Goal: Task Accomplishment & Management: Manage account settings

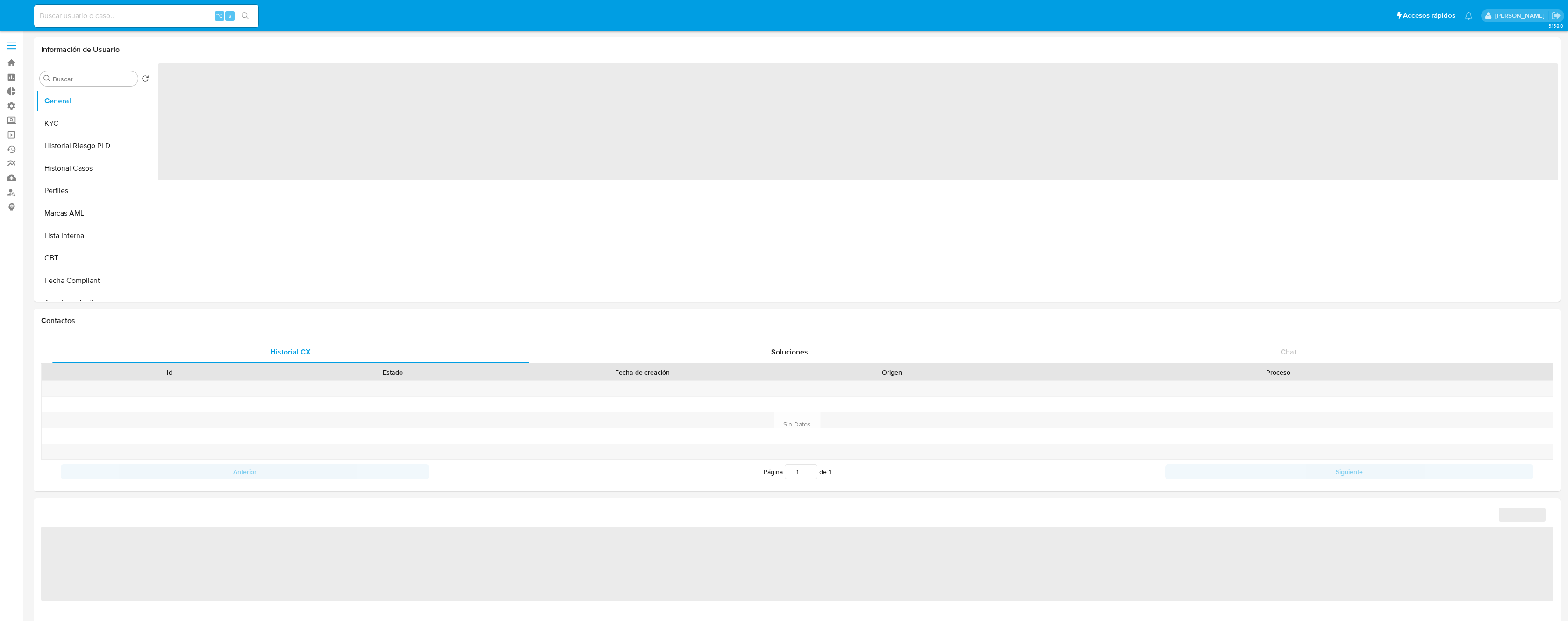
select select "10"
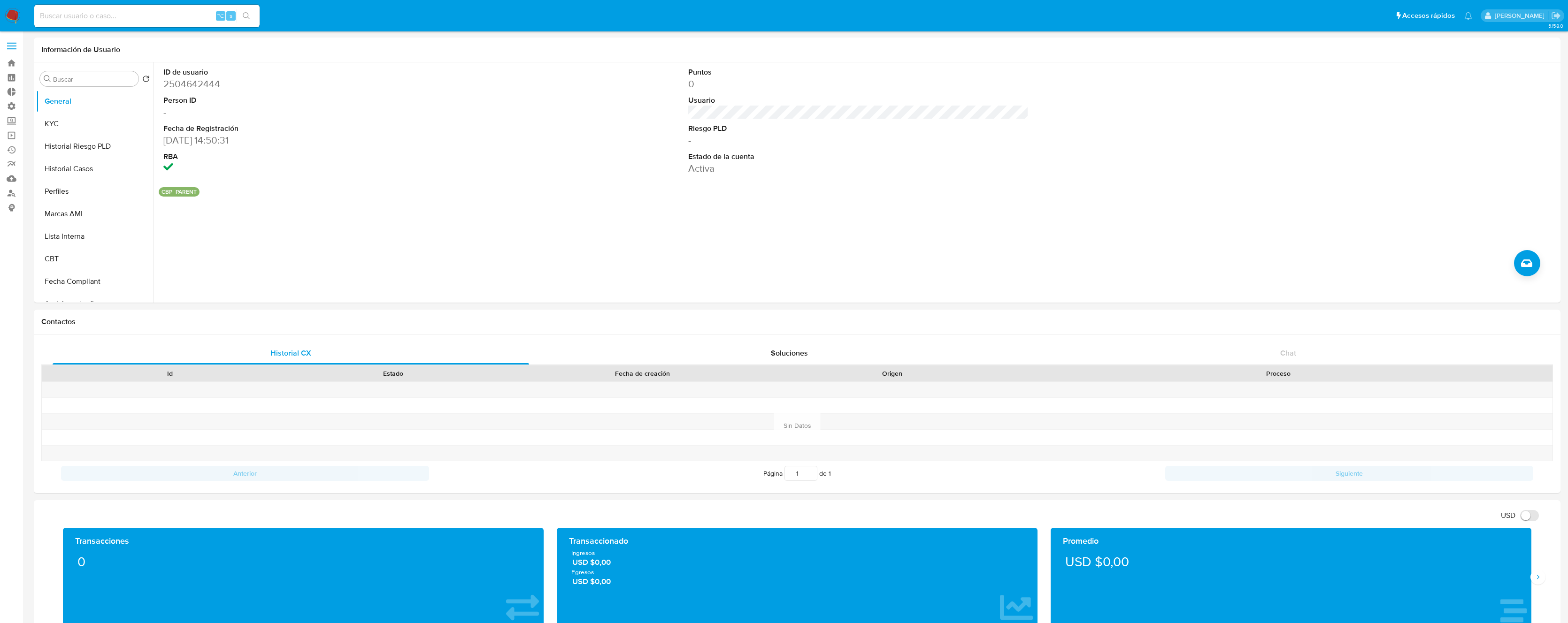
click at [13, 43] on span at bounding box center [11, 43] width 9 height 1
click at [0, 0] on input "checkbox" at bounding box center [0, 0] width 0 height 0
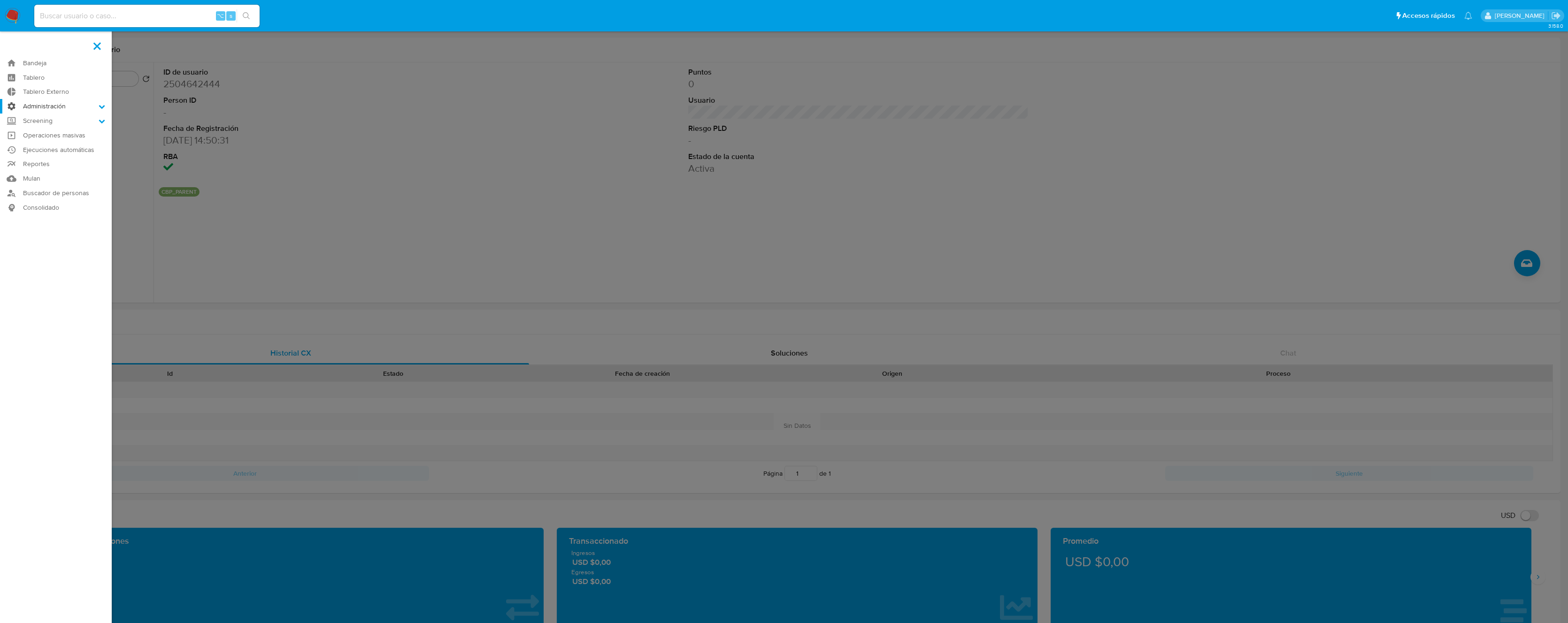
click at [47, 107] on label "Administración" at bounding box center [56, 106] width 112 height 15
click at [0, 0] on input "Administración" at bounding box center [0, 0] width 0 height 0
click at [42, 119] on link "Reglas" at bounding box center [56, 119] width 112 height 12
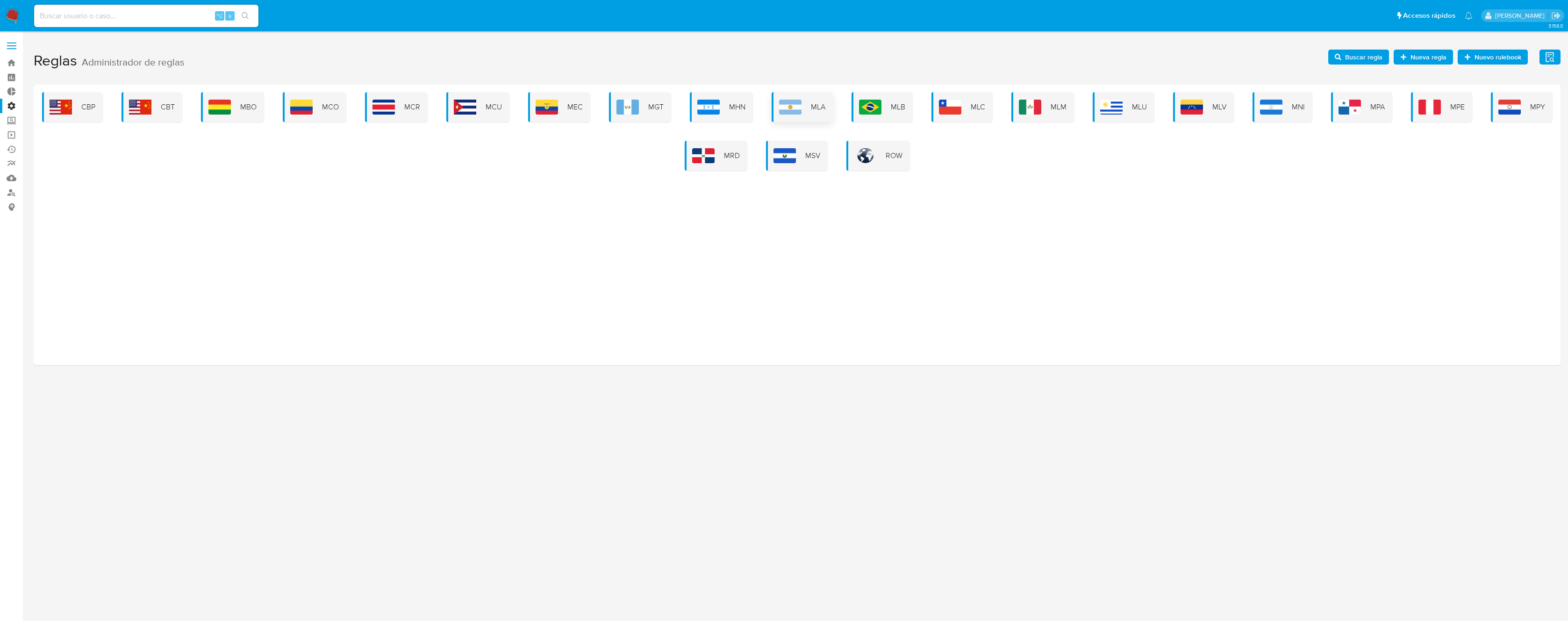
click at [804, 108] on div "MLA" at bounding box center [802, 107] width 61 height 30
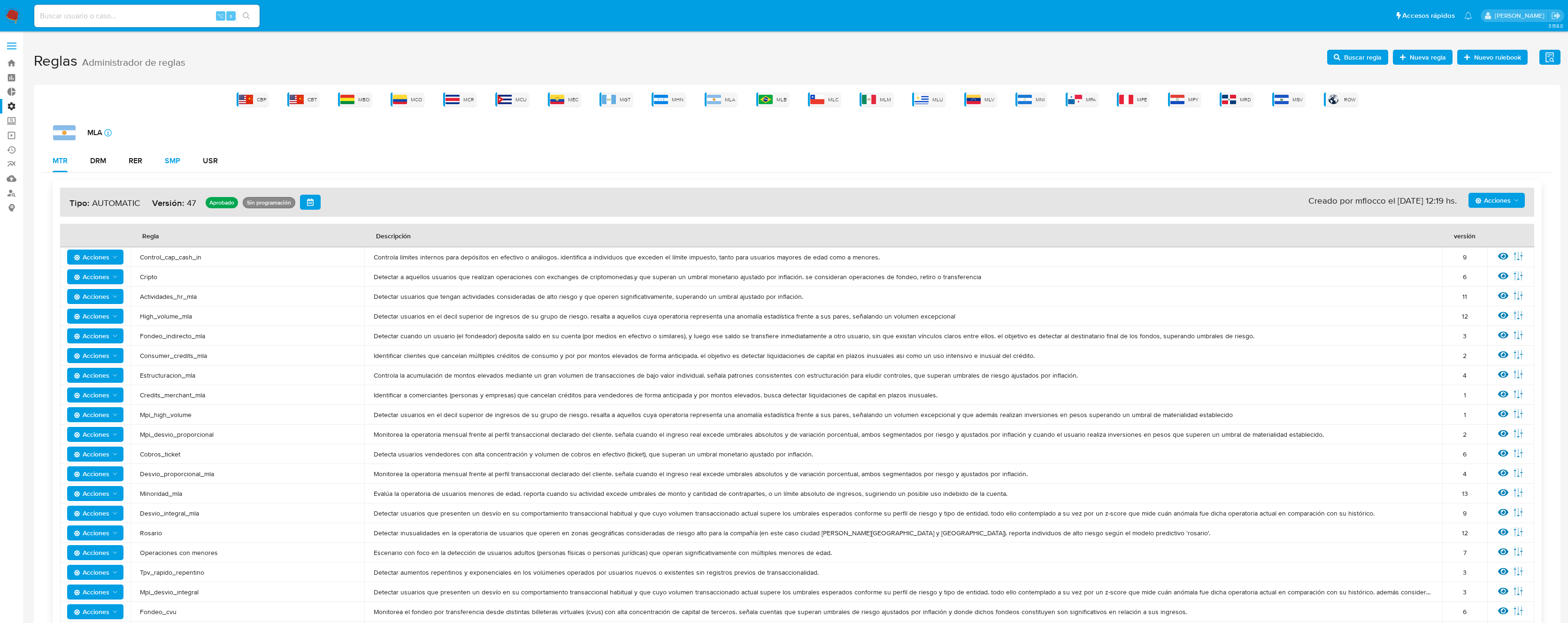
click at [174, 161] on div "SMP" at bounding box center [172, 161] width 15 height 7
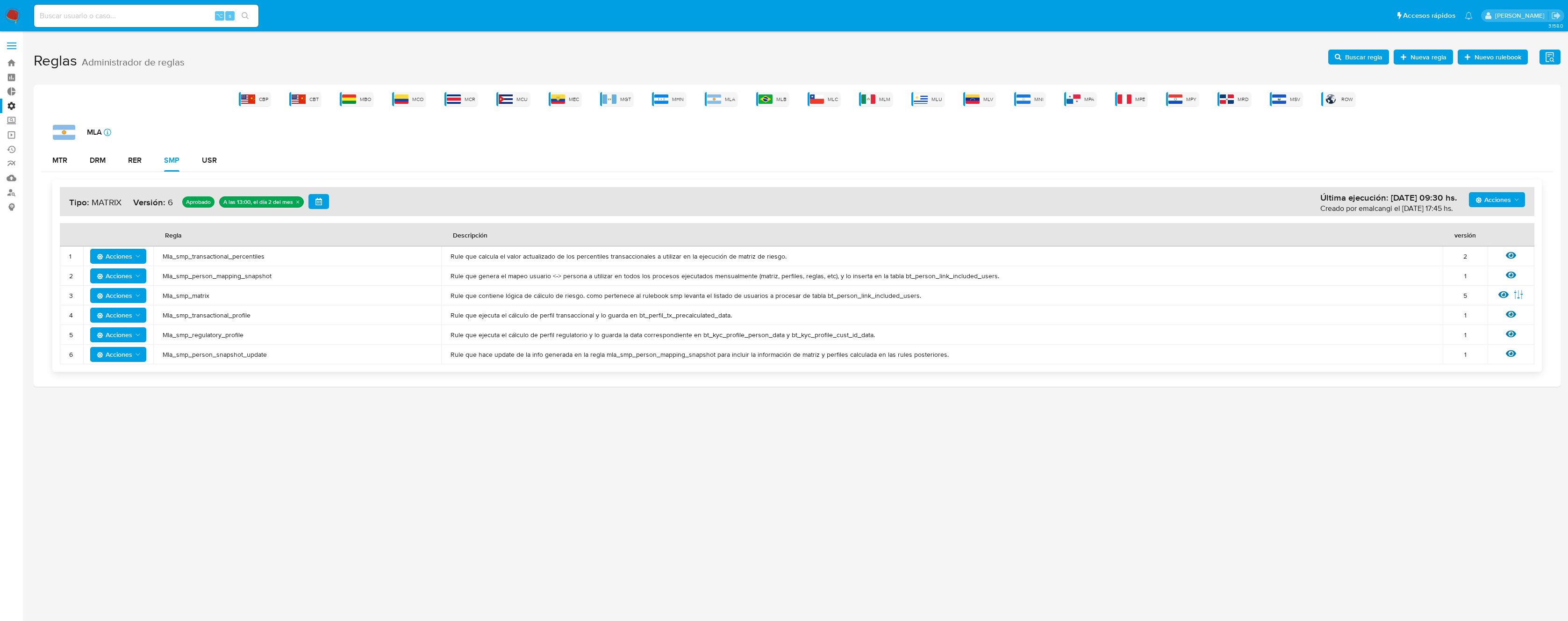
click at [194, 290] on td "Mla_smp_matrix" at bounding box center [297, 296] width 288 height 20
click at [190, 293] on span "Mla_smp_matrix" at bounding box center [297, 296] width 269 height 9
click at [1357, 57] on span "Buscar regla" at bounding box center [1363, 57] width 37 height 15
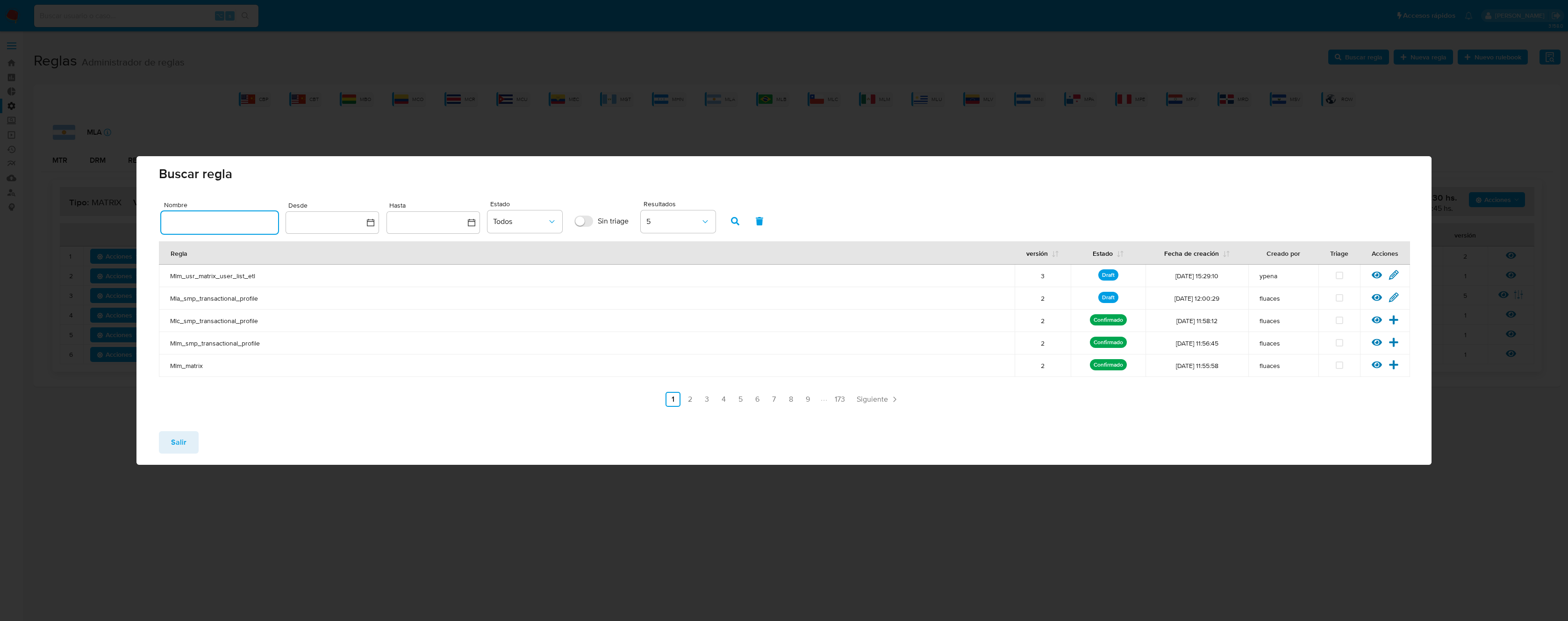
click at [256, 218] on input "text" at bounding box center [219, 222] width 117 height 12
type input "Mla_smp_matrix"
click at [735, 221] on icon "button" at bounding box center [735, 221] width 9 height 9
click at [1396, 274] on icon at bounding box center [1394, 274] width 9 height 9
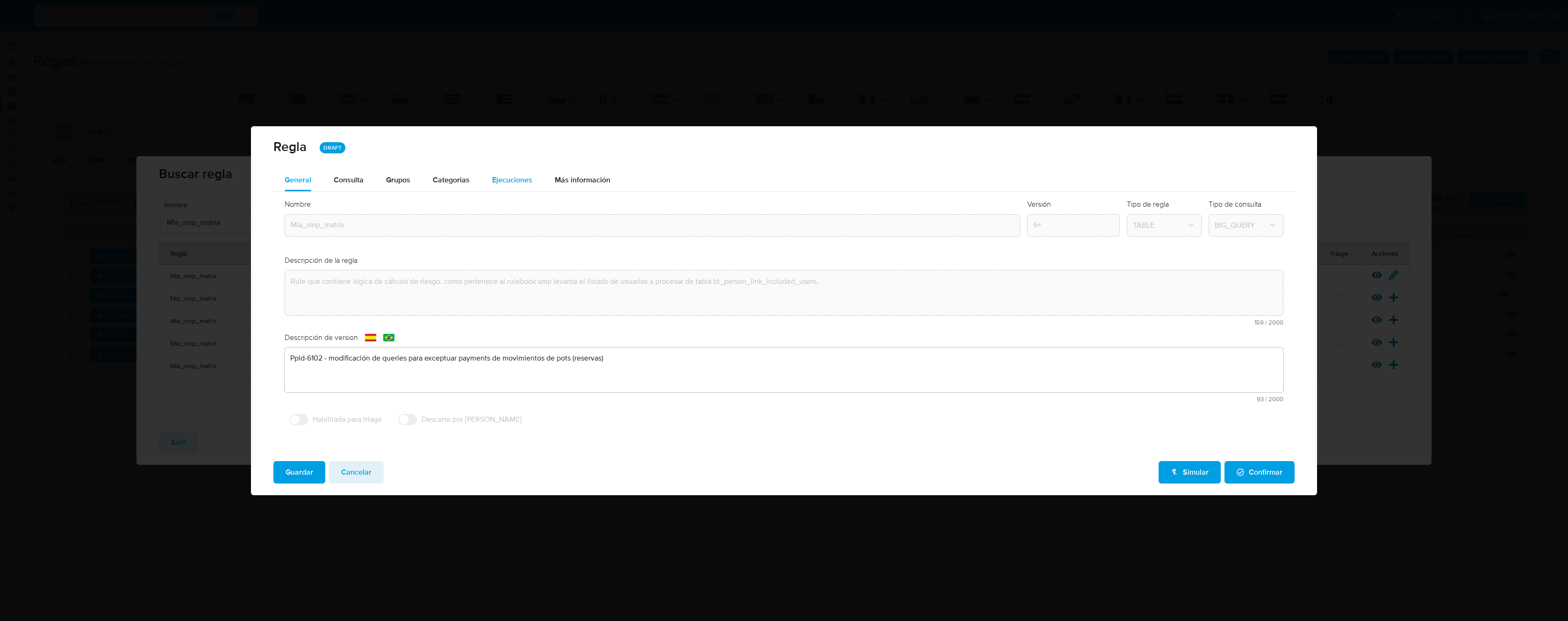
click at [520, 180] on span "Ejecuciones" at bounding box center [512, 180] width 40 height 11
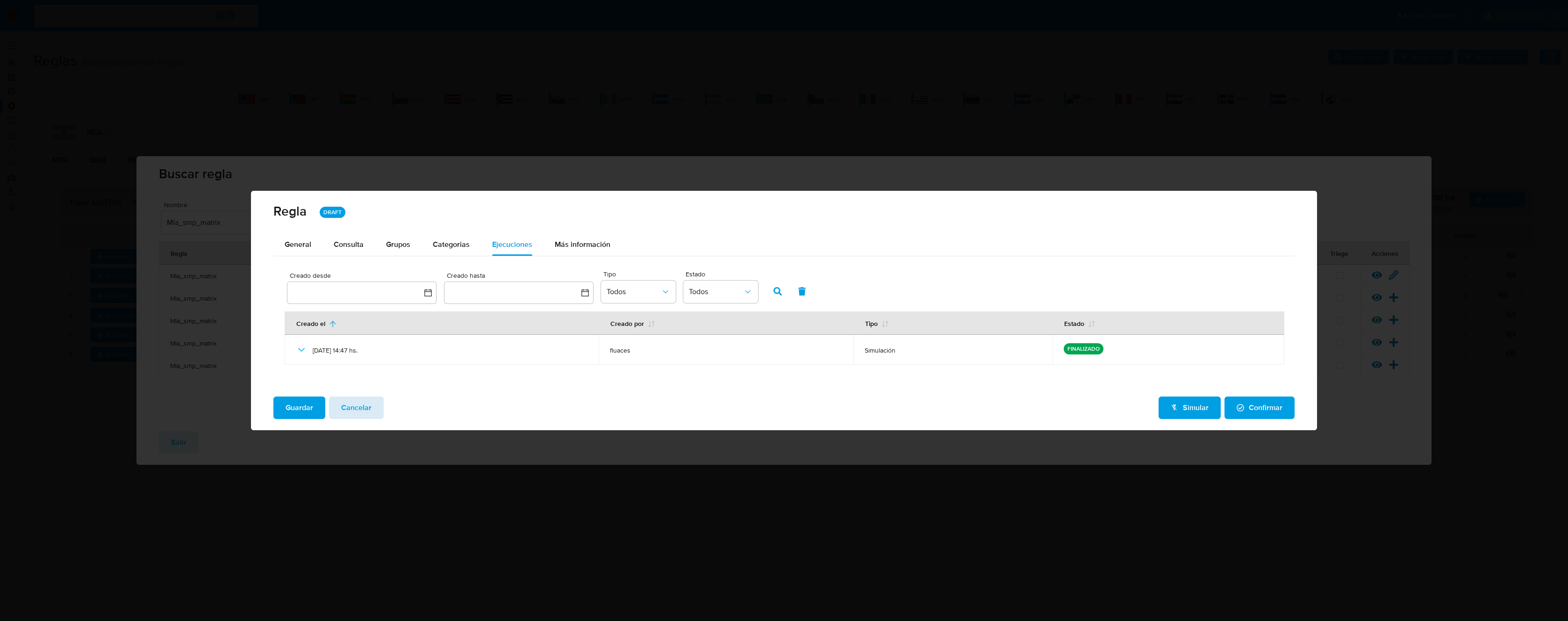
click at [364, 403] on span "Cancelar" at bounding box center [357, 408] width 31 height 21
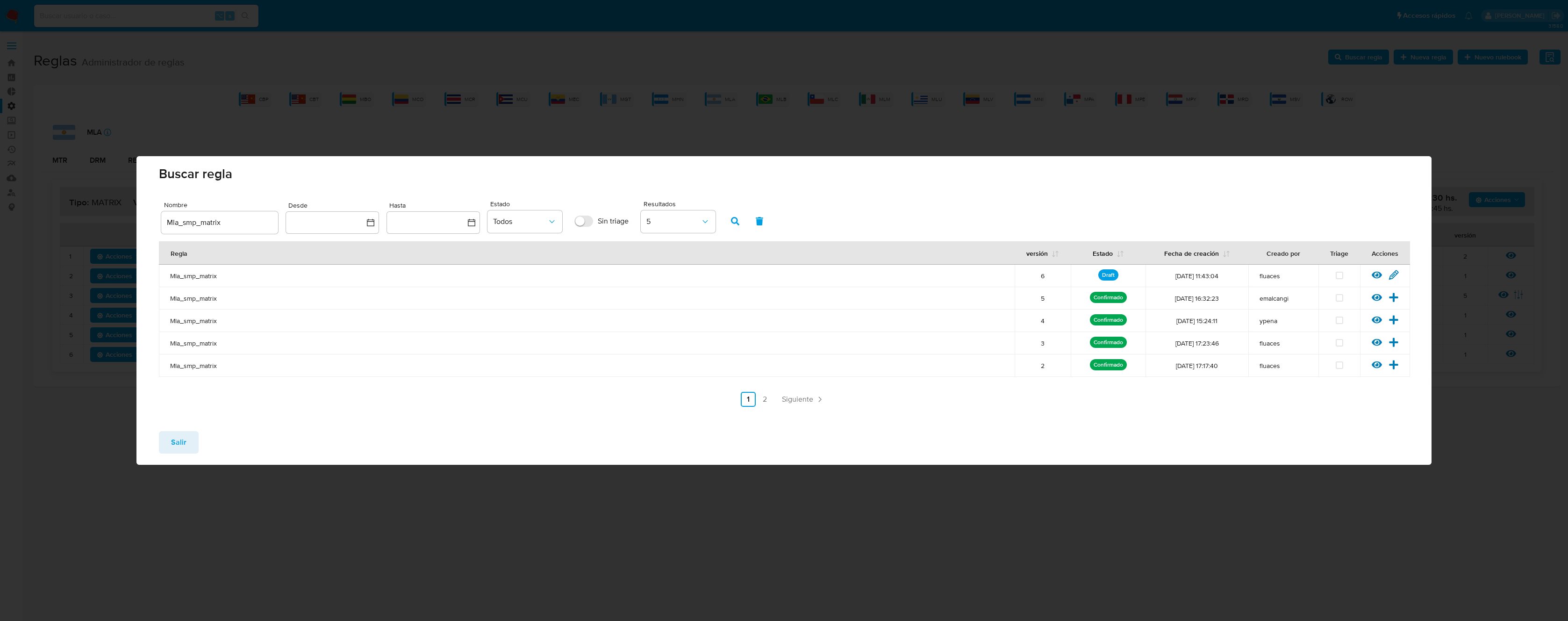
click at [188, 443] on button "Salir" at bounding box center [178, 442] width 40 height 23
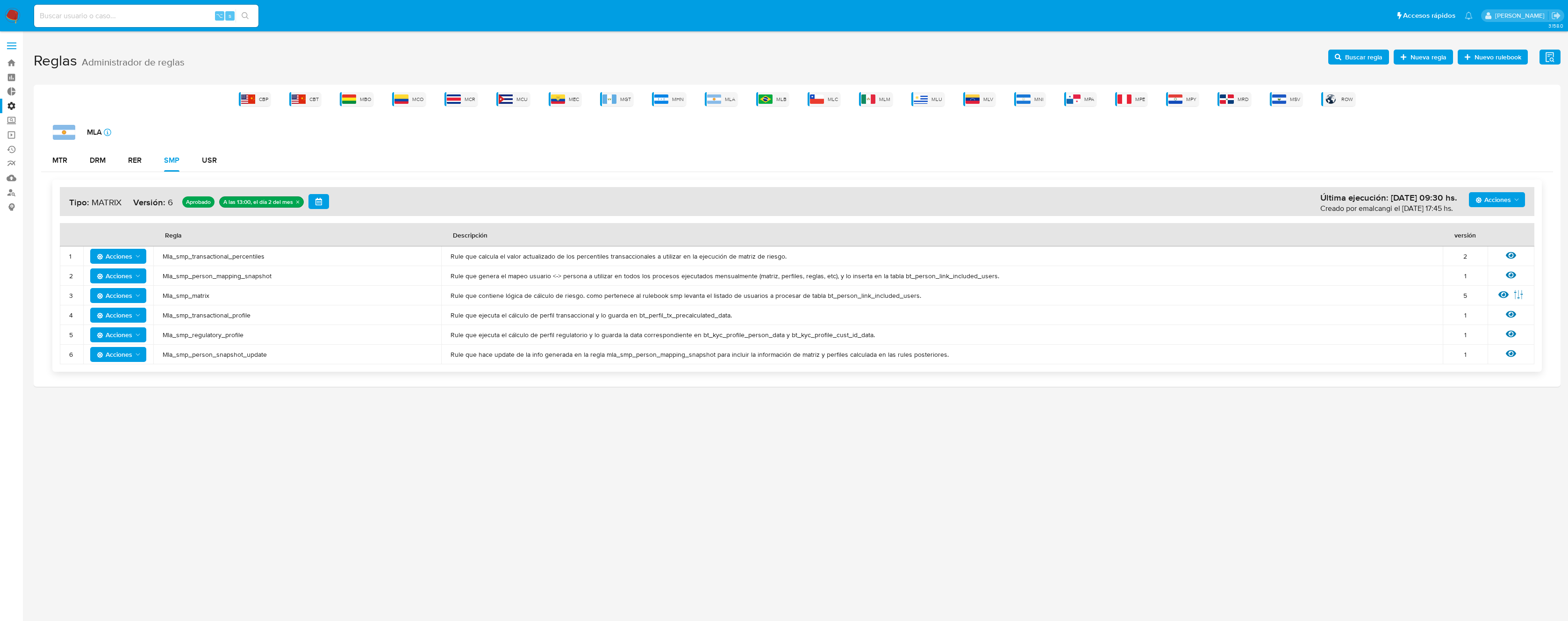
click at [199, 318] on span "Mla_smp_transactional_profile" at bounding box center [297, 315] width 269 height 9
click at [1369, 53] on span "Buscar regla" at bounding box center [1363, 57] width 37 height 15
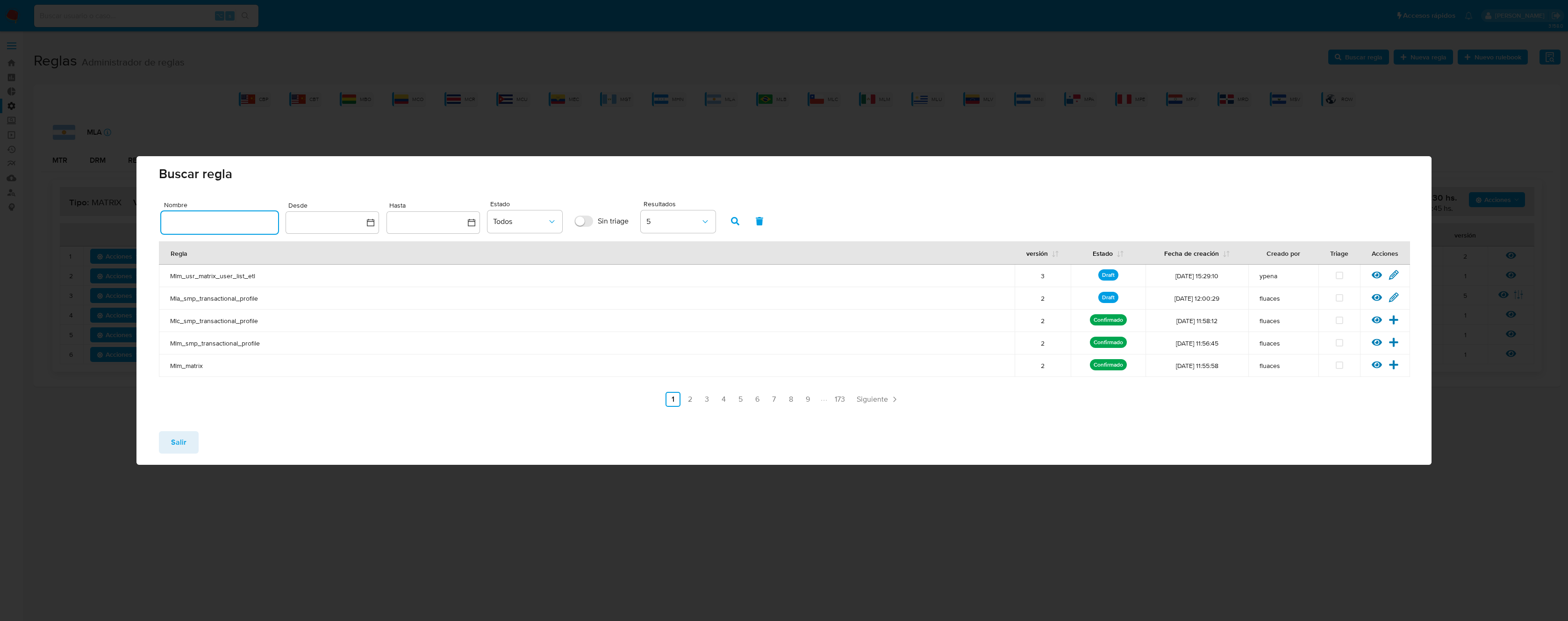
click at [253, 224] on input "text" at bounding box center [219, 222] width 117 height 12
type input "Mla_smp_transactional_profile"
click at [734, 225] on icon "button" at bounding box center [735, 221] width 9 height 9
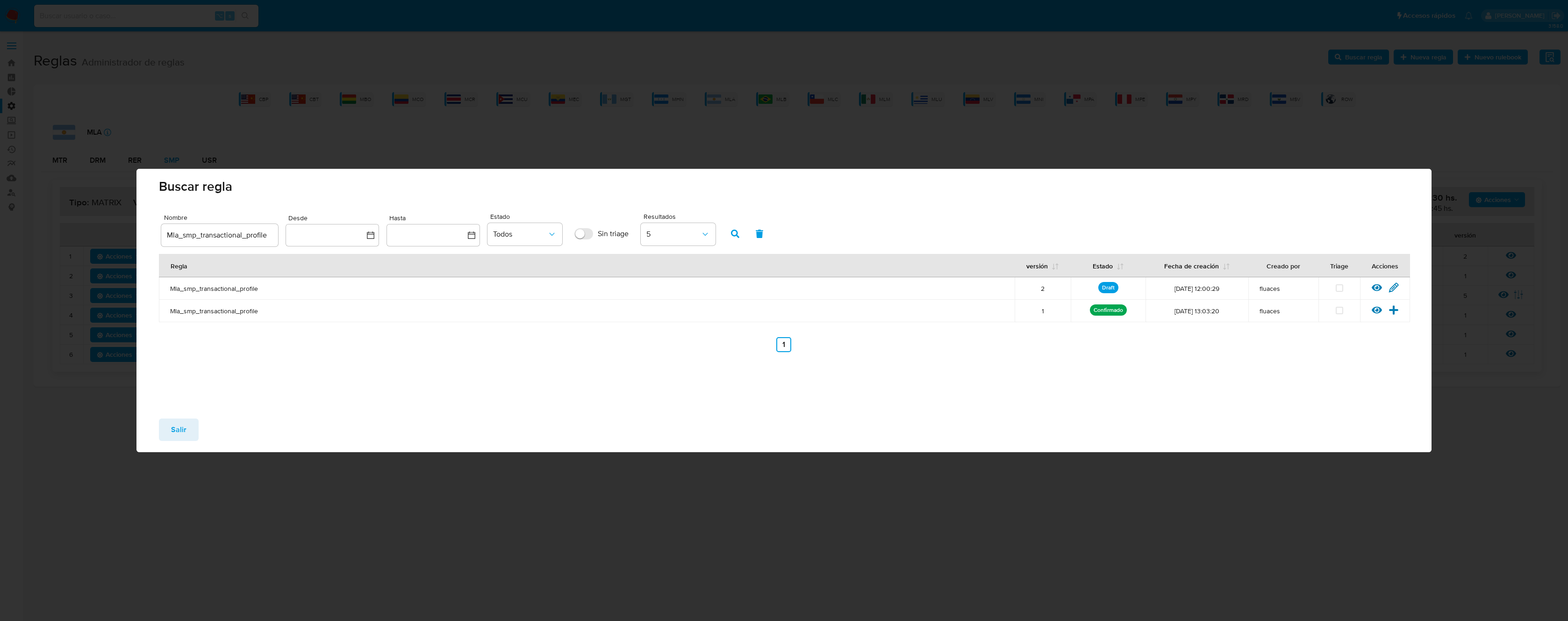
click at [1400, 287] on div "Ver regla Editar regla" at bounding box center [1385, 288] width 50 height 12
click at [1394, 286] on icon at bounding box center [1393, 287] width 10 height 10
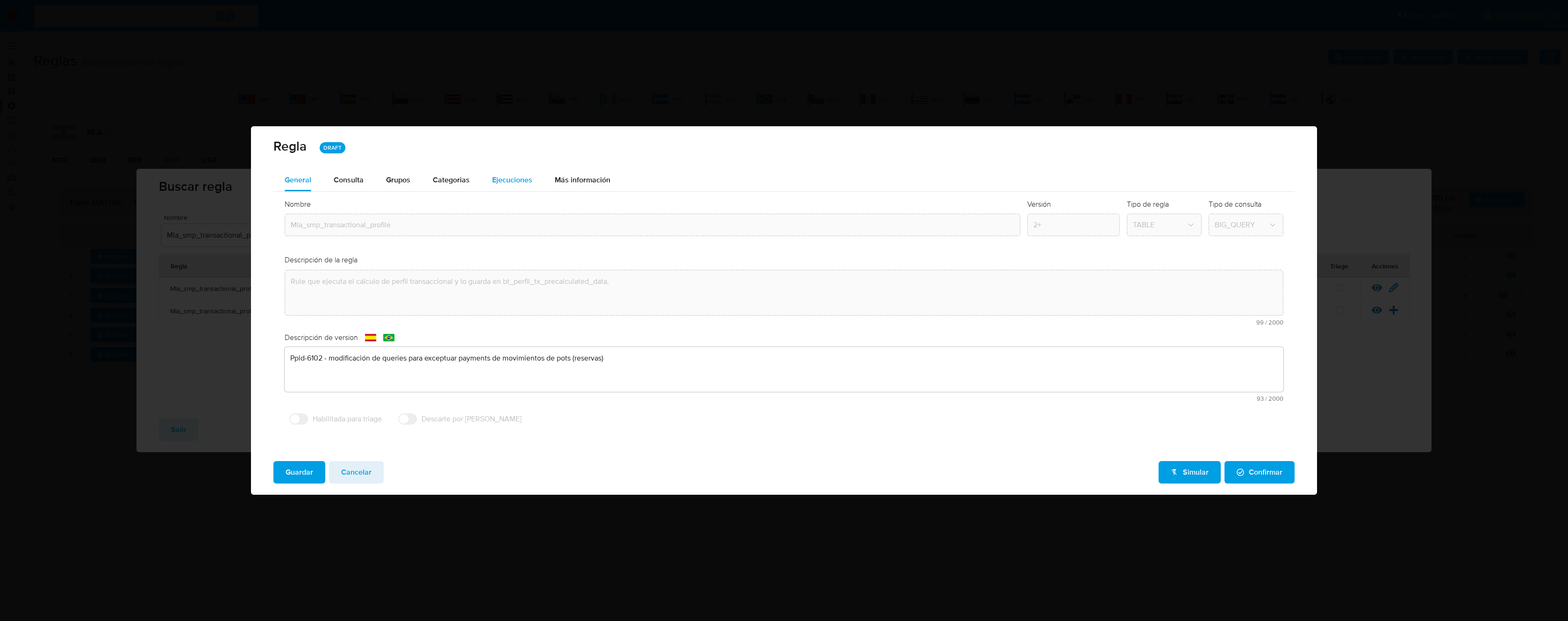
click at [506, 178] on span "Ejecuciones" at bounding box center [512, 180] width 40 height 11
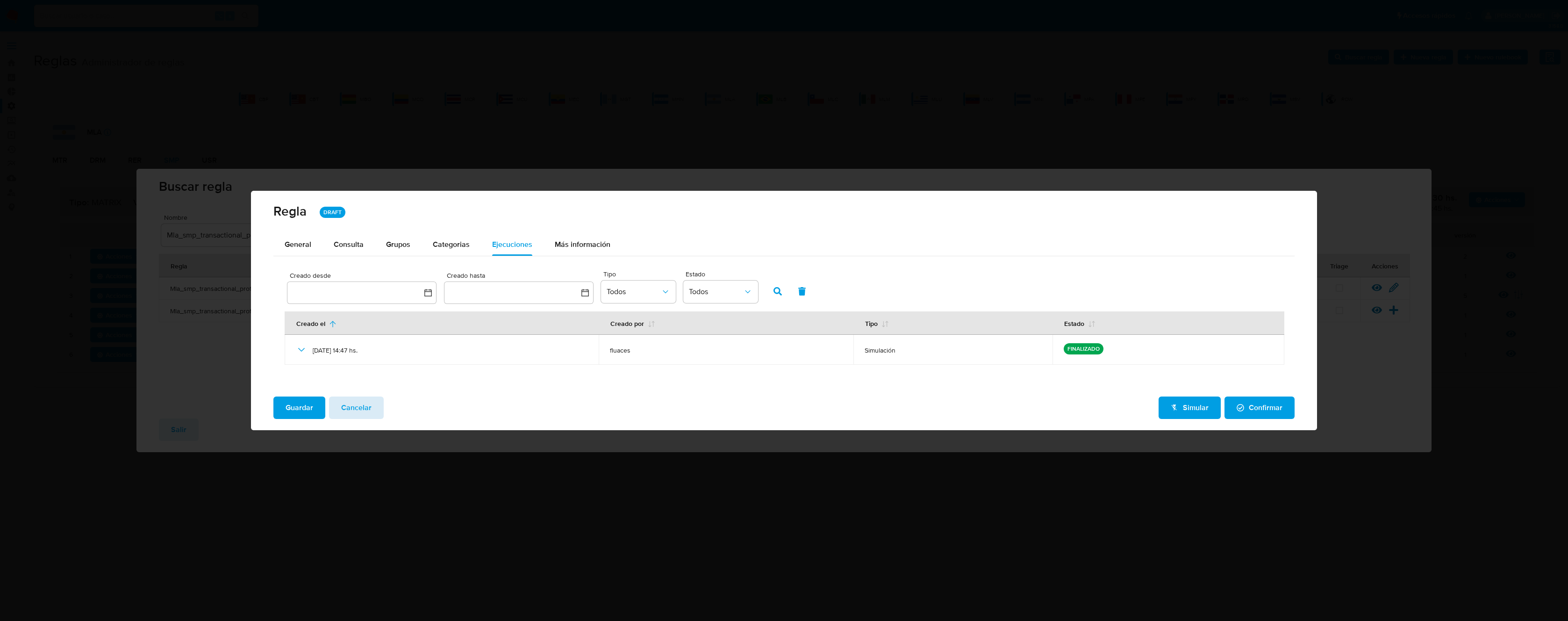
click at [373, 399] on button "Cancelar" at bounding box center [357, 408] width 55 height 23
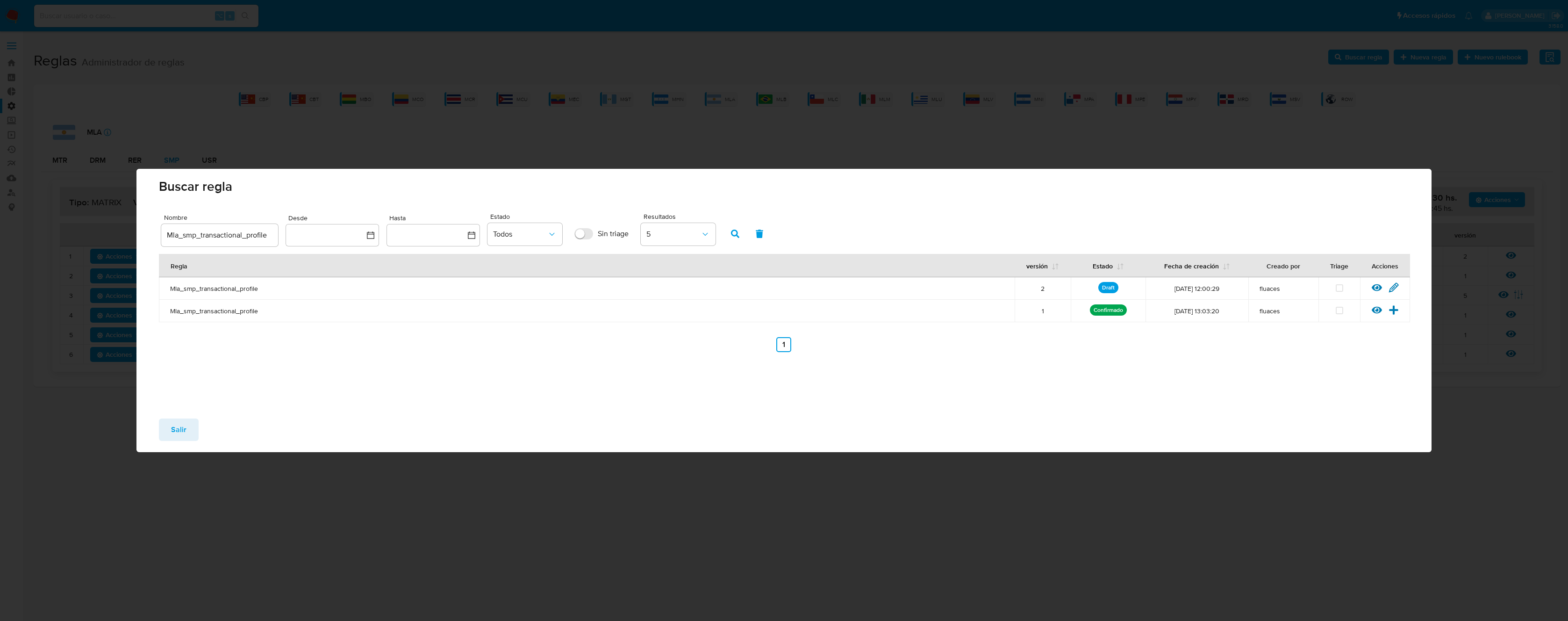
drag, startPoint x: 171, startPoint y: 432, endPoint x: 183, endPoint y: 422, distance: 15.6
click at [172, 432] on span "Salir" at bounding box center [178, 430] width 15 height 21
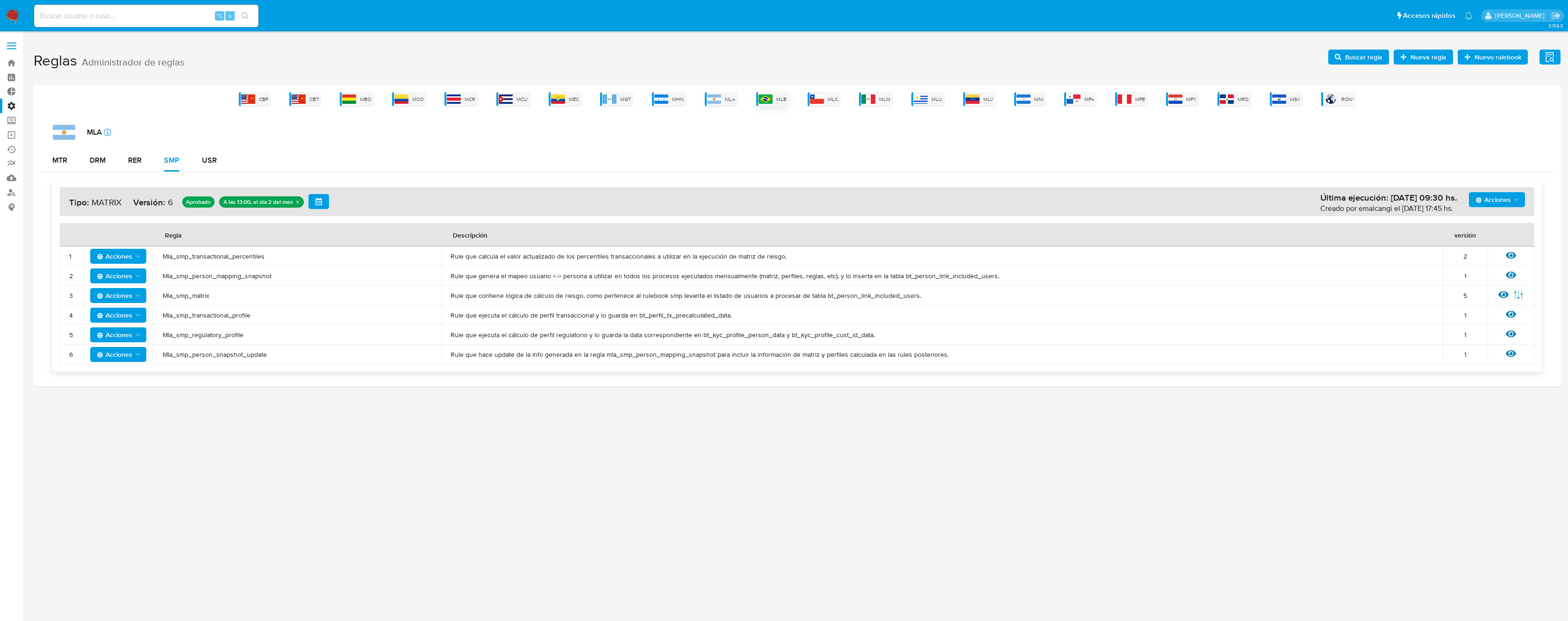
click at [784, 101] on span "MLB" at bounding box center [781, 99] width 10 height 7
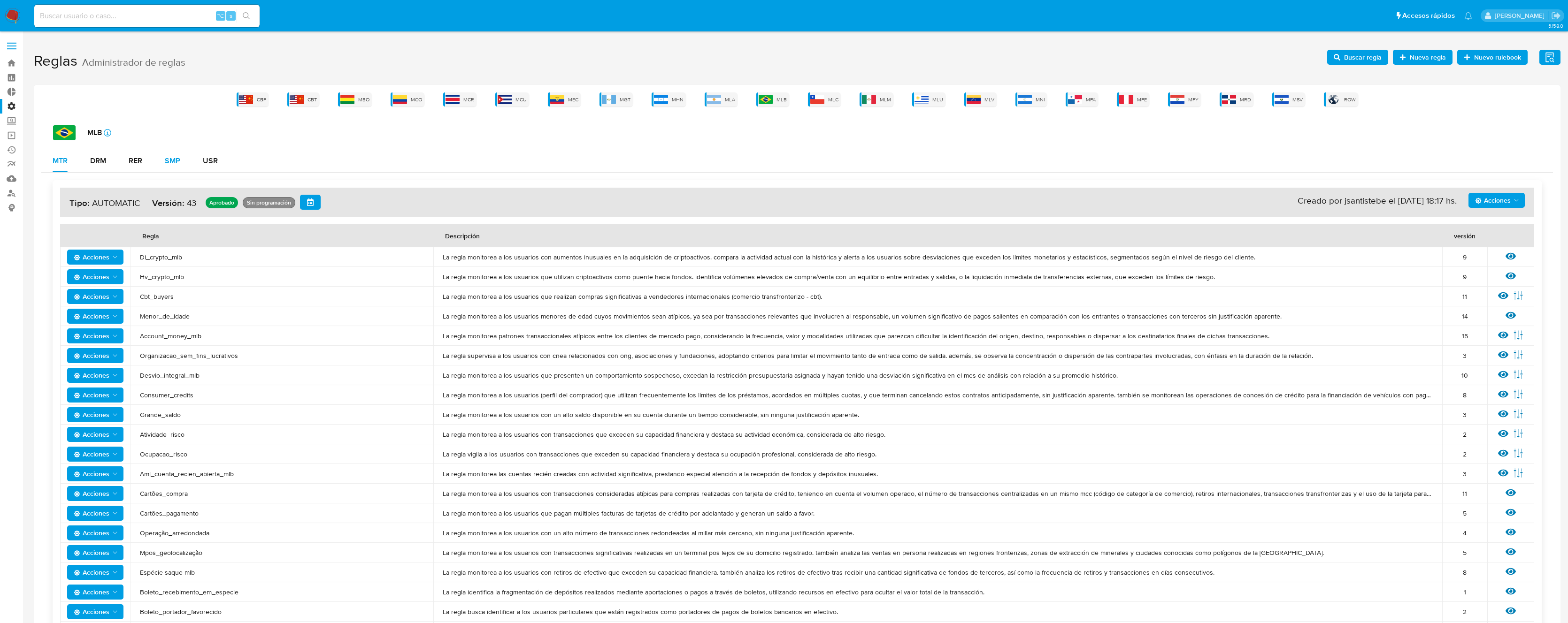
click at [182, 164] on button "SMP" at bounding box center [172, 161] width 38 height 23
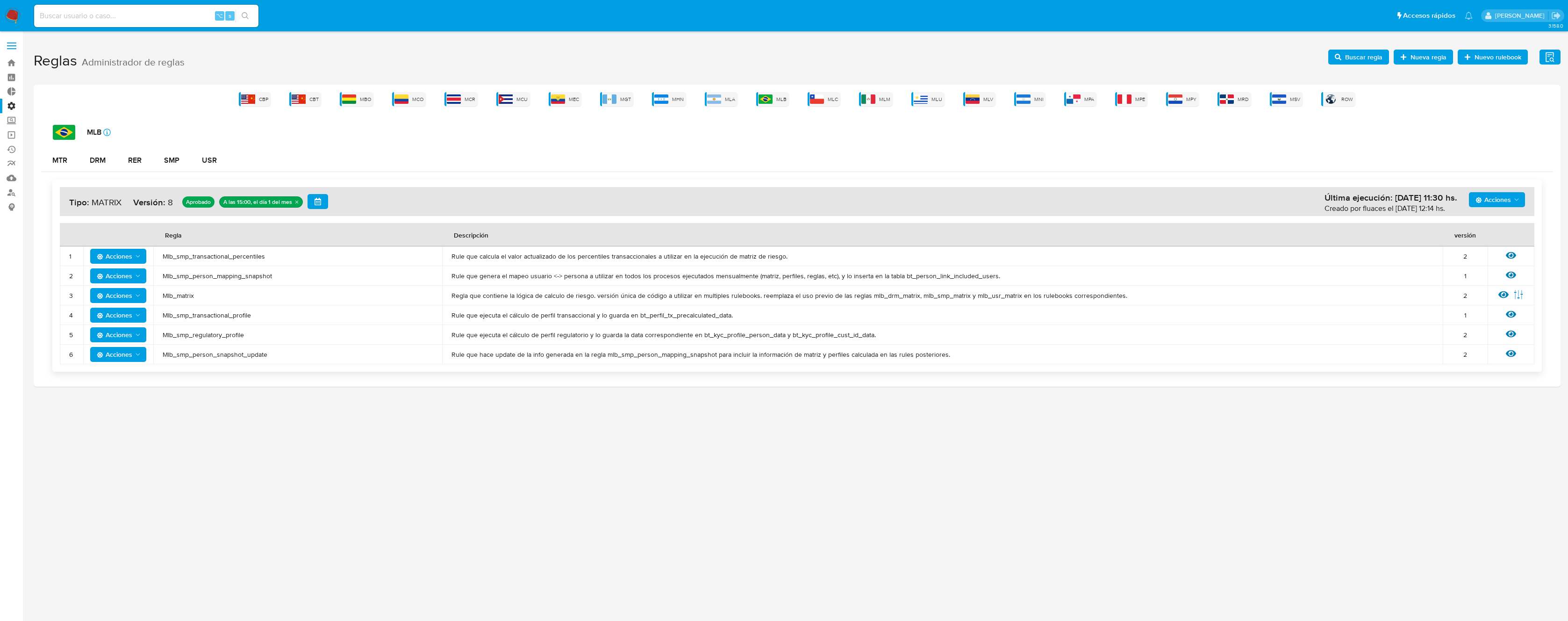
click at [194, 326] on td "Mlb_smp_regulatory_profile" at bounding box center [297, 335] width 289 height 20
click at [202, 318] on span "Mlb_smp_transactional_profile" at bounding box center [297, 315] width 270 height 9
click at [1366, 53] on span "Buscar regla" at bounding box center [1363, 57] width 37 height 15
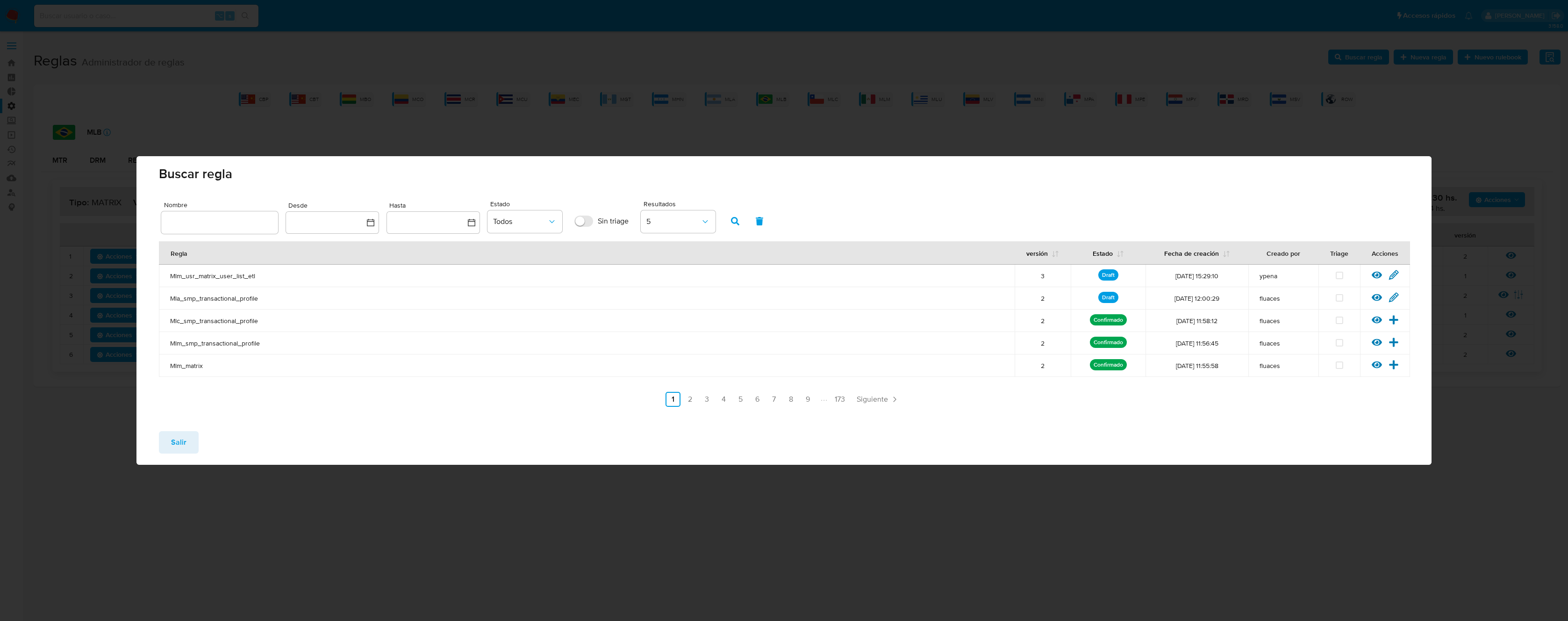
click at [261, 221] on input "text" at bounding box center [219, 222] width 117 height 12
type input "Mlb_smp_transactional_profile"
click at [724, 222] on button "button" at bounding box center [735, 221] width 24 height 23
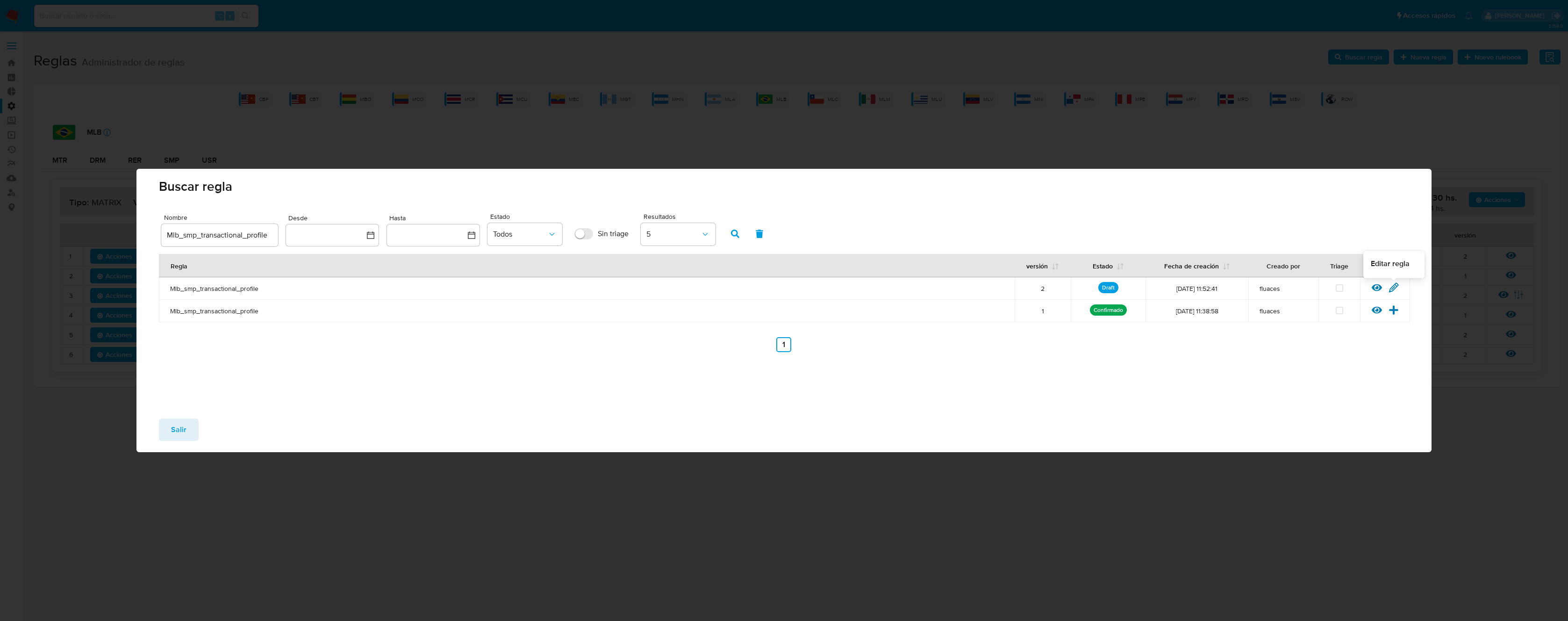
click at [1395, 293] on div at bounding box center [1393, 290] width 10 height 9
click at [1398, 288] on icon at bounding box center [1393, 287] width 10 height 10
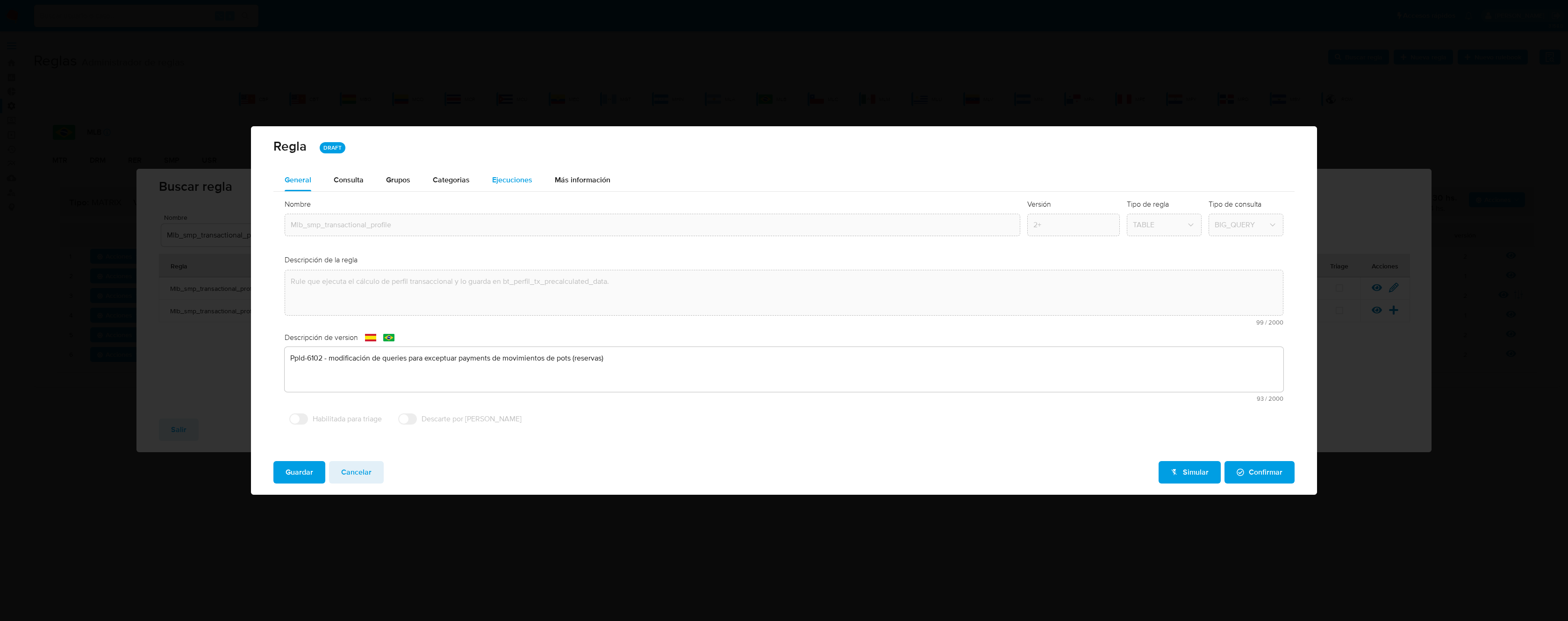
click at [503, 180] on span "Ejecuciones" at bounding box center [512, 180] width 40 height 11
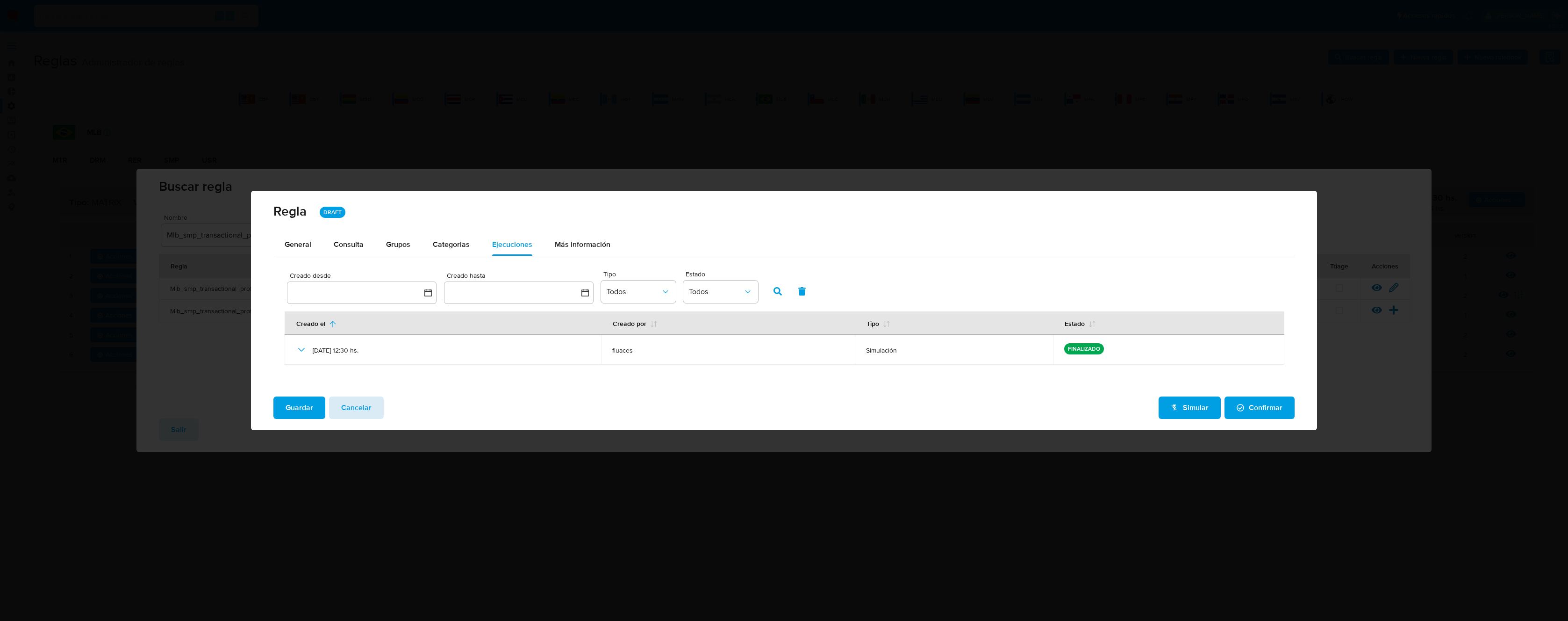
click at [373, 405] on button "Cancelar" at bounding box center [357, 408] width 55 height 23
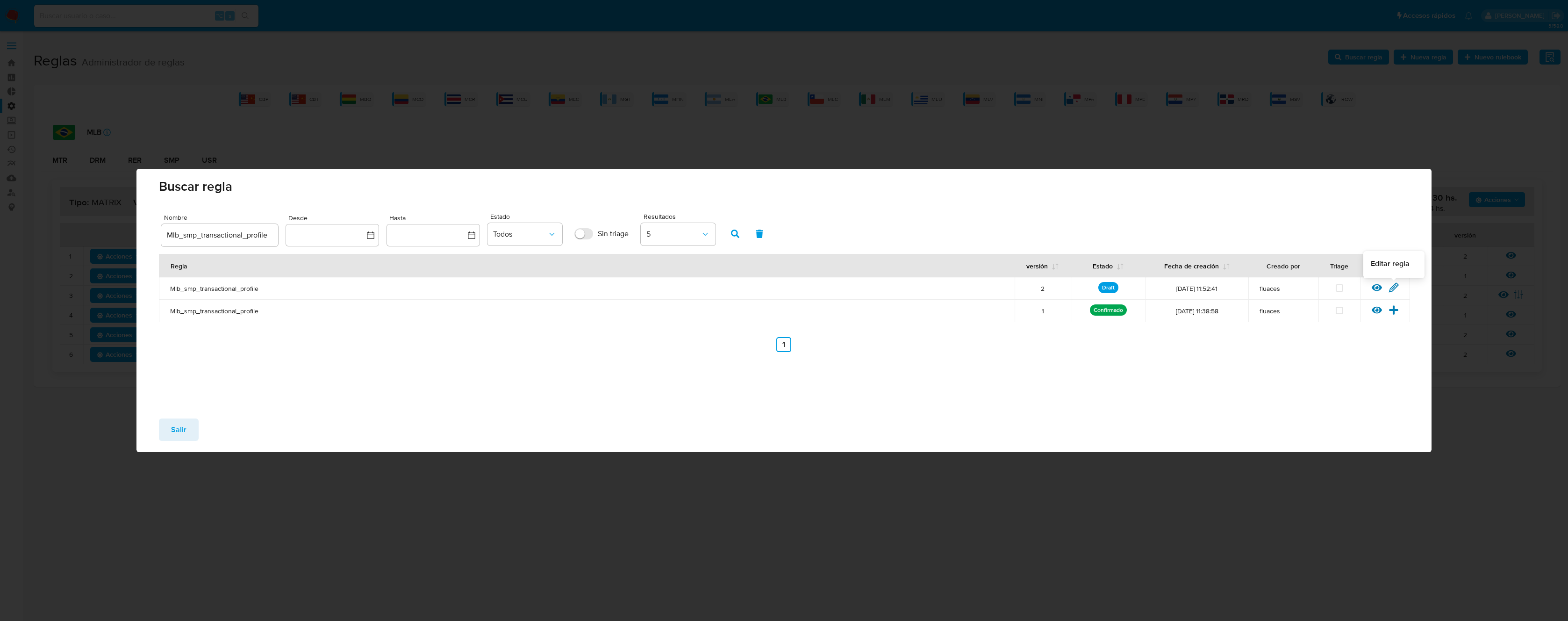
click at [1394, 290] on icon at bounding box center [1394, 287] width 9 height 9
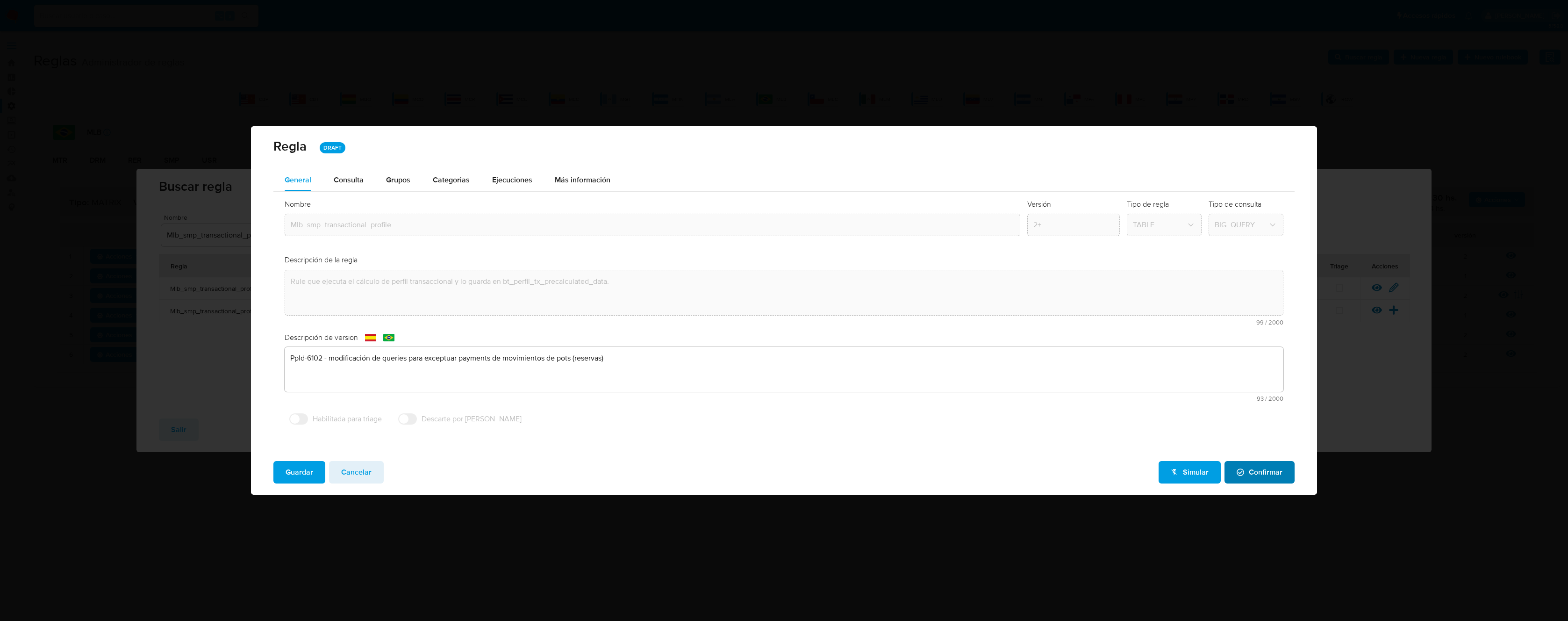
click at [1267, 474] on span "Confirmar" at bounding box center [1260, 472] width 46 height 21
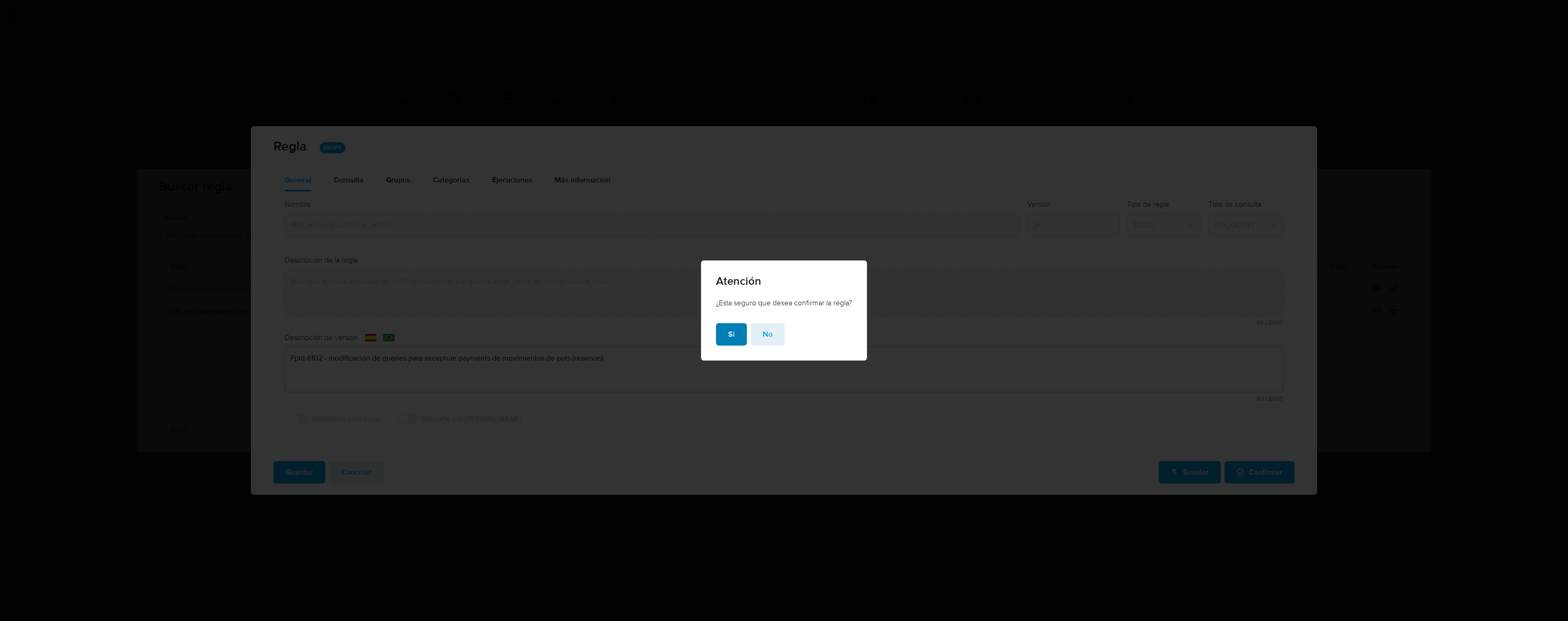
click at [728, 329] on span "Si" at bounding box center [731, 334] width 7 height 21
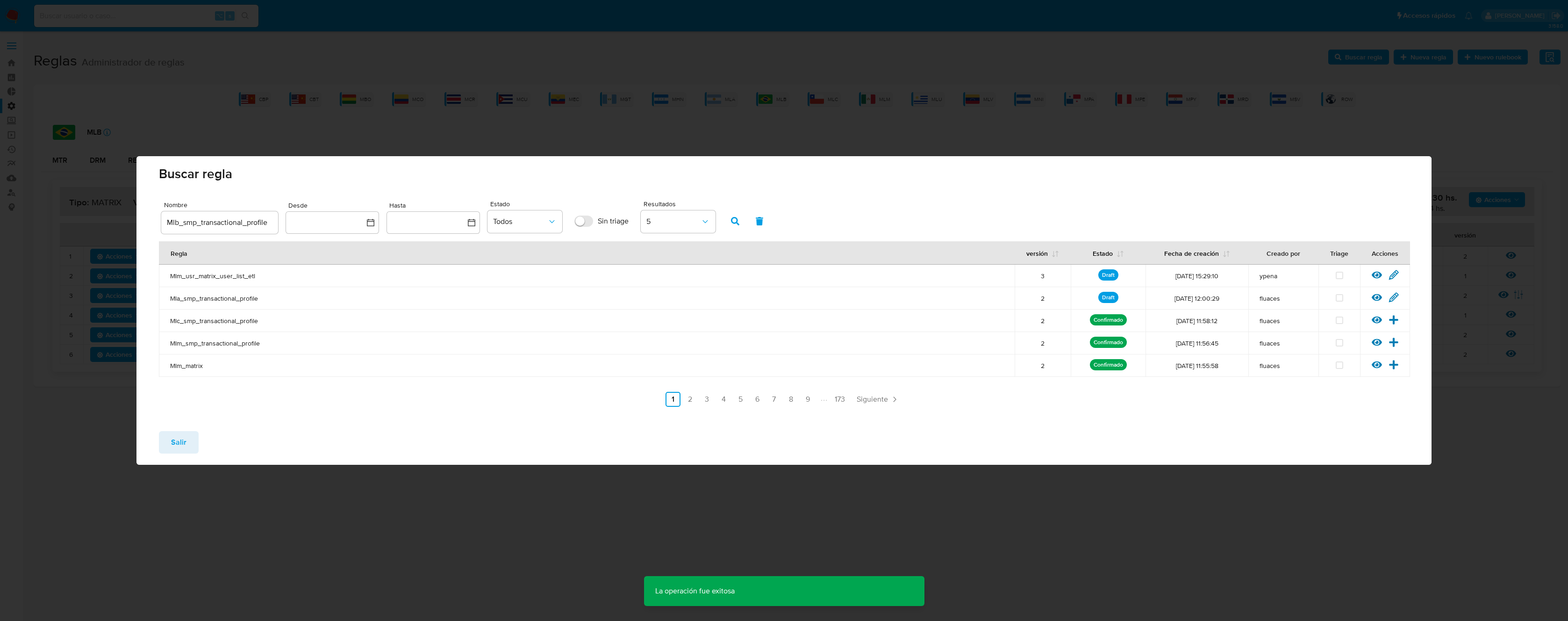
click at [184, 446] on span "Salir" at bounding box center [178, 443] width 15 height 21
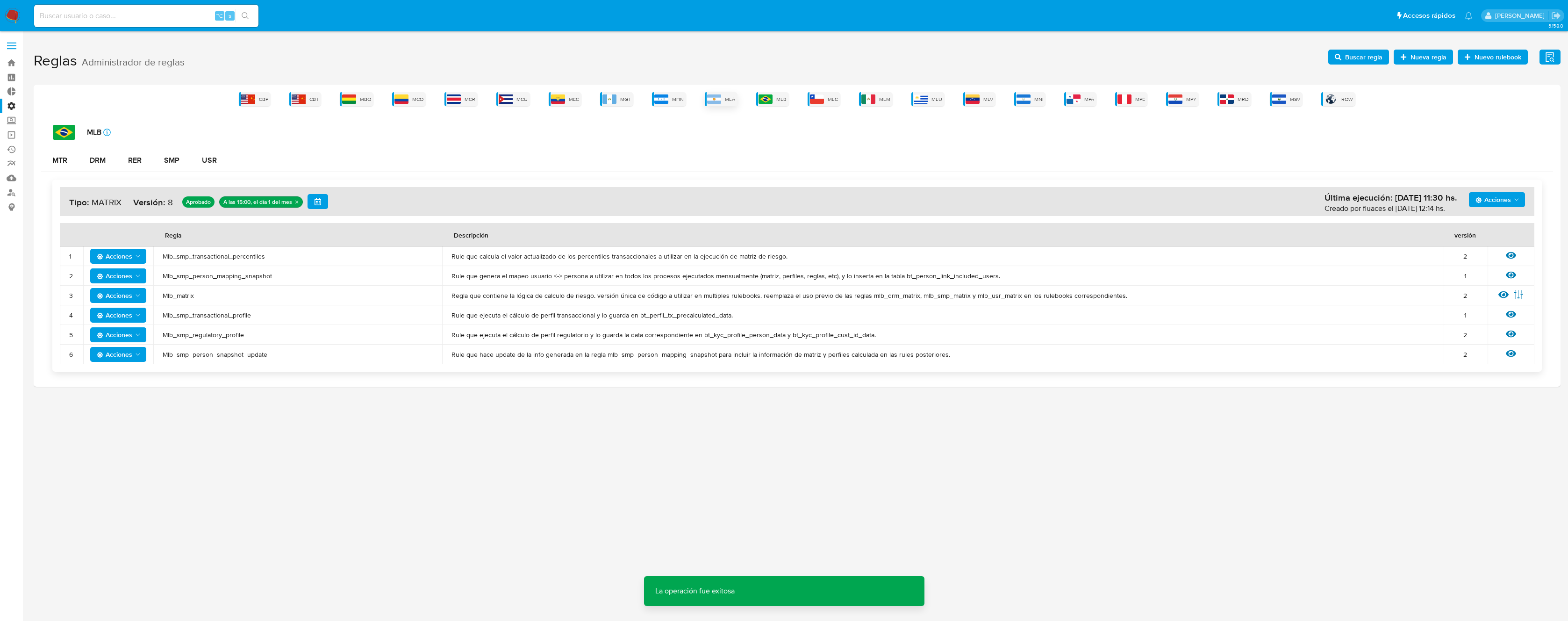
click at [714, 100] on img at bounding box center [714, 99] width 14 height 9
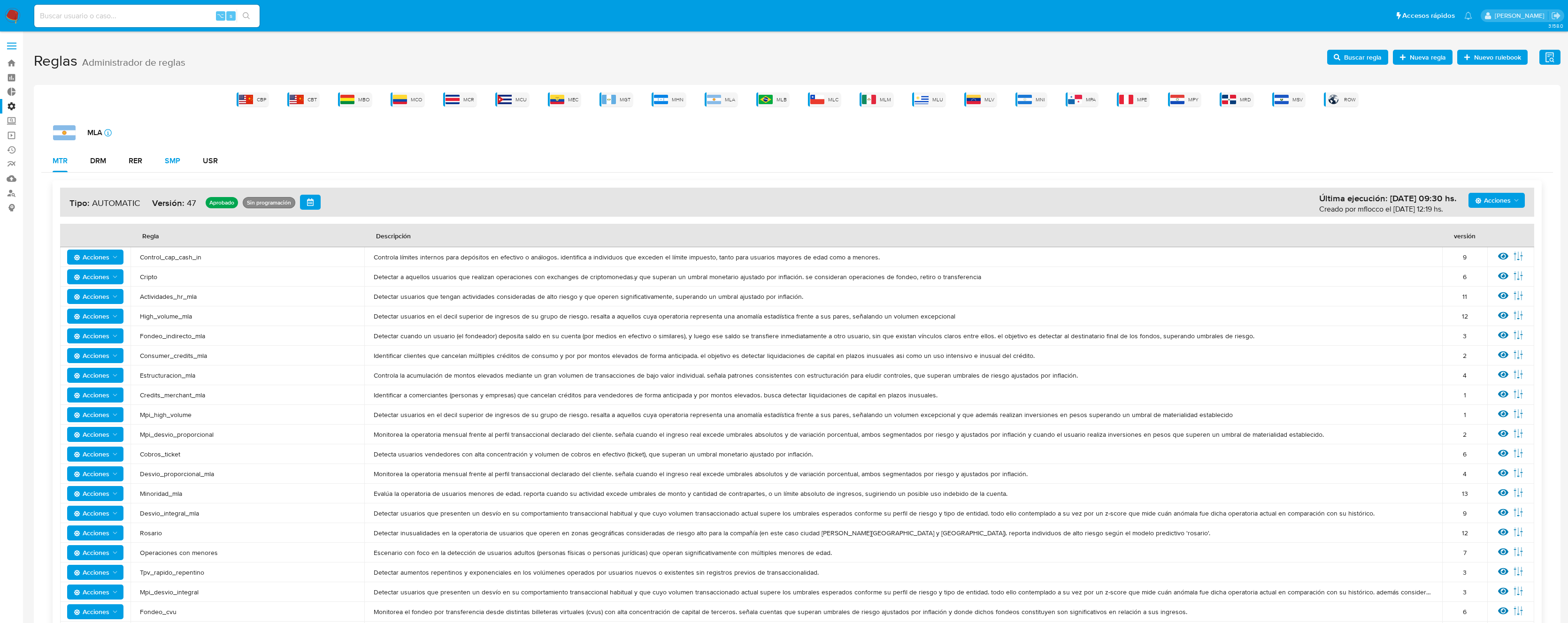
click at [165, 157] on div "SMP" at bounding box center [172, 161] width 15 height 7
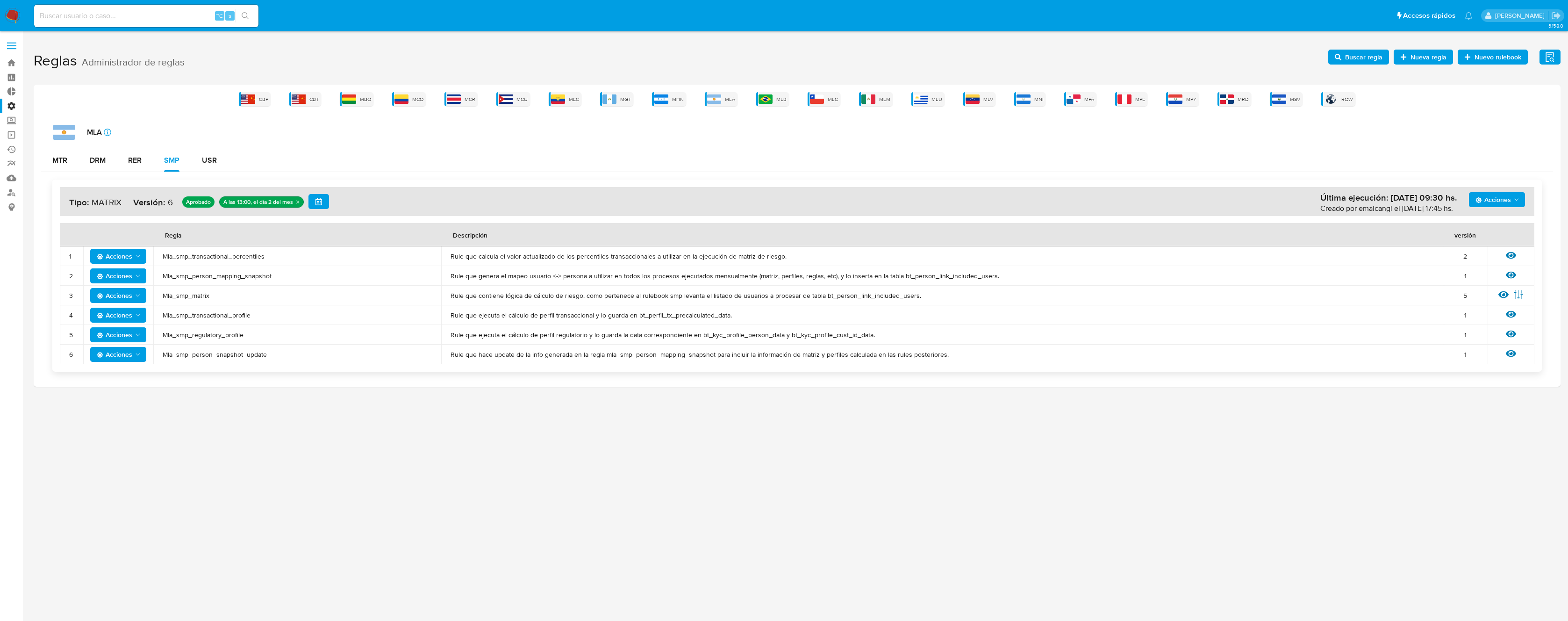
click at [204, 317] on span "Mla_smp_transactional_profile" at bounding box center [297, 315] width 269 height 9
click at [780, 100] on span "MLB" at bounding box center [781, 99] width 10 height 7
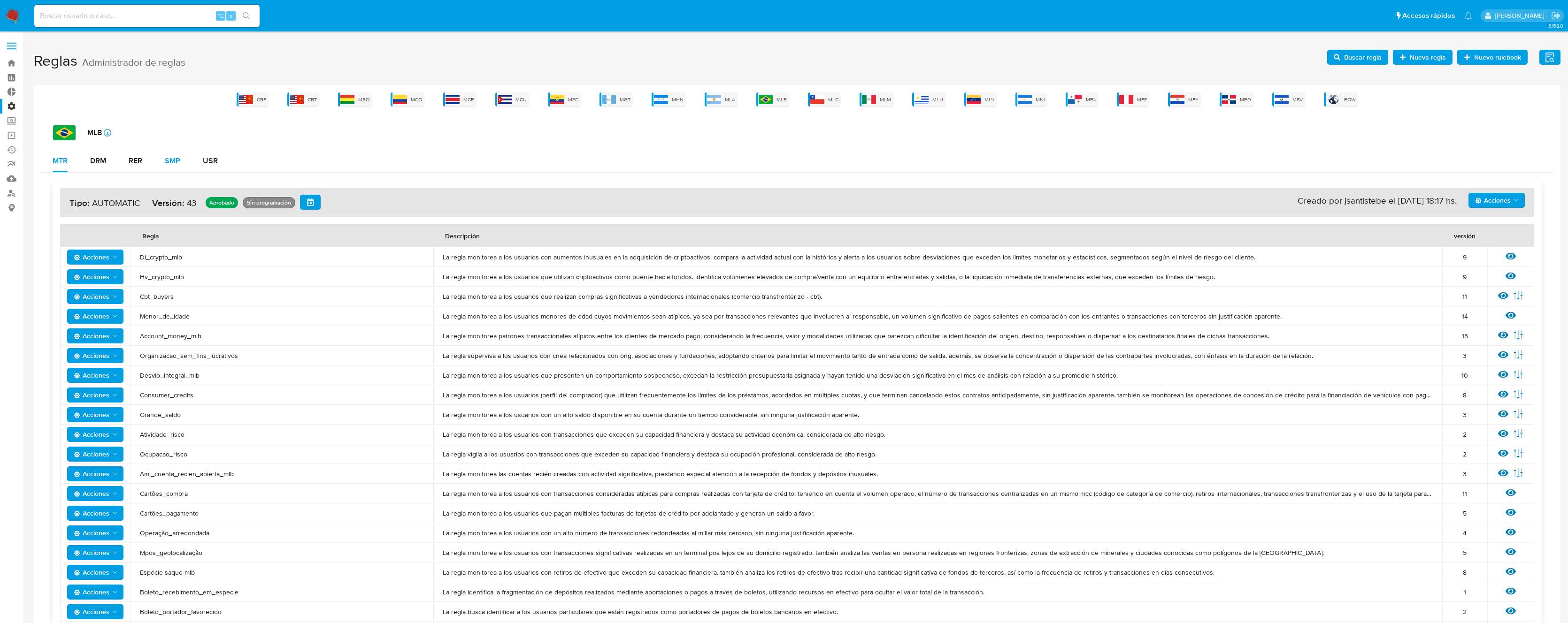
click at [169, 159] on div "SMP" at bounding box center [172, 161] width 15 height 7
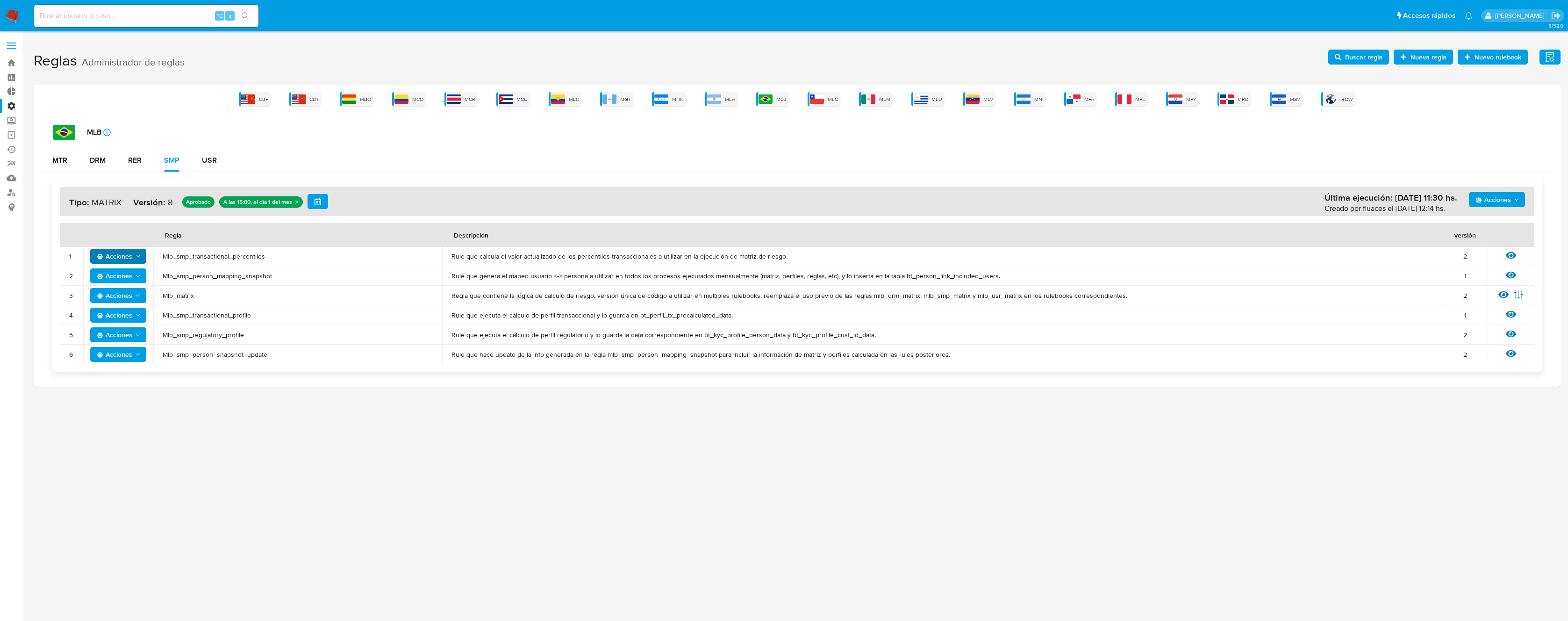
click at [126, 257] on span "Acciones" at bounding box center [114, 256] width 35 height 15
click at [126, 282] on button "Deshabilitar" at bounding box center [119, 279] width 84 height 23
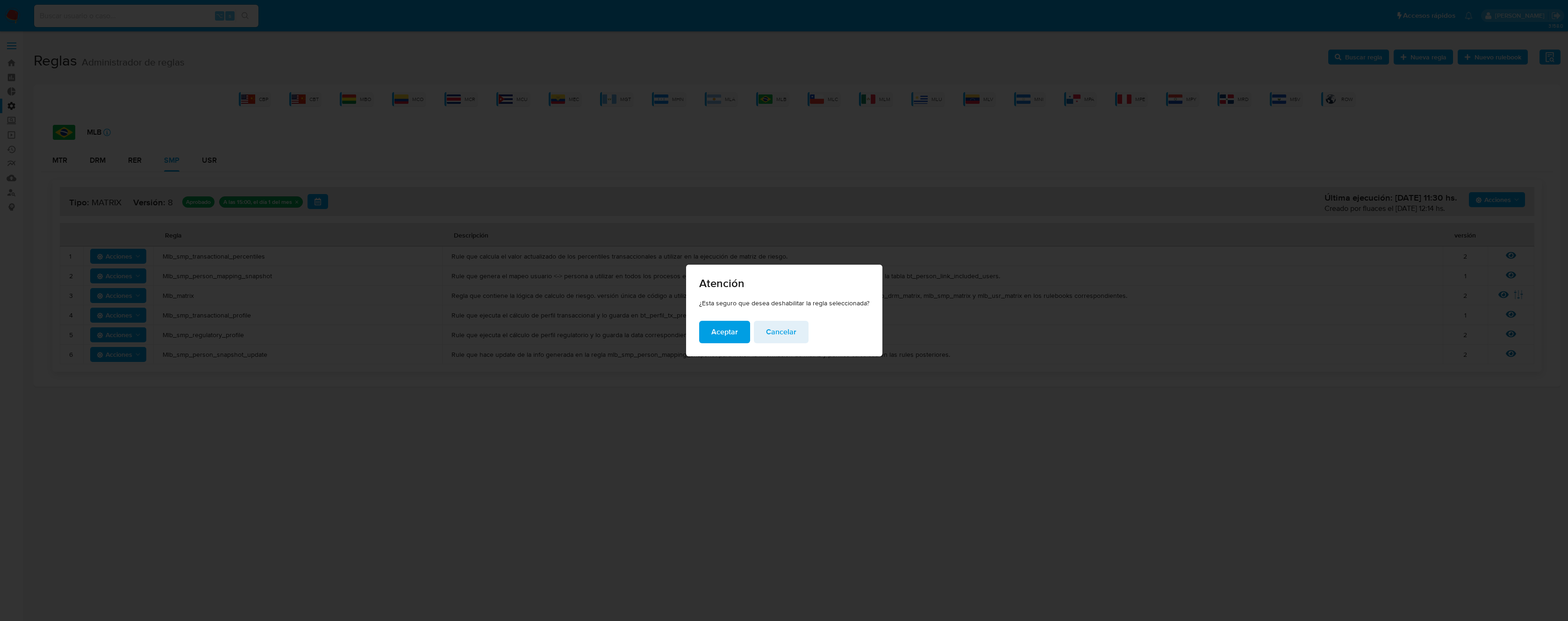
click at [713, 322] on span "Aceptar" at bounding box center [725, 332] width 27 height 21
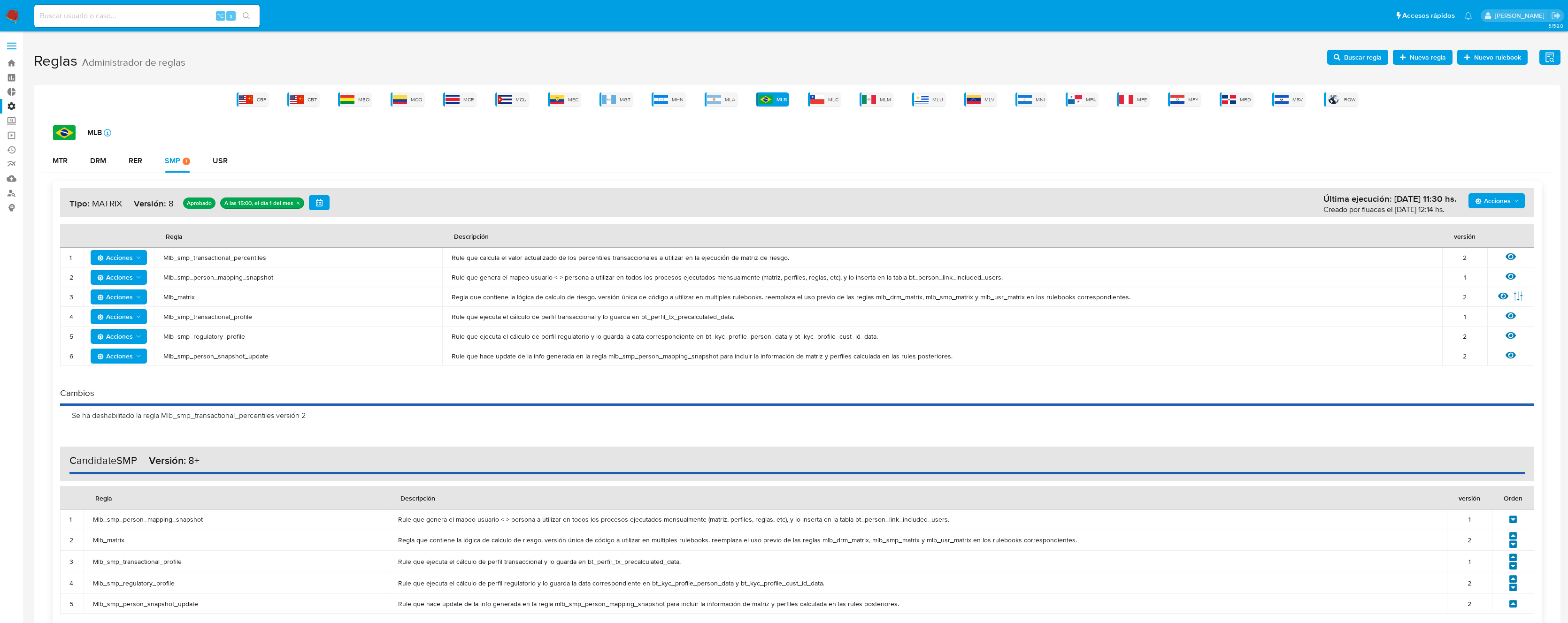
click at [248, 262] on td "Mlb_smp_transactional_percentiles" at bounding box center [298, 258] width 288 height 20
click at [247, 257] on span "Mlb_smp_transactional_percentiles" at bounding box center [298, 258] width 269 height 9
click at [125, 280] on span "Acciones" at bounding box center [115, 277] width 36 height 15
click at [120, 301] on button "Deshabilitar" at bounding box center [119, 300] width 85 height 23
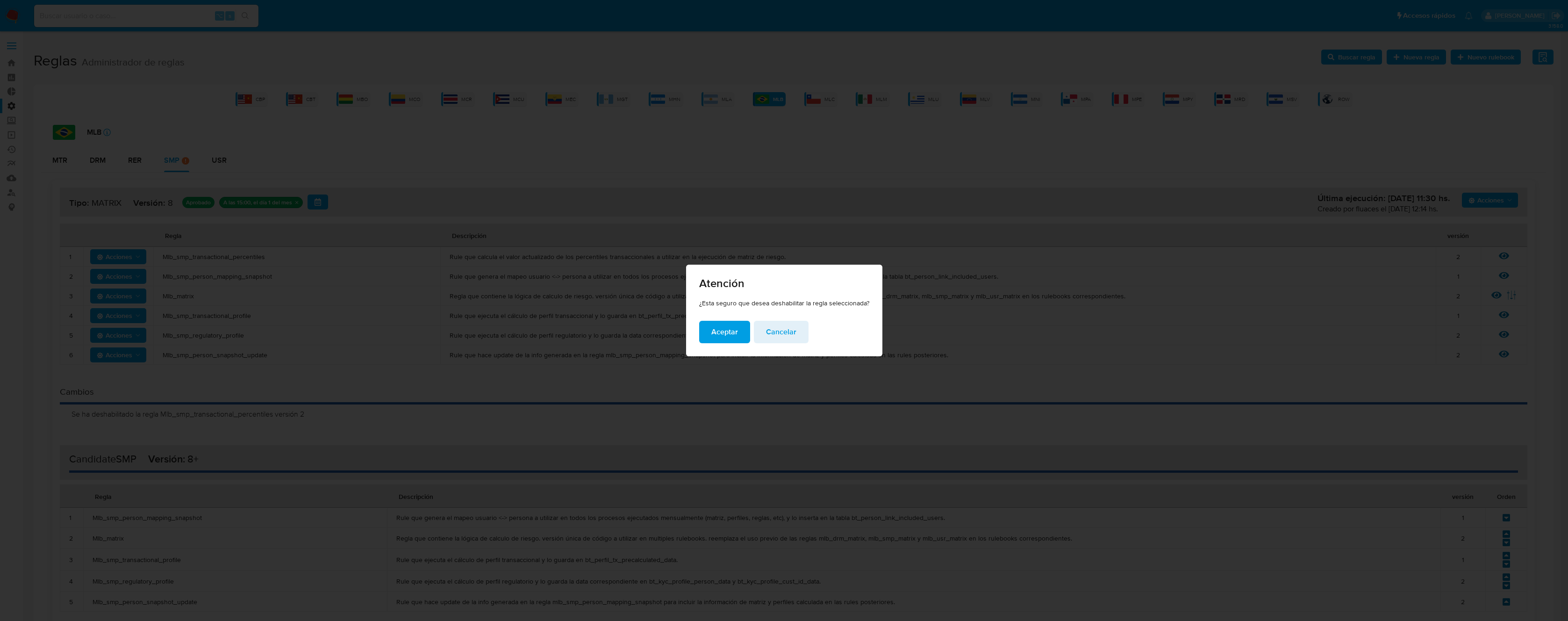
click at [718, 331] on span "Aceptar" at bounding box center [725, 332] width 27 height 21
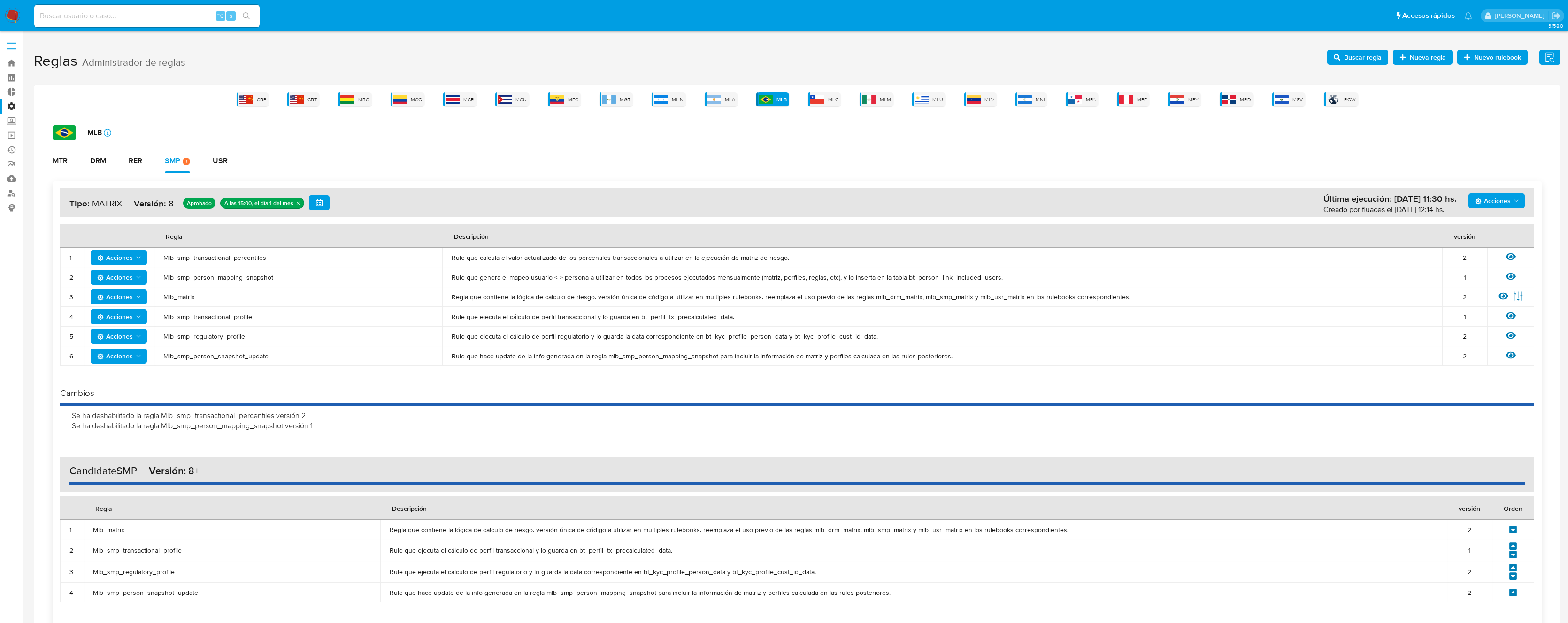
click at [152, 300] on tr "3 Acciones Mlb_matrix Regla que contiene la lógica de calculo de riesgo. versió…" at bounding box center [797, 297] width 1474 height 20
click at [131, 296] on span "Acciones" at bounding box center [115, 297] width 36 height 15
click at [121, 317] on button "Deshabilitar" at bounding box center [119, 320] width 85 height 23
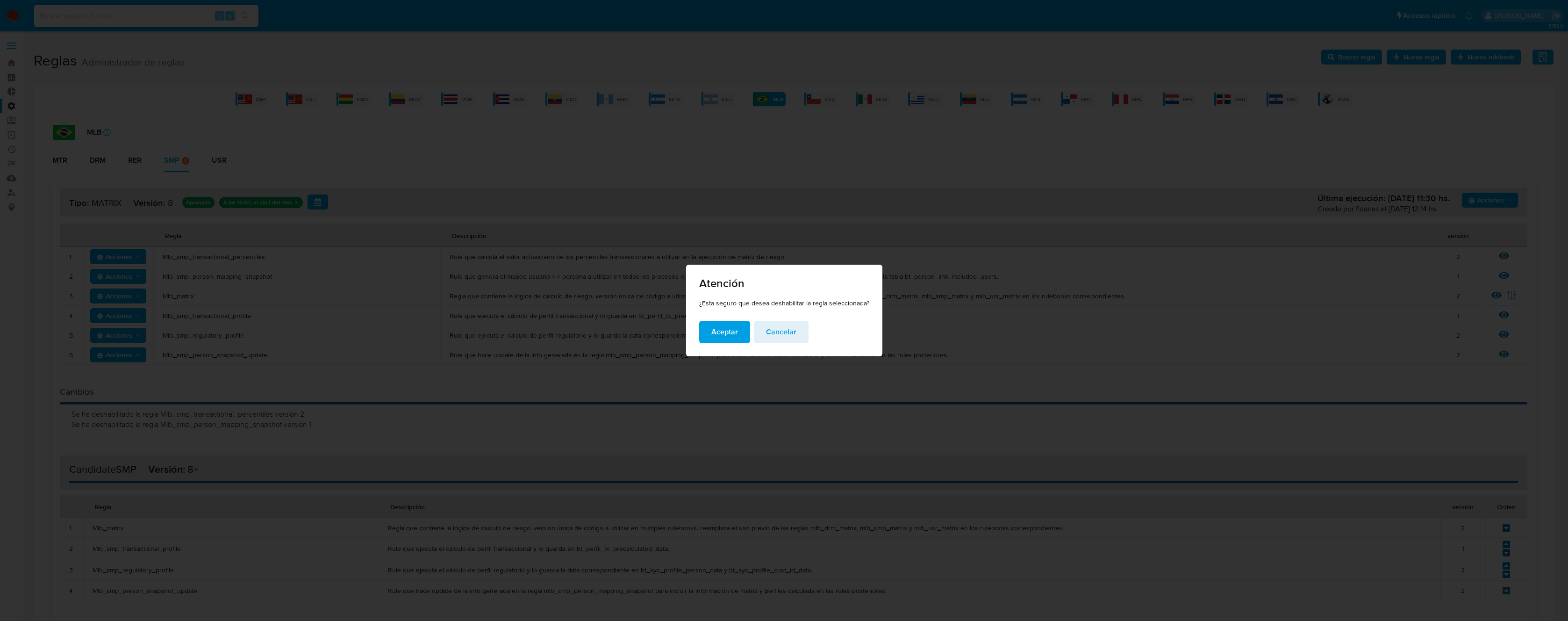
click at [729, 336] on span "Aceptar" at bounding box center [725, 332] width 27 height 21
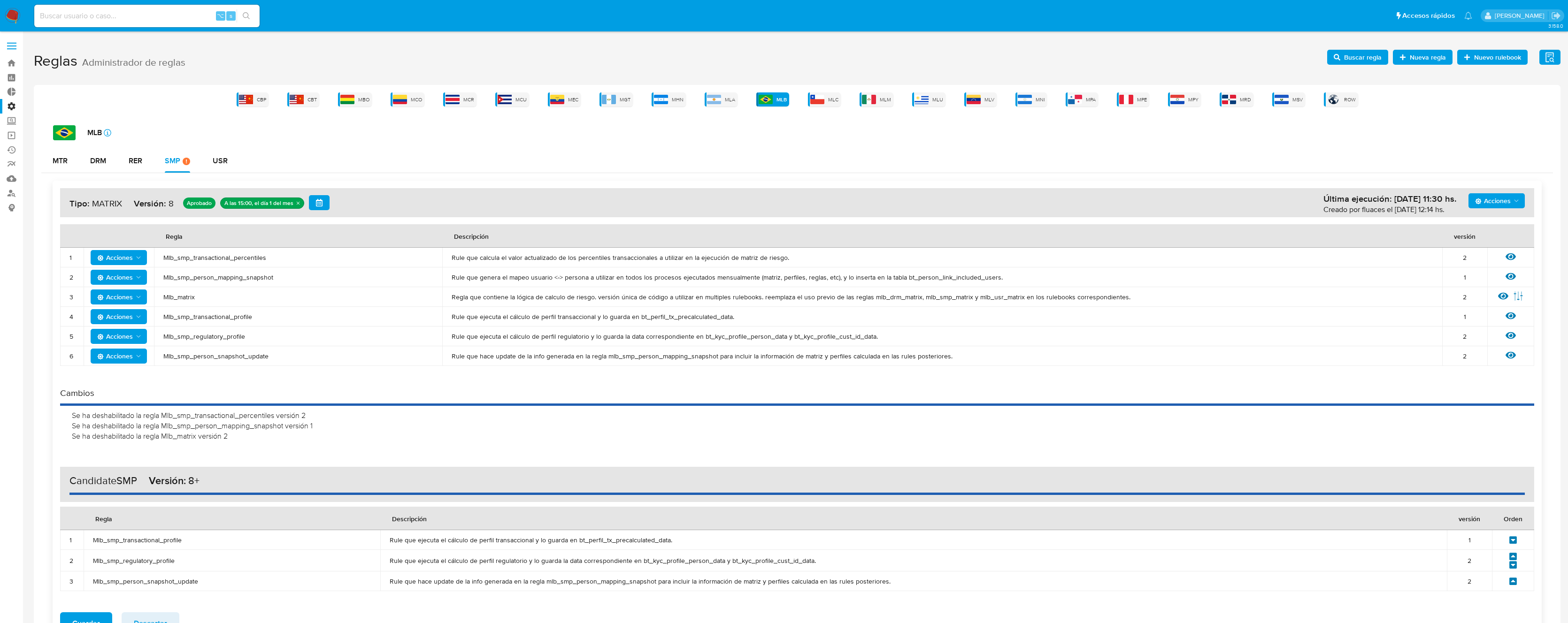
click at [123, 318] on span "Acciones" at bounding box center [115, 316] width 36 height 15
click at [125, 339] on button "Deshabilitar" at bounding box center [119, 340] width 85 height 23
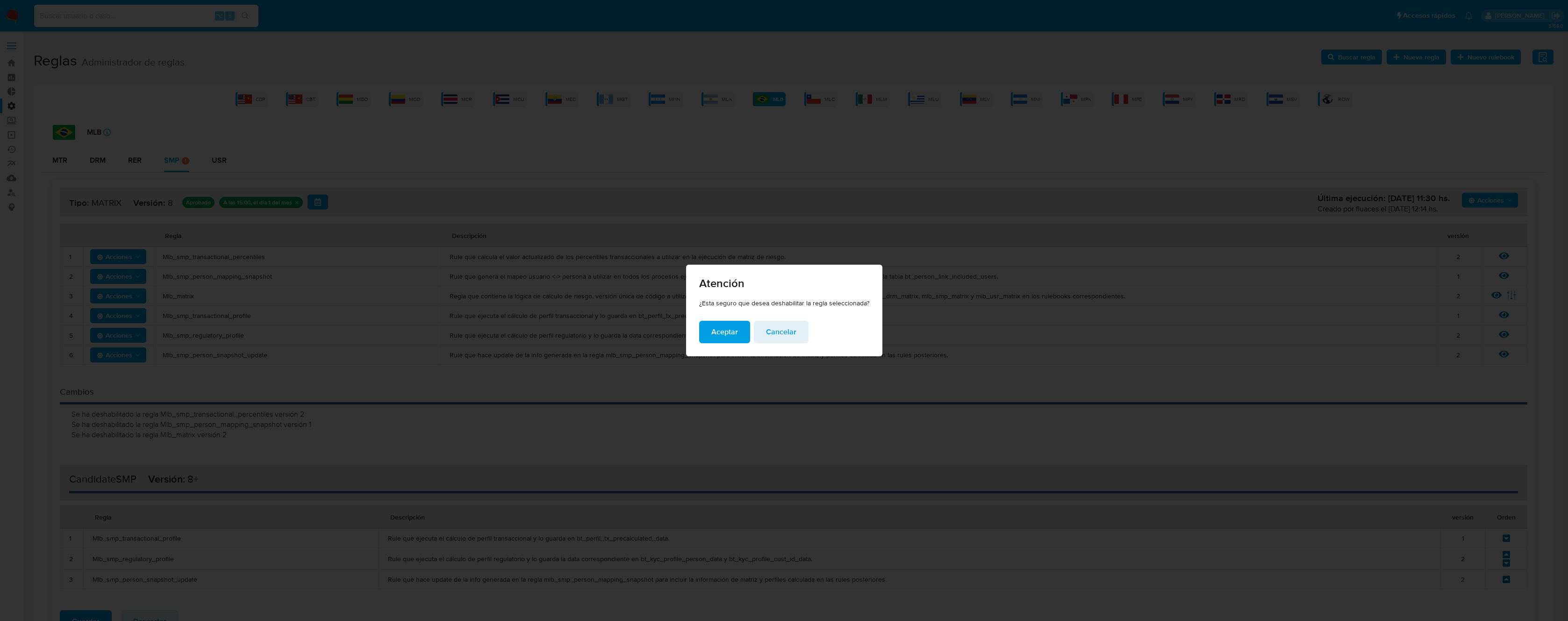
click at [718, 340] on span "Aceptar" at bounding box center [725, 332] width 27 height 21
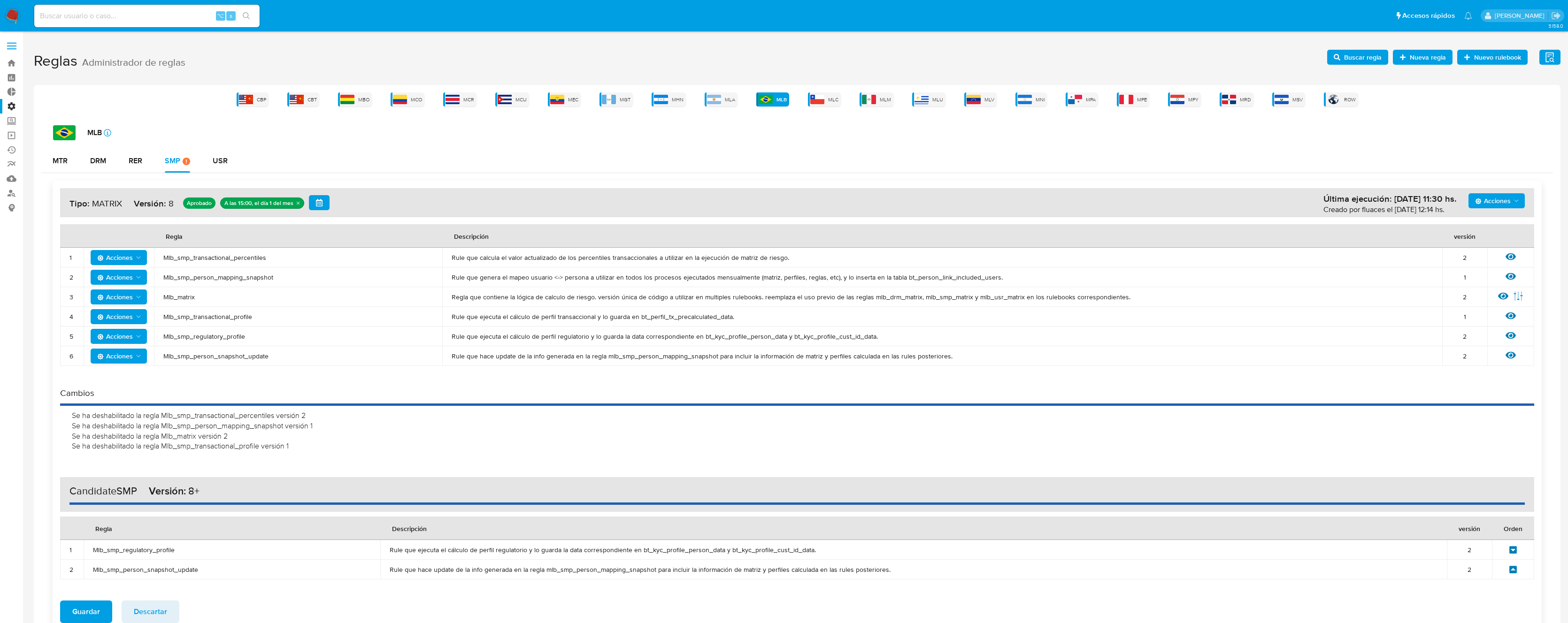
click at [218, 261] on span "Mlb_smp_transactional_percentiles" at bounding box center [298, 258] width 269 height 9
click at [1512, 202] on span "Acciones" at bounding box center [1497, 201] width 45 height 13
click at [1474, 229] on button "Agregar reglas" at bounding box center [1496, 224] width 85 height 23
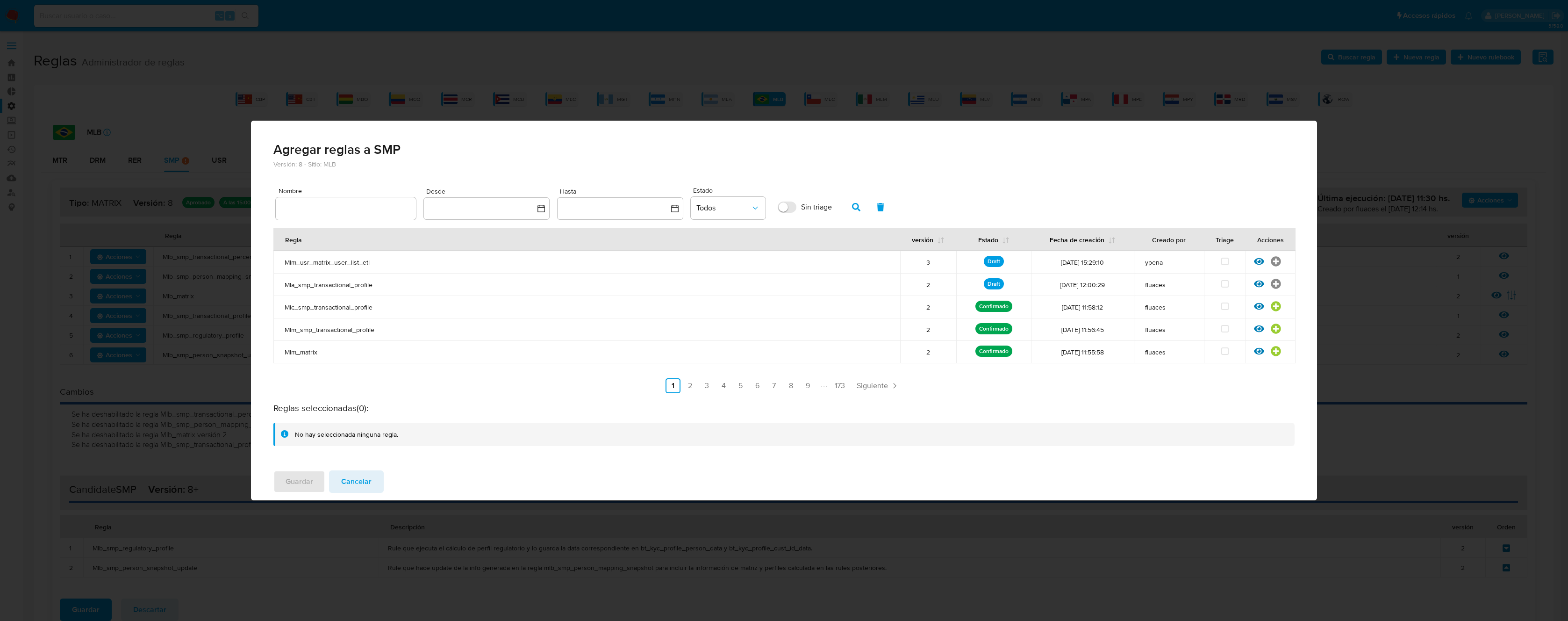
click at [340, 211] on input "text" at bounding box center [346, 208] width 140 height 12
type input "Mlb_smp_transactional_percentiles"
click at [857, 208] on icon "button" at bounding box center [856, 207] width 9 height 9
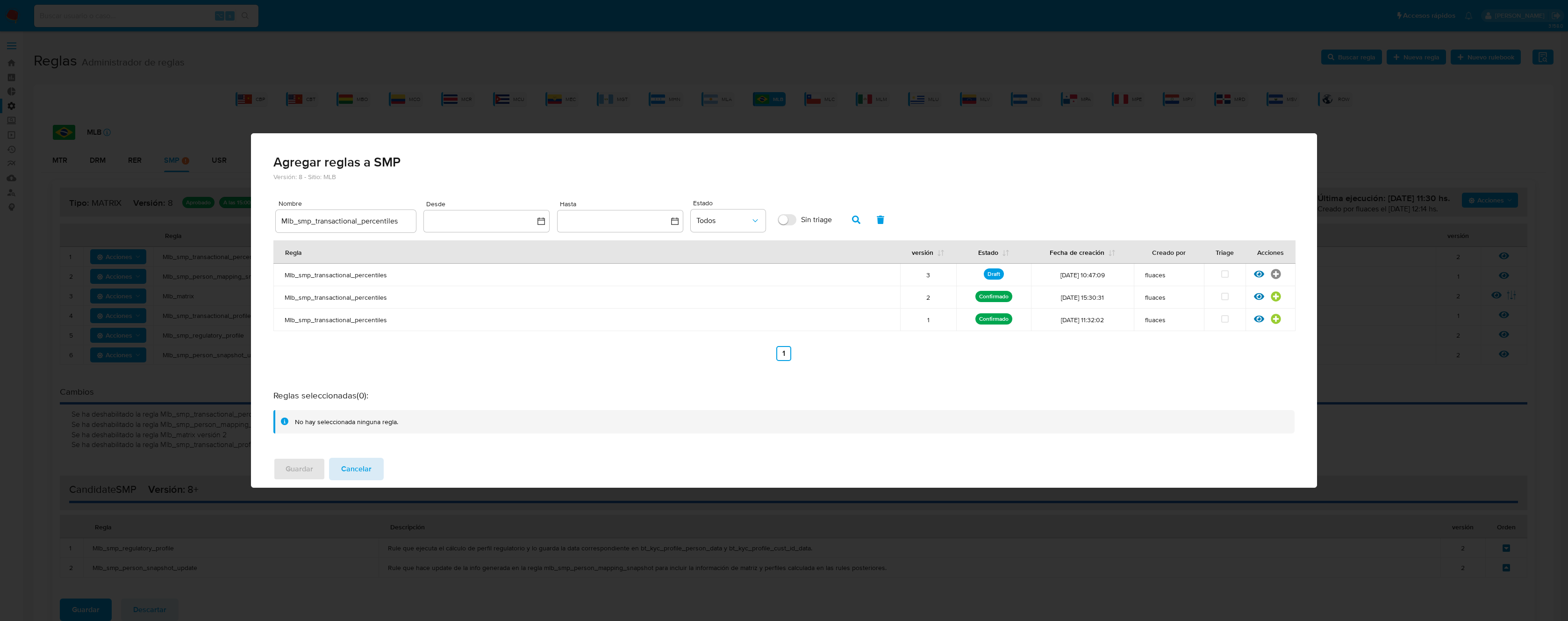
click at [365, 473] on span "Cancelar" at bounding box center [357, 469] width 31 height 21
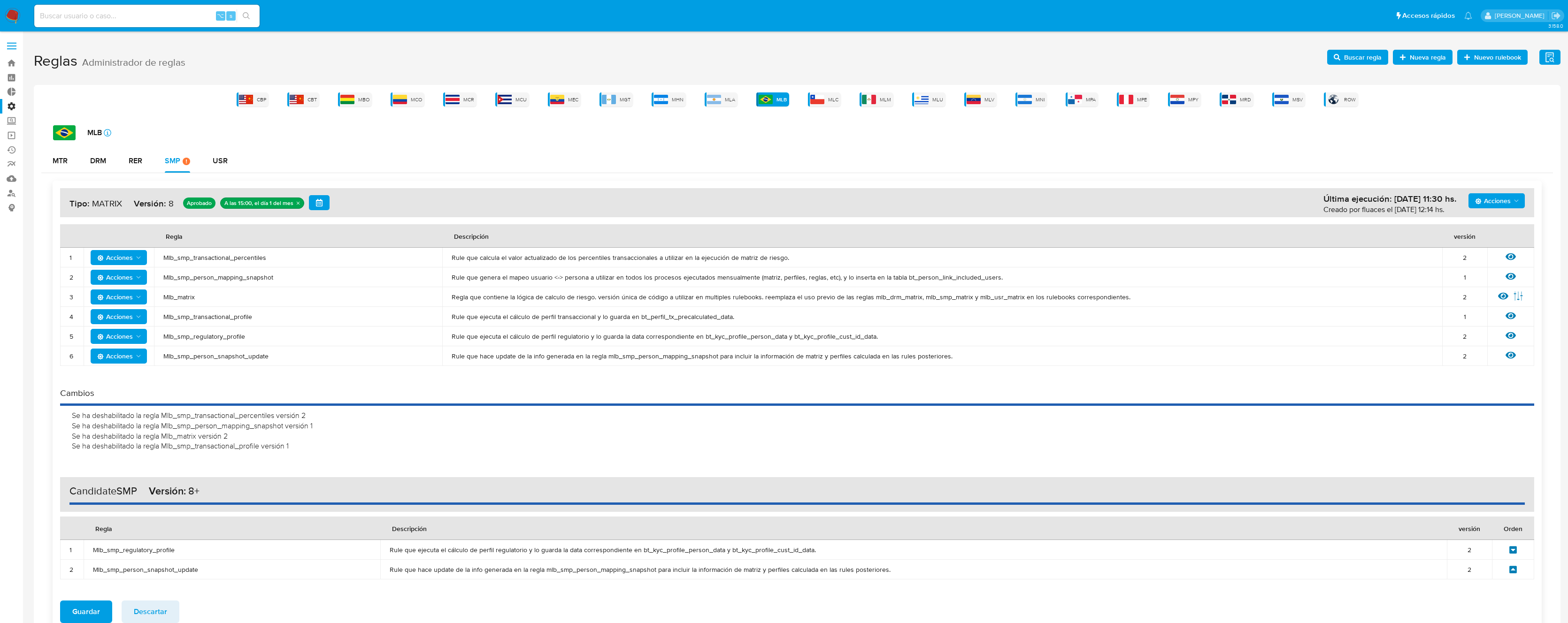
click at [1358, 57] on span "Buscar regla" at bounding box center [1362, 57] width 37 height 15
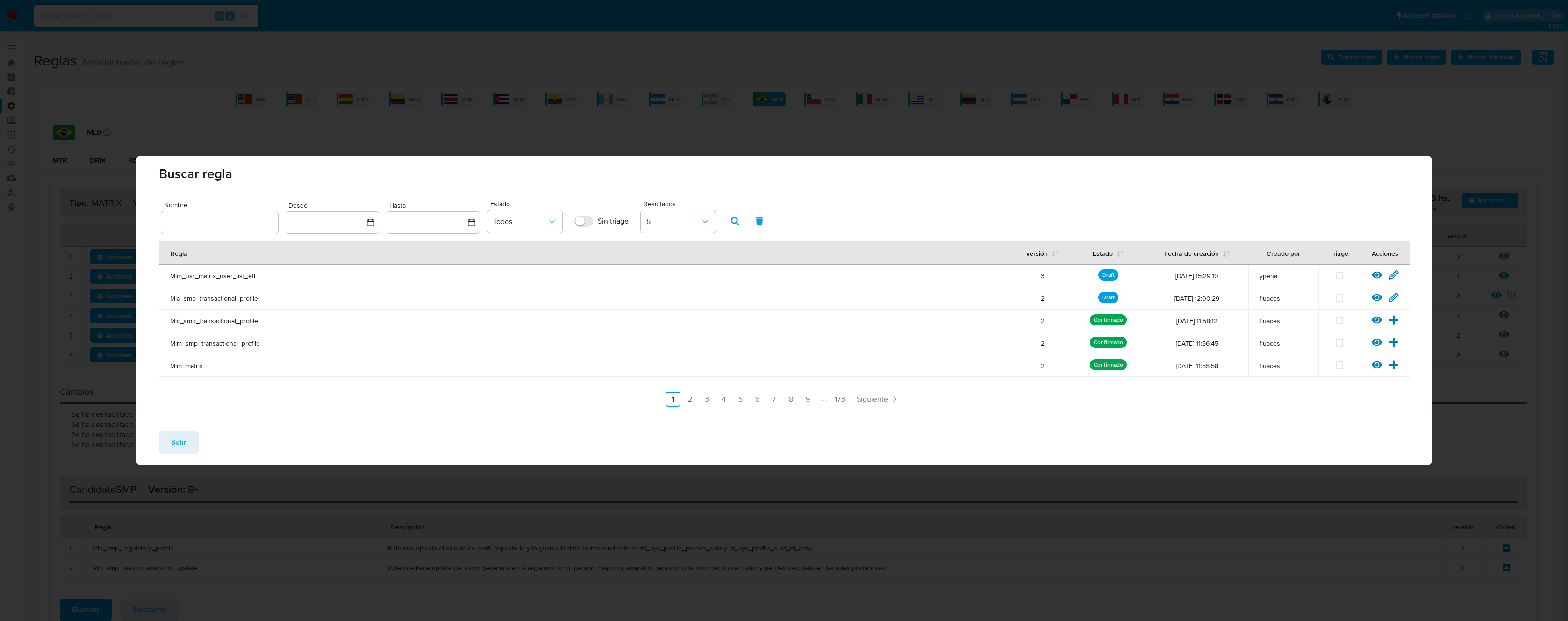
click at [260, 222] on input "text" at bounding box center [219, 222] width 117 height 12
type input "Mlb_smp_transactional_percentiles"
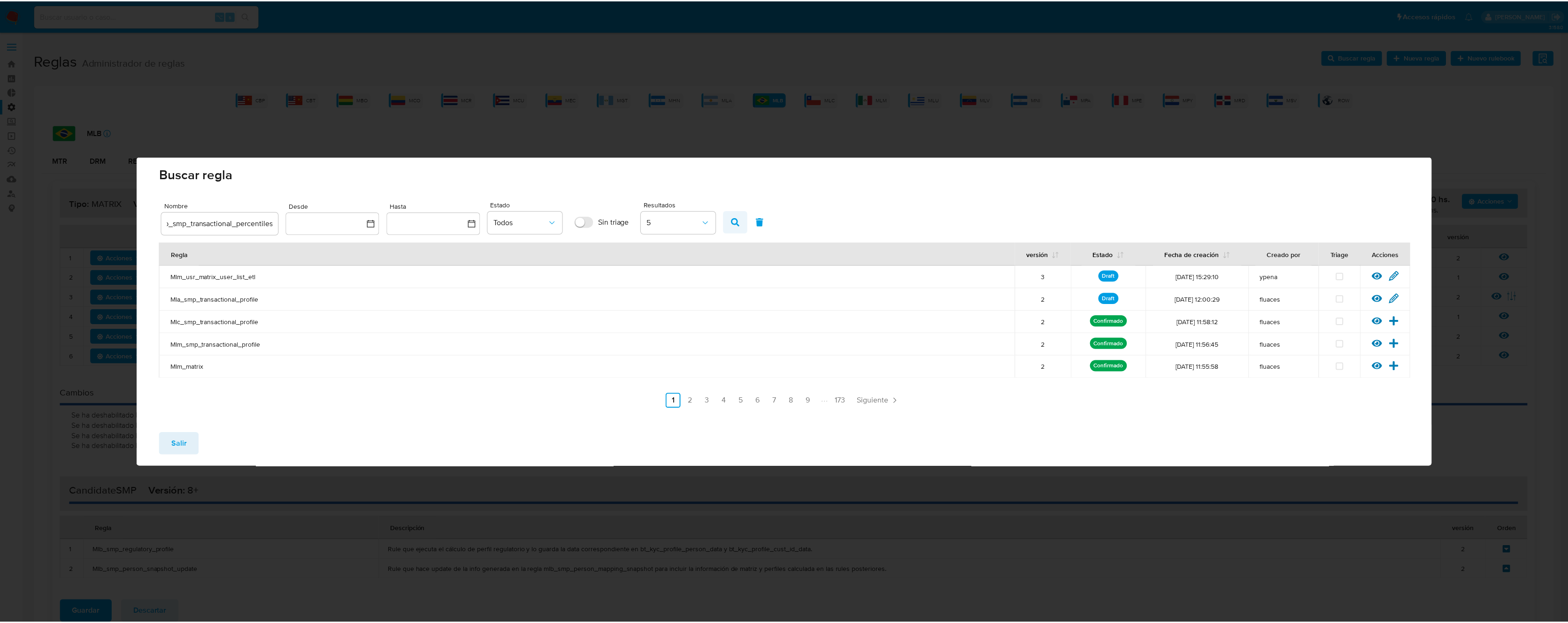
scroll to position [0, 0]
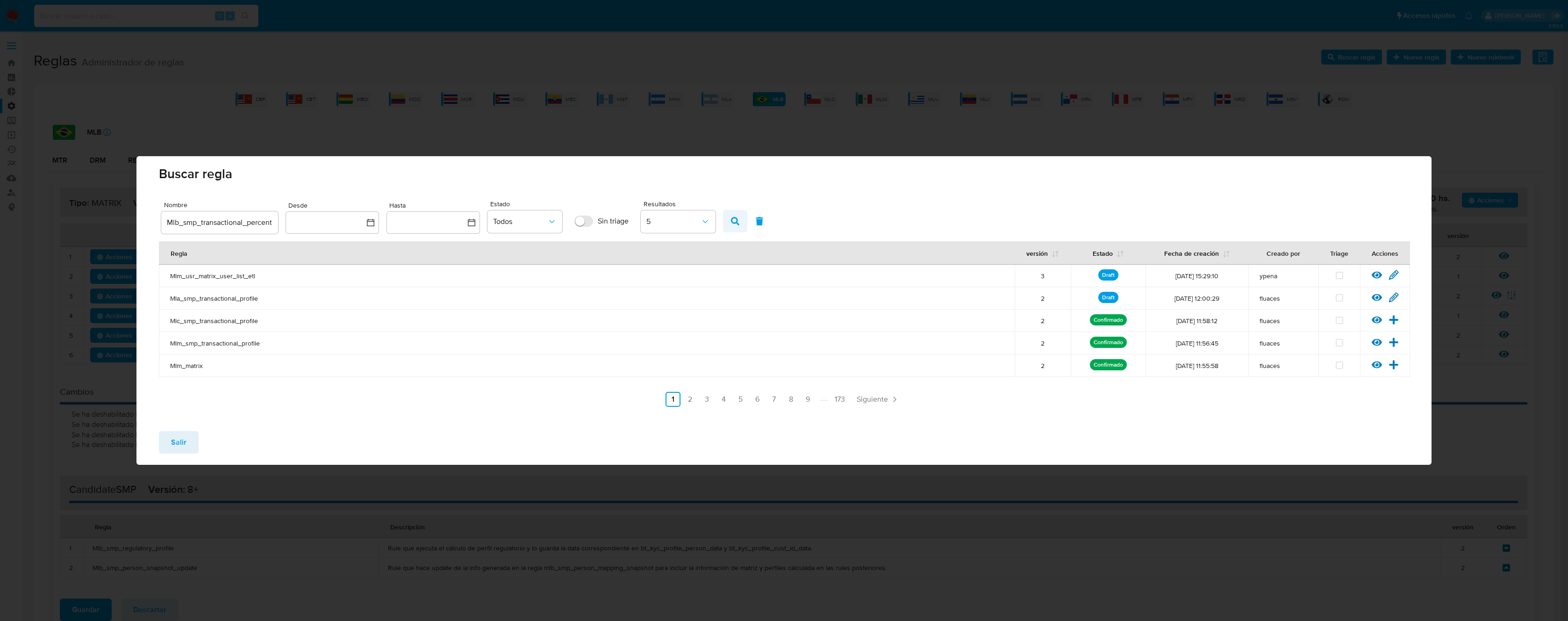
click at [739, 220] on icon "button" at bounding box center [735, 221] width 9 height 9
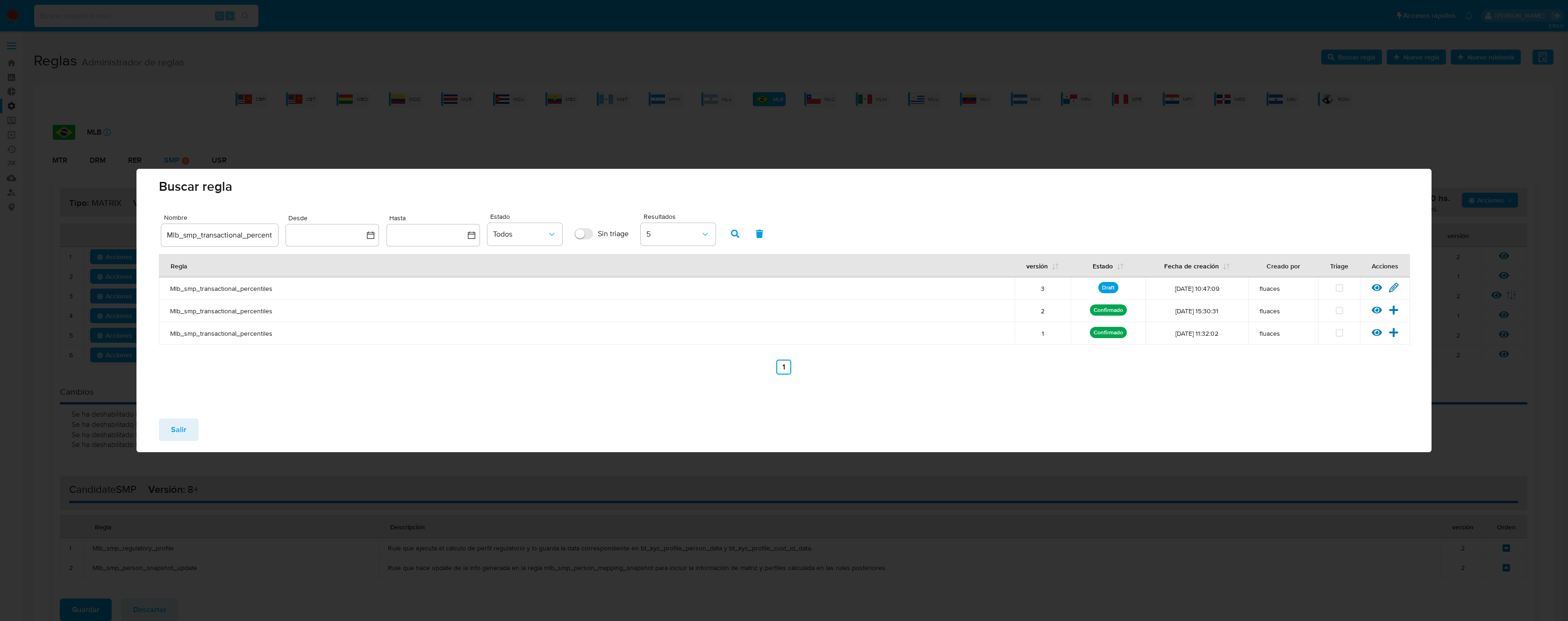
click at [1396, 290] on icon at bounding box center [1393, 287] width 10 height 10
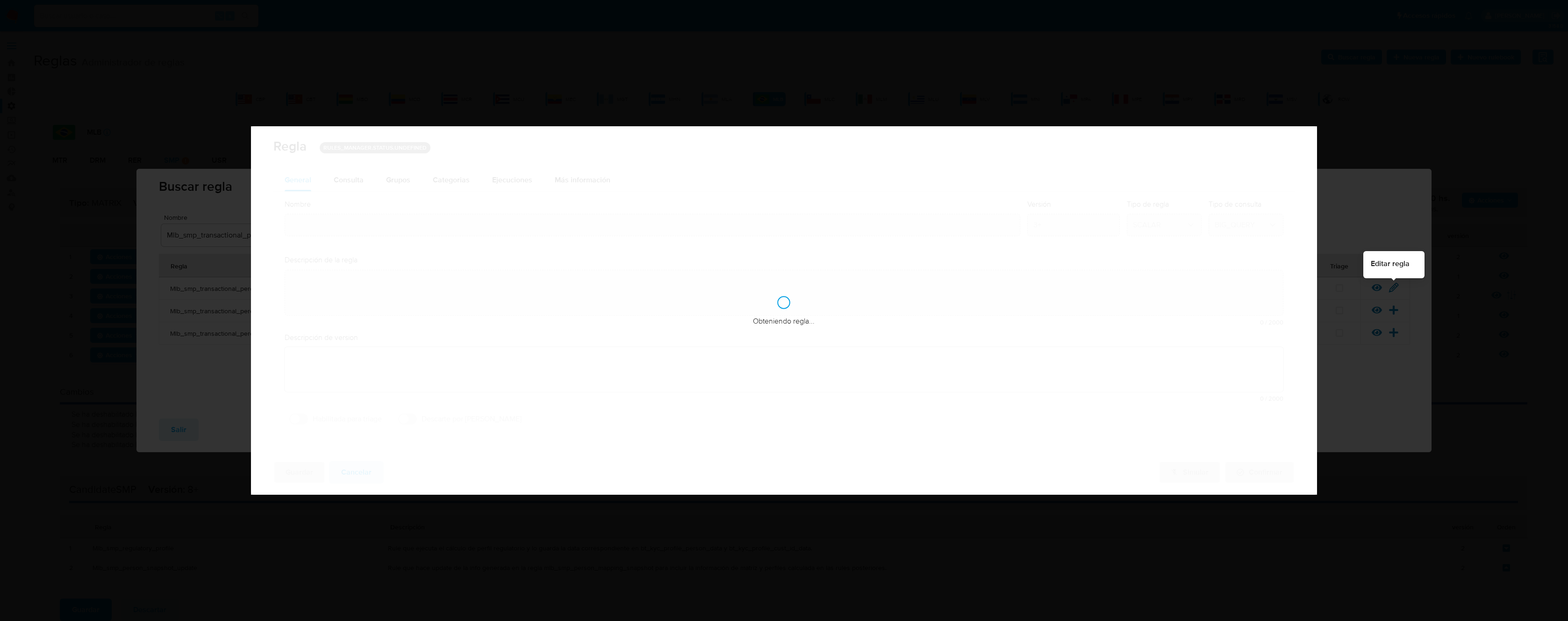
type input "Mlb_smp_transactional_percentiles"
type textarea "Rule que calcula el valor actualizado de los percentiles transaccionales a util…"
type textarea "Ppld-6102 - modificación de queries para exceptuar payments de movimientos de p…"
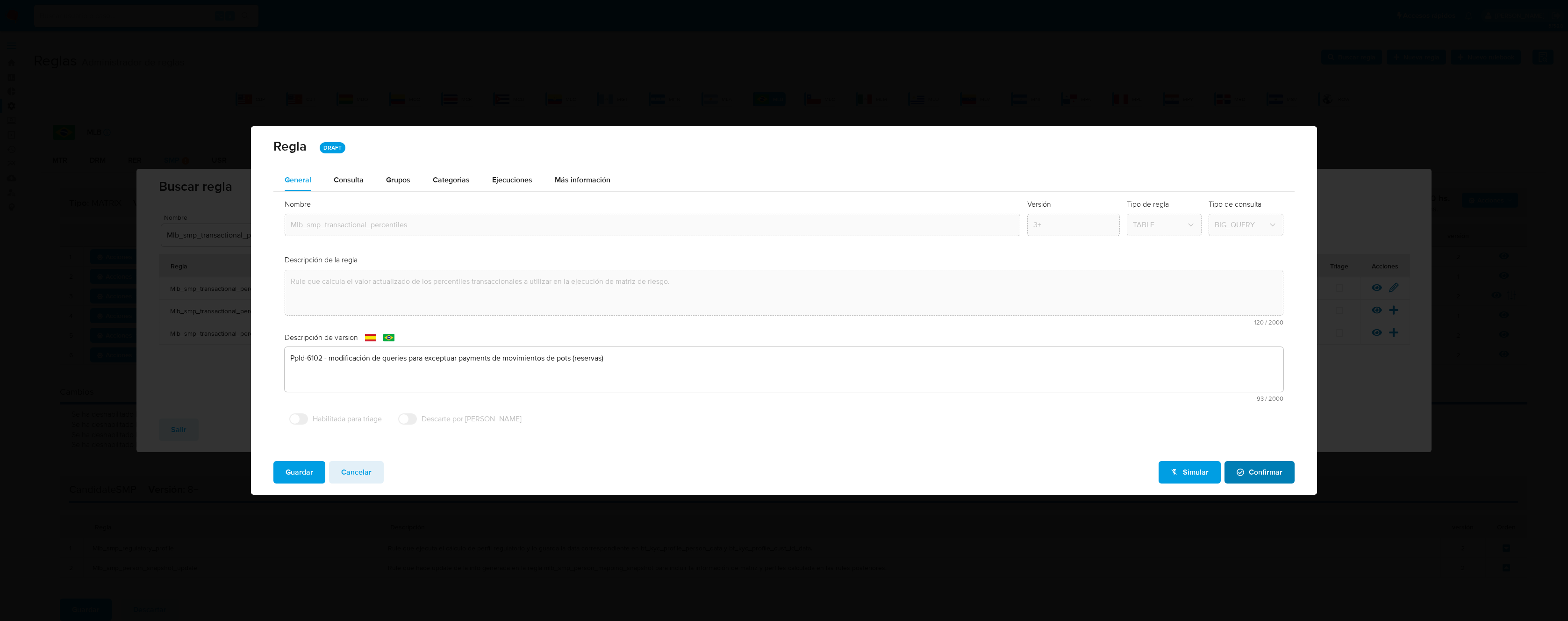
click at [1263, 475] on span "Confirmar" at bounding box center [1260, 472] width 46 height 21
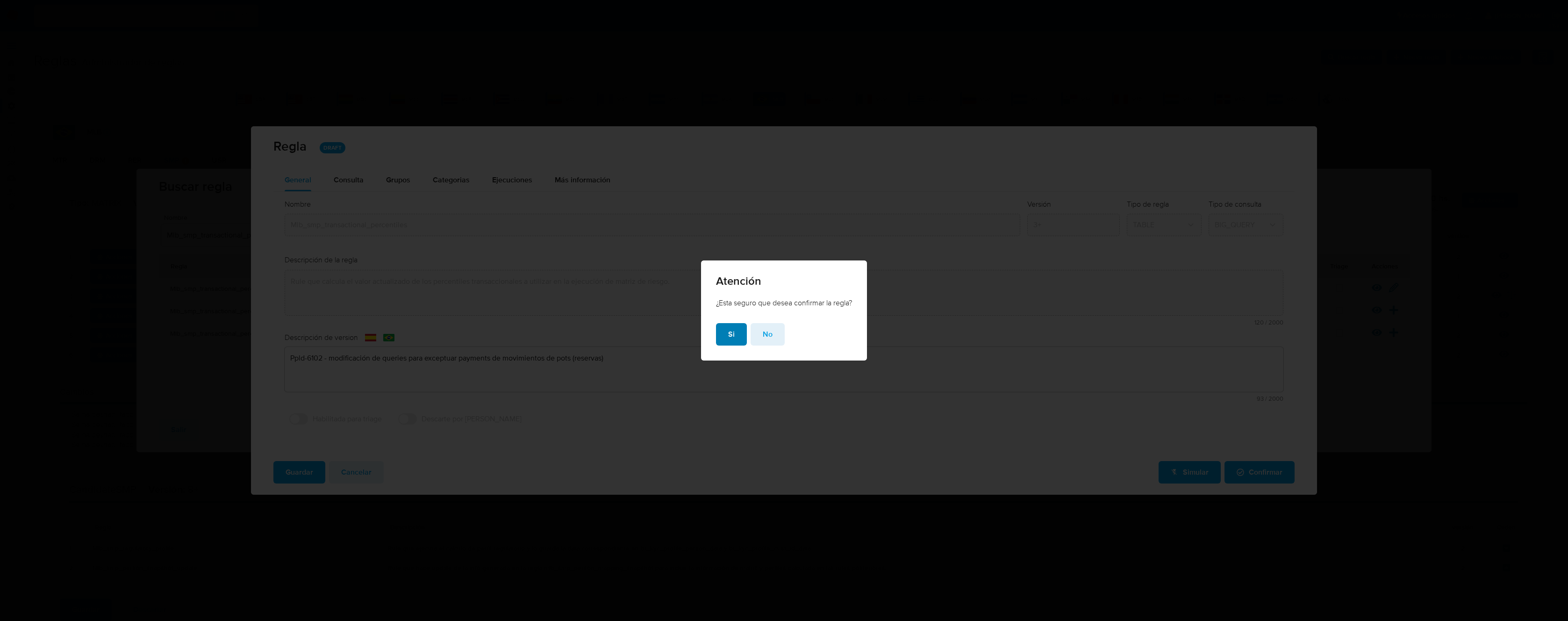
click at [726, 332] on button "Si" at bounding box center [731, 334] width 31 height 23
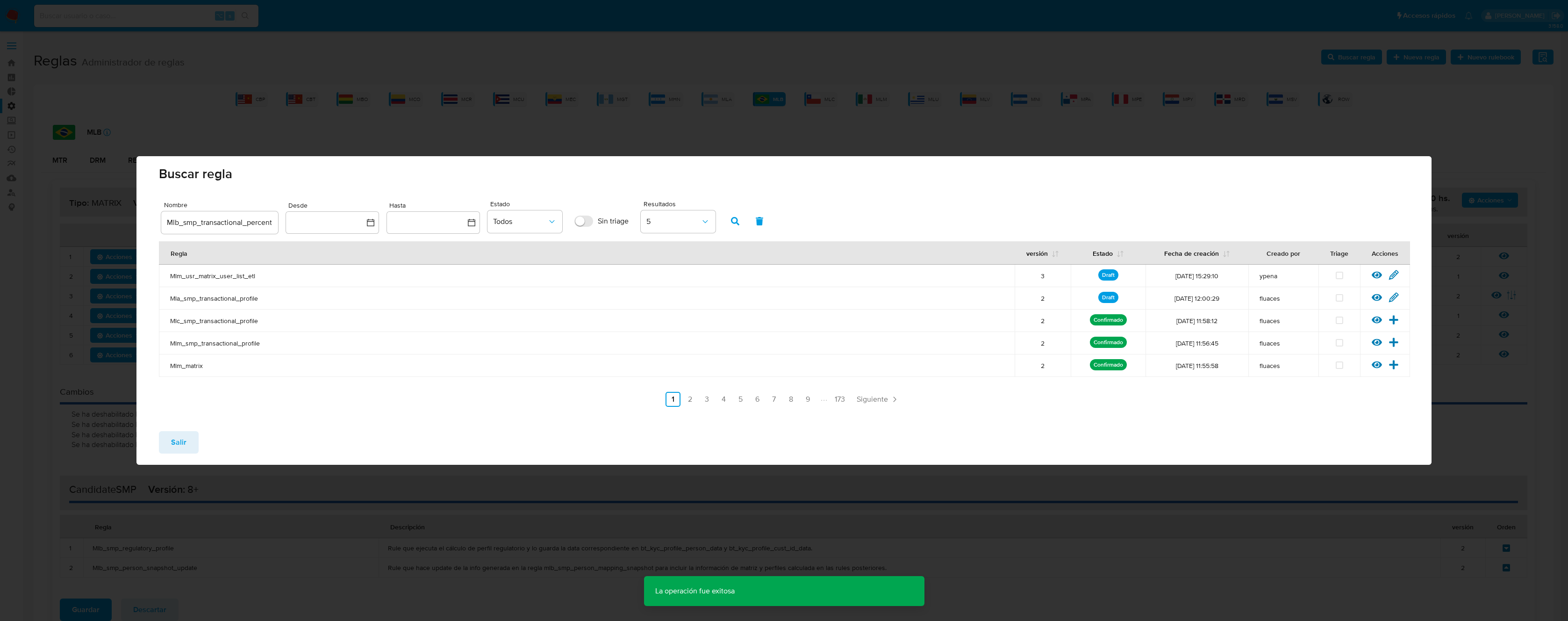
click at [736, 222] on icon "button" at bounding box center [735, 221] width 9 height 9
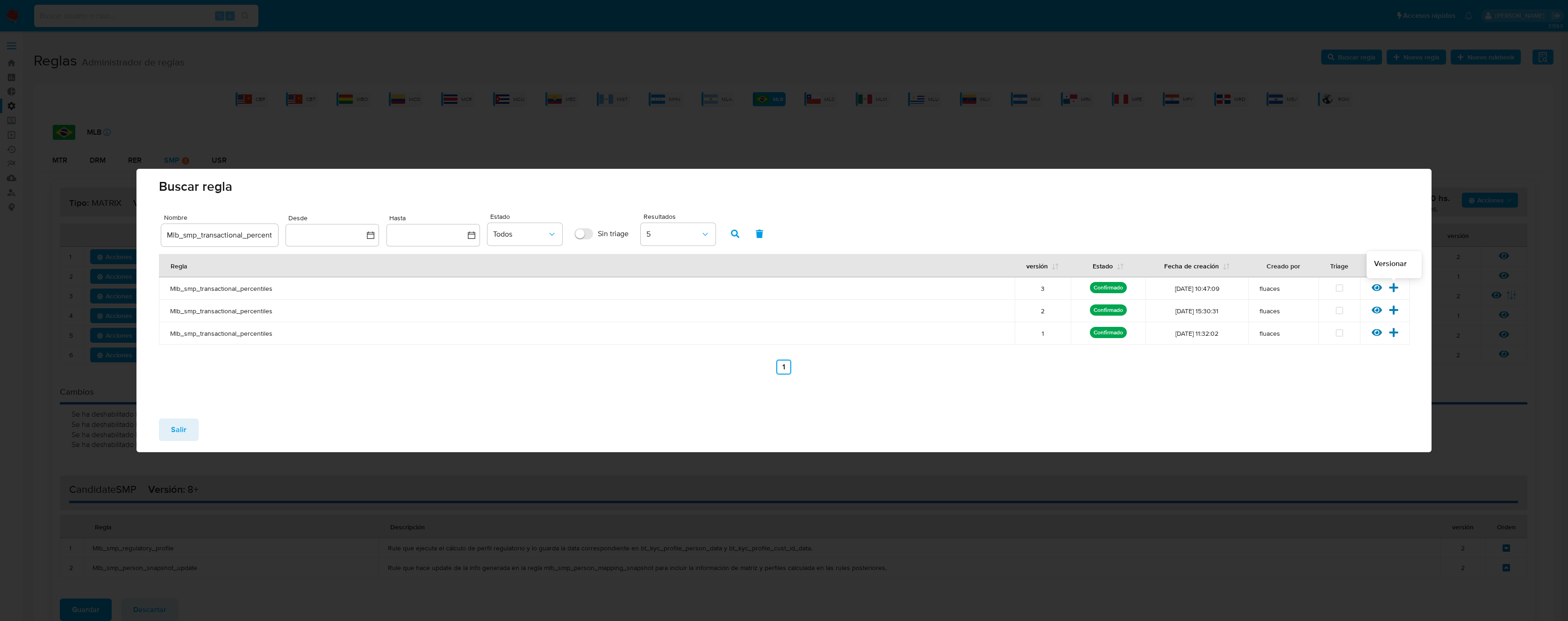
click at [1395, 287] on icon at bounding box center [1393, 287] width 9 height 9
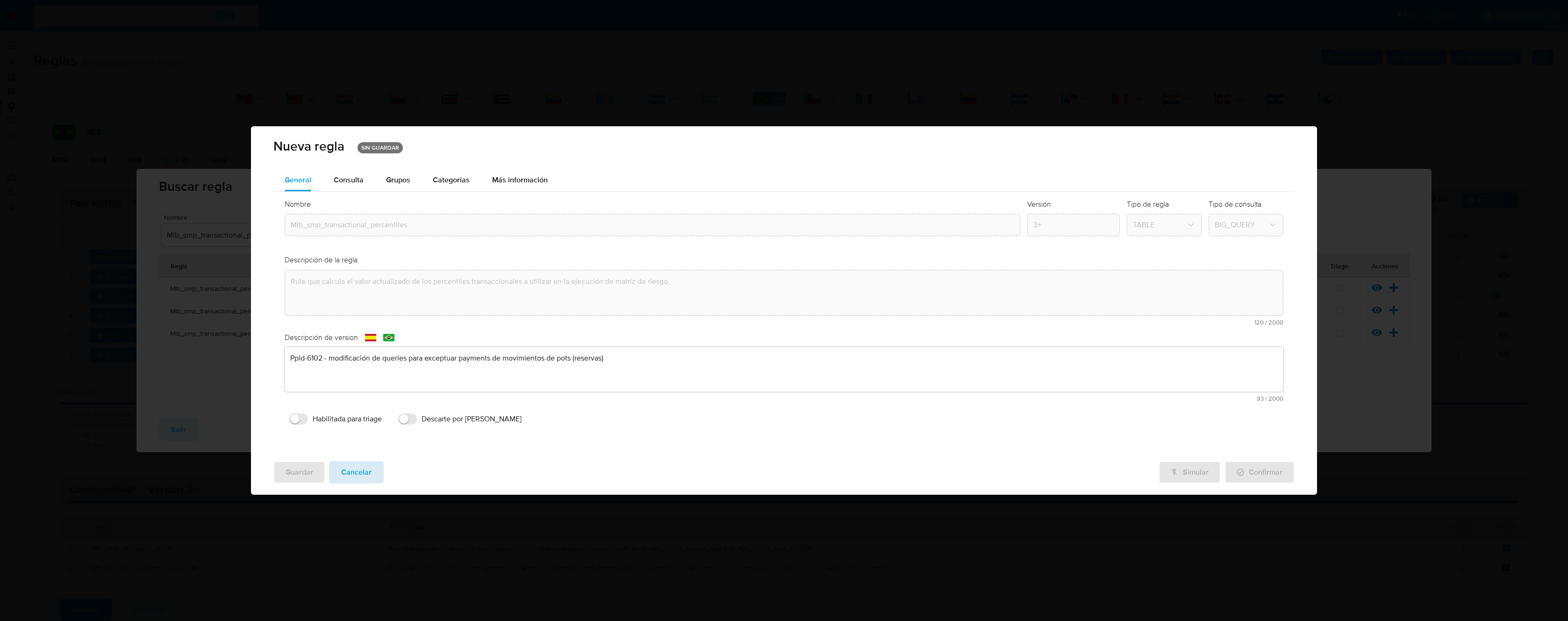
click at [359, 475] on span "Cancelar" at bounding box center [357, 472] width 31 height 21
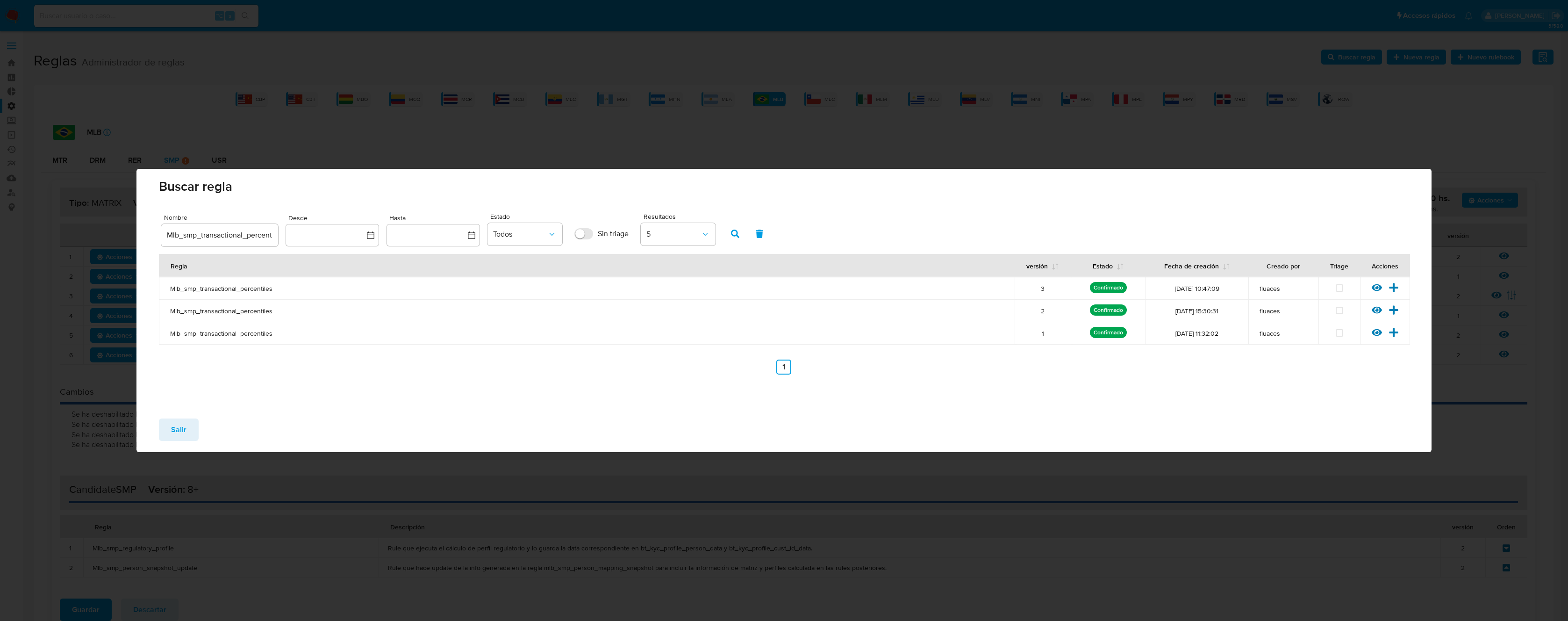
click at [187, 430] on button "Salir" at bounding box center [178, 430] width 40 height 23
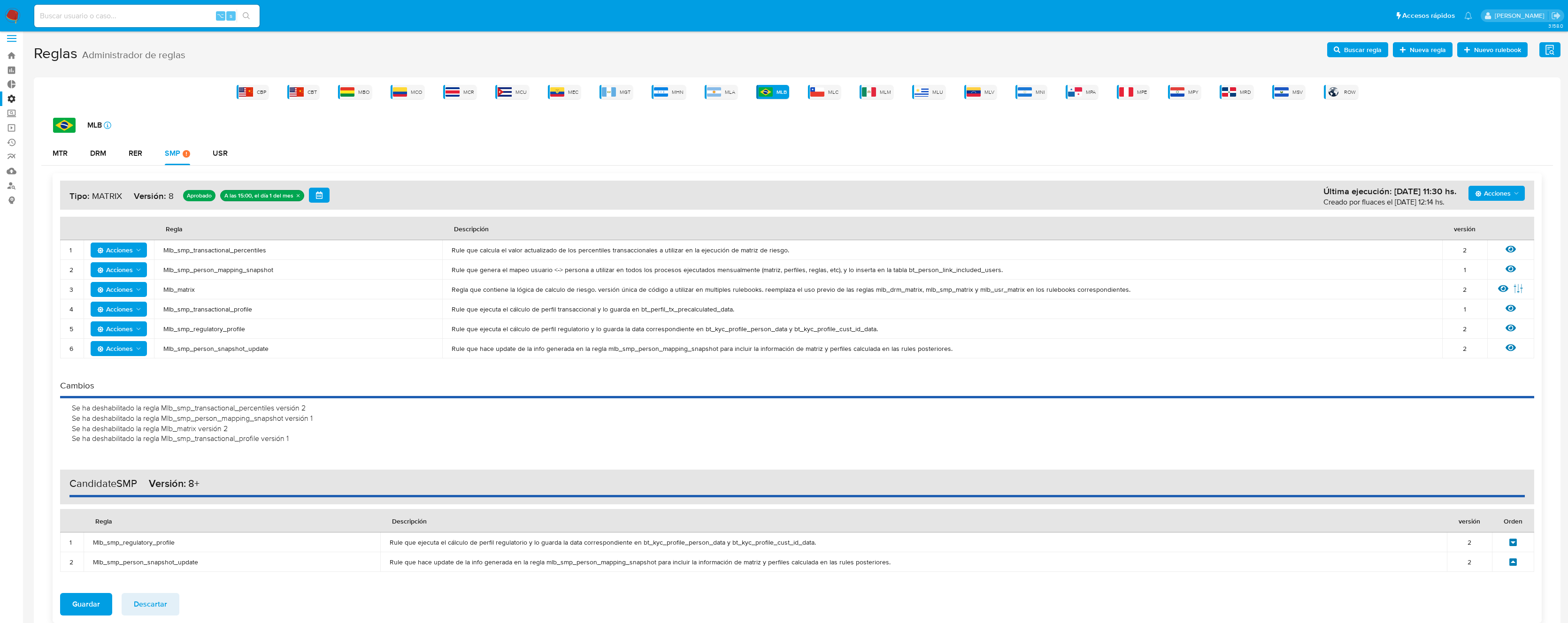
scroll to position [56, 0]
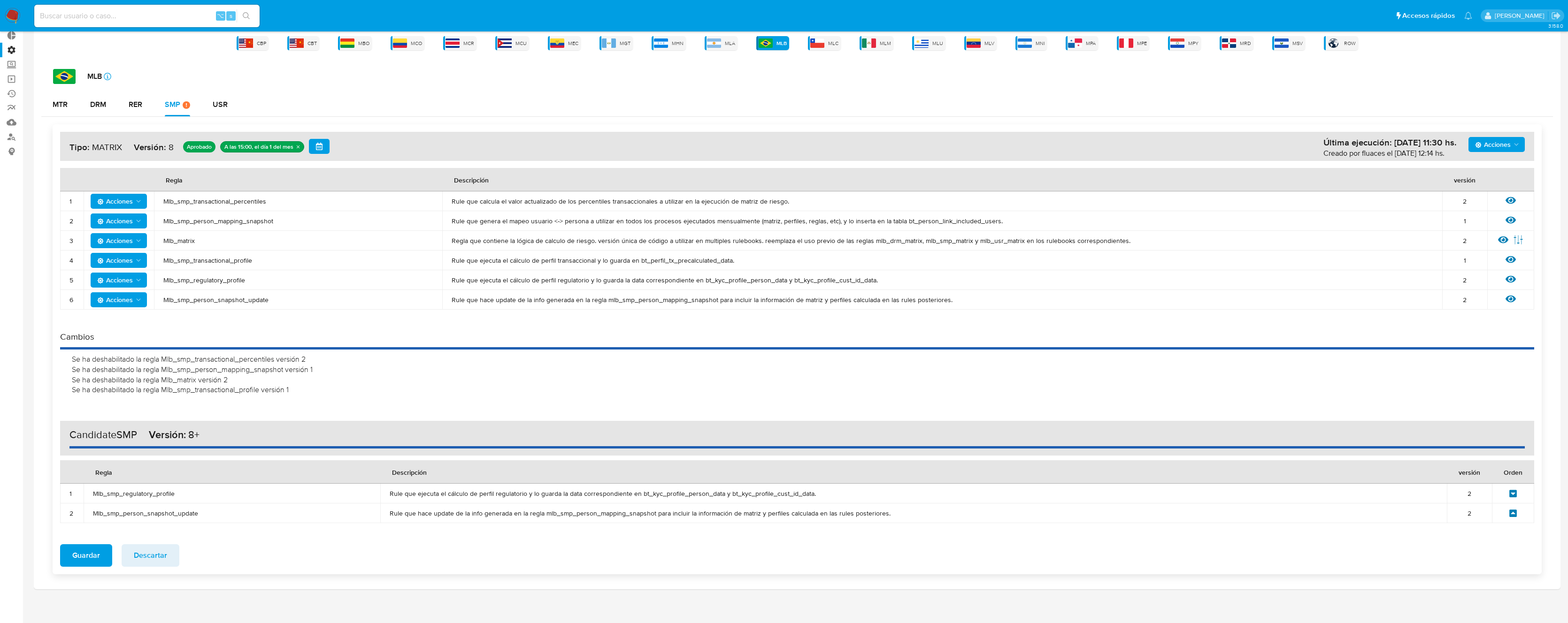
click at [217, 201] on span "Mlb_smp_transactional_percentiles" at bounding box center [298, 201] width 269 height 9
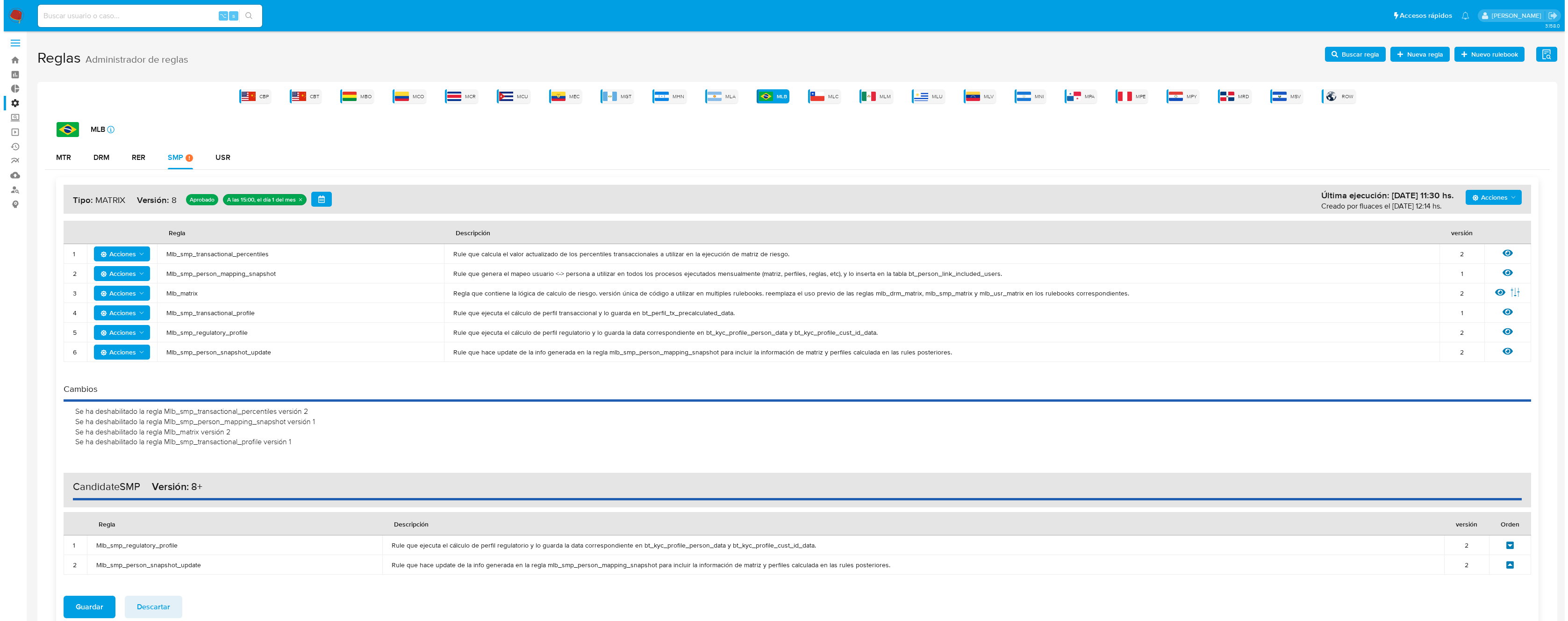
scroll to position [0, 0]
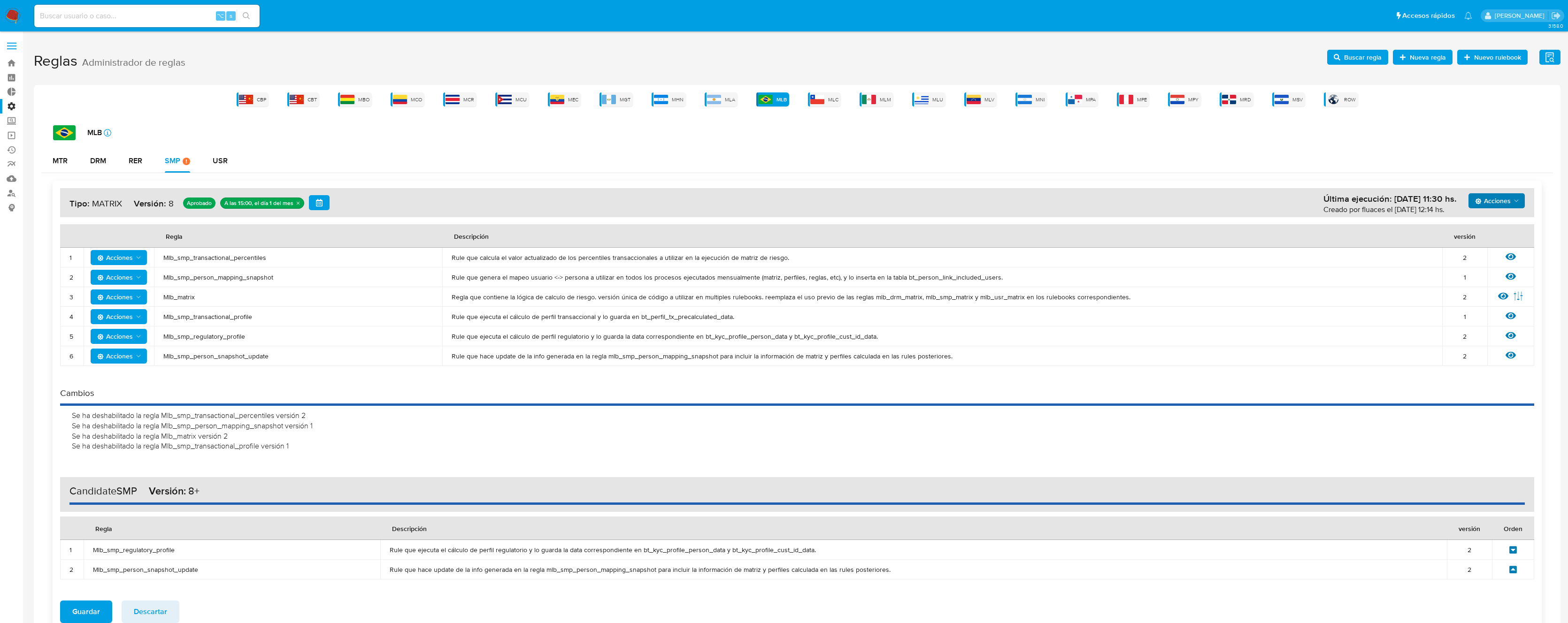
click at [1504, 207] on span "Acciones" at bounding box center [1493, 201] width 36 height 15
click at [1476, 227] on button "Agregar reglas" at bounding box center [1496, 224] width 85 height 23
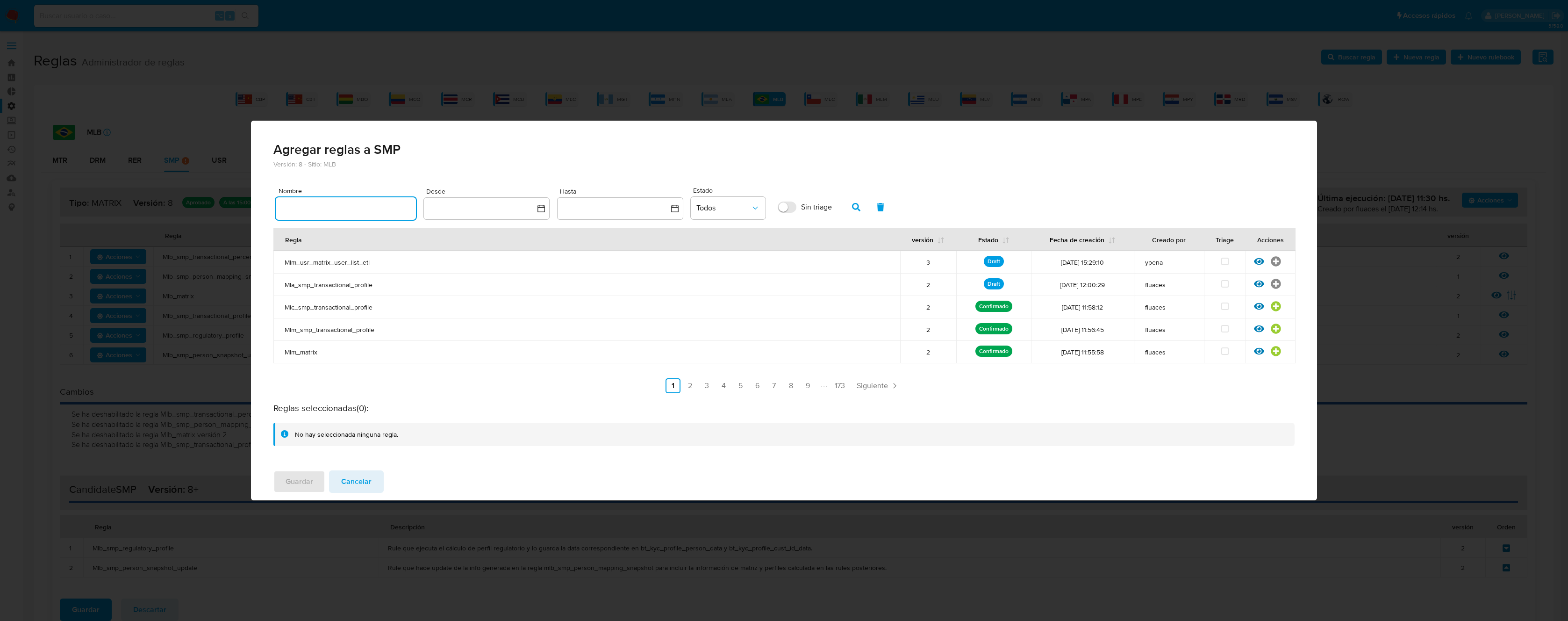
click at [379, 205] on input "text" at bounding box center [346, 208] width 140 height 12
type input "Mlb_smp_transactional_percentiles"
click at [850, 206] on button "button" at bounding box center [856, 207] width 24 height 23
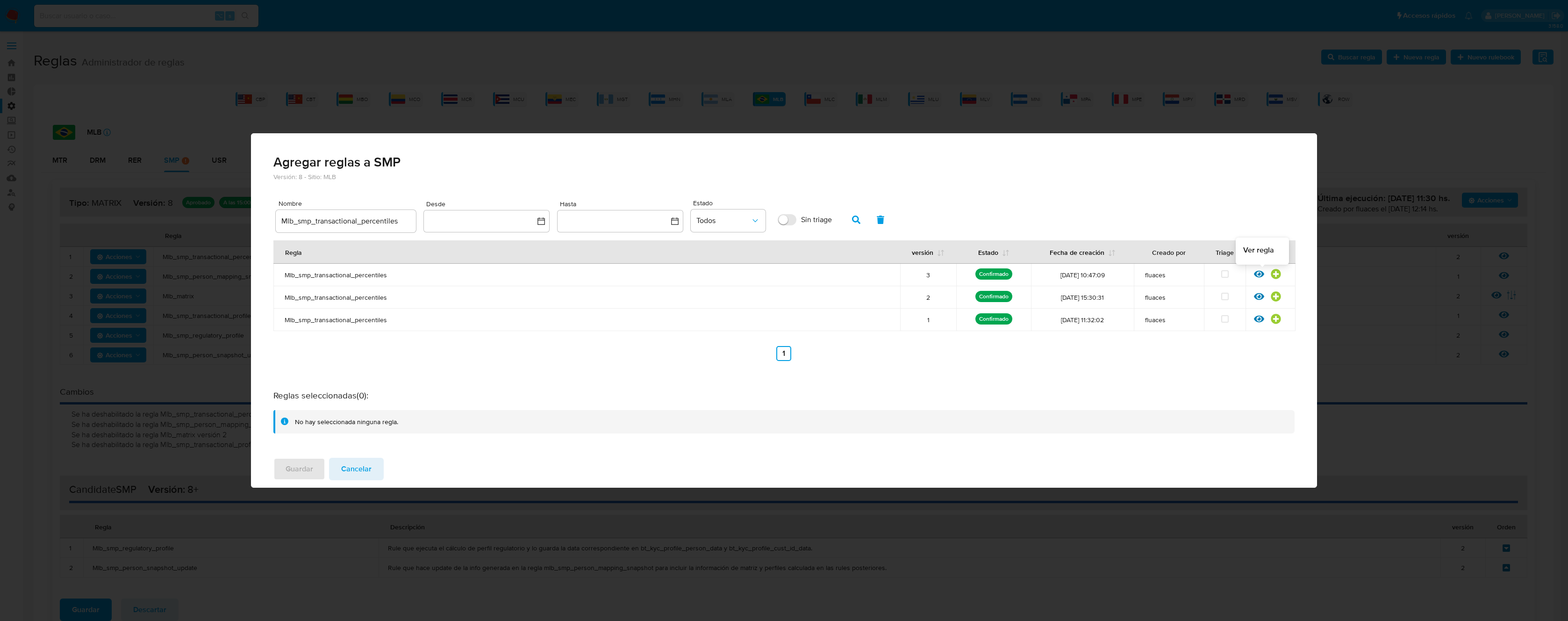
click at [1256, 274] on icon at bounding box center [1259, 274] width 10 height 7
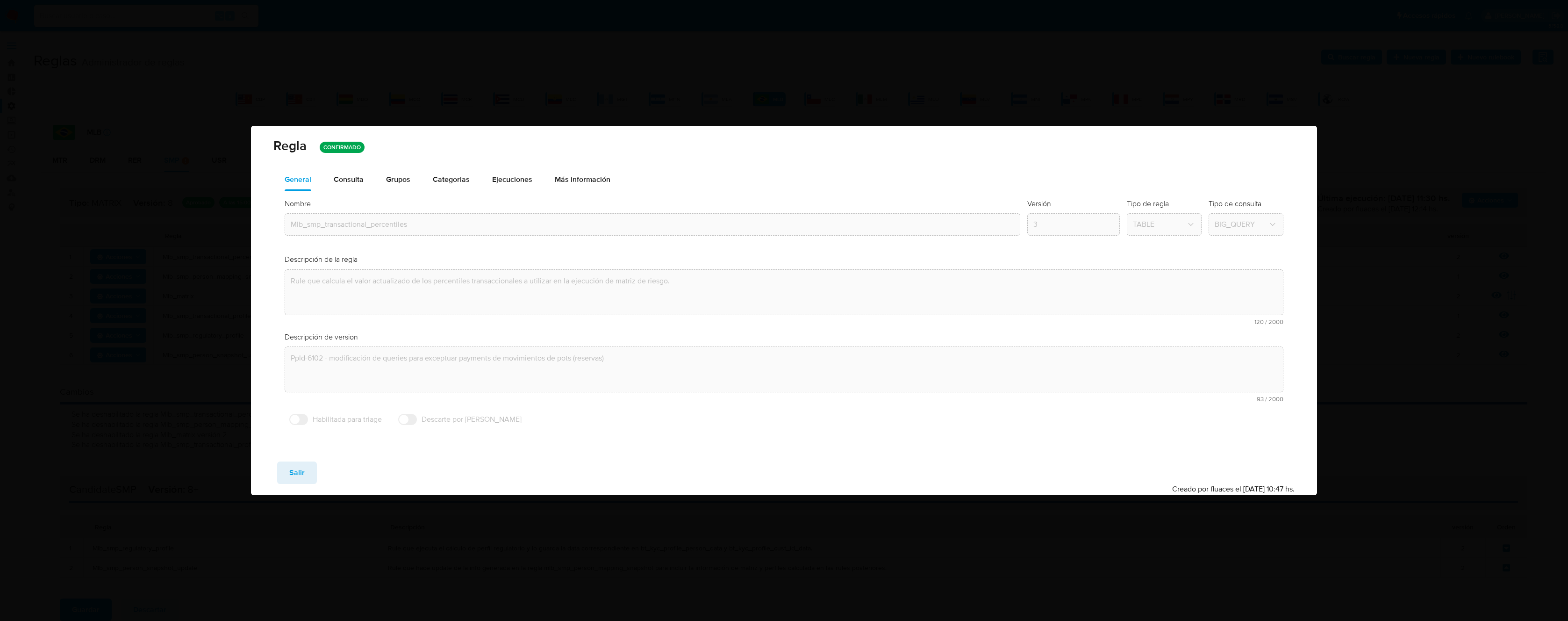
drag, startPoint x: 293, startPoint y: 469, endPoint x: 444, endPoint y: 426, distance: 157.0
click at [293, 469] on span "Salir" at bounding box center [297, 473] width 15 height 21
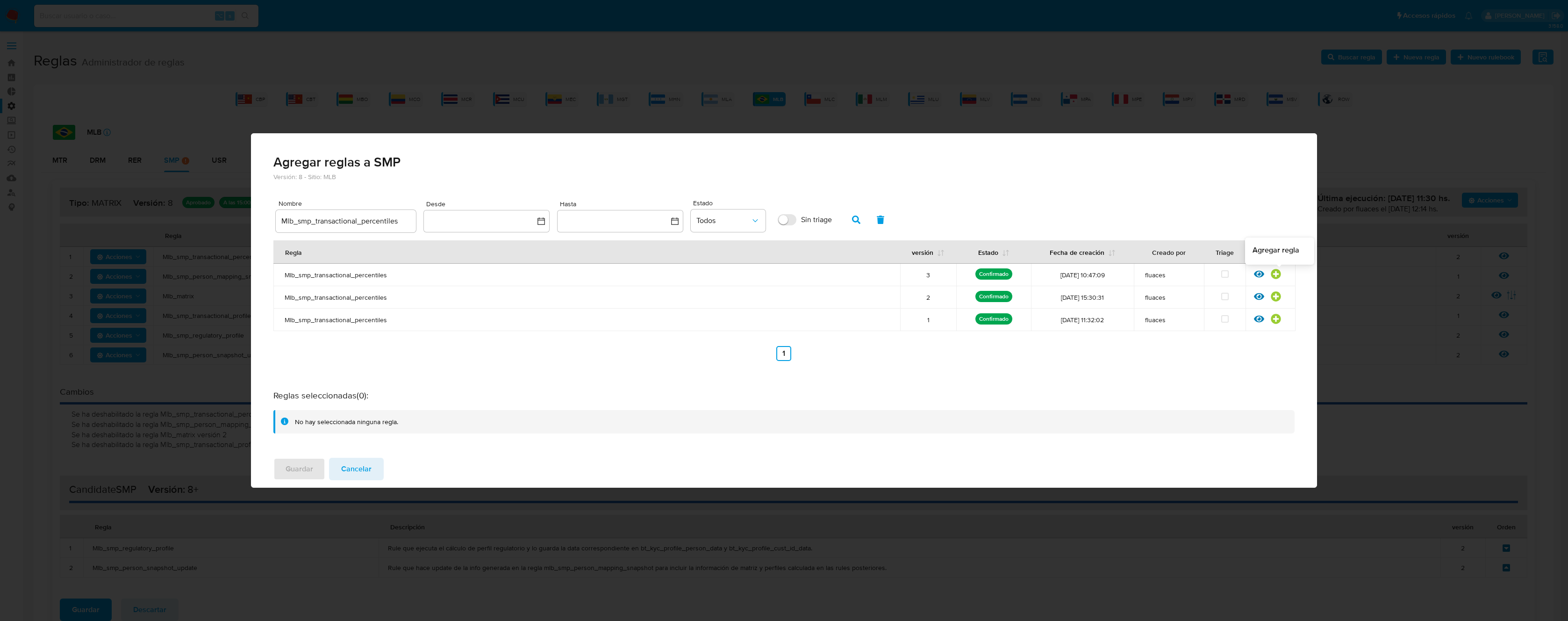
click at [1277, 273] on icon at bounding box center [1275, 274] width 10 height 10
click at [297, 464] on span "Guardar" at bounding box center [299, 469] width 27 height 21
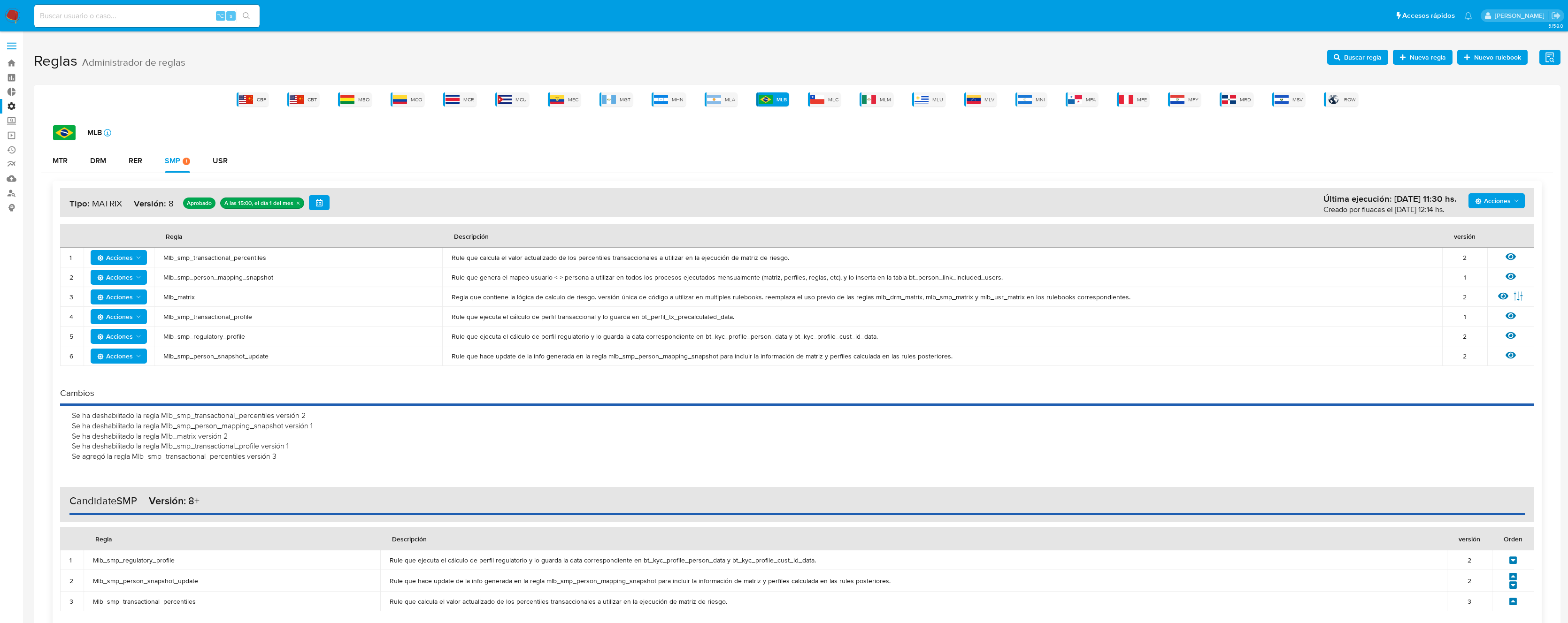
click at [232, 280] on span "Mlb_smp_person_mapping_snapshot" at bounding box center [298, 277] width 269 height 9
click at [1509, 205] on span "Acciones" at bounding box center [1493, 201] width 36 height 15
click at [1352, 64] on span "Buscar regla" at bounding box center [1362, 57] width 37 height 15
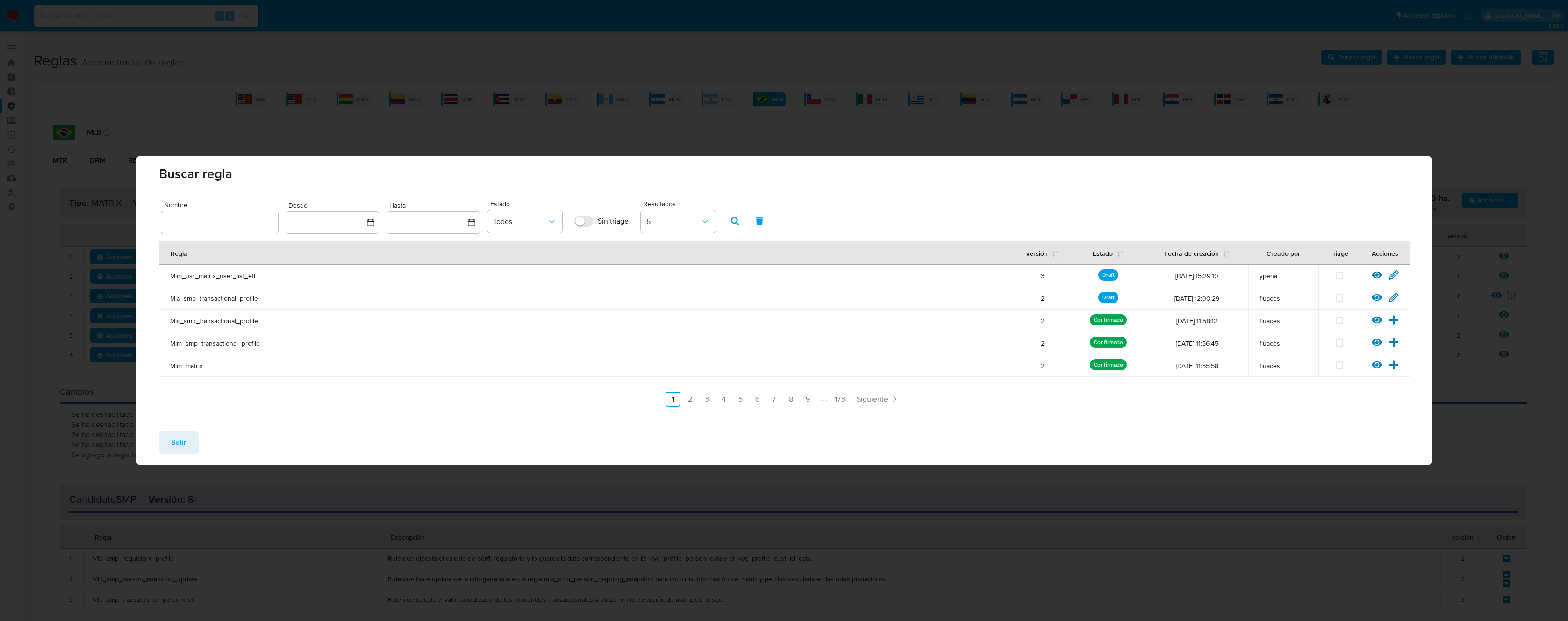
drag, startPoint x: 236, startPoint y: 214, endPoint x: 246, endPoint y: 218, distance: 10.8
click at [236, 214] on div at bounding box center [219, 222] width 117 height 23
click at [260, 226] on input "text" at bounding box center [219, 222] width 117 height 12
type input "Mlb_smp_person_mapping_snapshot"
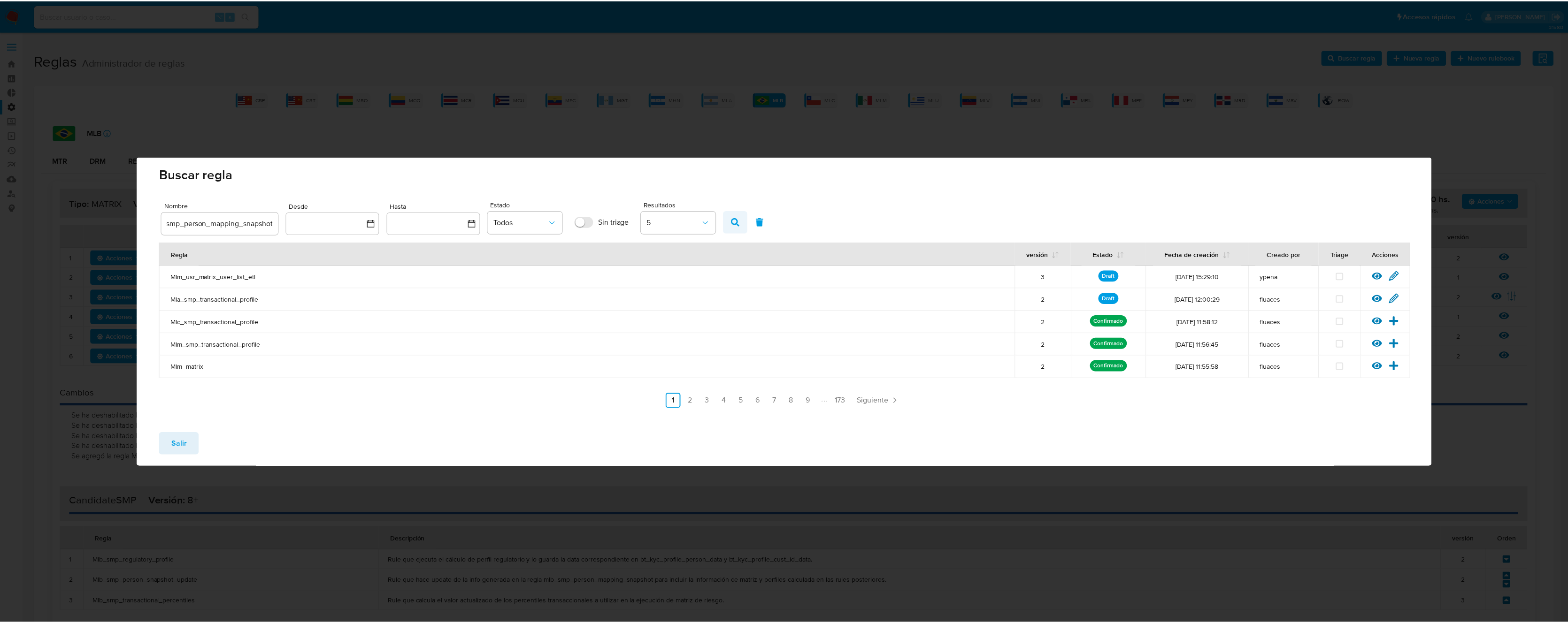
scroll to position [0, 0]
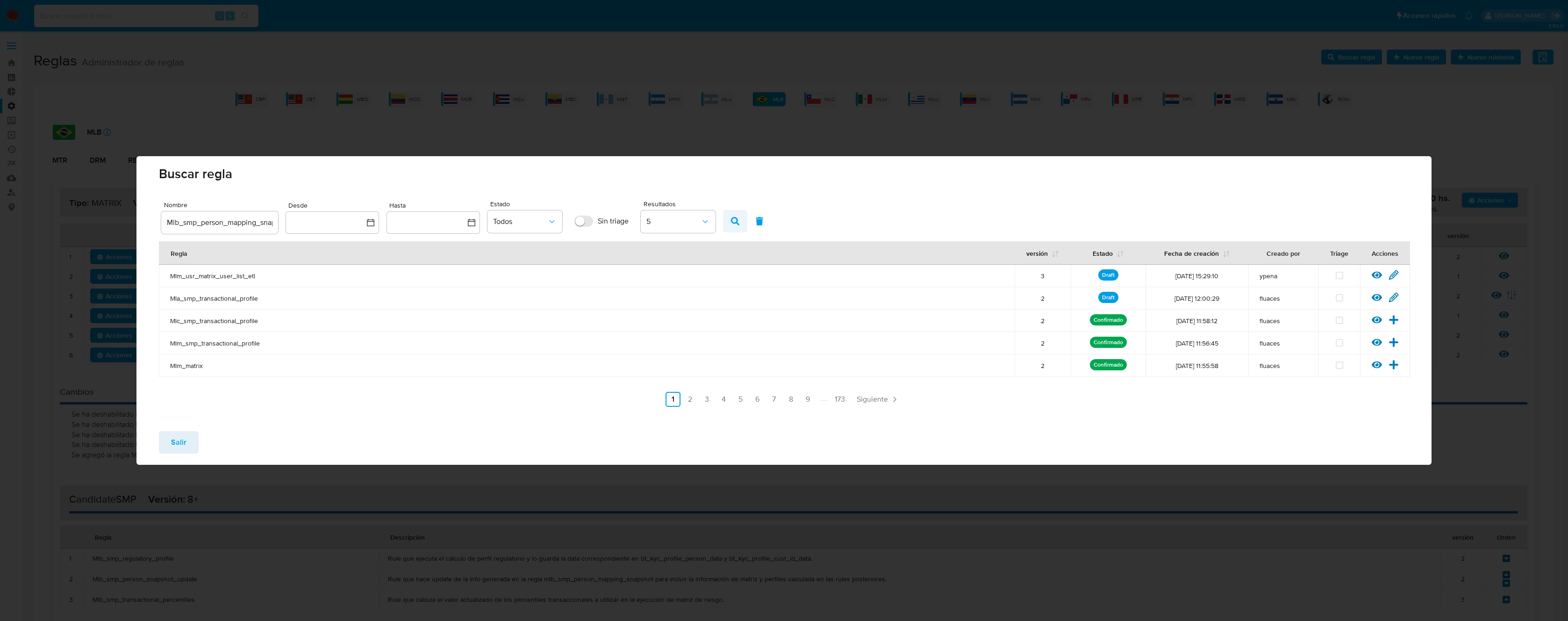
click at [735, 217] on icon "button" at bounding box center [735, 221] width 9 height 9
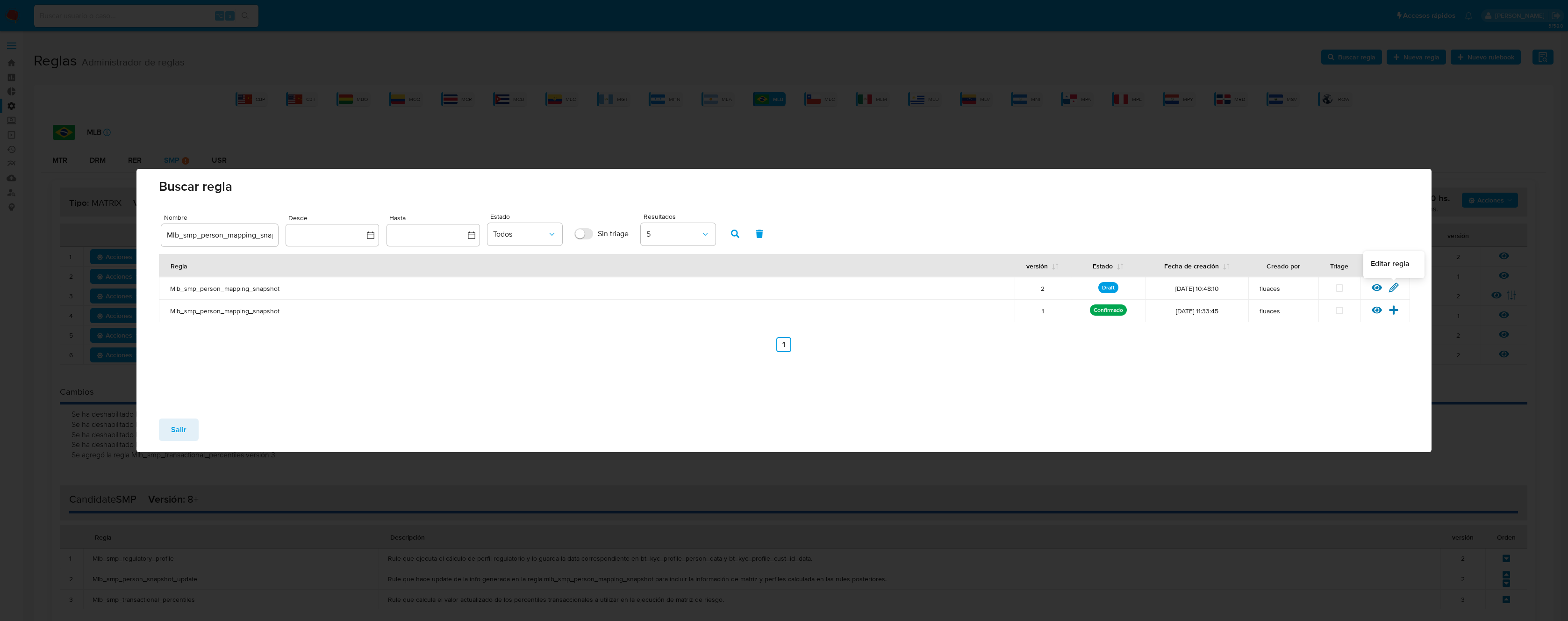
click at [1392, 289] on icon at bounding box center [1394, 287] width 9 height 9
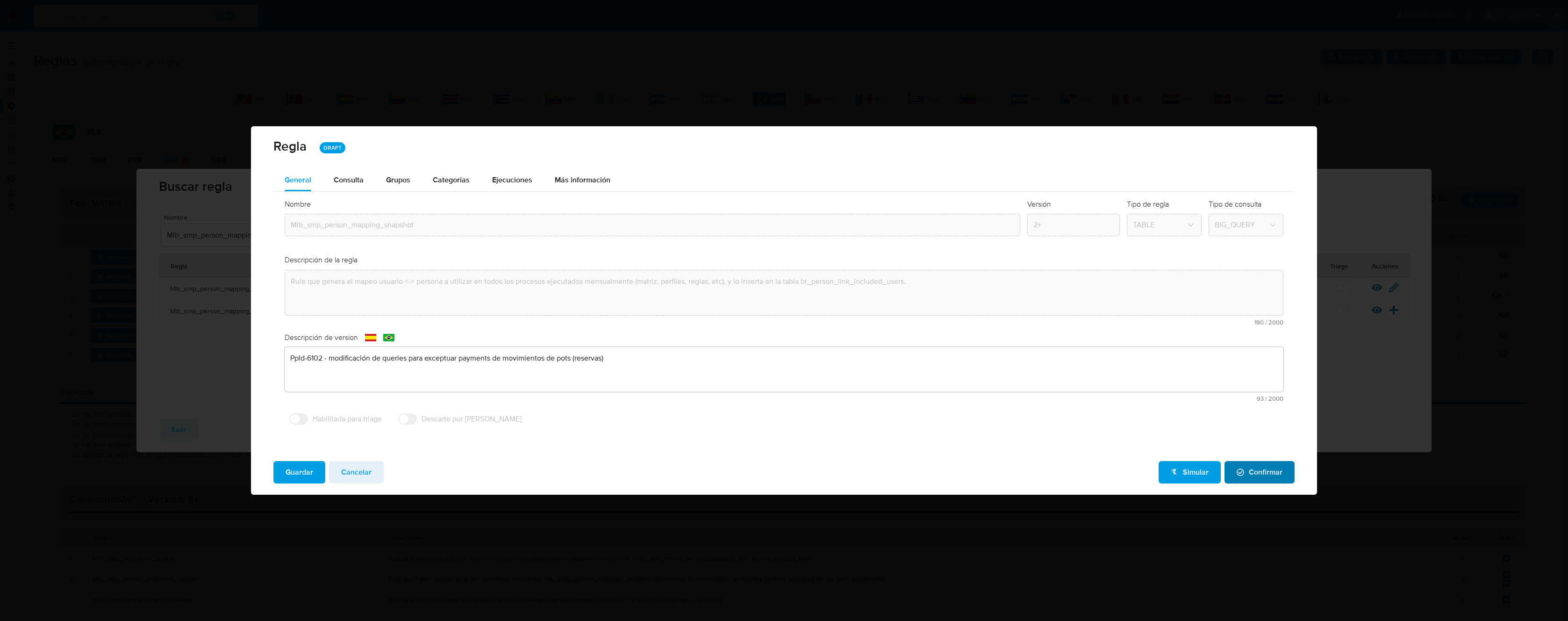
click at [1253, 472] on span "Confirmar" at bounding box center [1260, 472] width 46 height 21
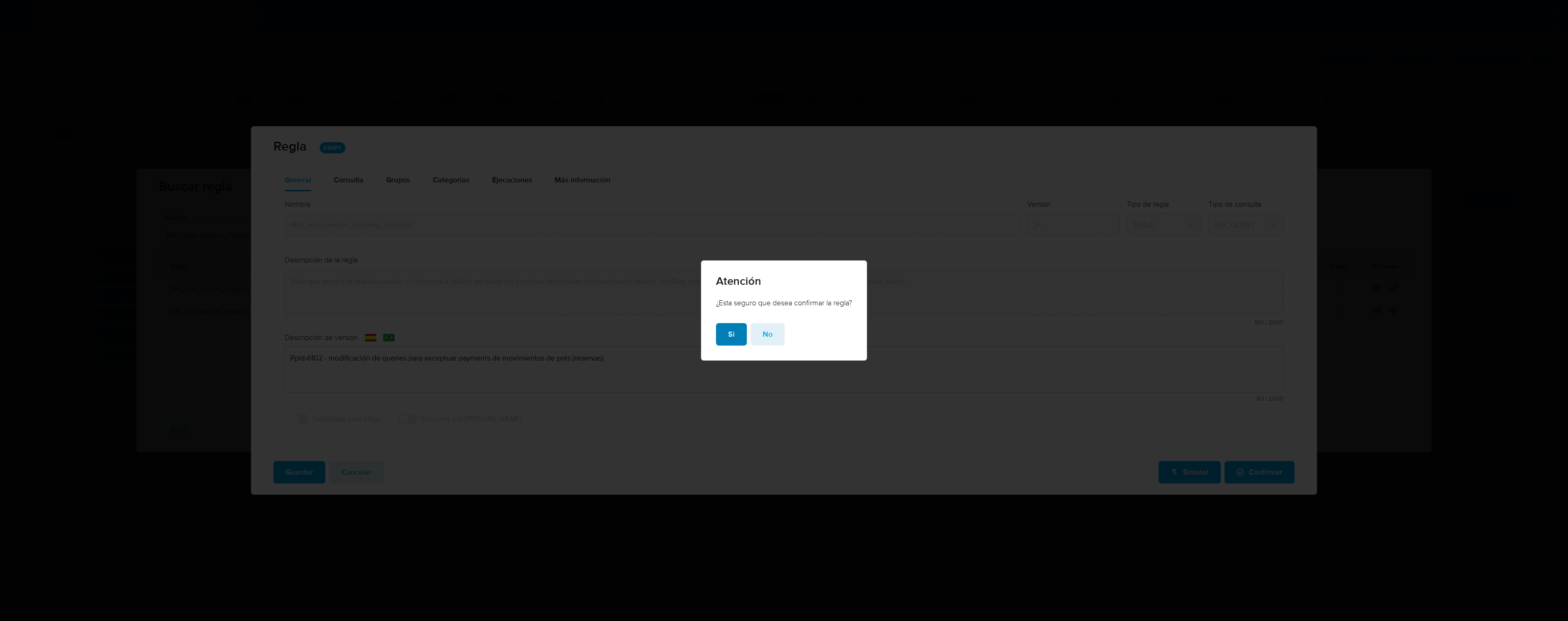
click at [728, 334] on span "Si" at bounding box center [731, 334] width 7 height 21
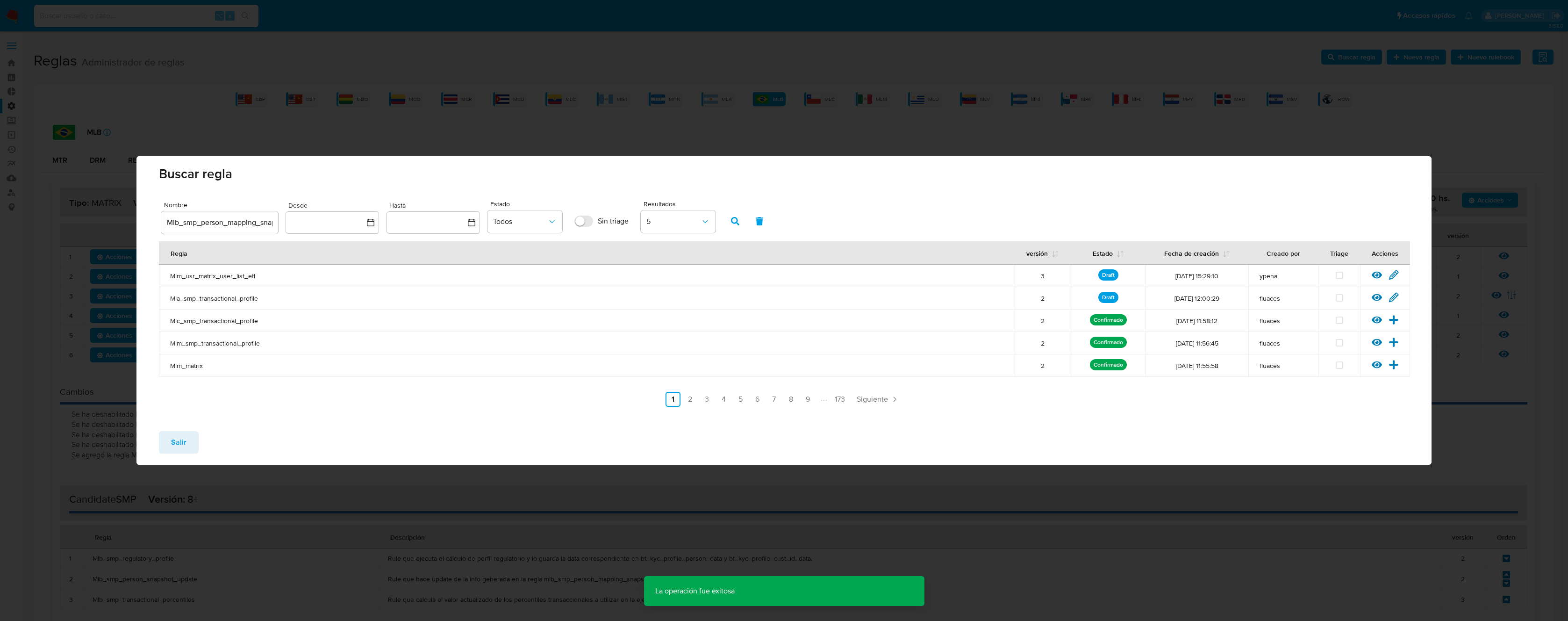
click at [182, 440] on span "Salir" at bounding box center [178, 443] width 15 height 21
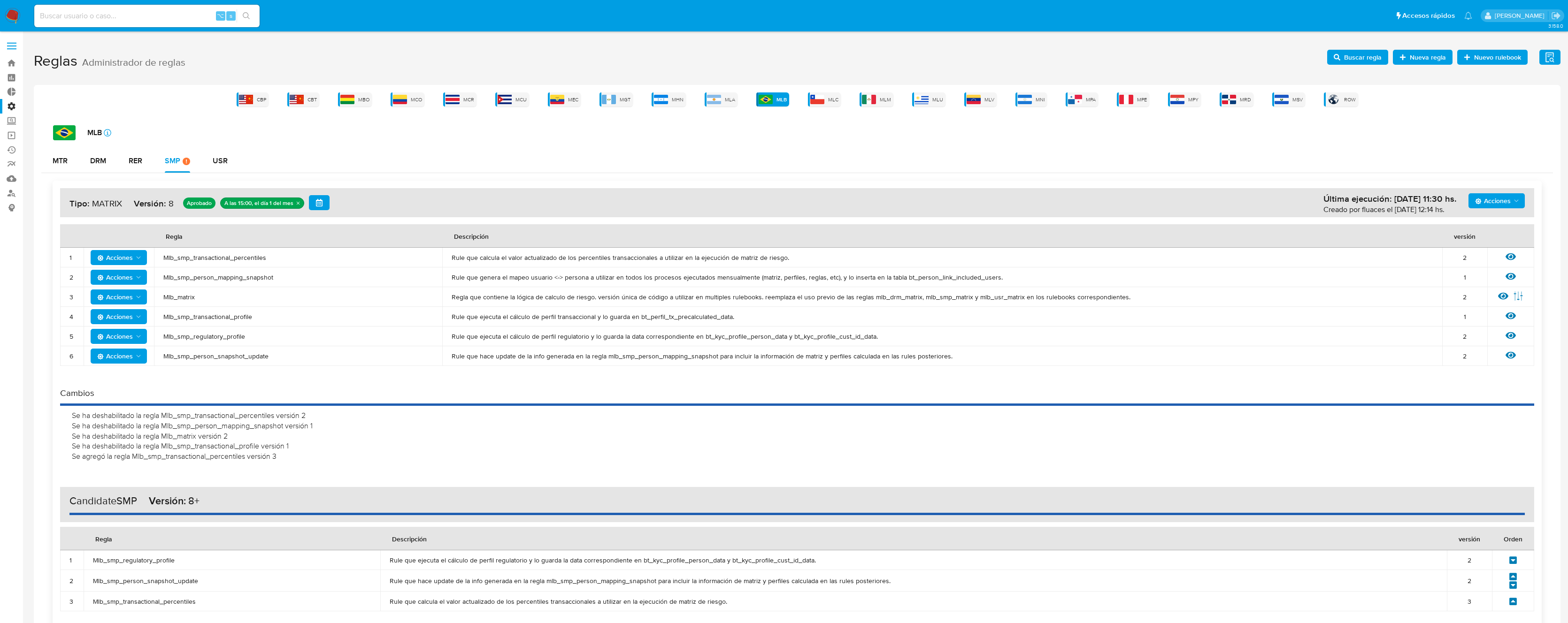
click at [1488, 196] on span "Acciones" at bounding box center [1493, 201] width 36 height 15
click at [1492, 231] on button "Agregar reglas" at bounding box center [1496, 224] width 85 height 23
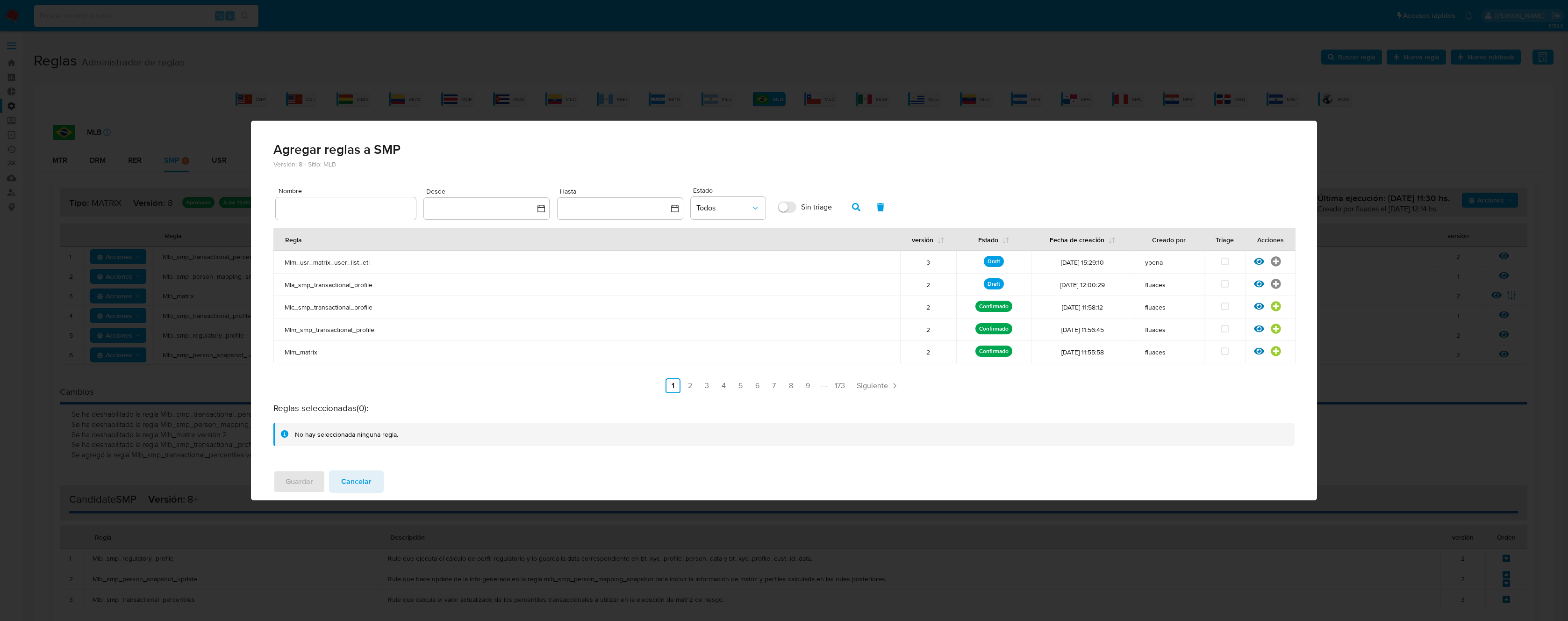
click at [309, 199] on div at bounding box center [346, 208] width 140 height 23
click at [318, 207] on input "text" at bounding box center [346, 208] width 140 height 12
type input "Mlb_smp_person_mapping_snapshot"
click at [850, 204] on button "button" at bounding box center [856, 207] width 24 height 23
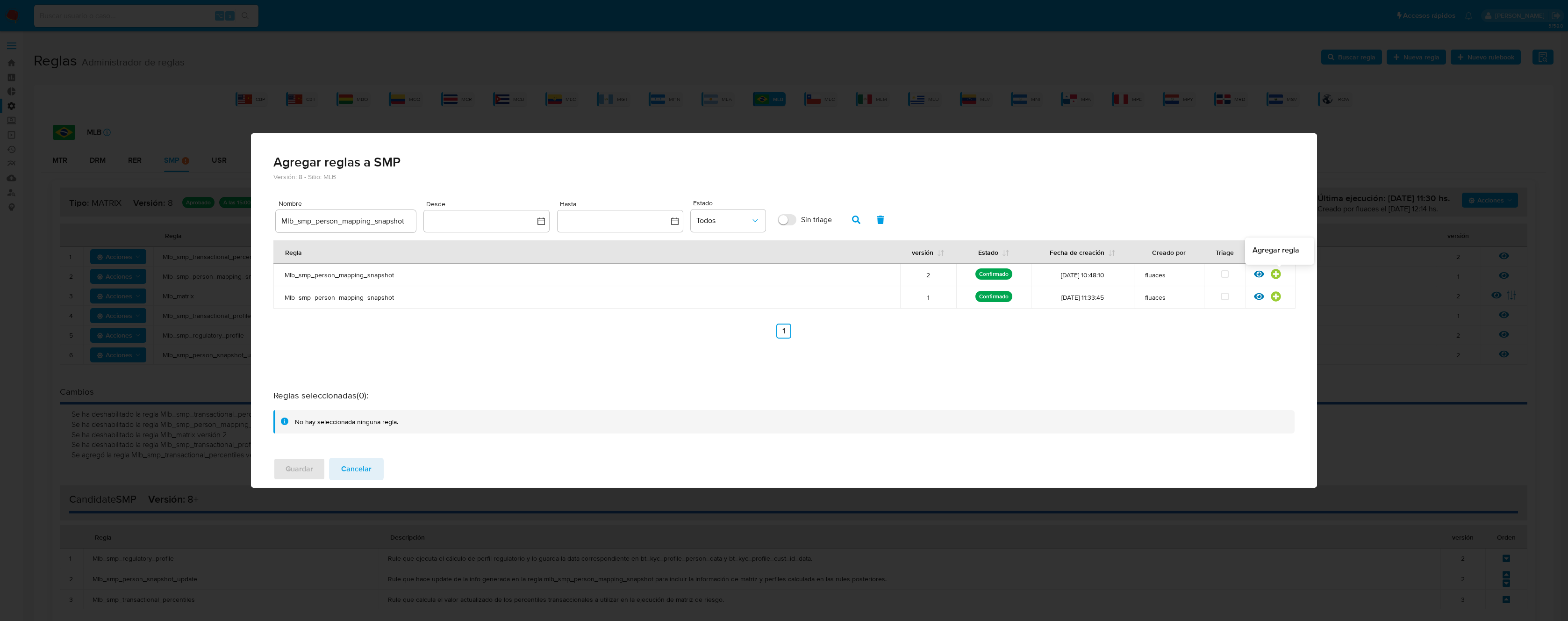
click at [1278, 275] on icon at bounding box center [1275, 274] width 10 height 10
click at [313, 468] on button "Guardar" at bounding box center [299, 469] width 52 height 23
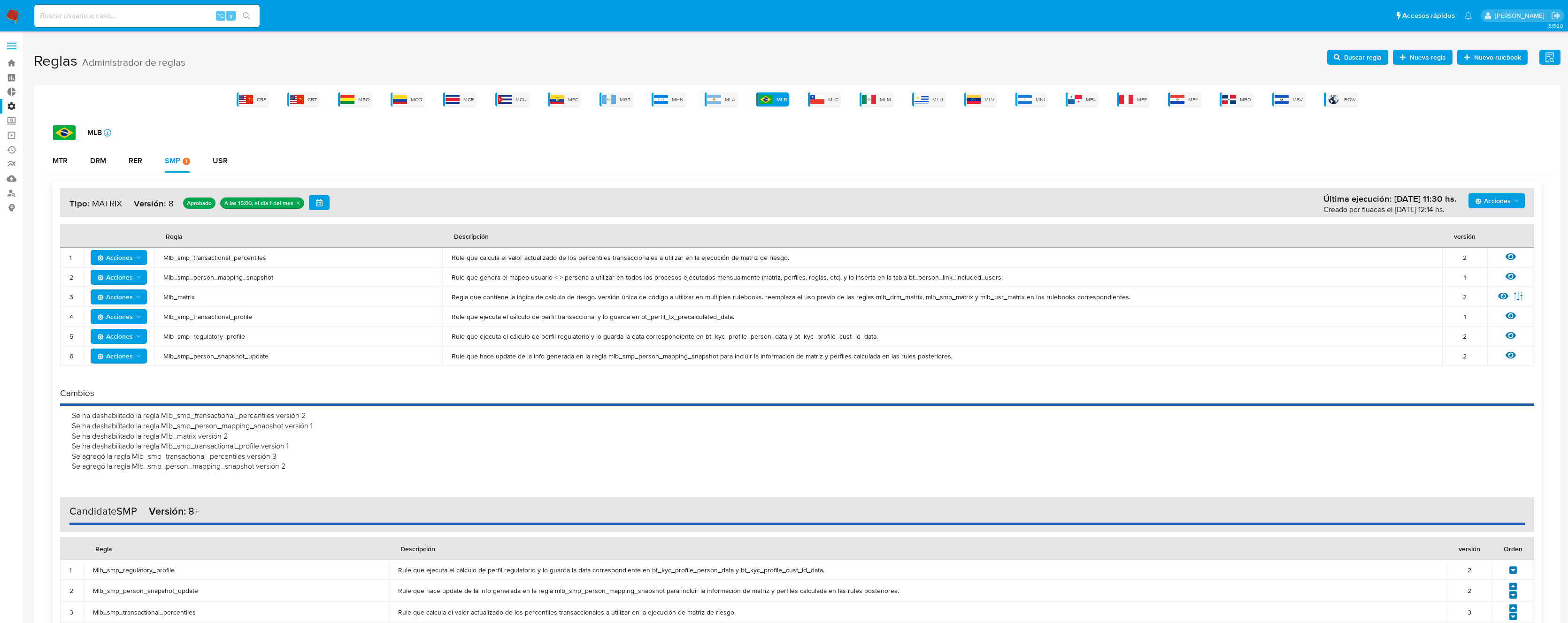
click at [186, 296] on span "Mlb_matrix" at bounding box center [298, 297] width 269 height 9
click at [1343, 63] on span "Buscar regla" at bounding box center [1358, 57] width 48 height 13
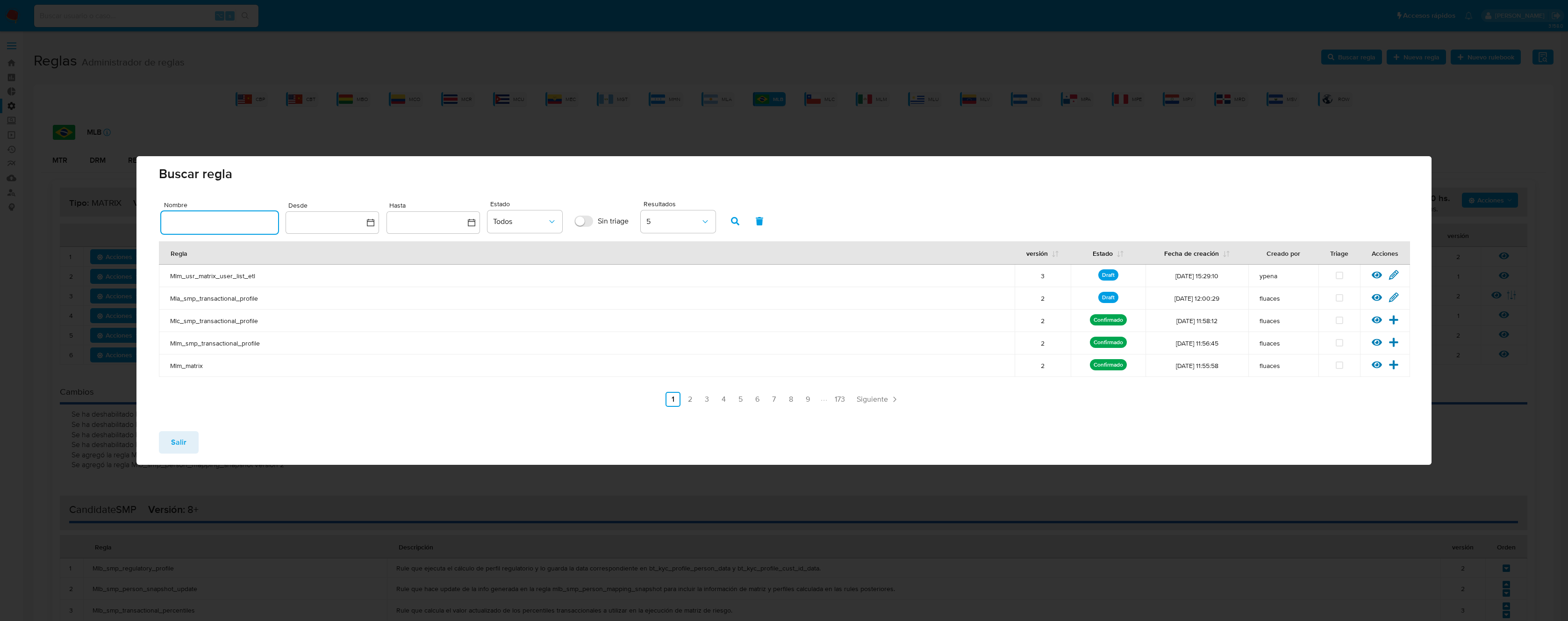
click at [222, 224] on input "text" at bounding box center [219, 222] width 117 height 12
type input "Mlb_matrix"
click at [735, 222] on icon "button" at bounding box center [735, 221] width 9 height 9
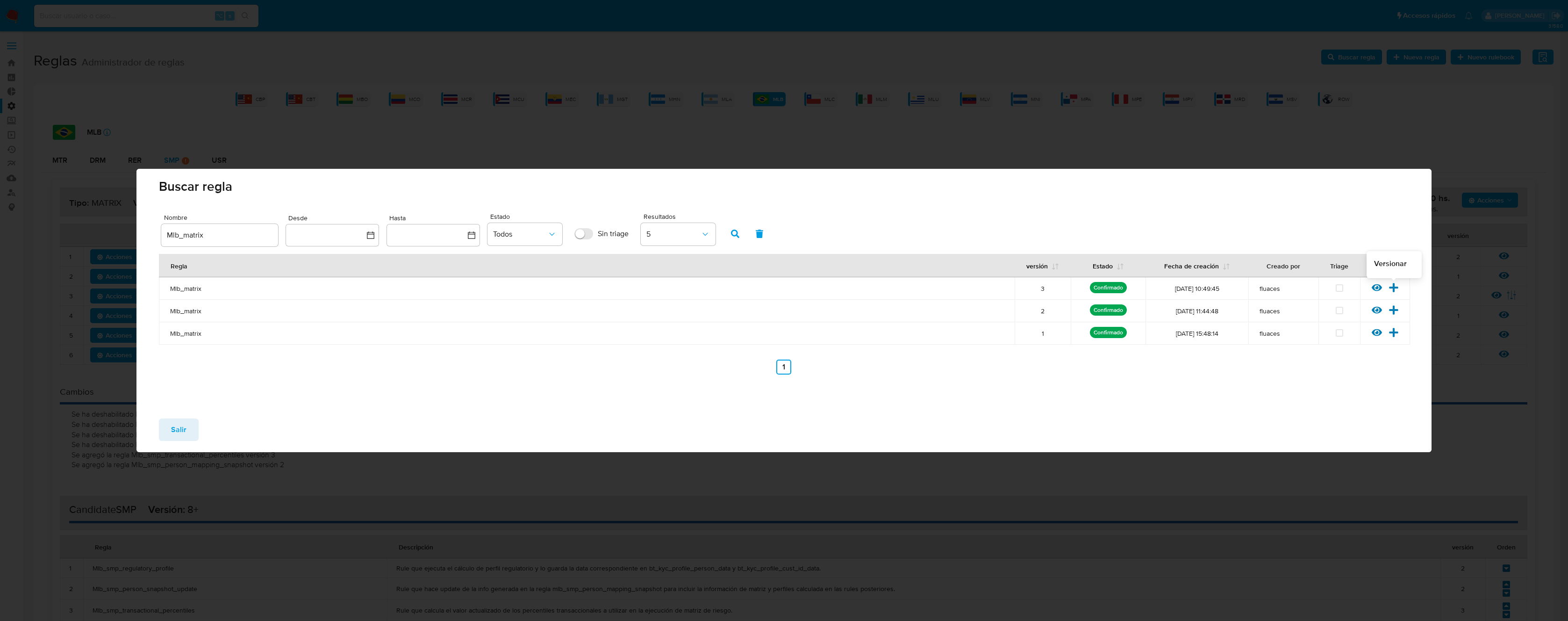
click at [1396, 288] on icon at bounding box center [1393, 287] width 9 height 9
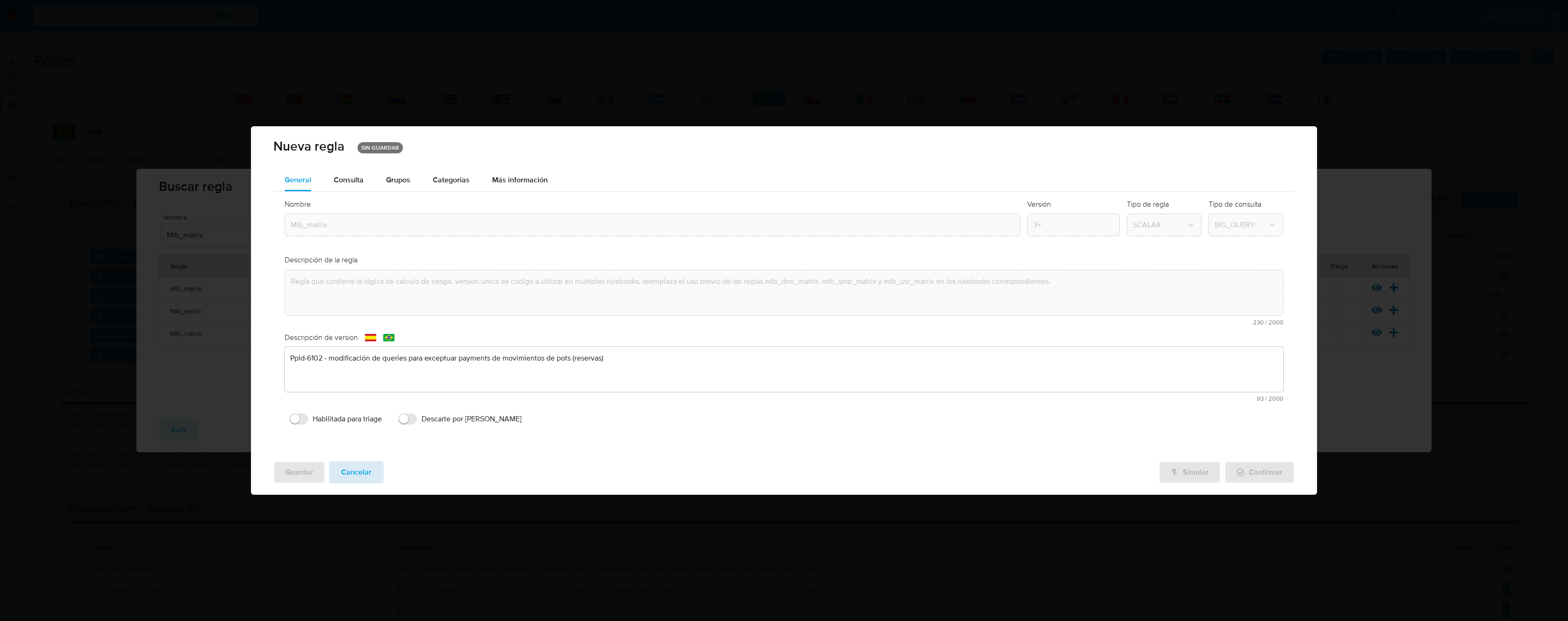
click at [351, 479] on span "Cancelar" at bounding box center [357, 472] width 31 height 21
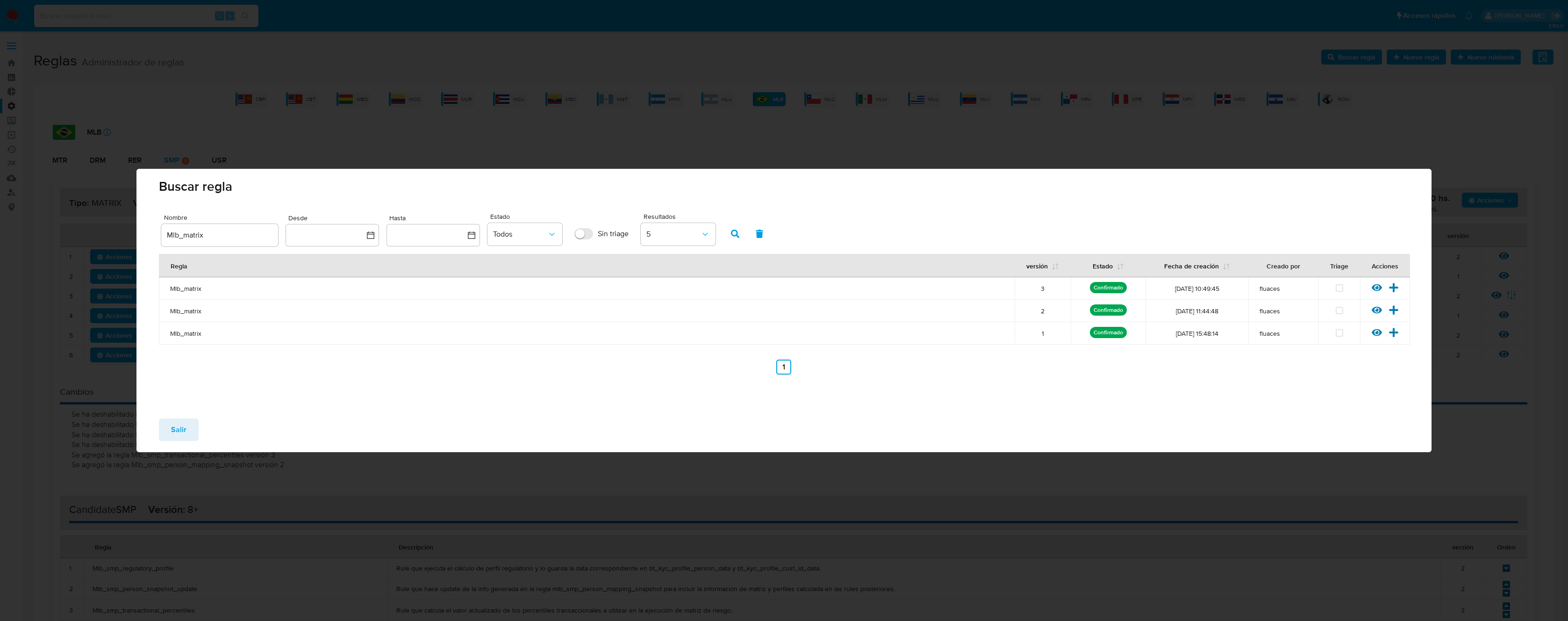
click at [188, 428] on button "Salir" at bounding box center [178, 430] width 40 height 23
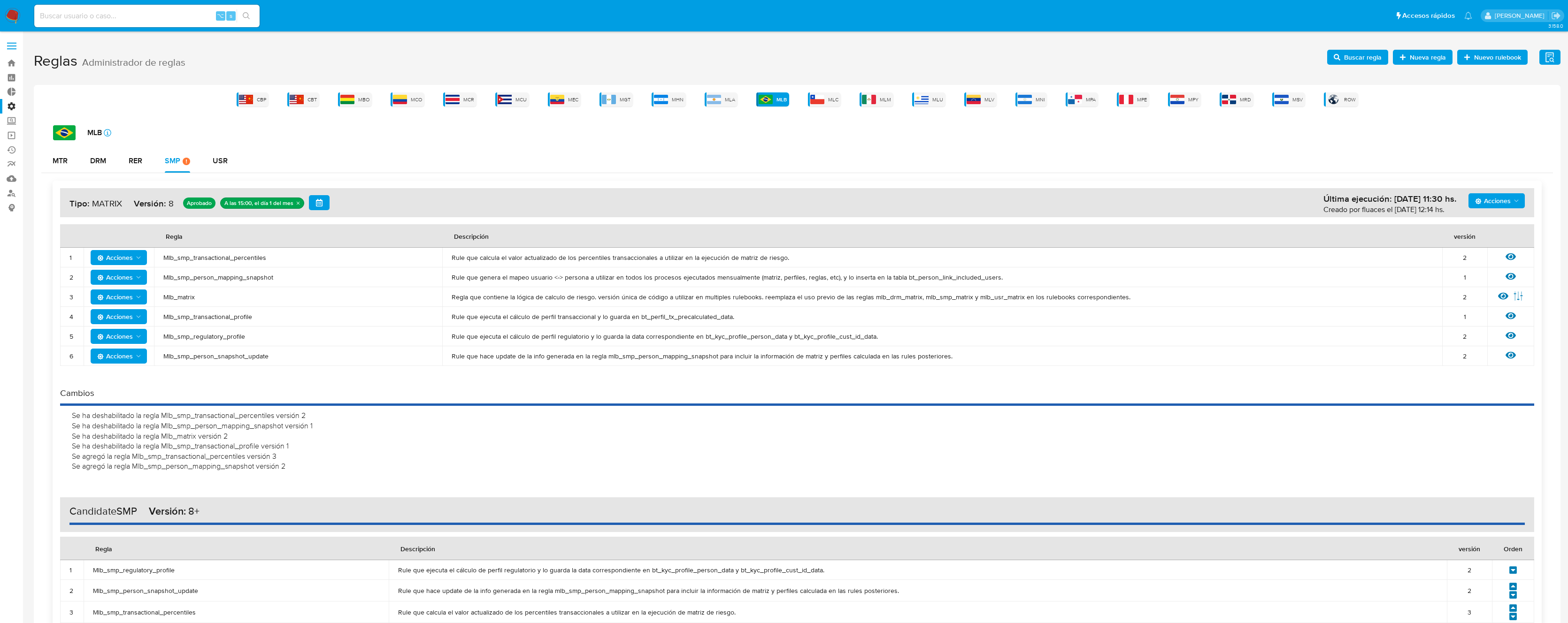
click at [1489, 197] on span "Acciones" at bounding box center [1493, 201] width 36 height 15
click at [1492, 221] on button "Agregar reglas" at bounding box center [1496, 224] width 85 height 23
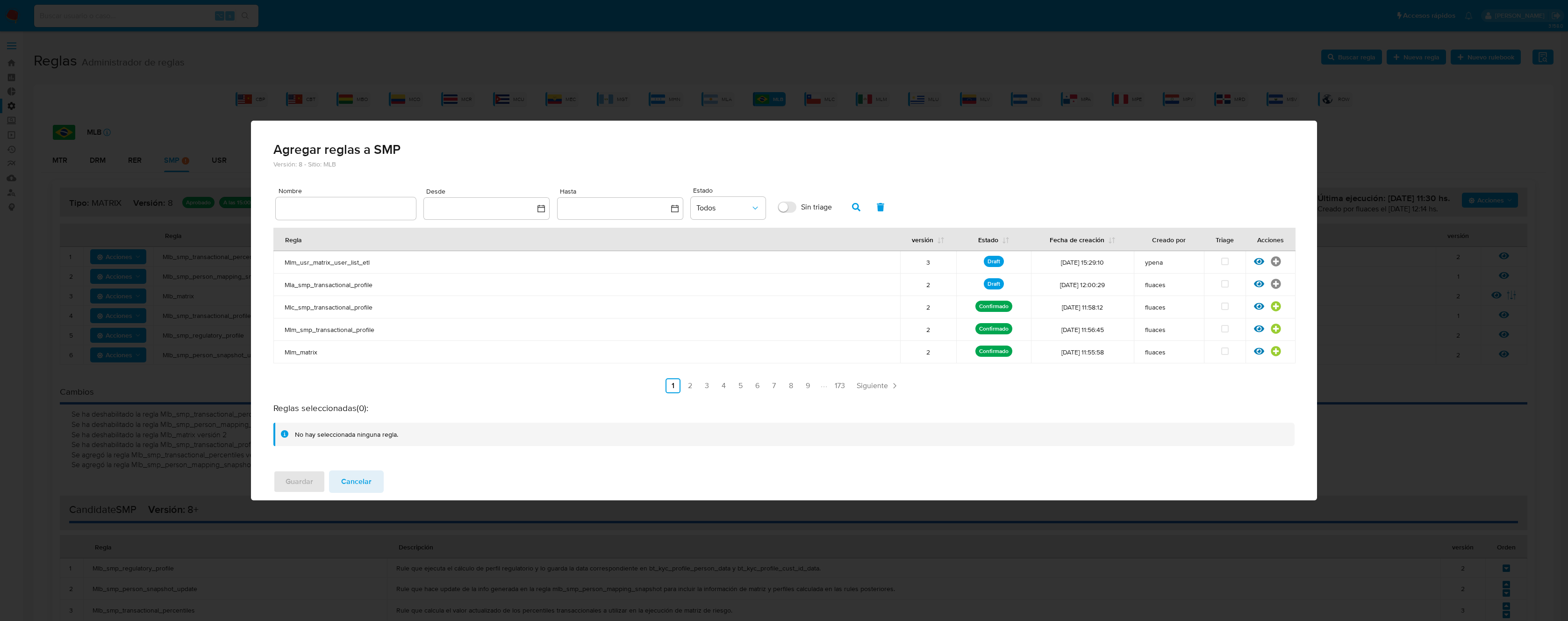
click at [366, 207] on input "text" at bounding box center [346, 208] width 140 height 12
type input "Mlb_matrix"
click at [859, 205] on icon "button" at bounding box center [856, 207] width 9 height 9
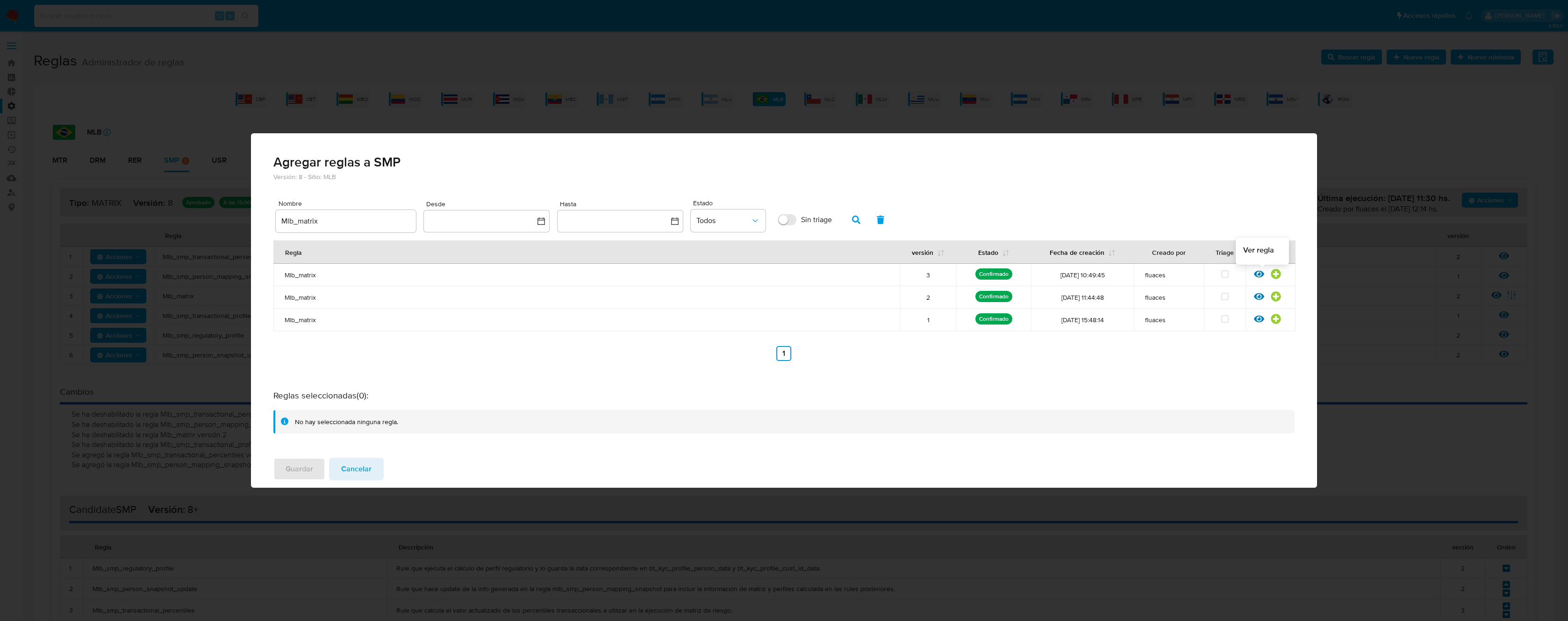
click at [1255, 273] on icon at bounding box center [1259, 274] width 10 height 7
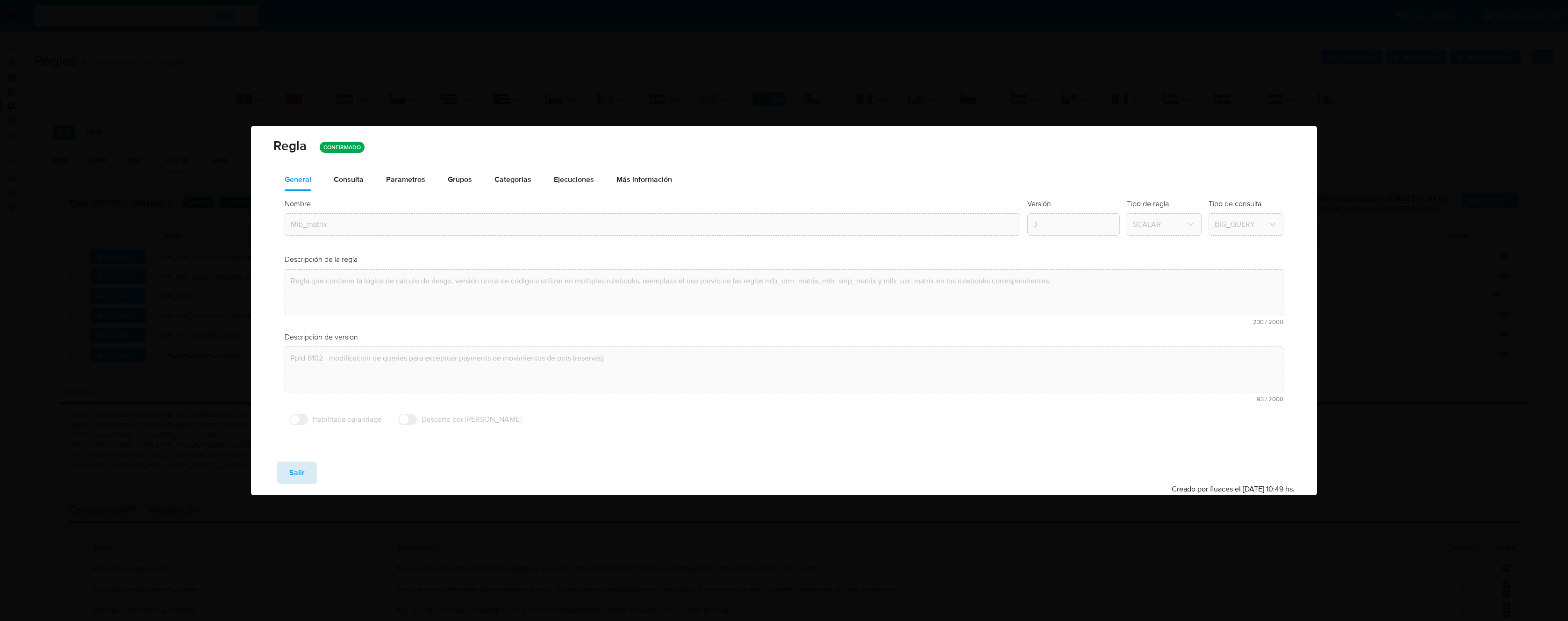
click at [313, 469] on button "Salir" at bounding box center [297, 472] width 40 height 23
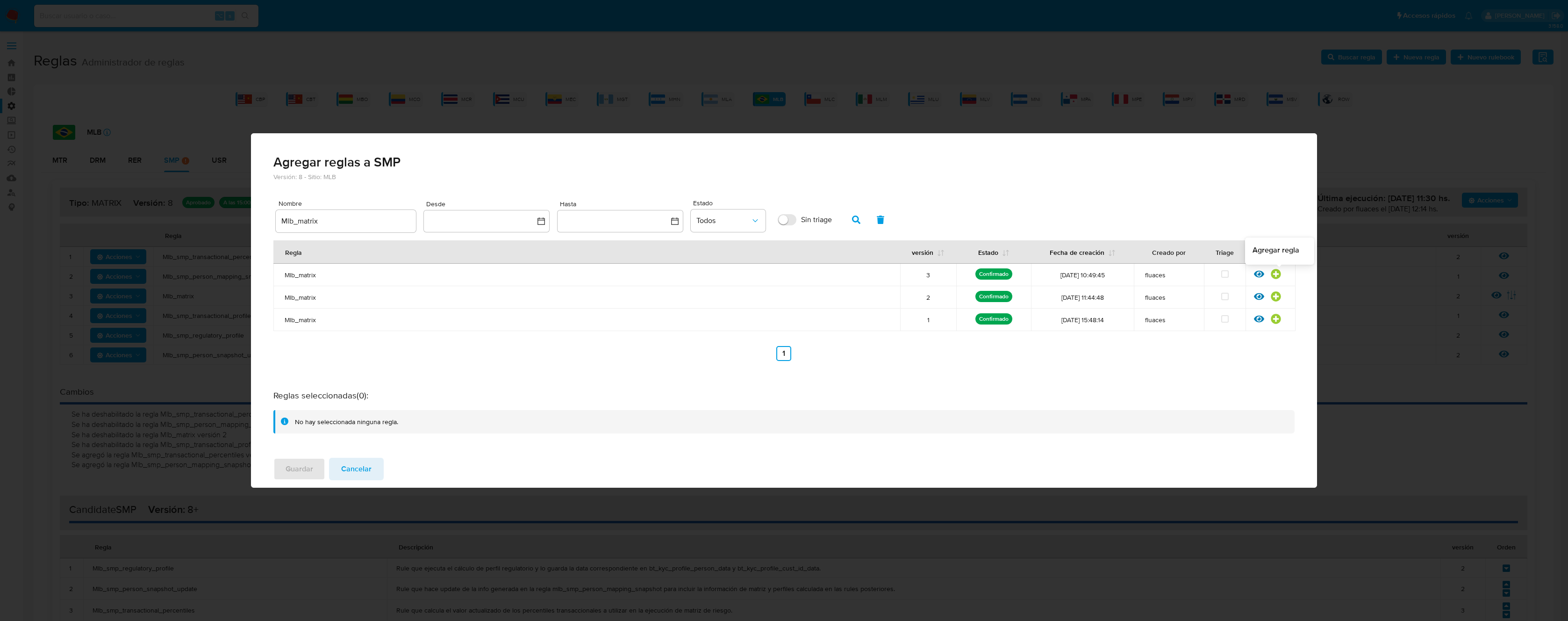
click at [1275, 273] on icon at bounding box center [1275, 274] width 10 height 10
click at [305, 471] on span "Guardar" at bounding box center [299, 469] width 27 height 21
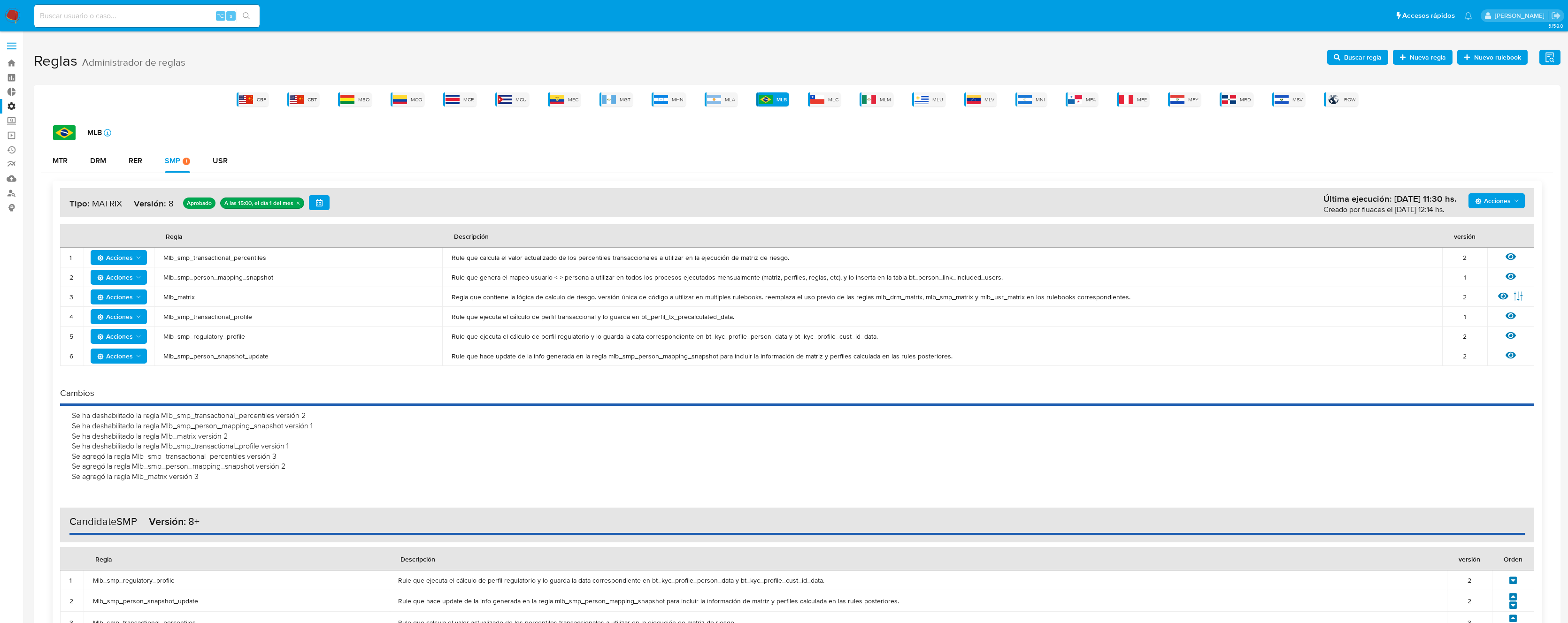
click at [226, 309] on td "Mlb_smp_transactional_profile" at bounding box center [298, 316] width 288 height 20
click at [217, 316] on span "Mlb_smp_transactional_profile" at bounding box center [298, 317] width 269 height 9
click at [216, 316] on span "Mlb_smp_transactional_profile" at bounding box center [298, 317] width 269 height 9
click at [1351, 56] on span "Buscar regla" at bounding box center [1362, 57] width 37 height 15
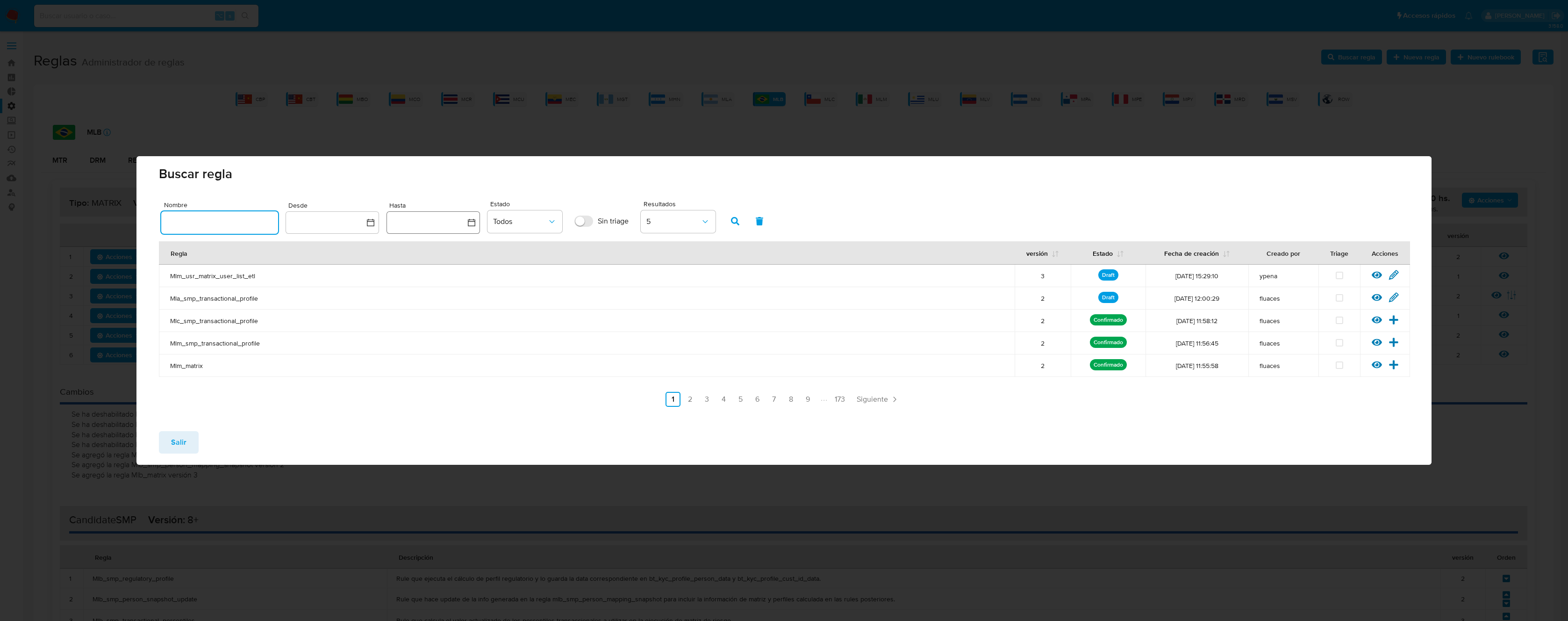
drag, startPoint x: 248, startPoint y: 220, endPoint x: 393, endPoint y: 216, distance: 145.1
click at [248, 220] on input "text" at bounding box center [219, 222] width 117 height 12
type input "Mlb_smp_transactional_profile"
click at [734, 220] on icon "button" at bounding box center [735, 221] width 9 height 9
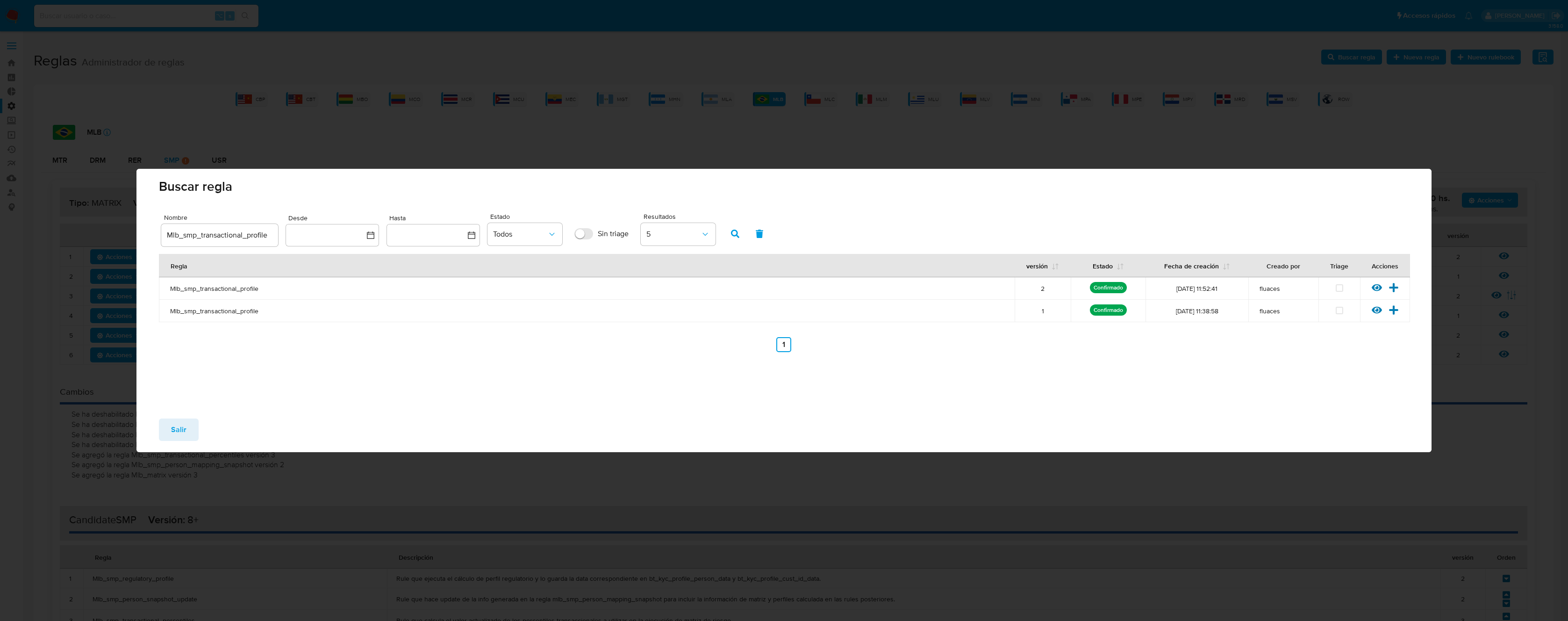
click at [183, 417] on div "Salir" at bounding box center [783, 432] width 1294 height 41
click at [181, 424] on span "Salir" at bounding box center [178, 430] width 15 height 21
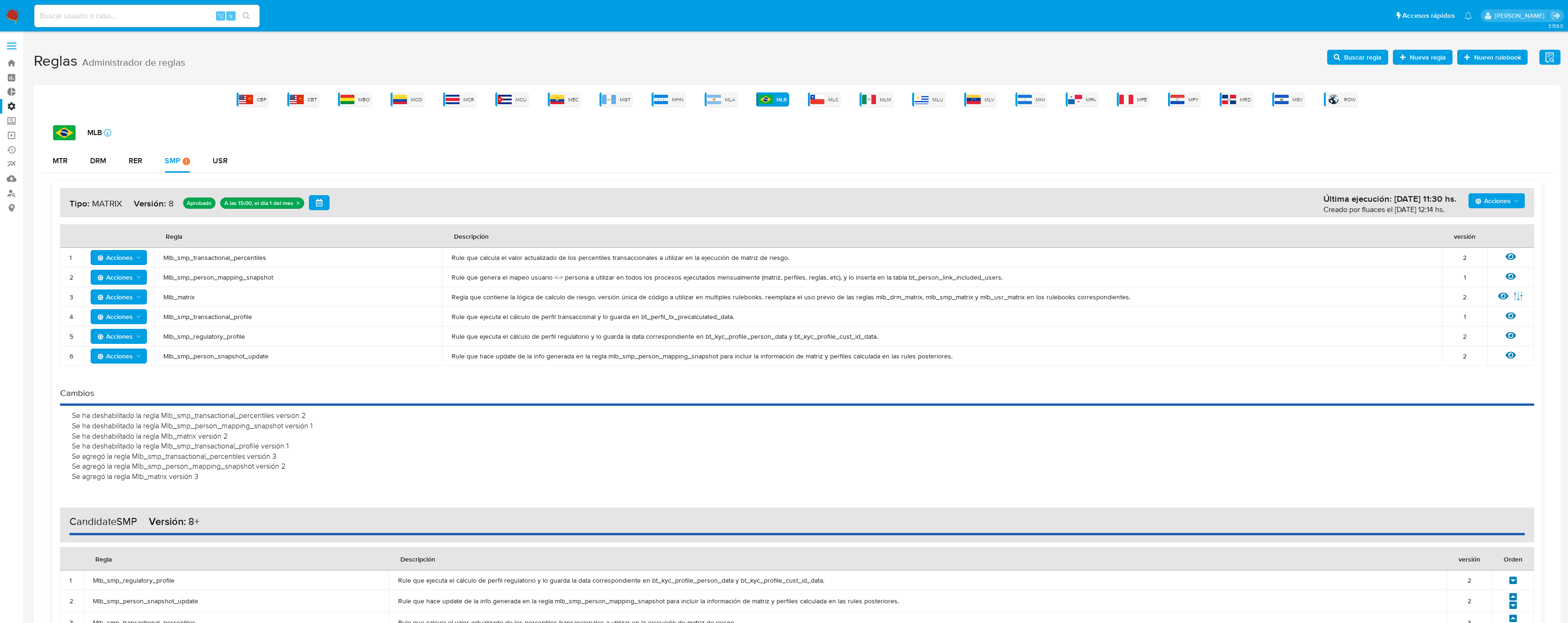
click at [1500, 201] on span "Acciones" at bounding box center [1493, 201] width 36 height 15
click at [1489, 223] on button "Agregar reglas" at bounding box center [1496, 224] width 85 height 23
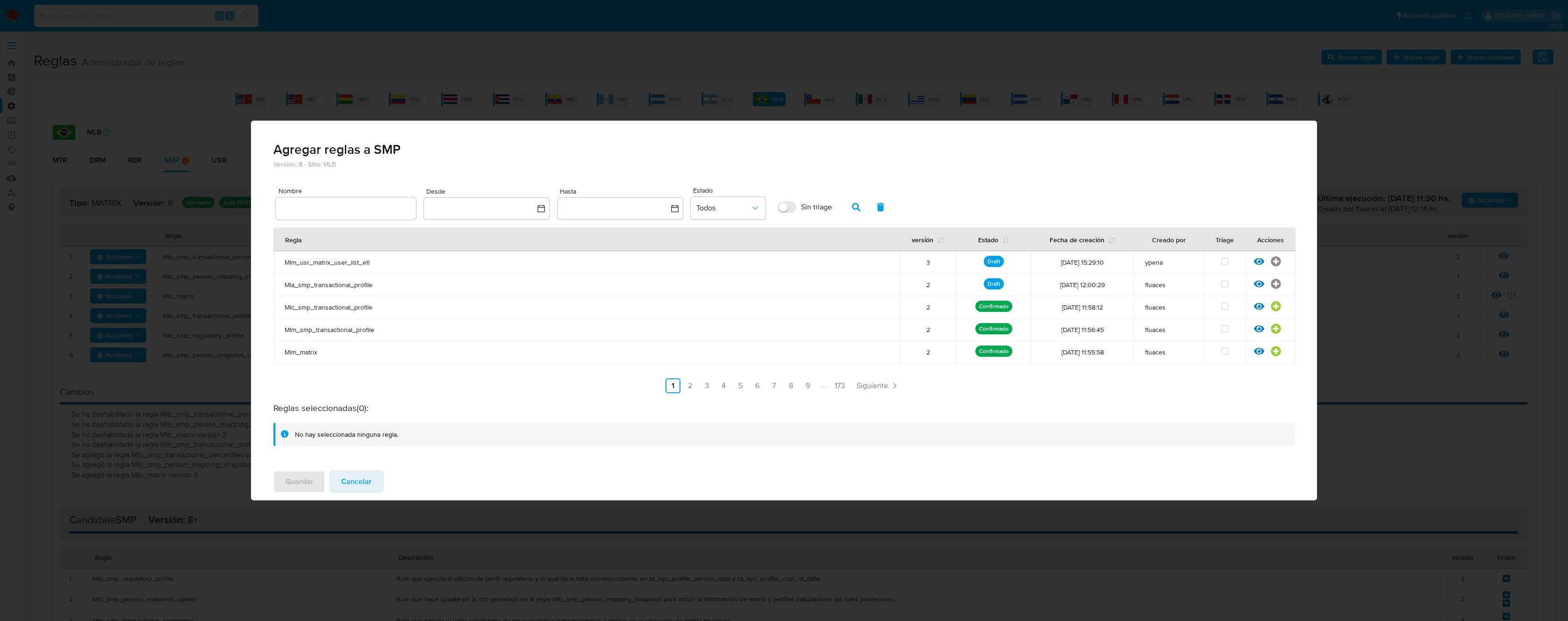
click at [348, 213] on input "text" at bounding box center [346, 208] width 140 height 12
type input "Mlb_smp_transactional_profile"
click at [854, 204] on icon "button" at bounding box center [856, 207] width 9 height 9
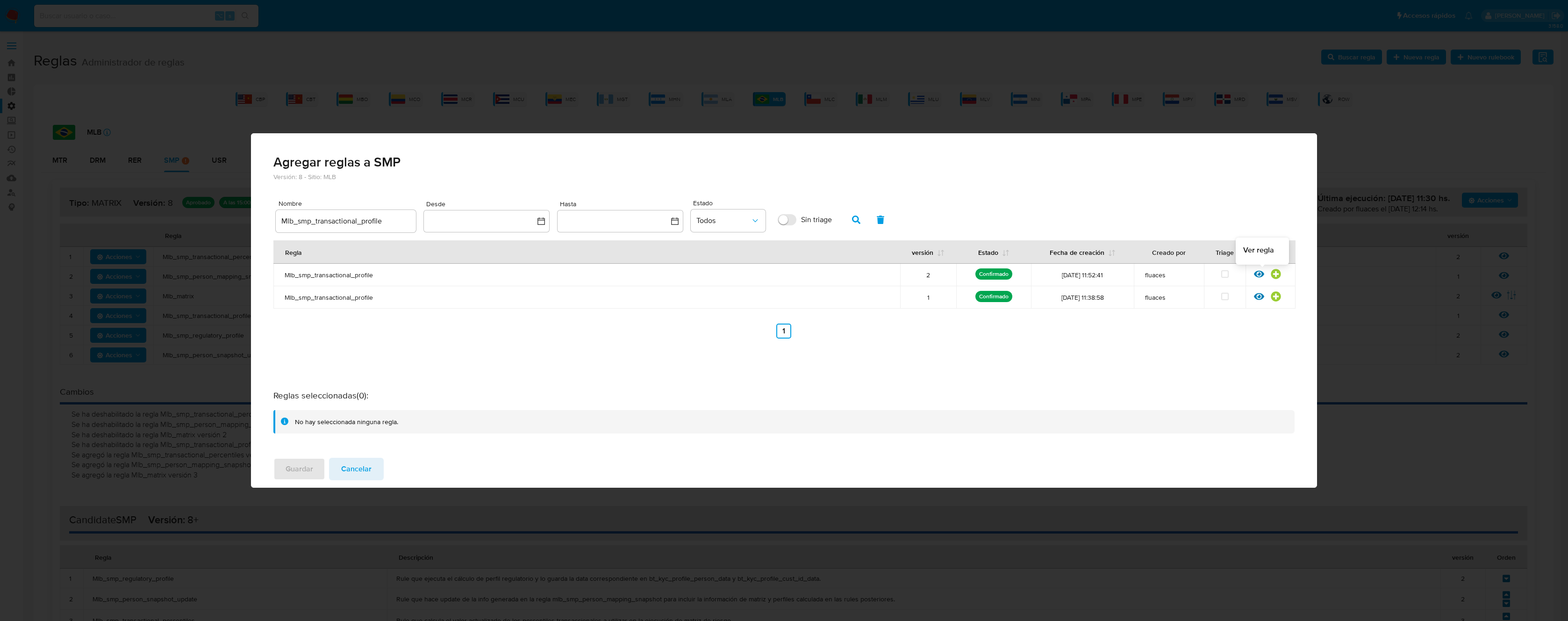
click at [1260, 274] on icon at bounding box center [1259, 274] width 10 height 7
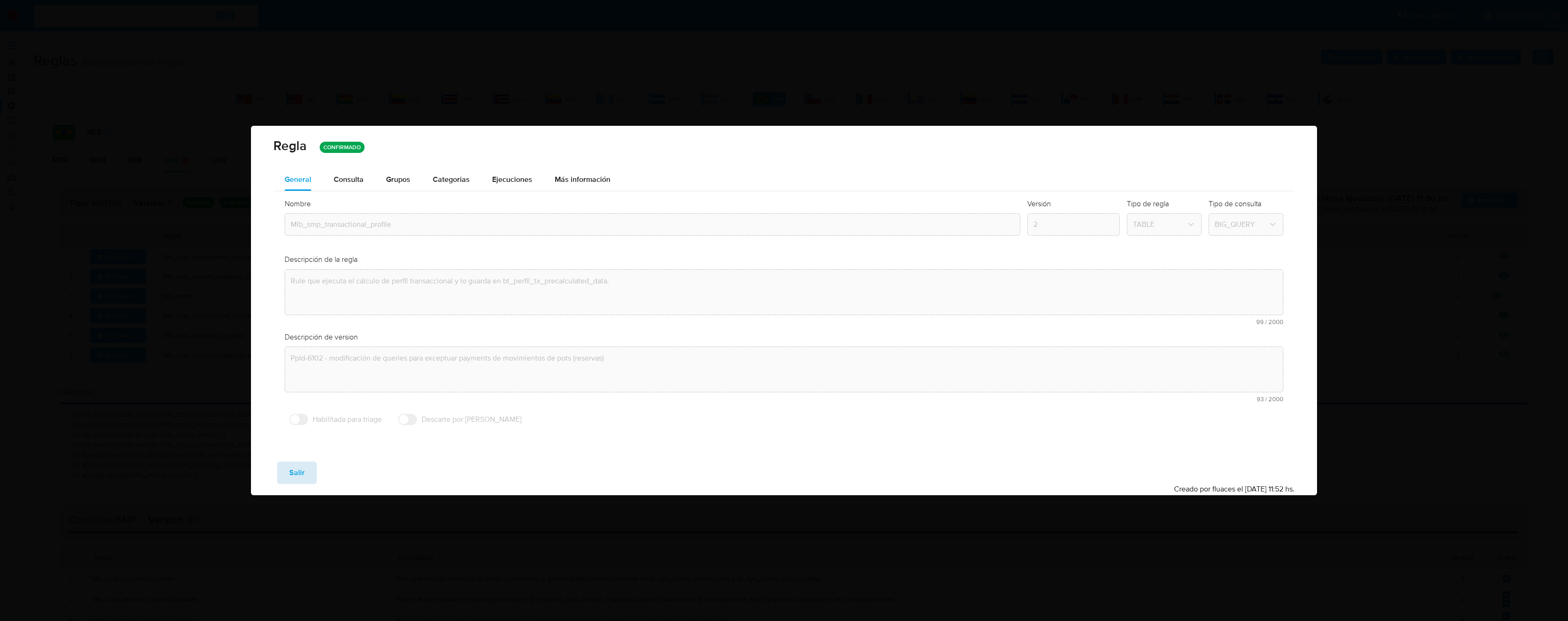
click at [290, 481] on span "Salir" at bounding box center [297, 473] width 15 height 21
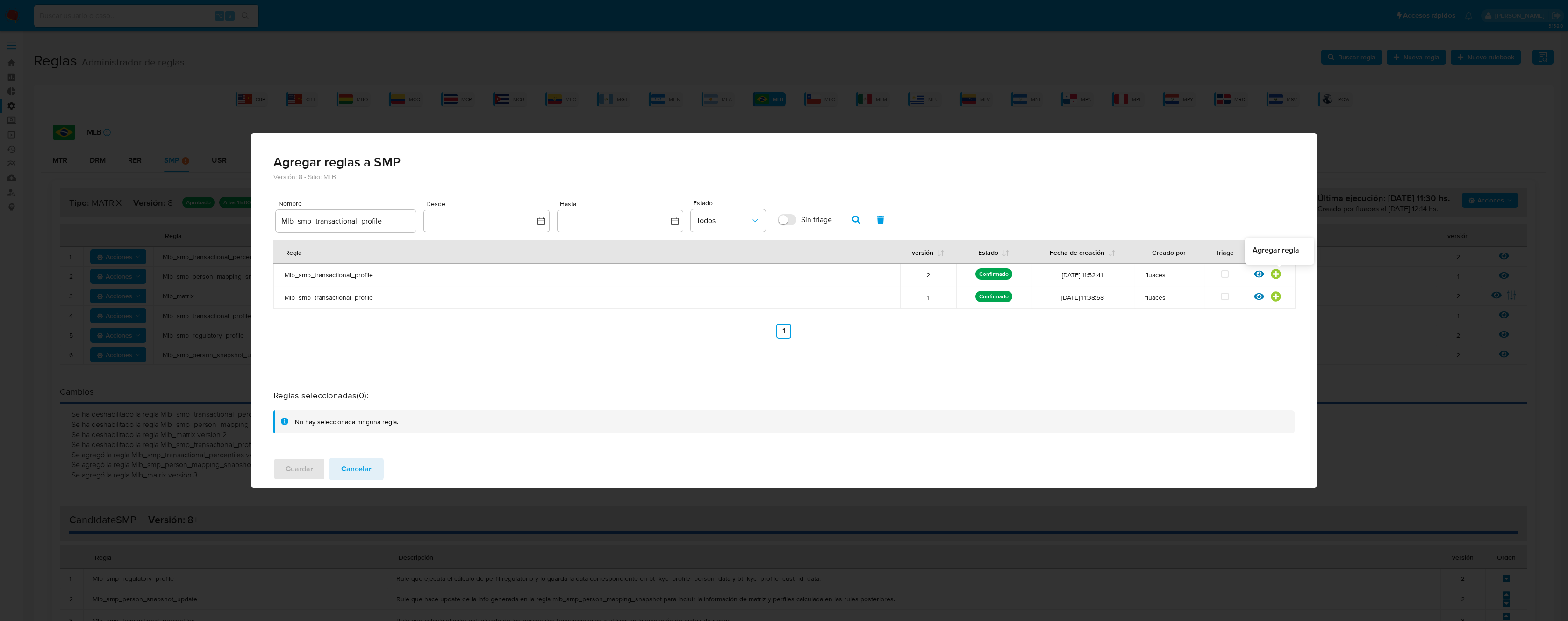
click at [1275, 272] on icon at bounding box center [1275, 274] width 10 height 10
click at [291, 475] on span "Guardar" at bounding box center [299, 469] width 27 height 21
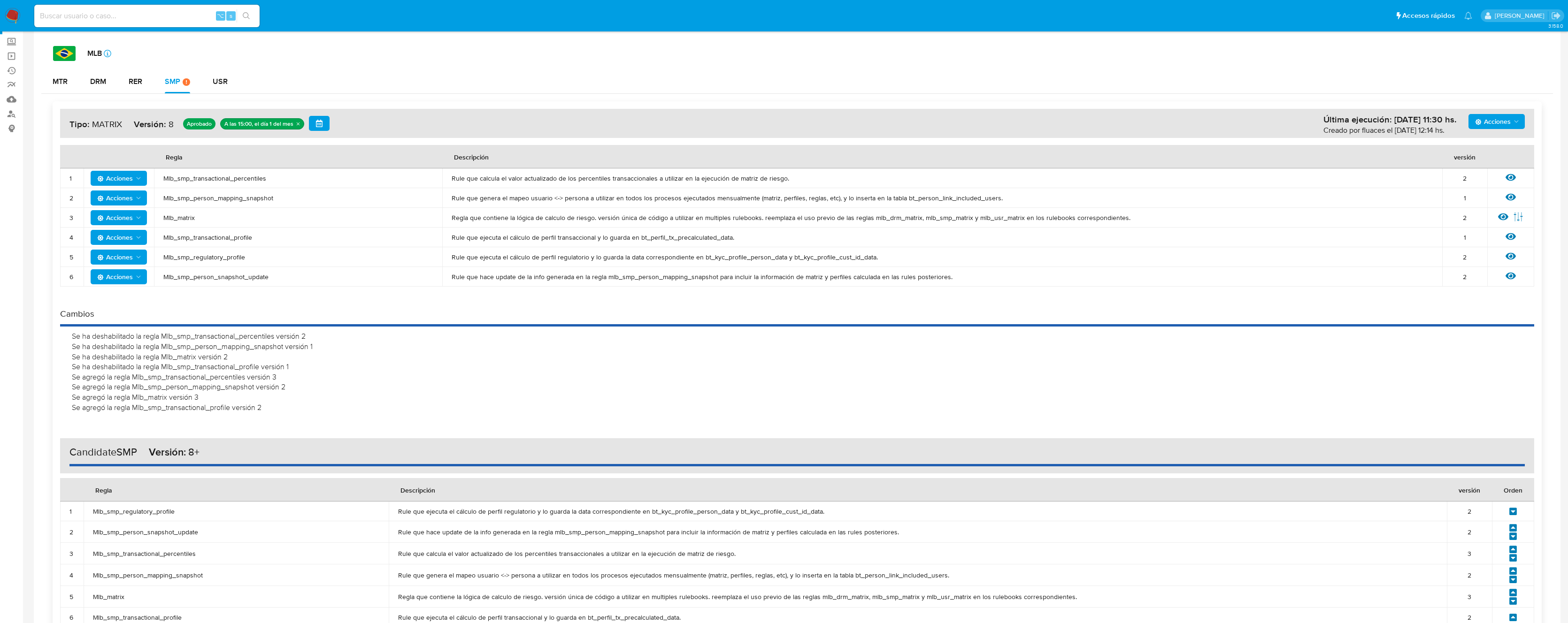
scroll to position [189, 0]
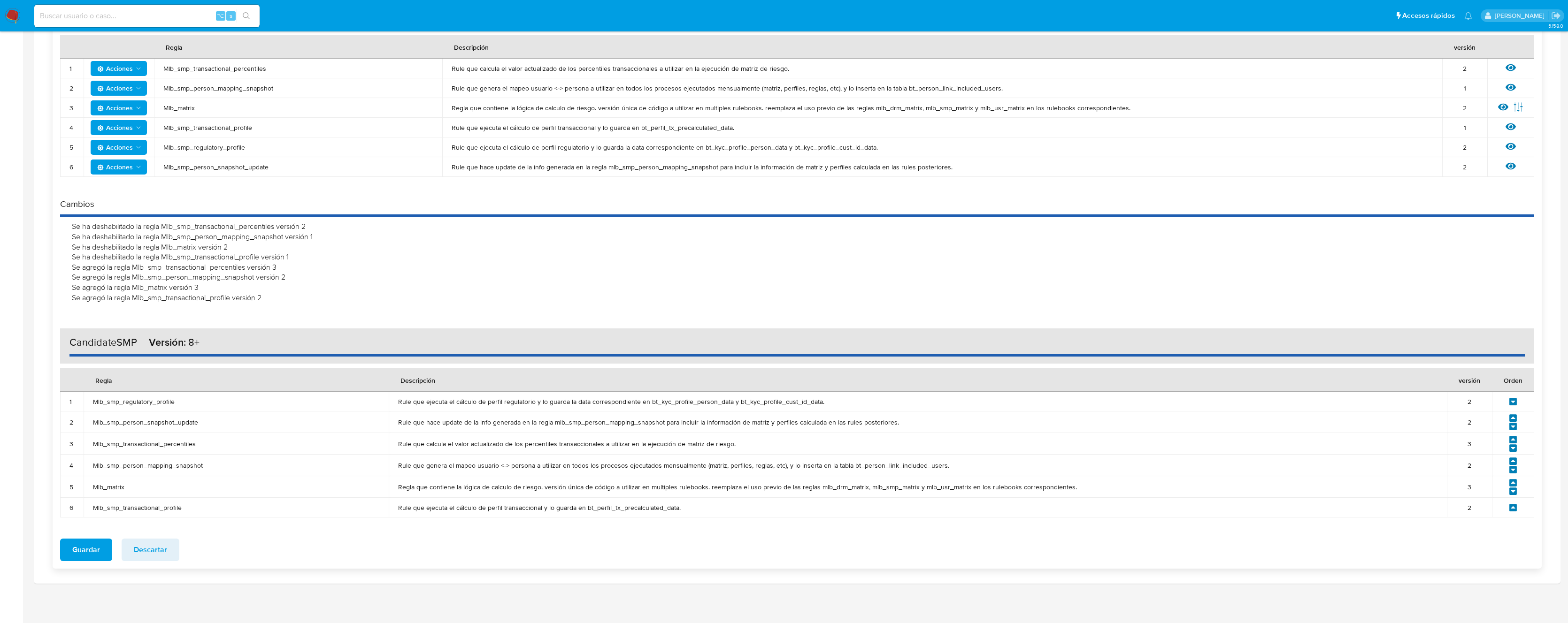
click at [1513, 403] on icon at bounding box center [1513, 402] width 7 height 7
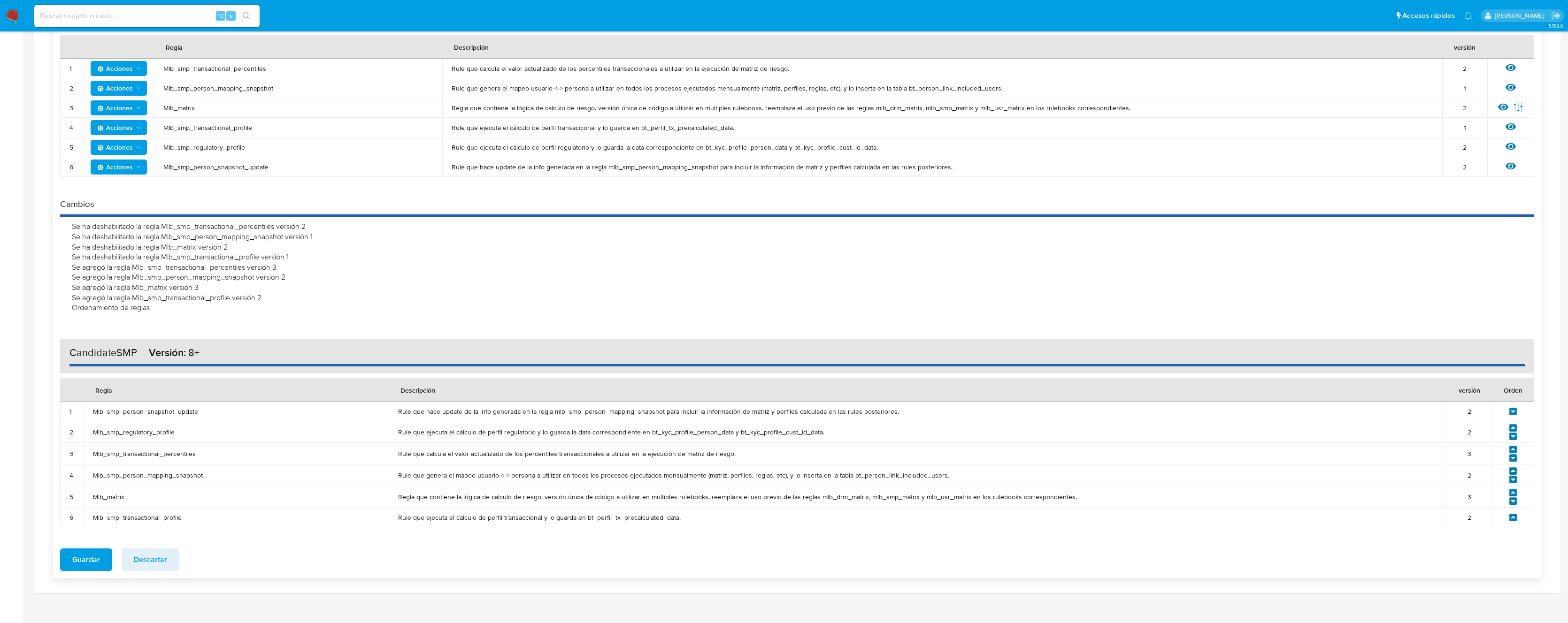
click at [1513, 435] on icon at bounding box center [1513, 436] width 7 height 7
click at [1514, 459] on icon at bounding box center [1513, 458] width 7 height 7
click at [1513, 480] on icon at bounding box center [1513, 480] width 9 height 9
drag, startPoint x: 1512, startPoint y: 503, endPoint x: 1516, endPoint y: 506, distance: 5.0
click at [1512, 503] on icon at bounding box center [1513, 501] width 7 height 7
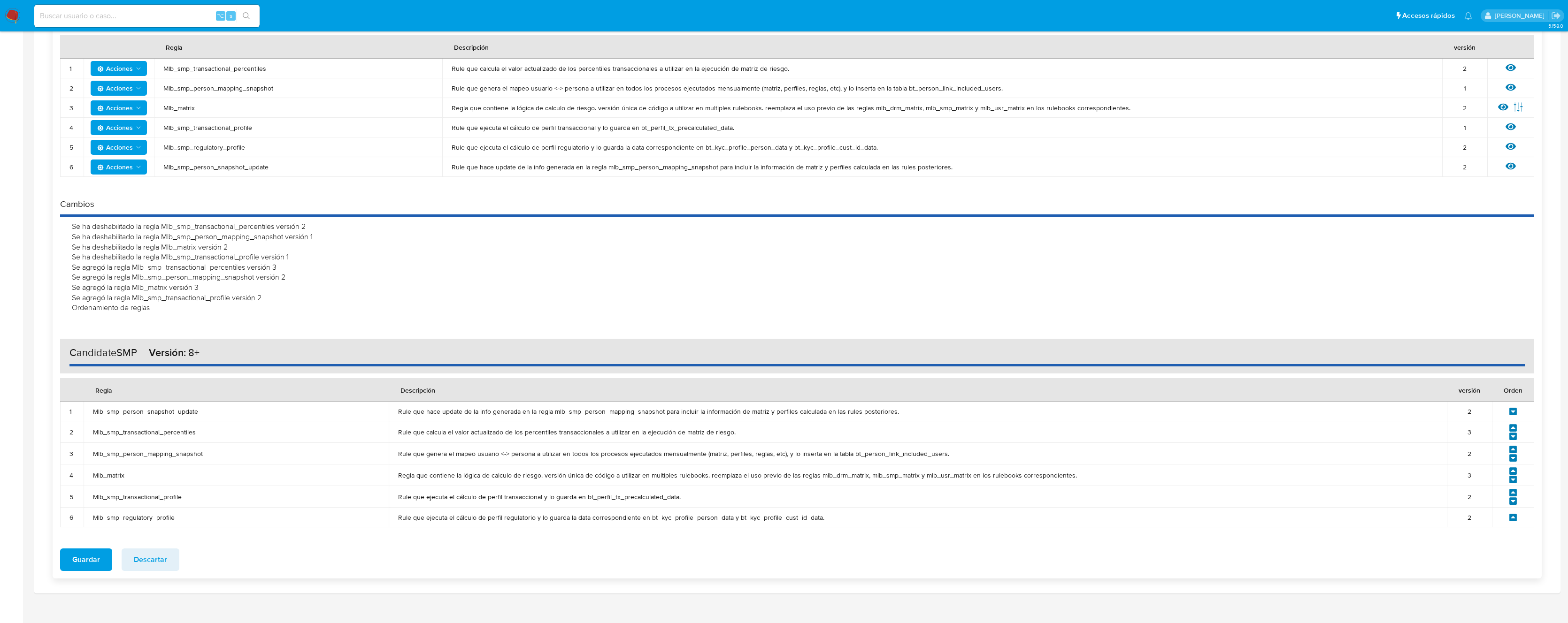
click at [1512, 411] on icon at bounding box center [1513, 411] width 9 height 9
click at [1514, 435] on icon at bounding box center [1513, 436] width 7 height 7
click at [1511, 458] on icon at bounding box center [1513, 458] width 7 height 7
click at [1513, 482] on icon at bounding box center [1513, 480] width 7 height 7
click at [1512, 502] on icon at bounding box center [1513, 501] width 9 height 9
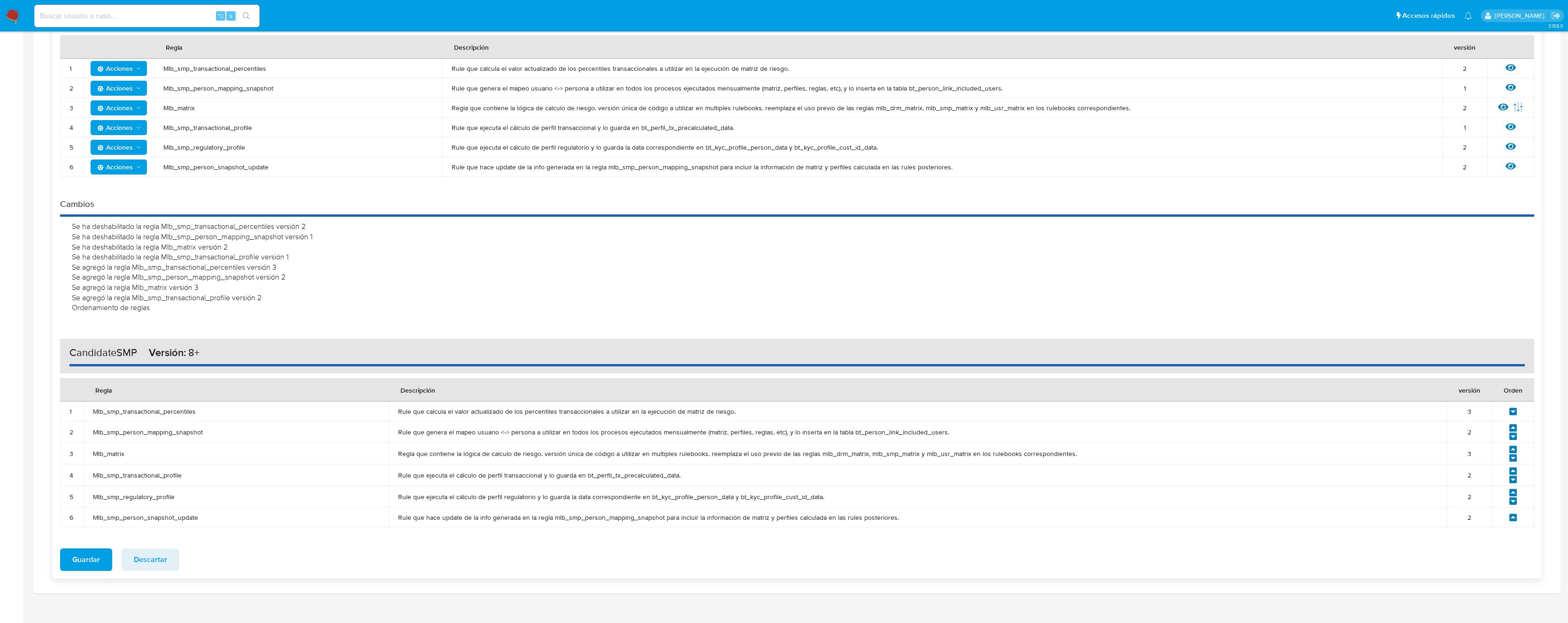
scroll to position [187, 0]
drag, startPoint x: 201, startPoint y: 415, endPoint x: 139, endPoint y: 411, distance: 62.1
click at [139, 411] on span "Mlb_smp_transactional_percentiles" at bounding box center [236, 413] width 286 height 9
drag, startPoint x: 139, startPoint y: 434, endPoint x: 134, endPoint y: 434, distance: 5.0
click at [134, 434] on span "Mlb_smp_person_mapping_snapshot" at bounding box center [236, 434] width 286 height 9
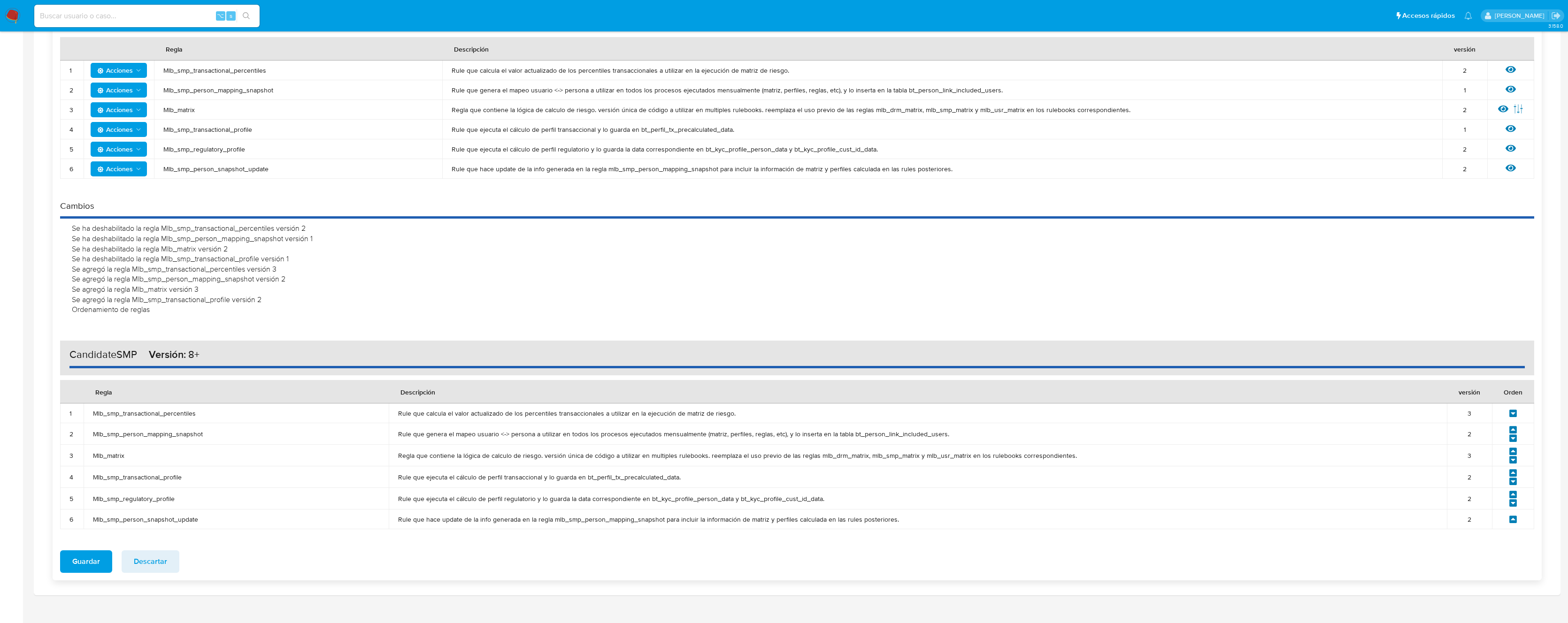
drag, startPoint x: 133, startPoint y: 455, endPoint x: 100, endPoint y: 455, distance: 33.0
click at [98, 454] on span "Mlb_matrix" at bounding box center [236, 456] width 286 height 9
drag, startPoint x: 217, startPoint y: 481, endPoint x: 157, endPoint y: 473, distance: 60.5
click at [157, 473] on span "Mlb_smp_transactional_profile" at bounding box center [236, 477] width 286 height 9
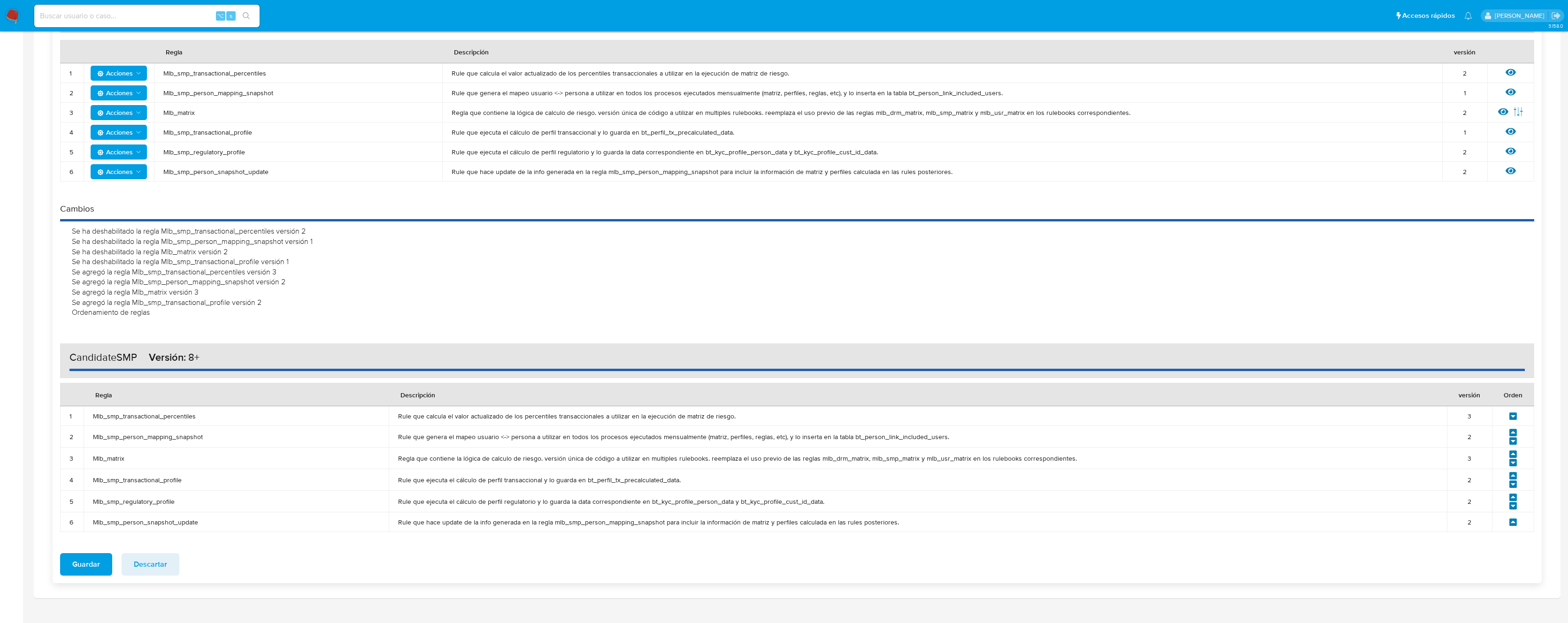
scroll to position [183, 0]
click at [81, 562] on span "Guardar" at bounding box center [86, 565] width 28 height 21
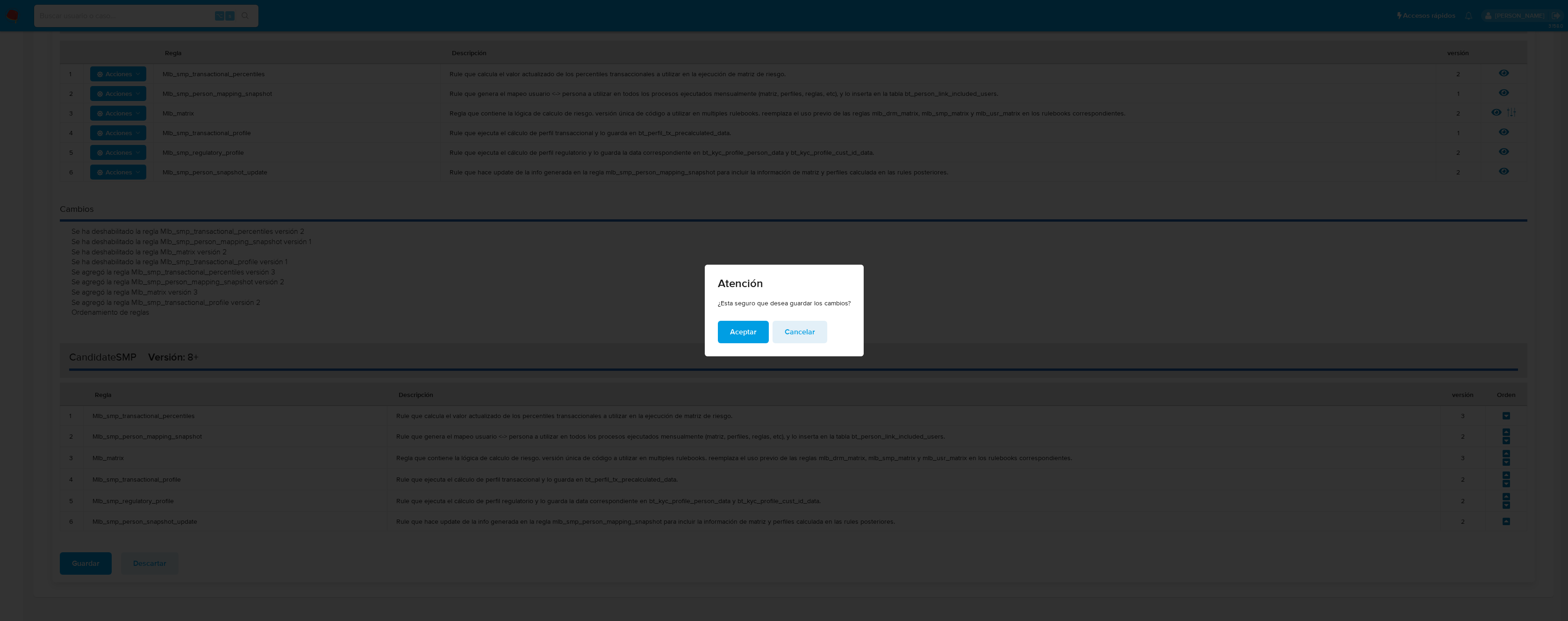
click at [727, 336] on button "Aceptar" at bounding box center [743, 332] width 51 height 23
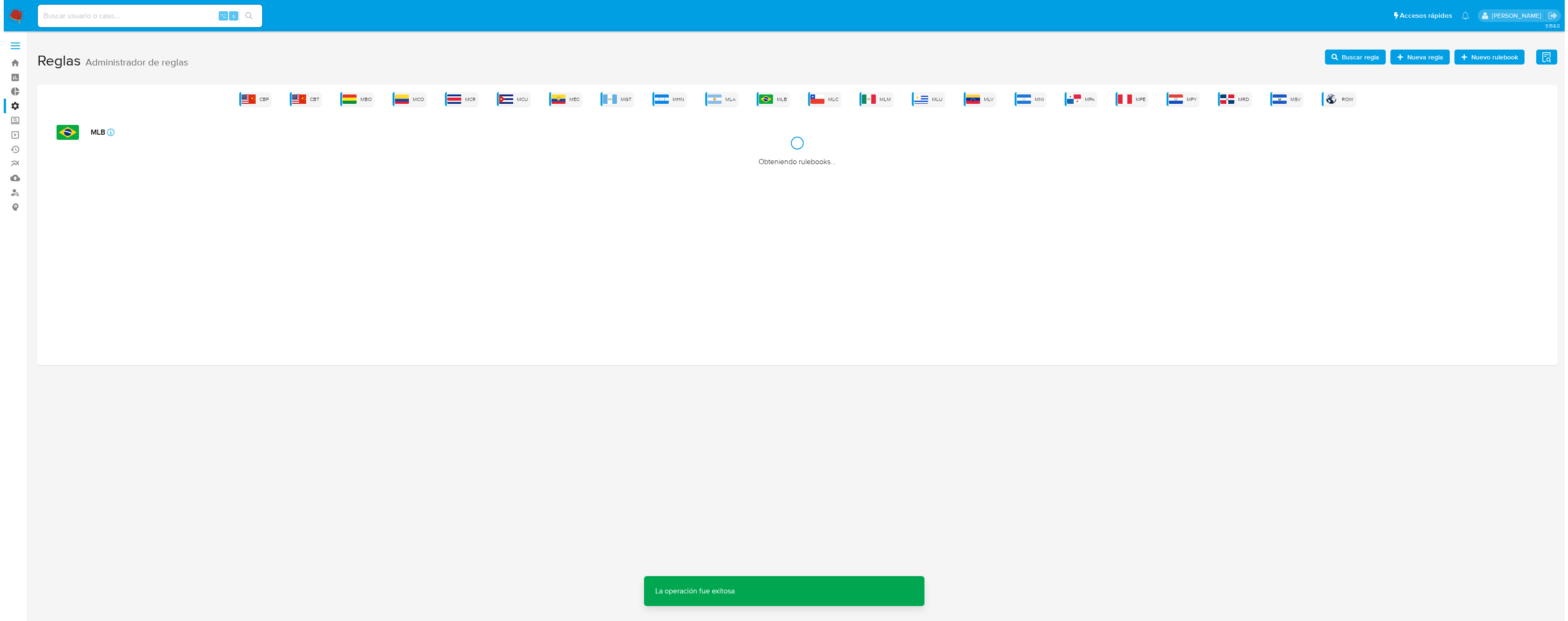
scroll to position [0, 0]
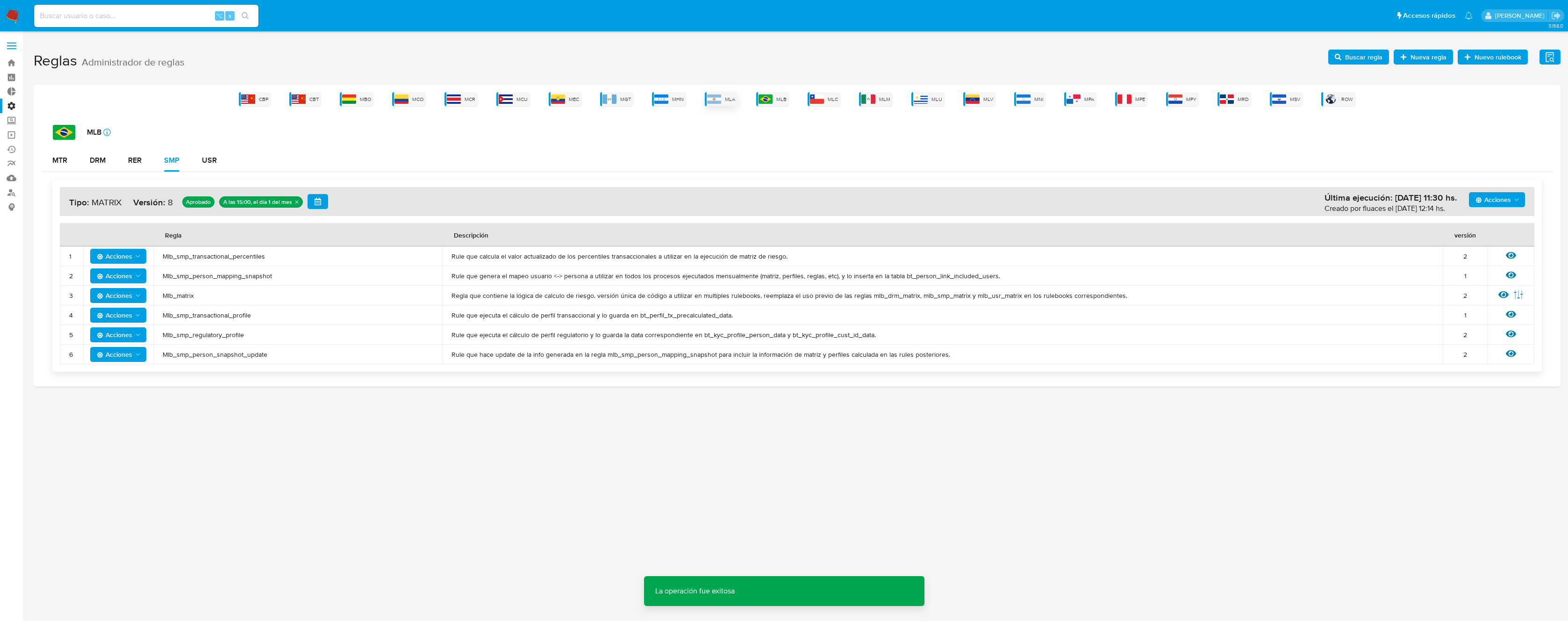
click at [726, 103] on div "MLA" at bounding box center [721, 99] width 33 height 14
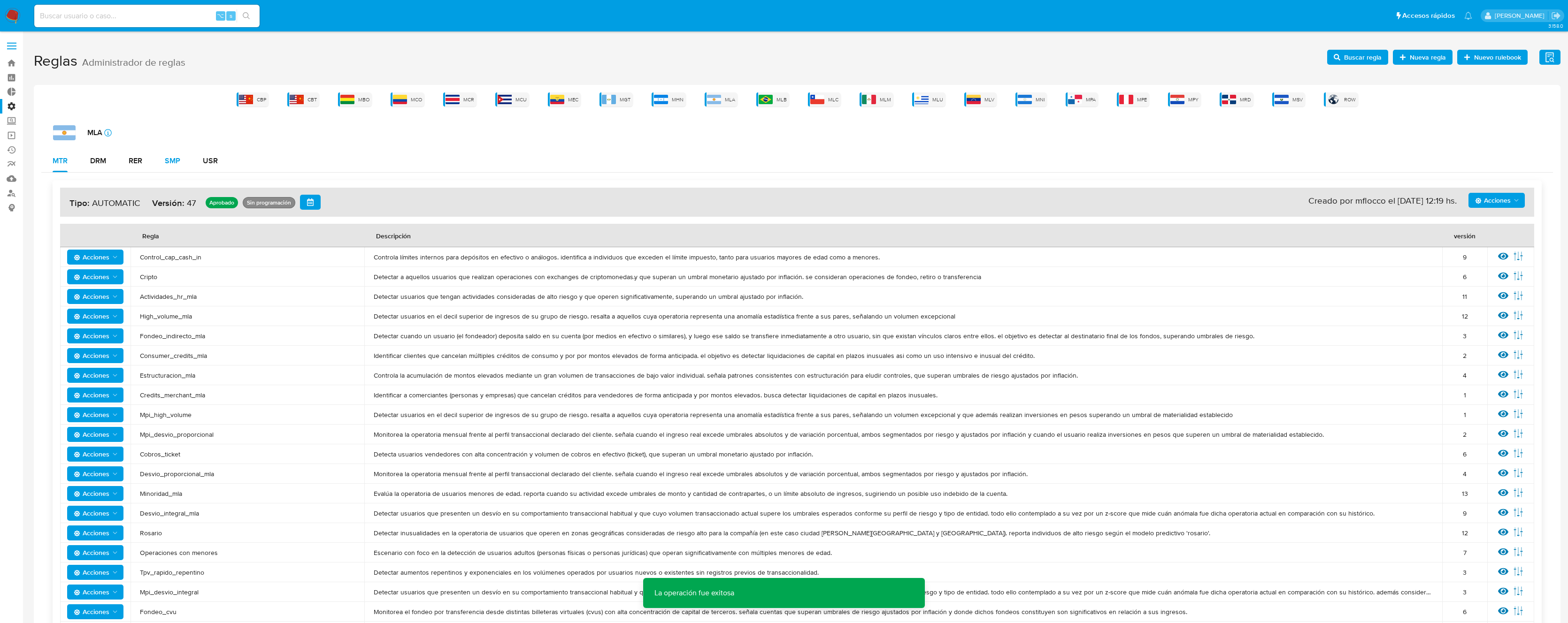
click at [191, 163] on button "SMP" at bounding box center [172, 161] width 38 height 23
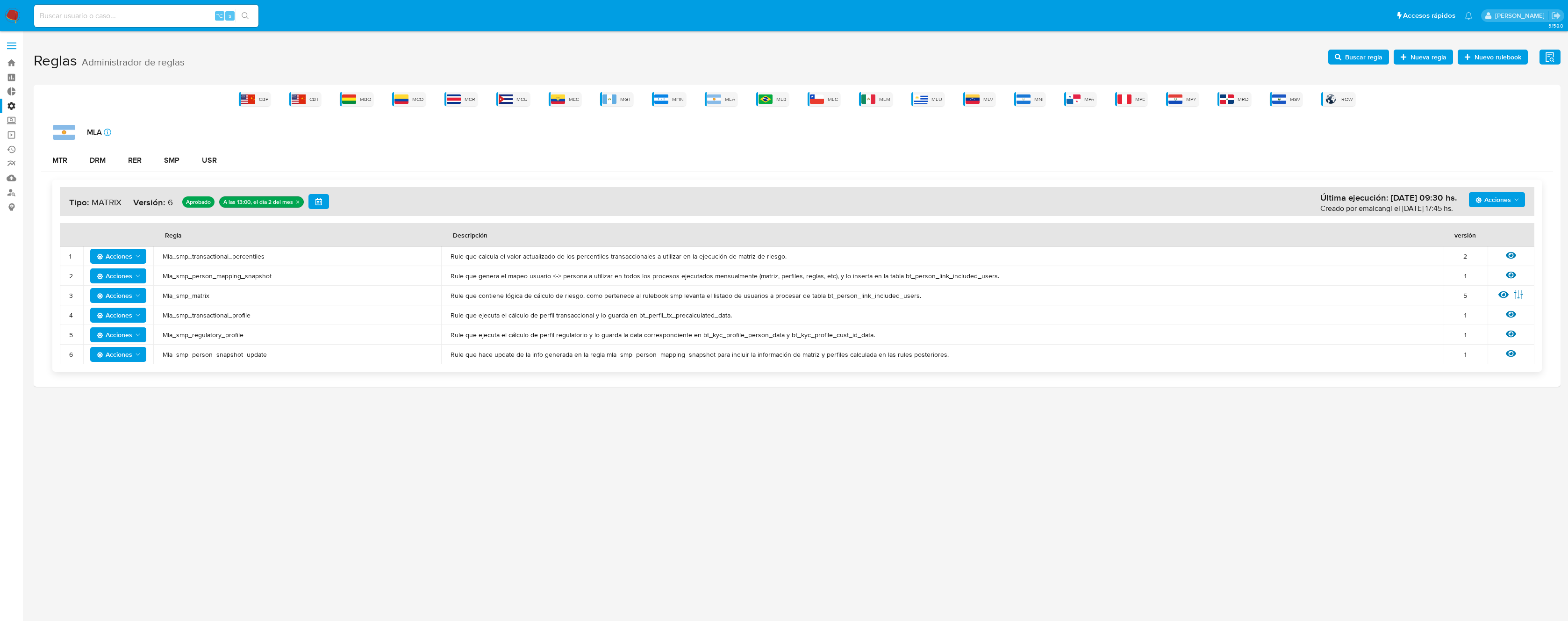
click at [235, 260] on span "Mla_smp_transactional_percentiles" at bounding box center [297, 256] width 269 height 9
click at [1344, 67] on h1 "Reglas Administrador de reglas Evidencias Nuevo rulebook Nueva regla Buscar reg…" at bounding box center [797, 61] width 1527 height 32
click at [1346, 56] on span "Buscar regla" at bounding box center [1358, 57] width 48 height 13
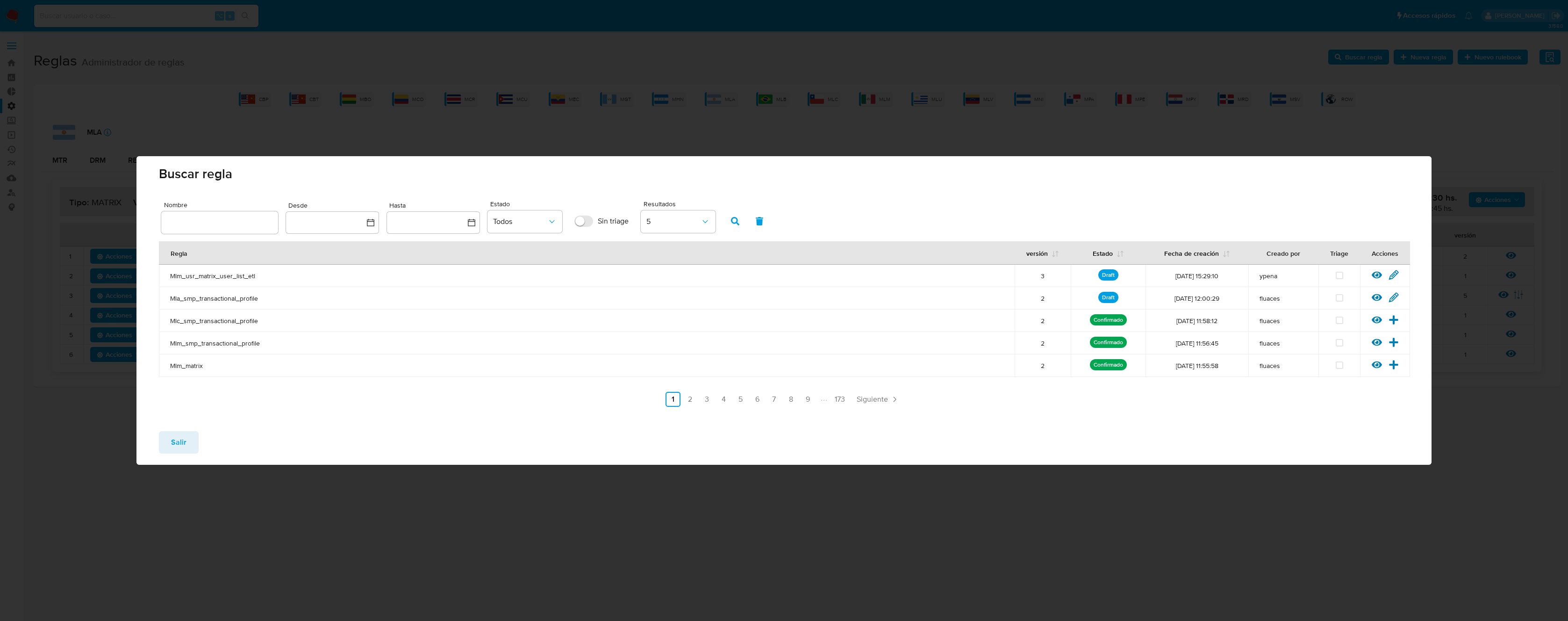
click at [256, 224] on input "text" at bounding box center [219, 222] width 117 height 12
type input "Mla_smp_transactional_percentiles"
click at [744, 222] on button "button" at bounding box center [735, 221] width 24 height 23
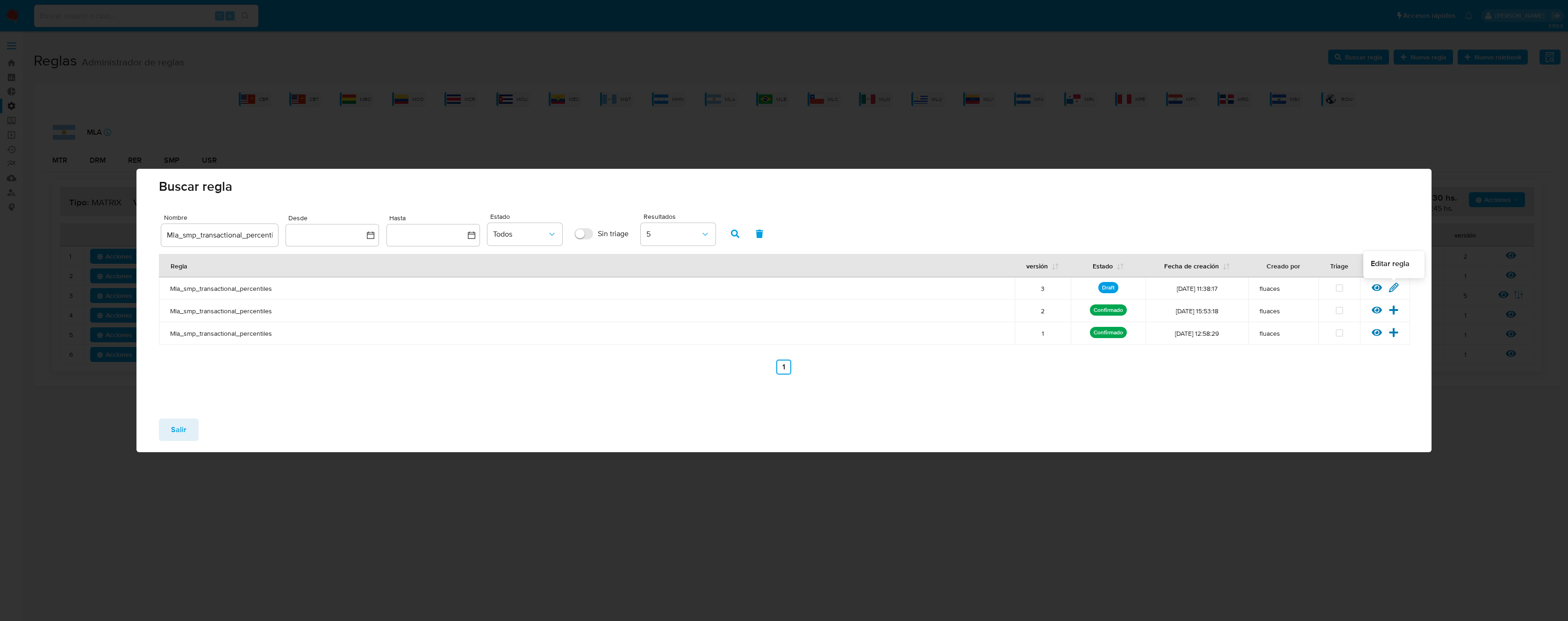
click at [1395, 288] on icon at bounding box center [1394, 287] width 9 height 9
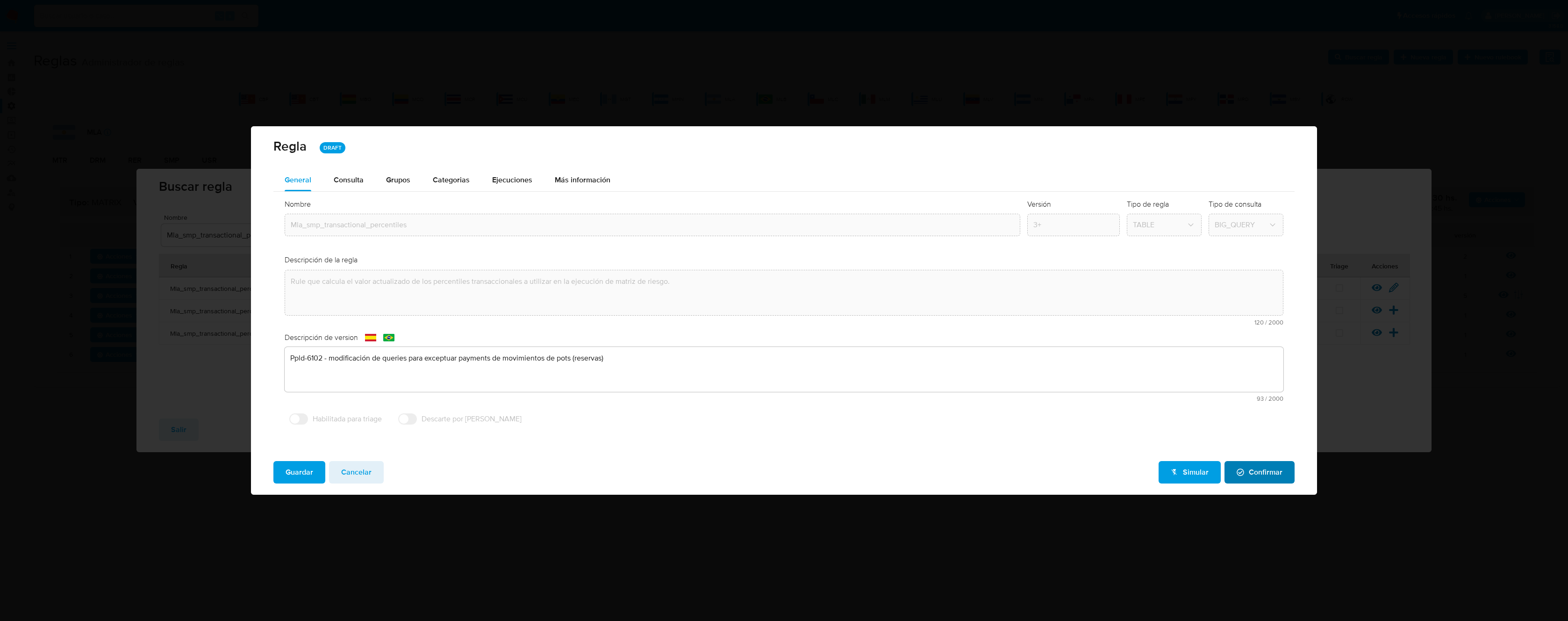
click at [1268, 474] on span "Confirmar" at bounding box center [1260, 472] width 46 height 21
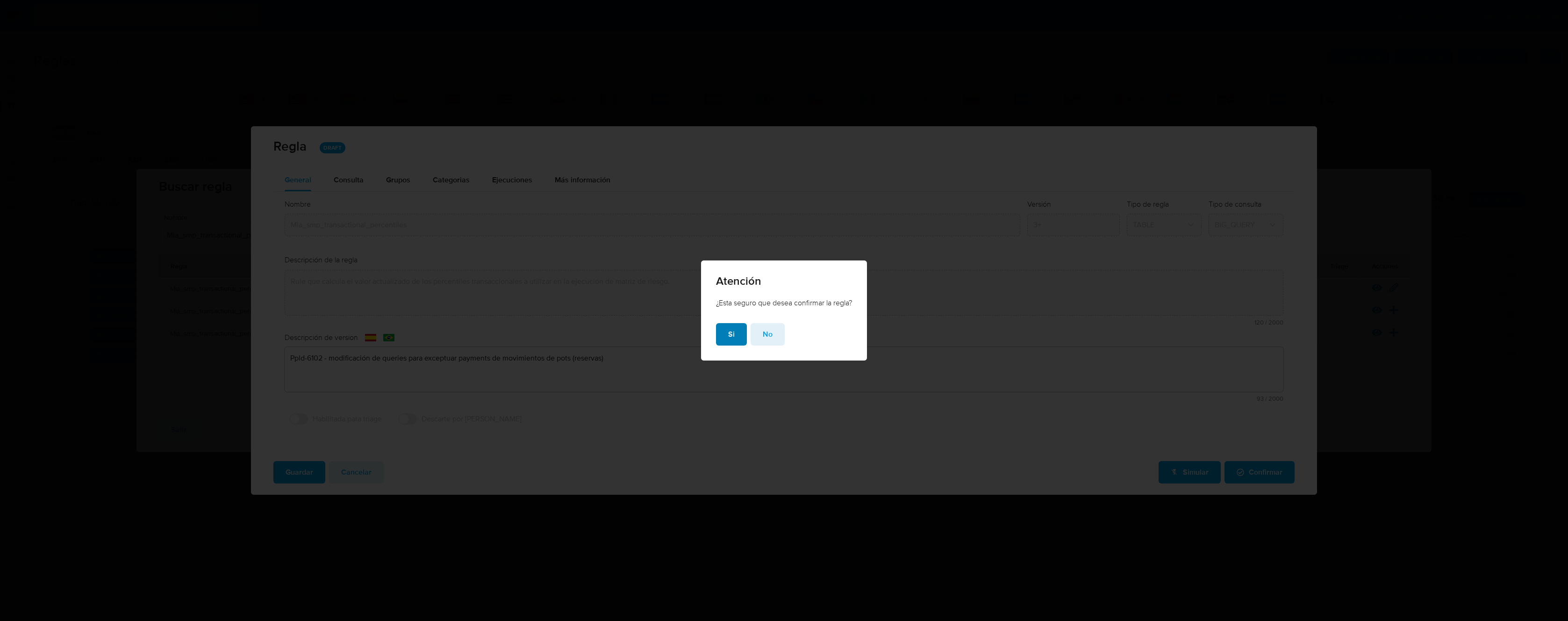
click at [726, 337] on button "Si" at bounding box center [731, 334] width 31 height 23
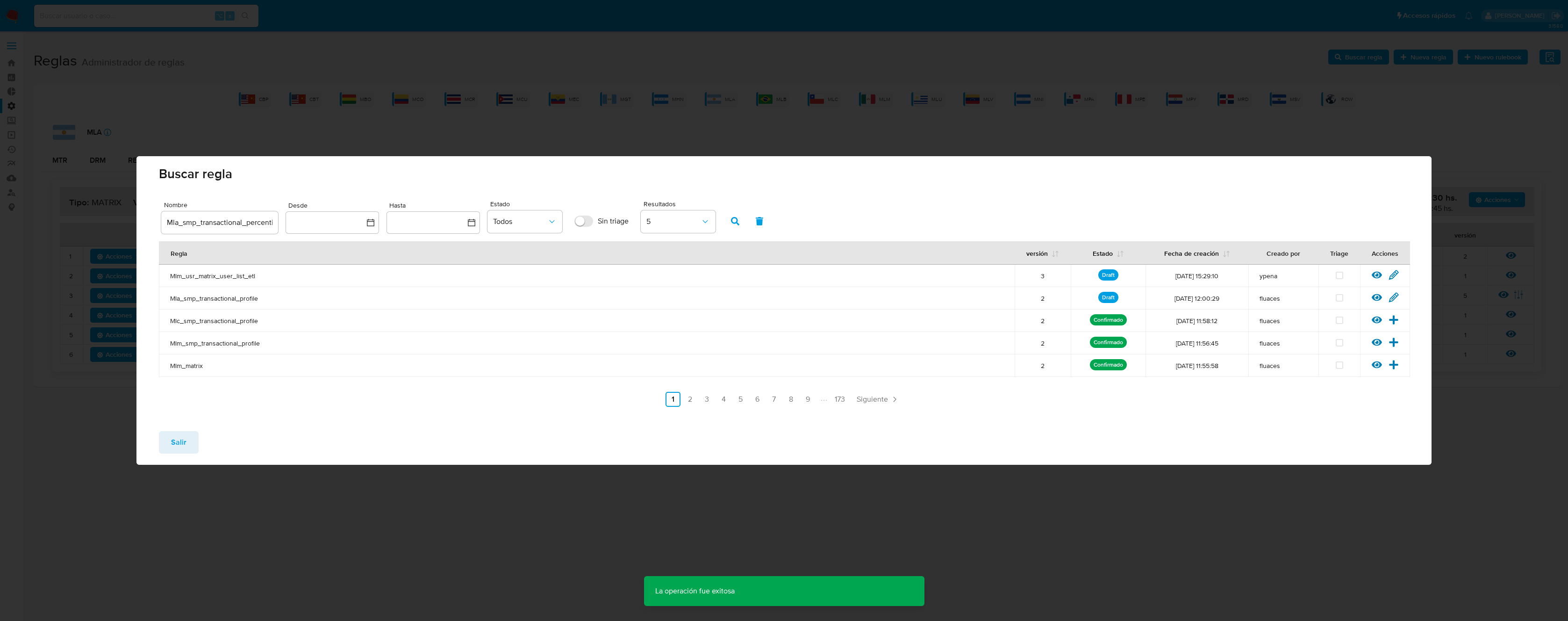
click at [498, 519] on div "Buscar regla Nombre Mla_smp_transactional_percentiles Desde Hasta Estado Todos …" at bounding box center [784, 310] width 1568 height 621
click at [179, 444] on span "Salir" at bounding box center [178, 443] width 15 height 21
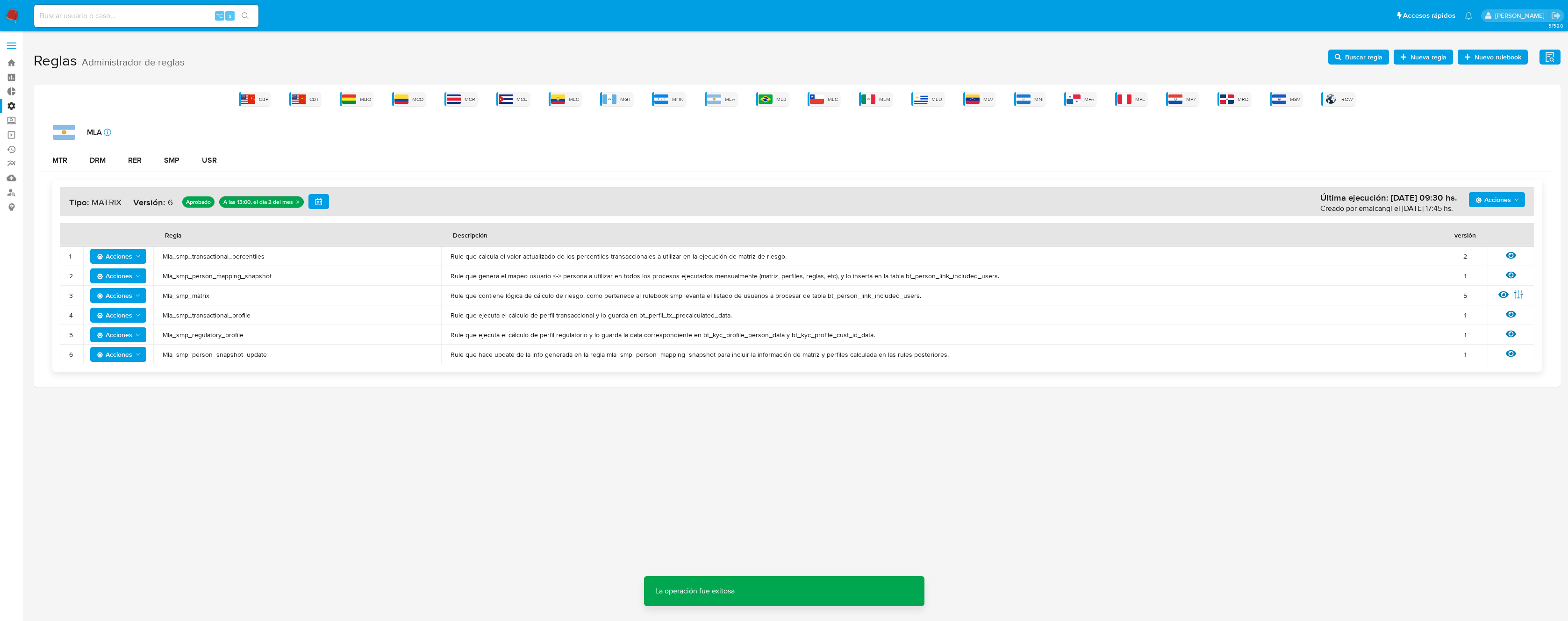
click at [229, 279] on span "Mla_smp_person_mapping_snapshot" at bounding box center [297, 276] width 269 height 9
click at [1371, 57] on span "Buscar regla" at bounding box center [1363, 57] width 37 height 15
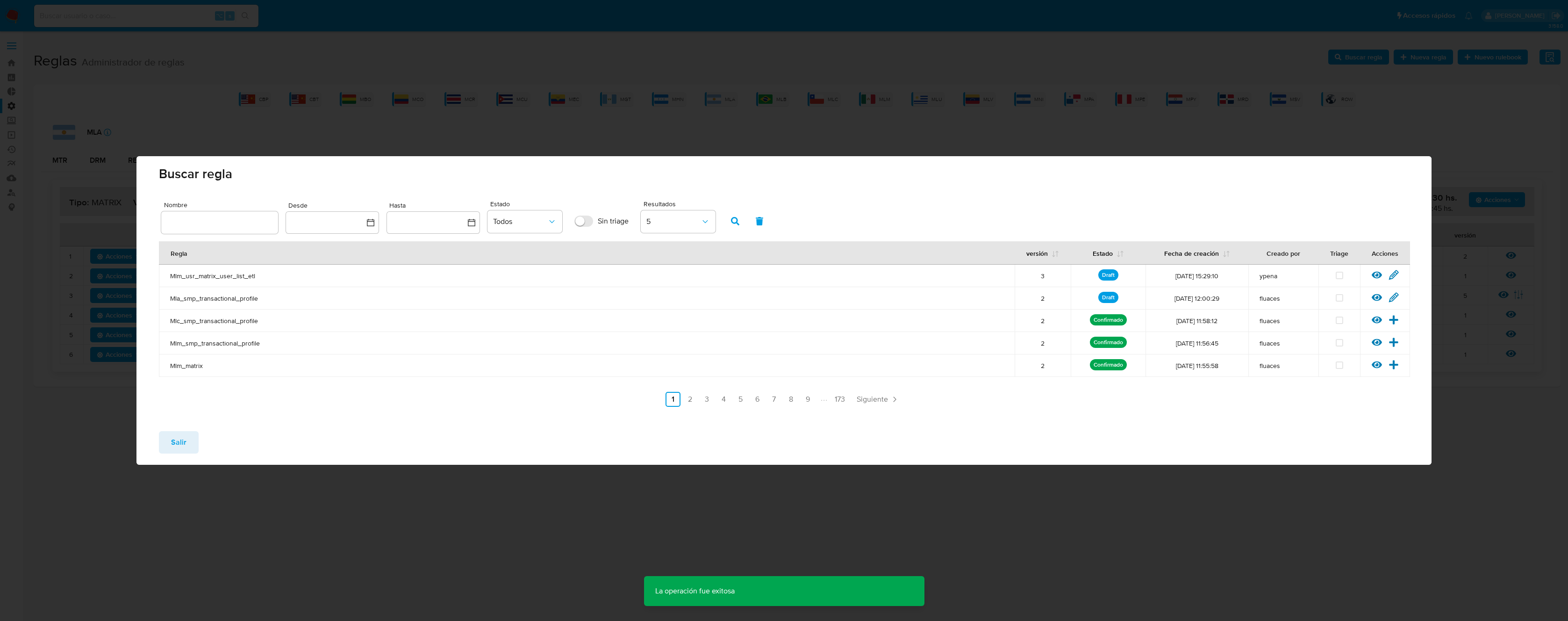
click at [230, 226] on input "text" at bounding box center [219, 222] width 117 height 12
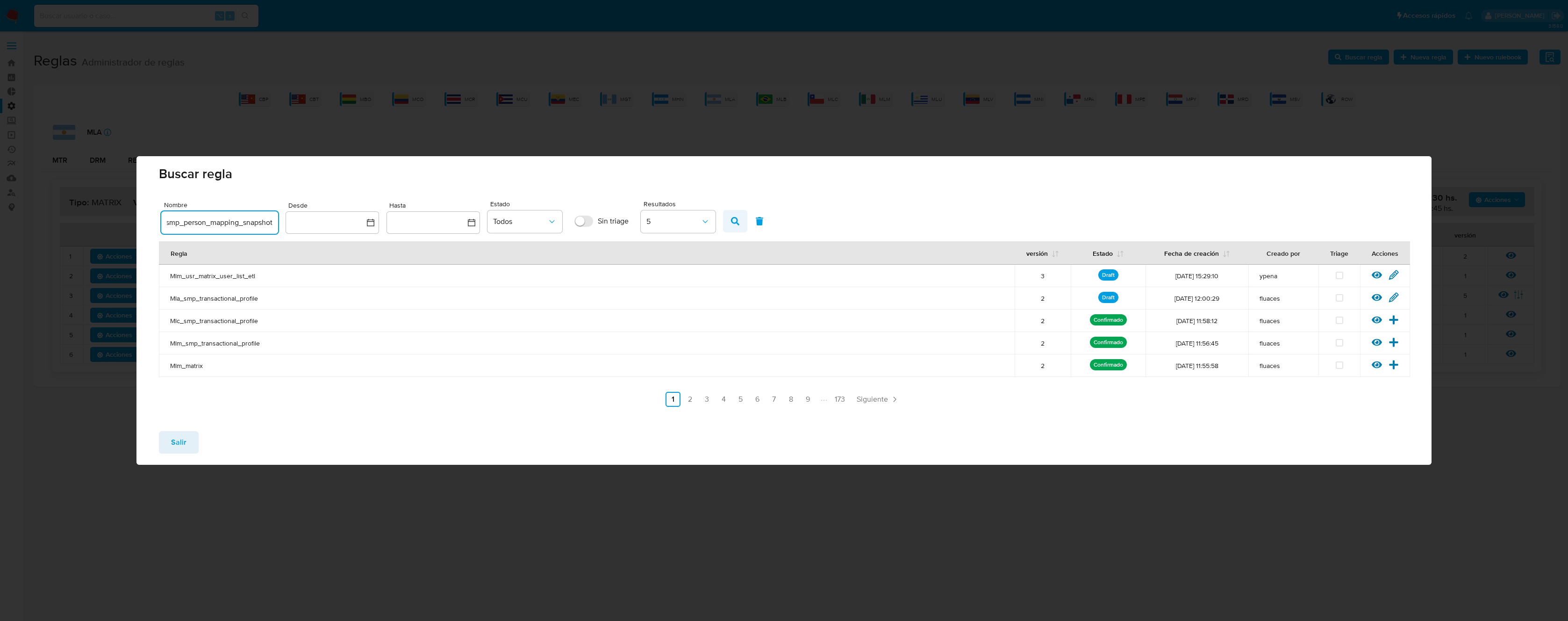
type input "Mla_smp_person_mapping_snapshot"
click at [731, 222] on button "button" at bounding box center [735, 221] width 24 height 23
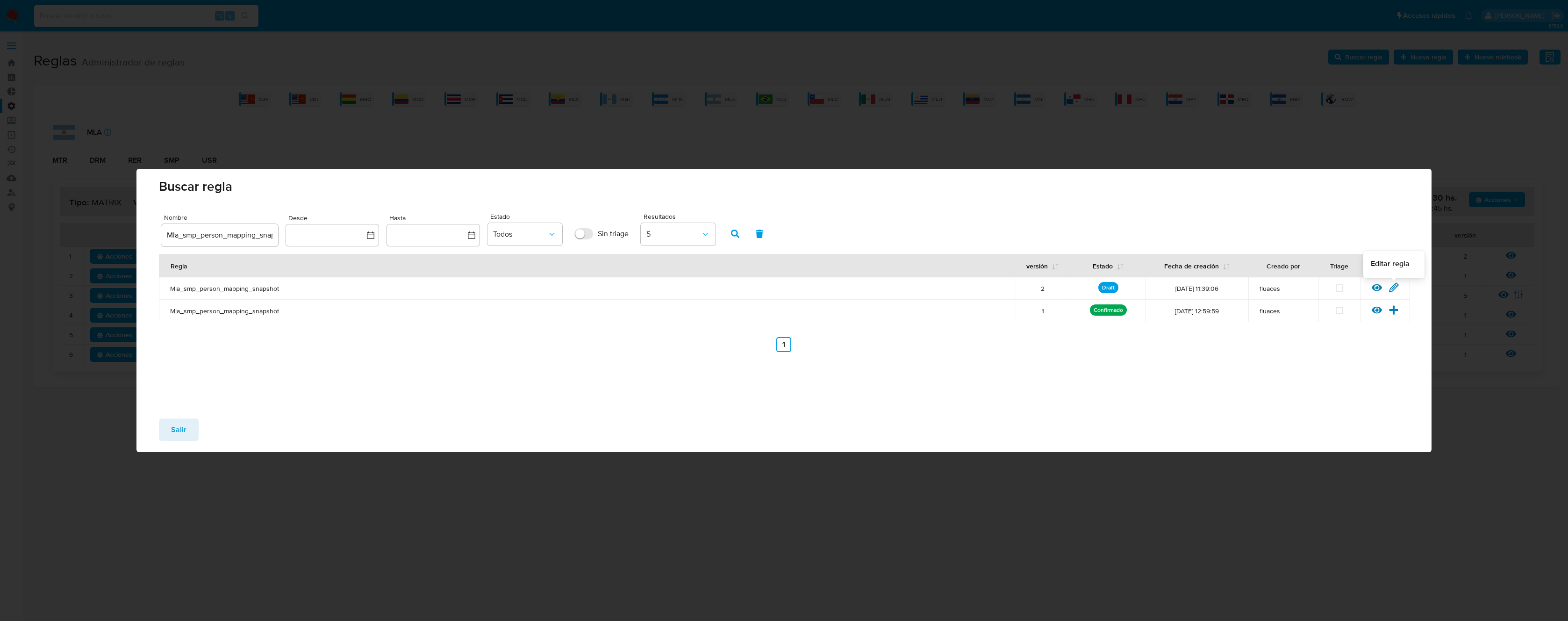
click at [1396, 288] on icon at bounding box center [1393, 287] width 10 height 10
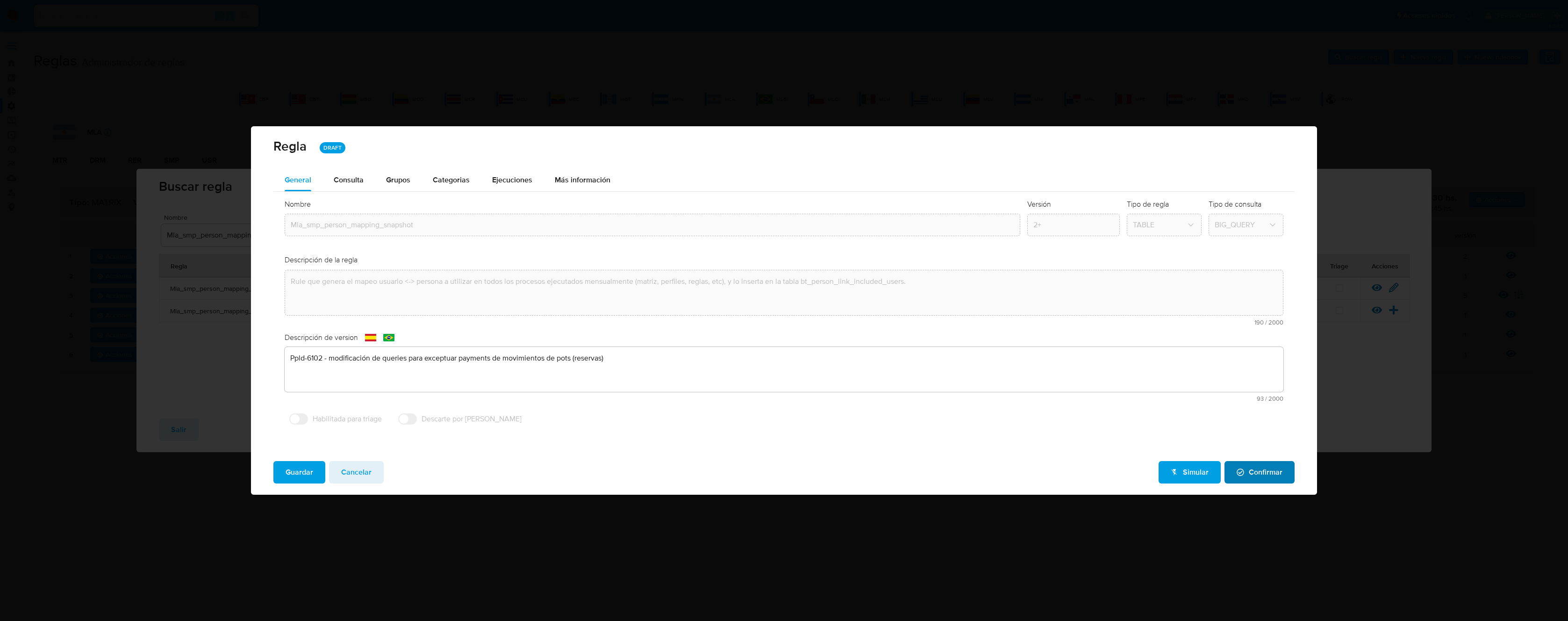
click at [1253, 472] on span "Confirmar" at bounding box center [1260, 472] width 46 height 21
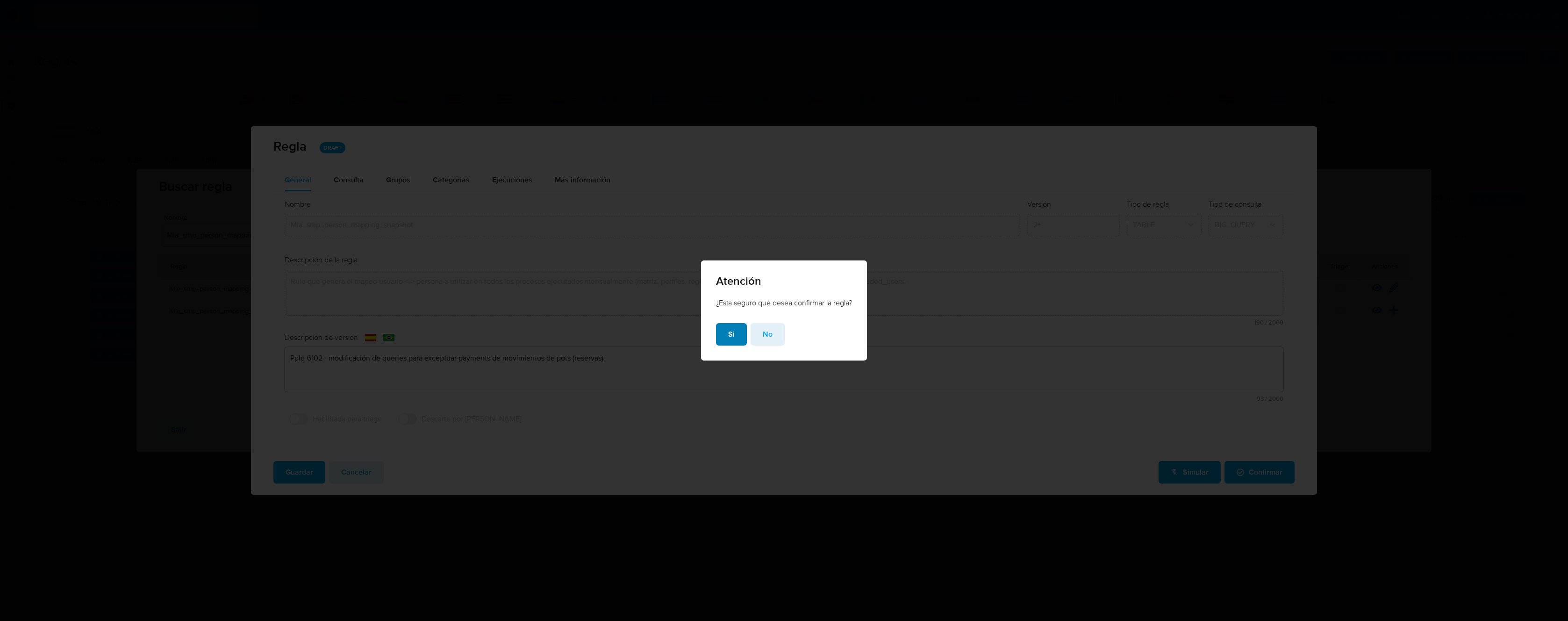
click at [734, 340] on button "Si" at bounding box center [731, 334] width 31 height 23
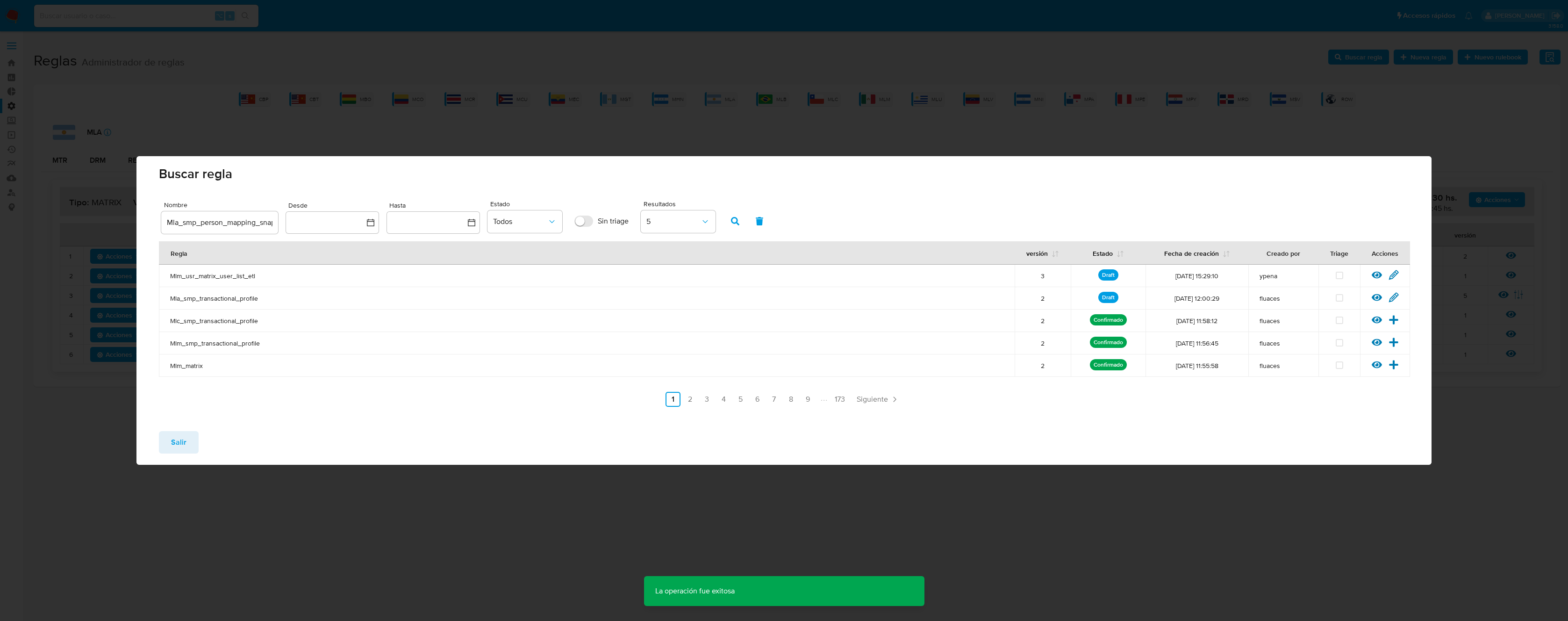
click at [190, 441] on button "Salir" at bounding box center [178, 442] width 40 height 23
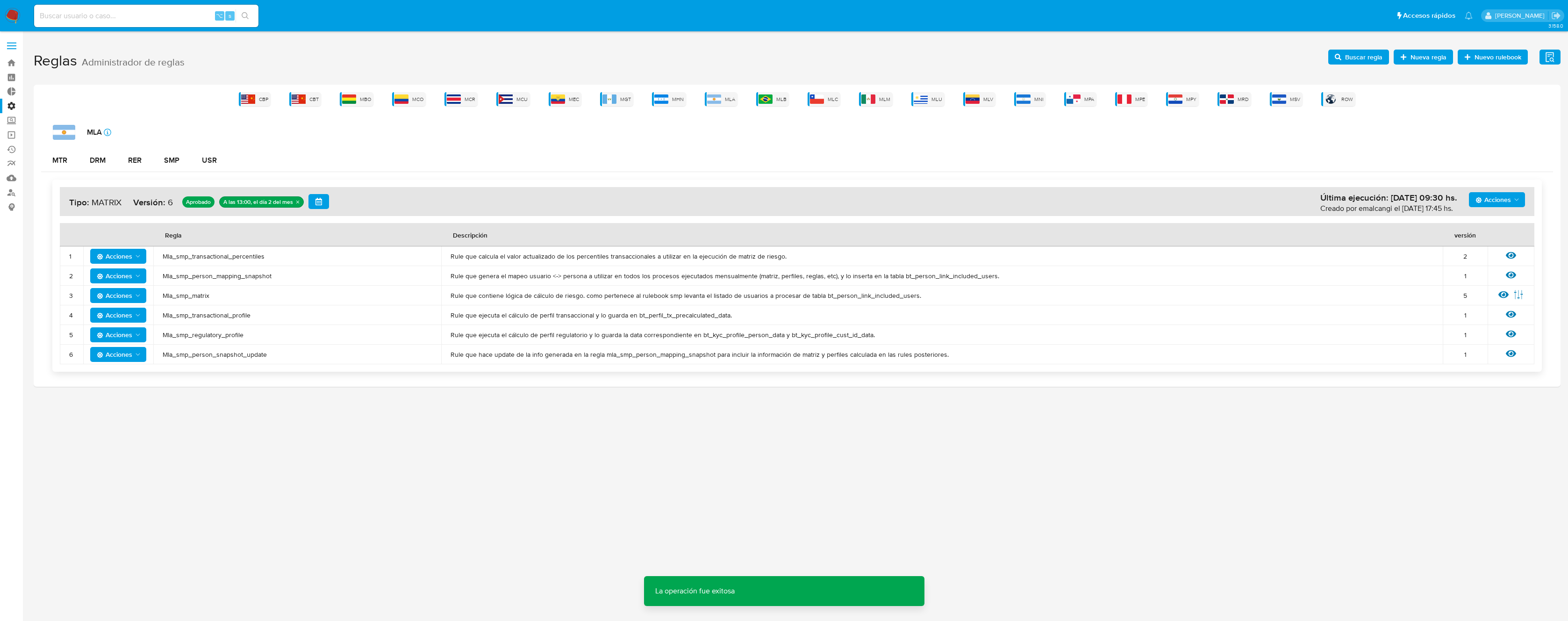
click at [200, 296] on span "Mla_smp_matrix" at bounding box center [297, 296] width 269 height 9
click at [1346, 54] on span "Buscar regla" at bounding box center [1358, 57] width 48 height 13
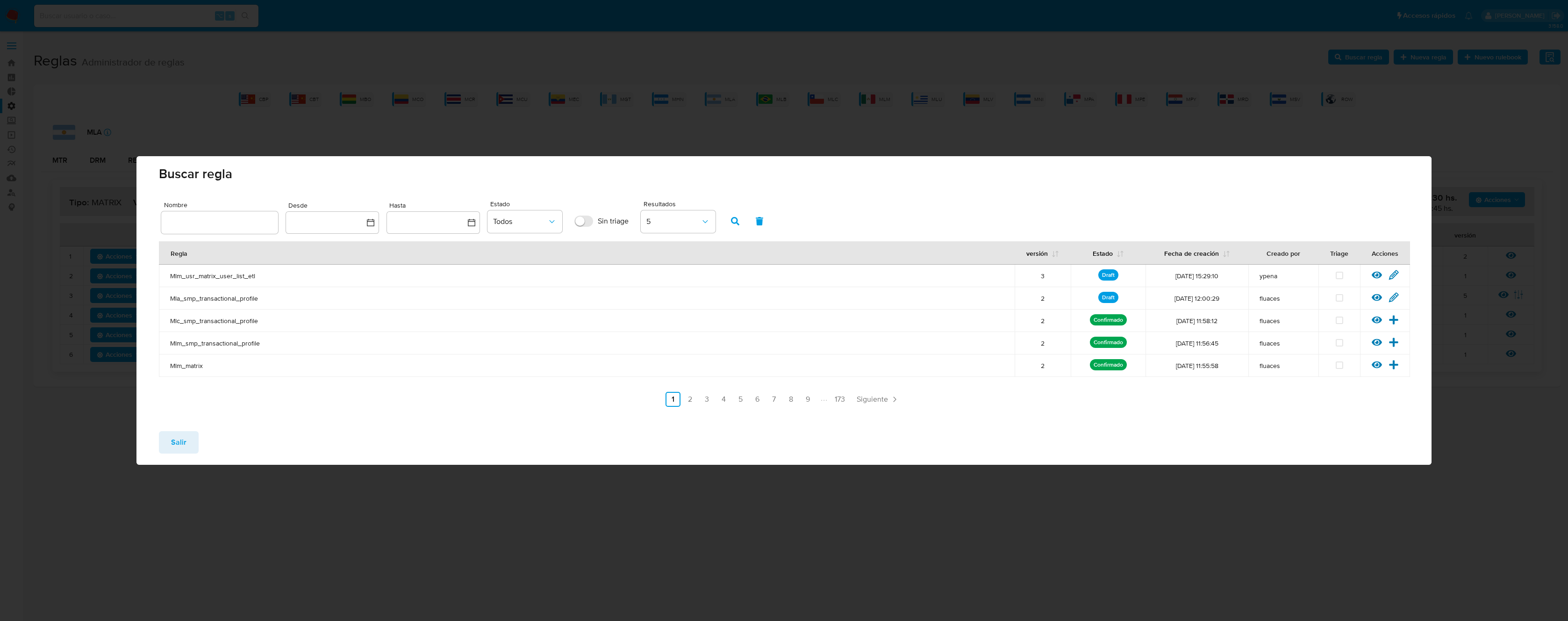
click at [248, 218] on input "text" at bounding box center [219, 222] width 117 height 12
type input "Mla_smp_matrix"
click at [739, 218] on icon "button" at bounding box center [735, 221] width 9 height 9
click at [1395, 274] on icon at bounding box center [1393, 274] width 10 height 10
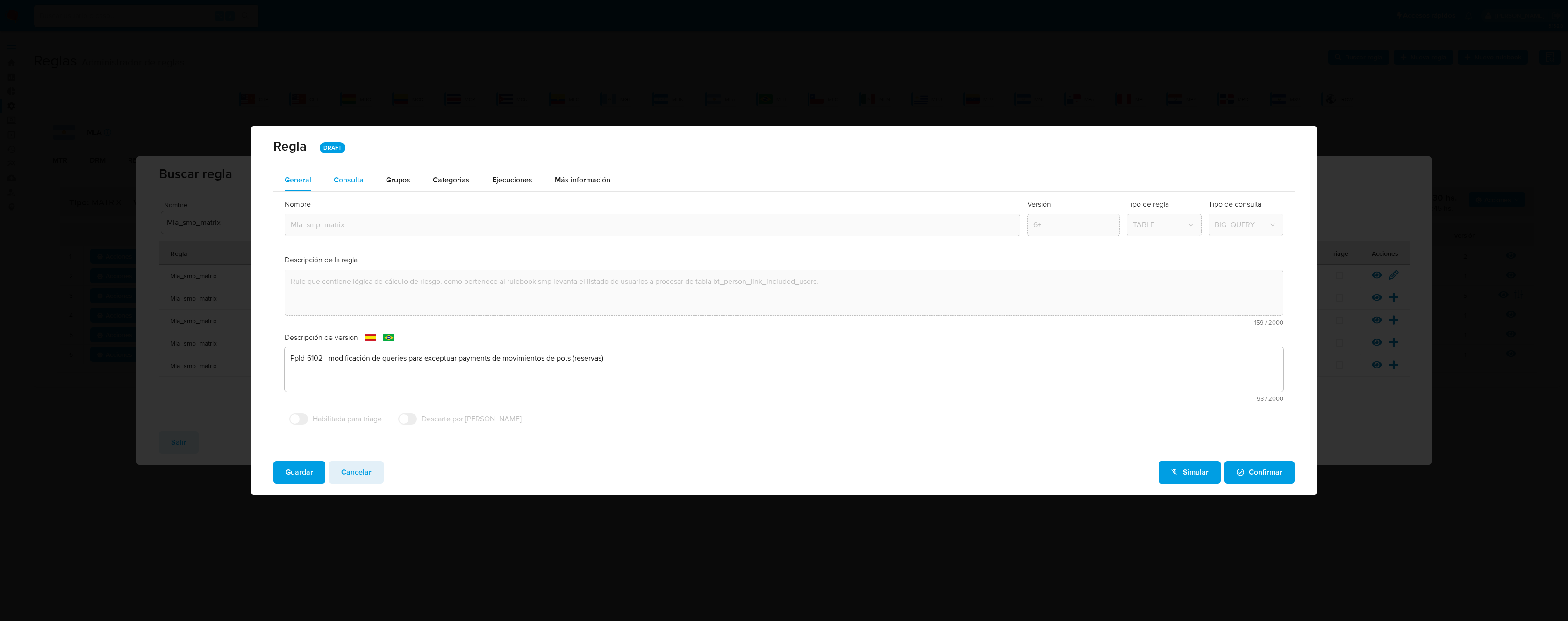
click at [352, 185] on span "Consulta" at bounding box center [348, 180] width 30 height 11
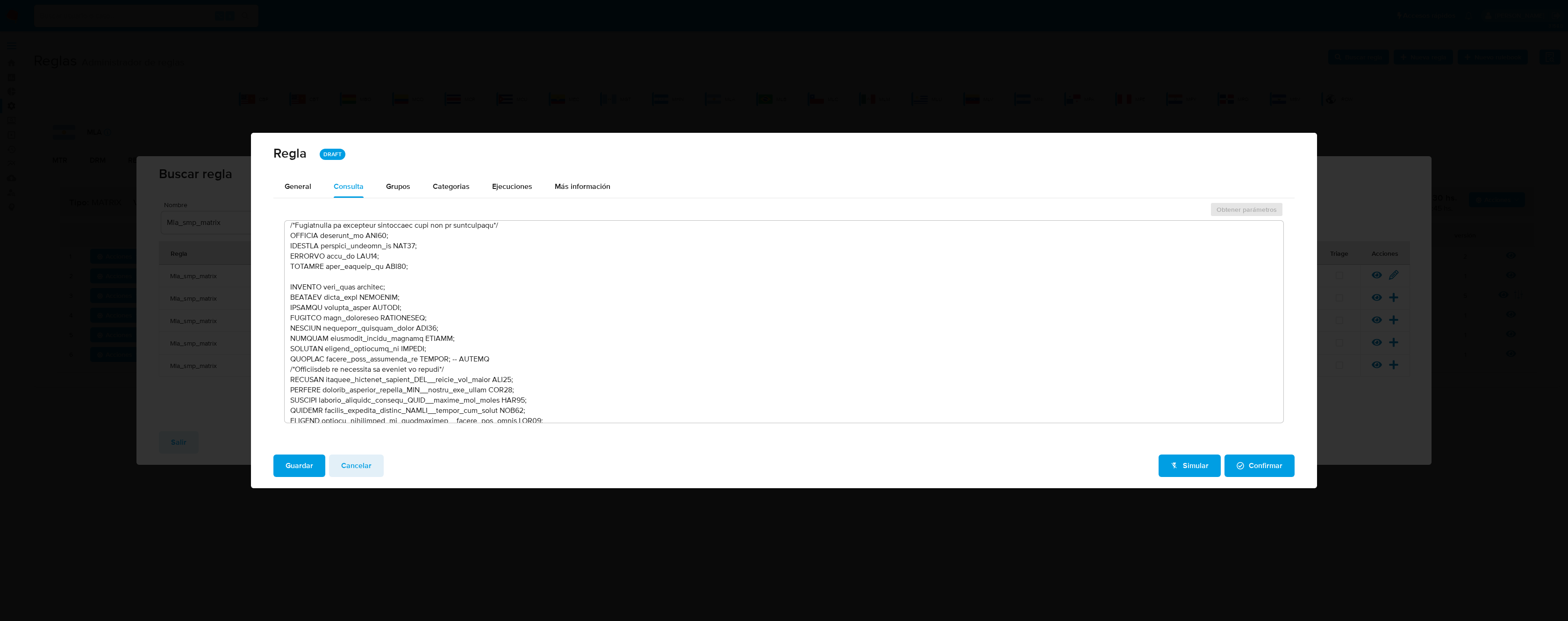
scroll to position [425, 0]
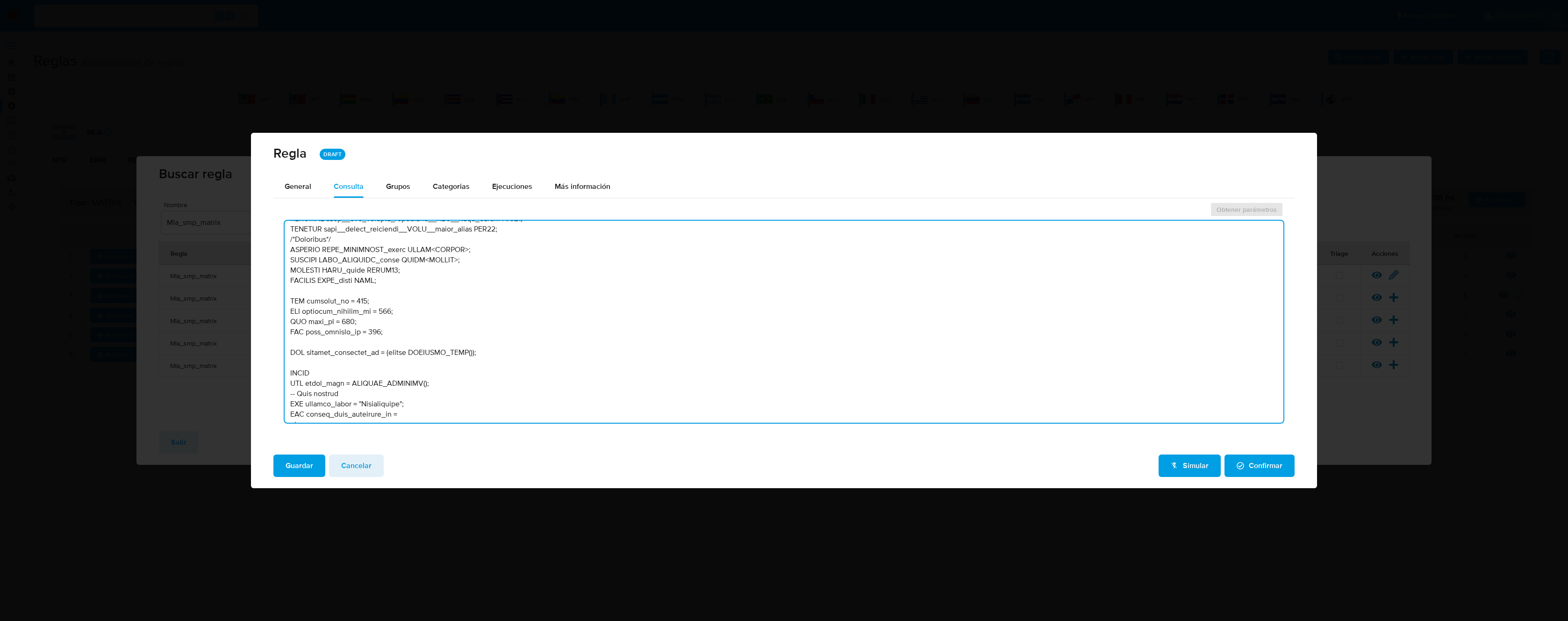
click at [401, 329] on textarea at bounding box center [784, 322] width 999 height 202
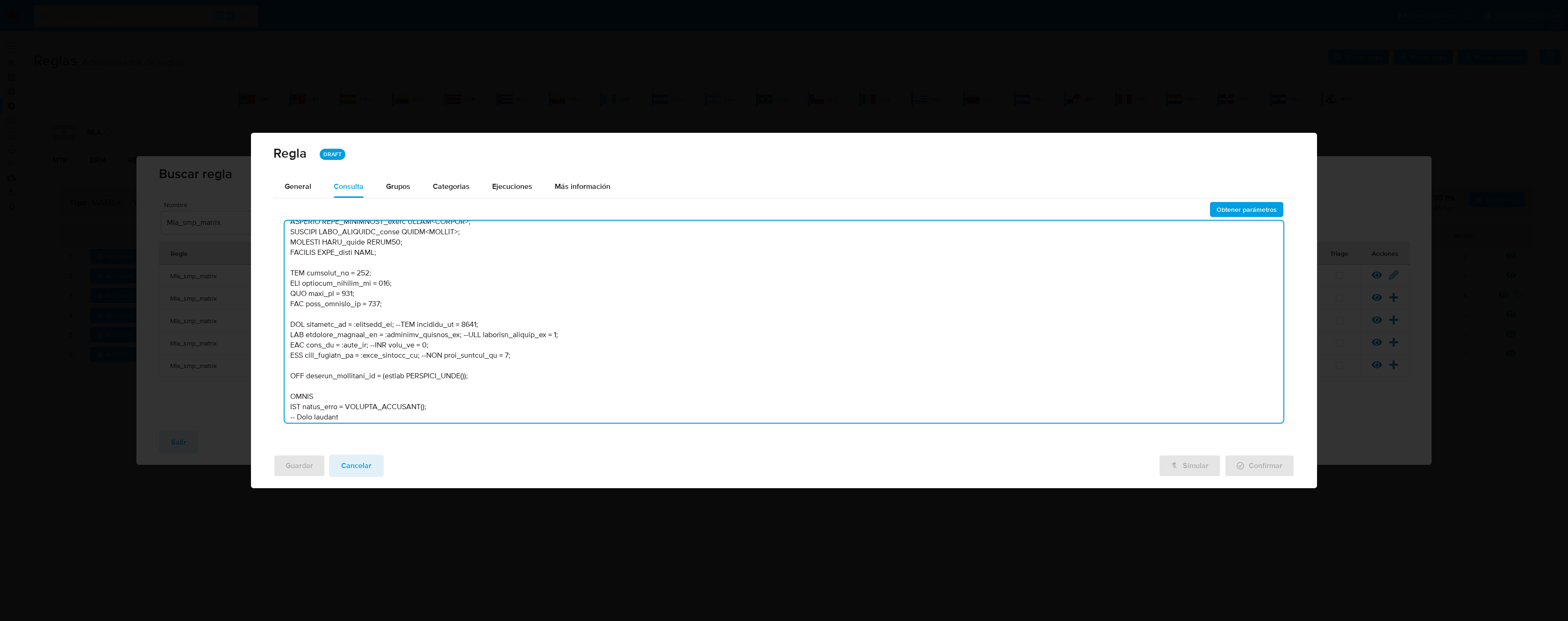
scroll to position [460, 0]
drag, startPoint x: 393, startPoint y: 304, endPoint x: 277, endPoint y: 268, distance: 121.5
click at [277, 268] on div "Obtener parámetros" at bounding box center [784, 315] width 1021 height 230
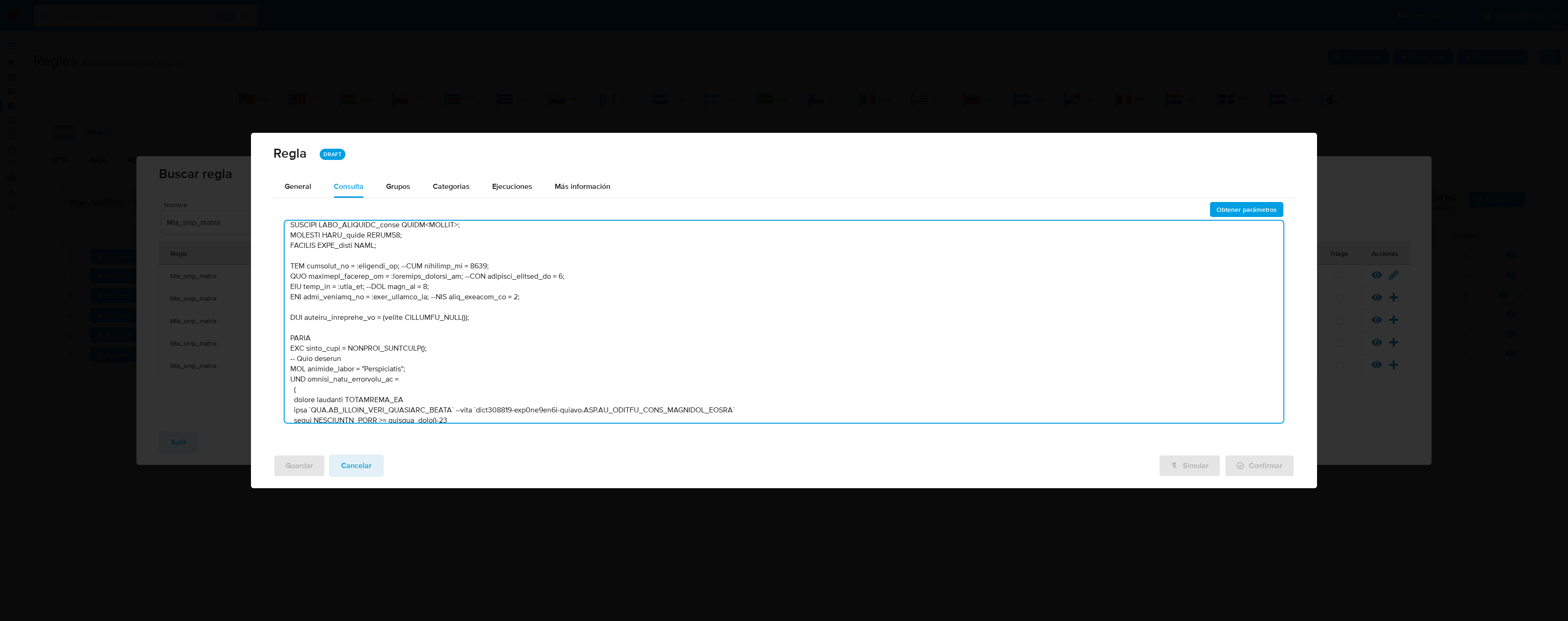
drag, startPoint x: 484, startPoint y: 266, endPoint x: 397, endPoint y: 267, distance: 87.0
click at [397, 267] on textarea at bounding box center [784, 322] width 999 height 202
drag, startPoint x: 507, startPoint y: 275, endPoint x: 453, endPoint y: 277, distance: 54.0
click at [453, 277] on textarea at bounding box center [784, 322] width 999 height 202
click at [467, 268] on textarea at bounding box center [784, 322] width 999 height 202
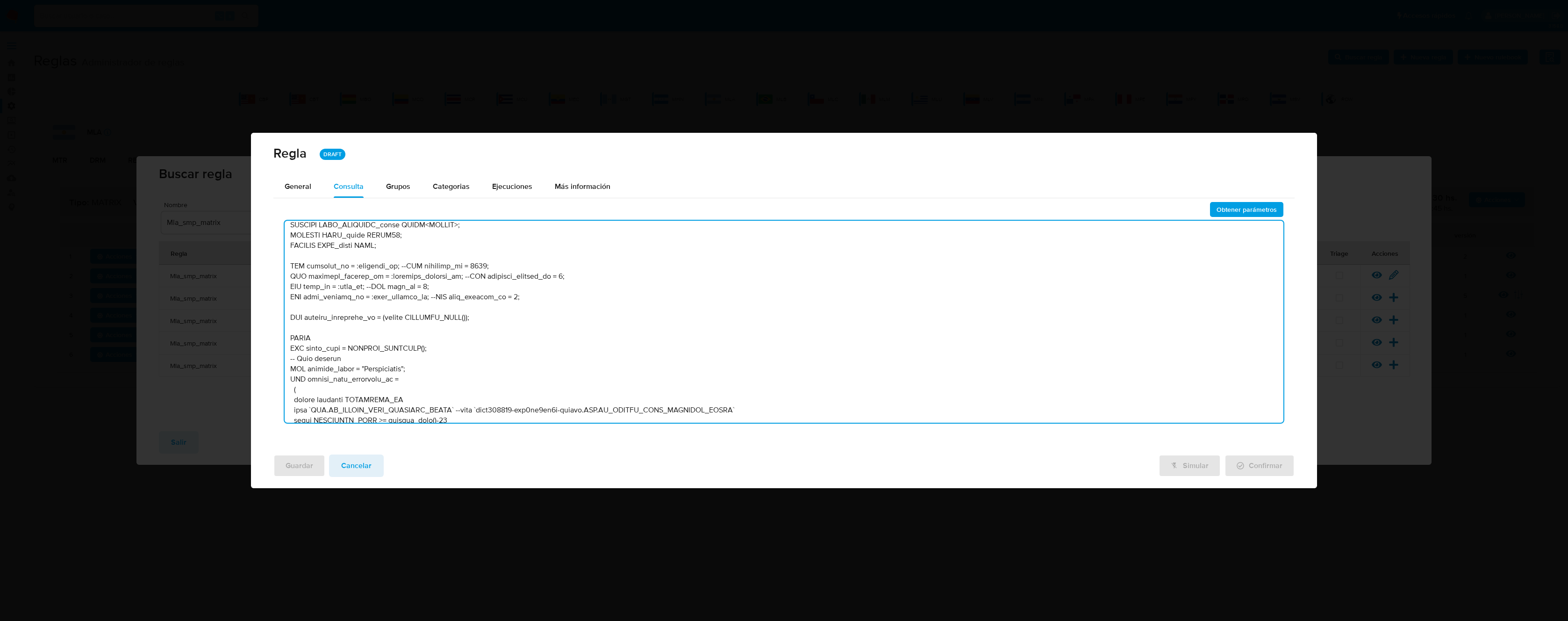
click at [467, 268] on textarea at bounding box center [784, 322] width 999 height 202
click at [466, 310] on textarea at bounding box center [784, 322] width 999 height 202
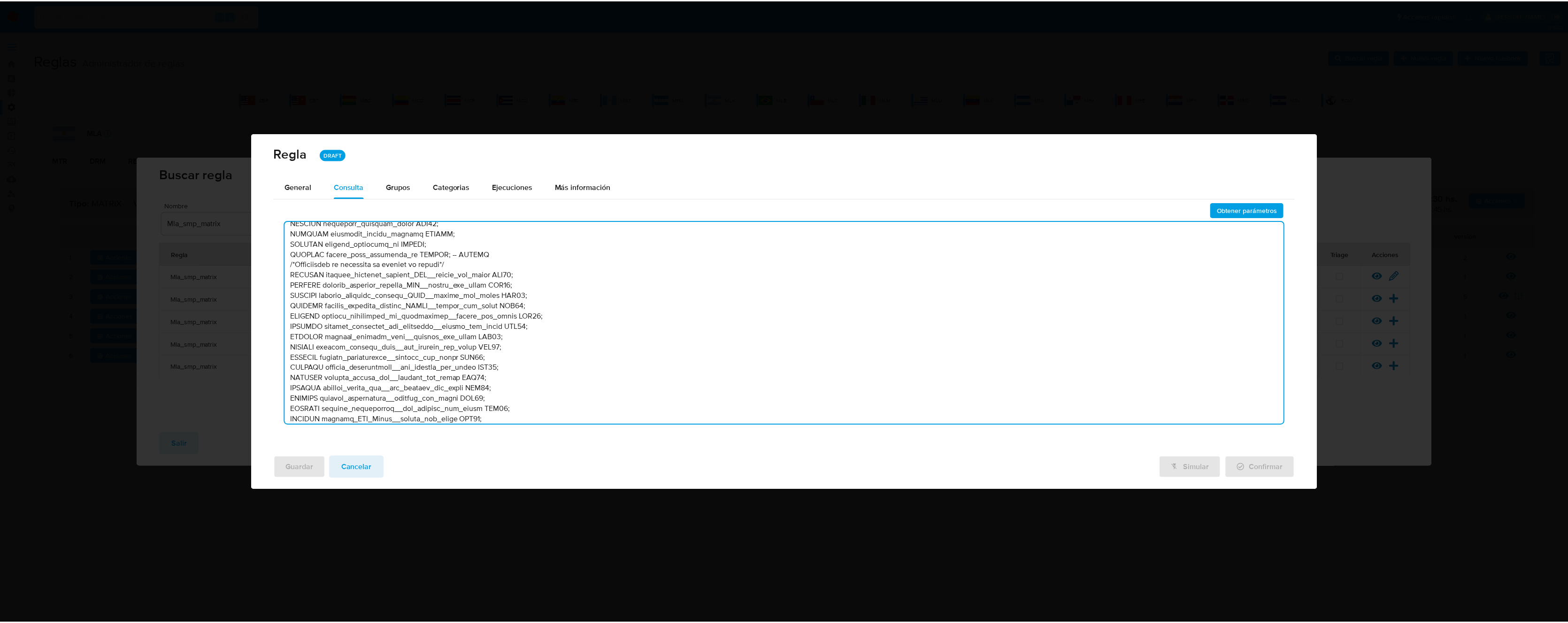
scroll to position [383, 0]
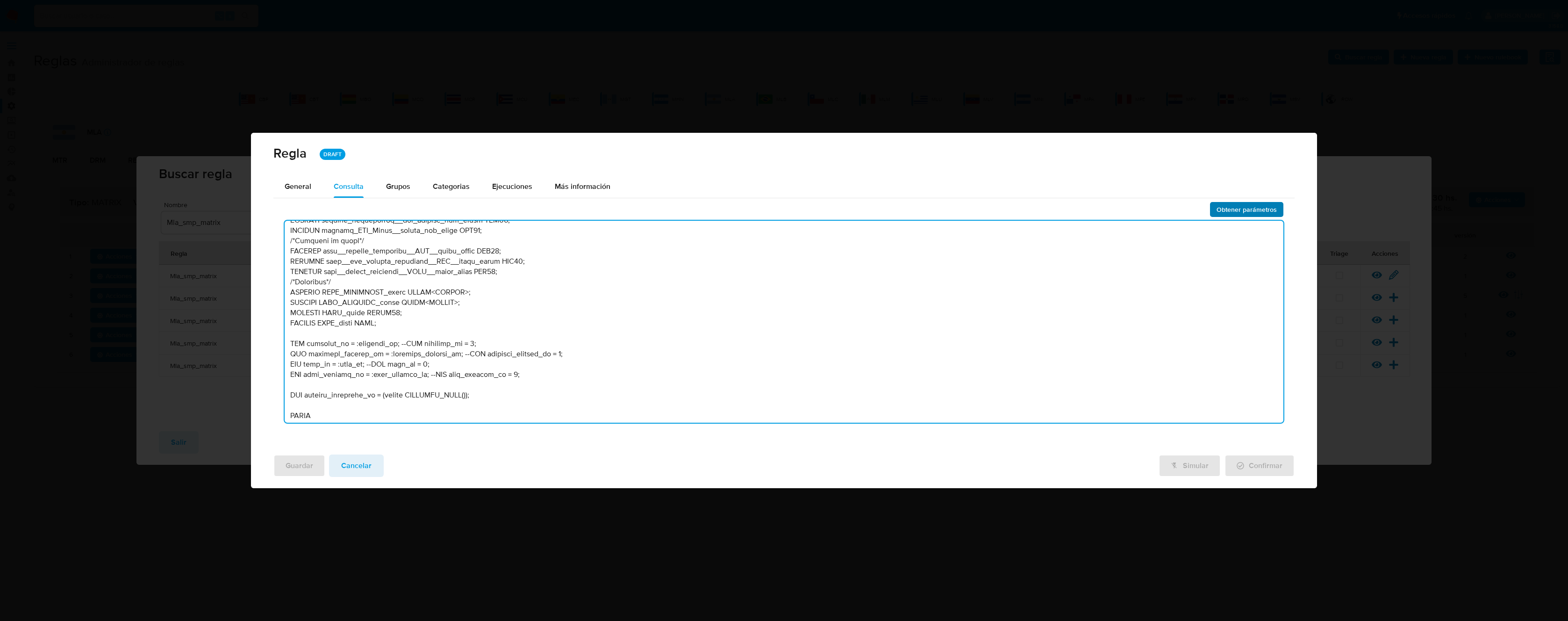
type textarea "/* LOREMI DOLORSITA Conse 2106: - Ad elitse doeiu temporincid utla etd mag aliq…"
click at [1228, 208] on span "Obtener parámetros" at bounding box center [1247, 209] width 60 height 13
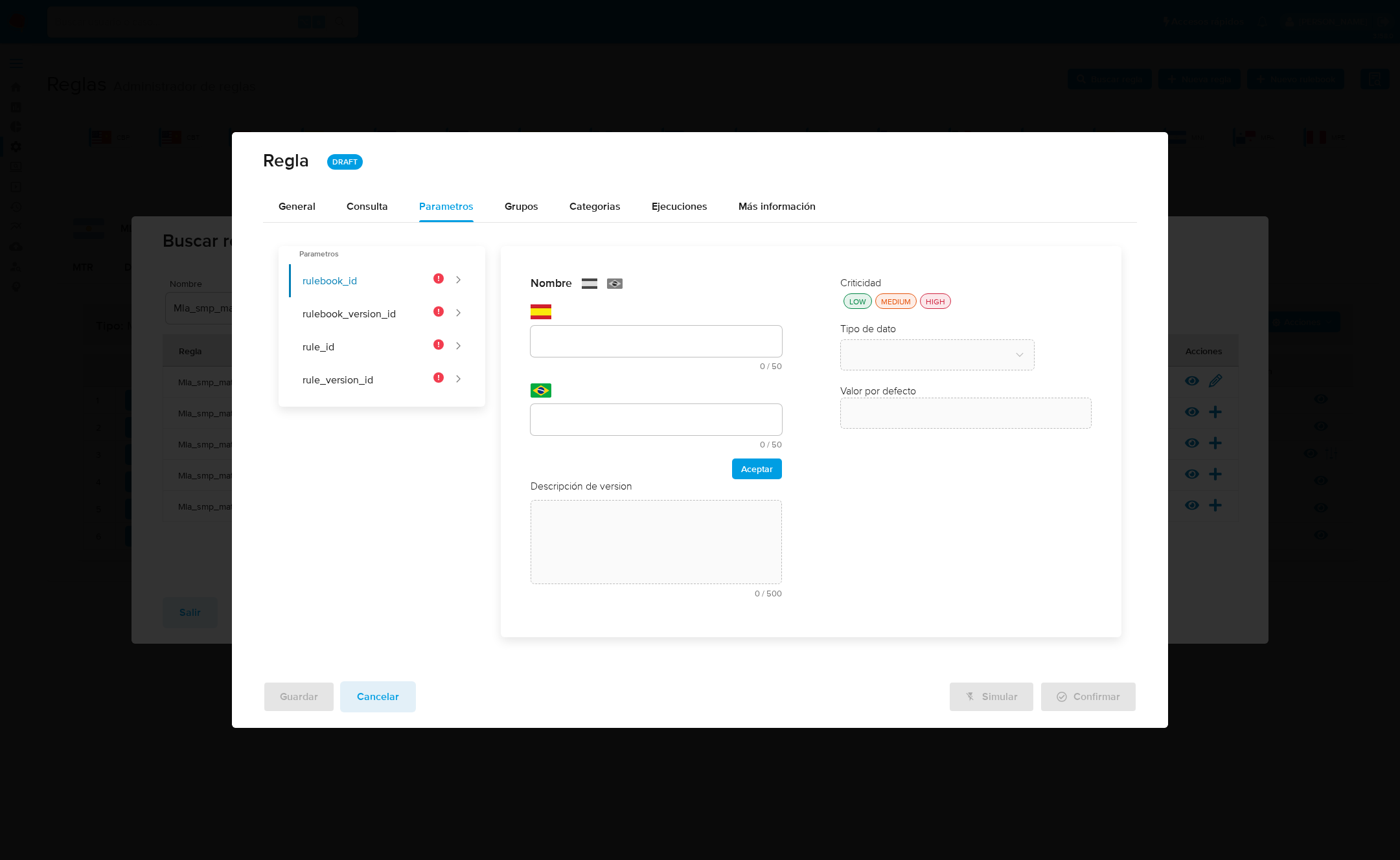
click at [647, 369] on div "text-es 0 / 50 50 caracteres restantes" at bounding box center [656, 348] width 252 height 45
click at [610, 345] on input "text" at bounding box center [656, 341] width 252 height 17
paste input "rulebook_id"
type input "rulebook_id"
click at [592, 420] on input "text" at bounding box center [656, 420] width 252 height 17
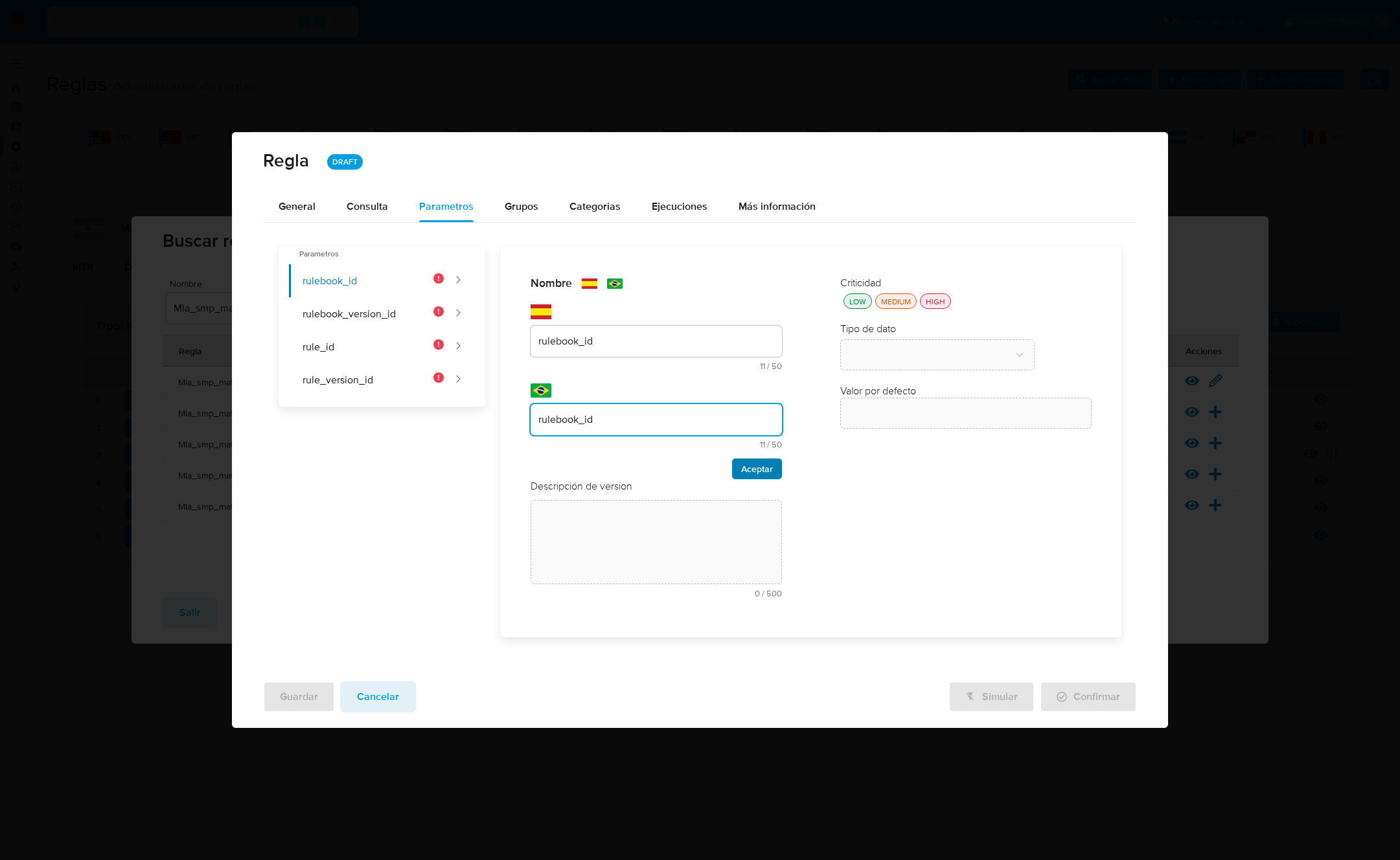
type input "rulebook_id"
click at [761, 477] on span "Aceptar" at bounding box center [756, 468] width 31 height 18
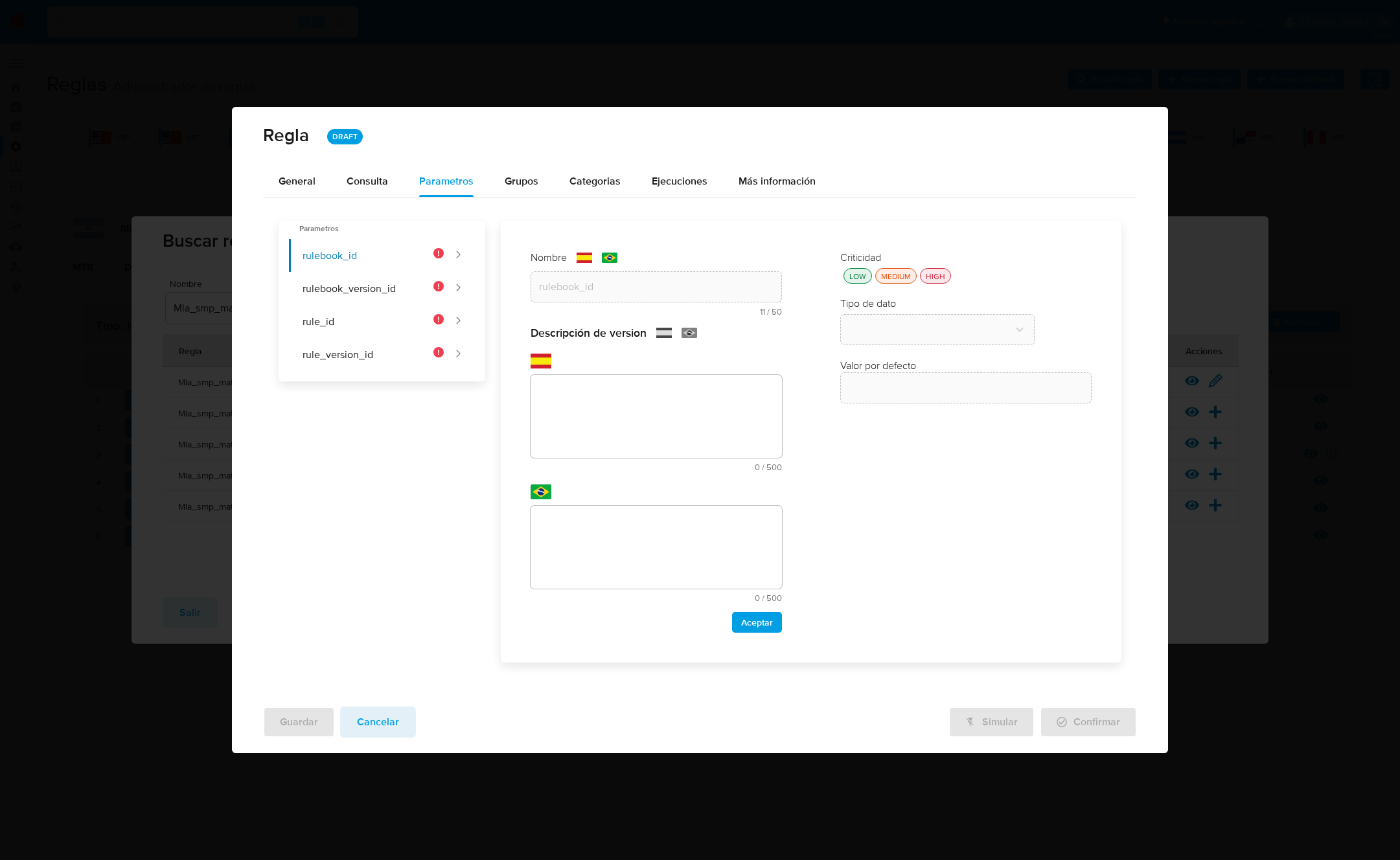
click at [675, 463] on div "text-es 0 / 500 500 caracteres restantes" at bounding box center [656, 423] width 252 height 96
click at [651, 440] on textarea at bounding box center [656, 416] width 252 height 83
paste textarea "Id del rulebook donde se está ejecutando la regla"
type textarea "Id del rulebook donde se está ejecutando la regla"
drag, startPoint x: 639, startPoint y: 529, endPoint x: 672, endPoint y: 541, distance: 35.1
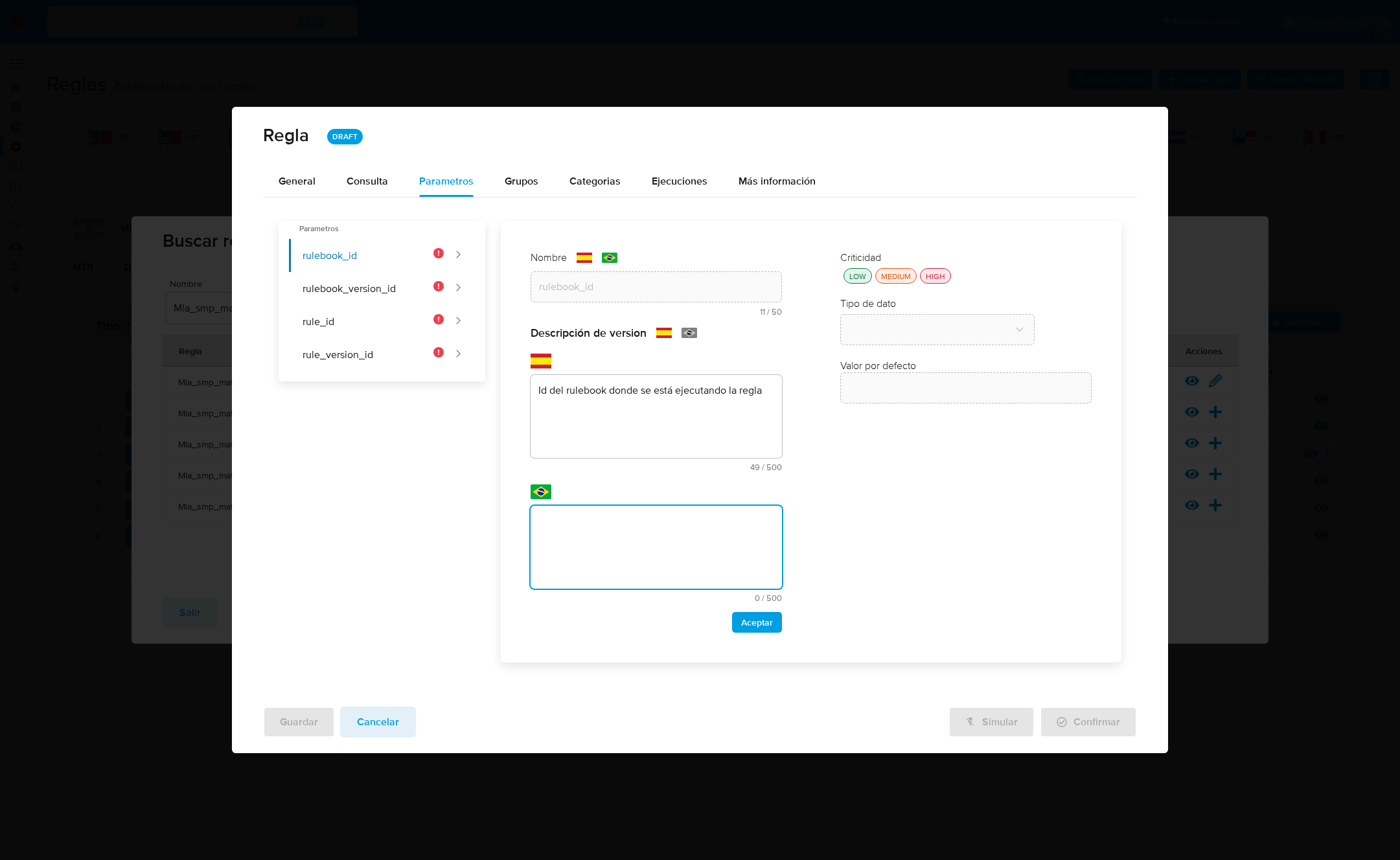
click at [640, 529] on textarea at bounding box center [656, 548] width 252 height 83
type textarea "Id del rulebook donde se está ejecutando la regla"
drag, startPoint x: 754, startPoint y: 615, endPoint x: 762, endPoint y: 618, distance: 8.5
click at [755, 616] on span "Aceptar" at bounding box center [756, 622] width 31 height 18
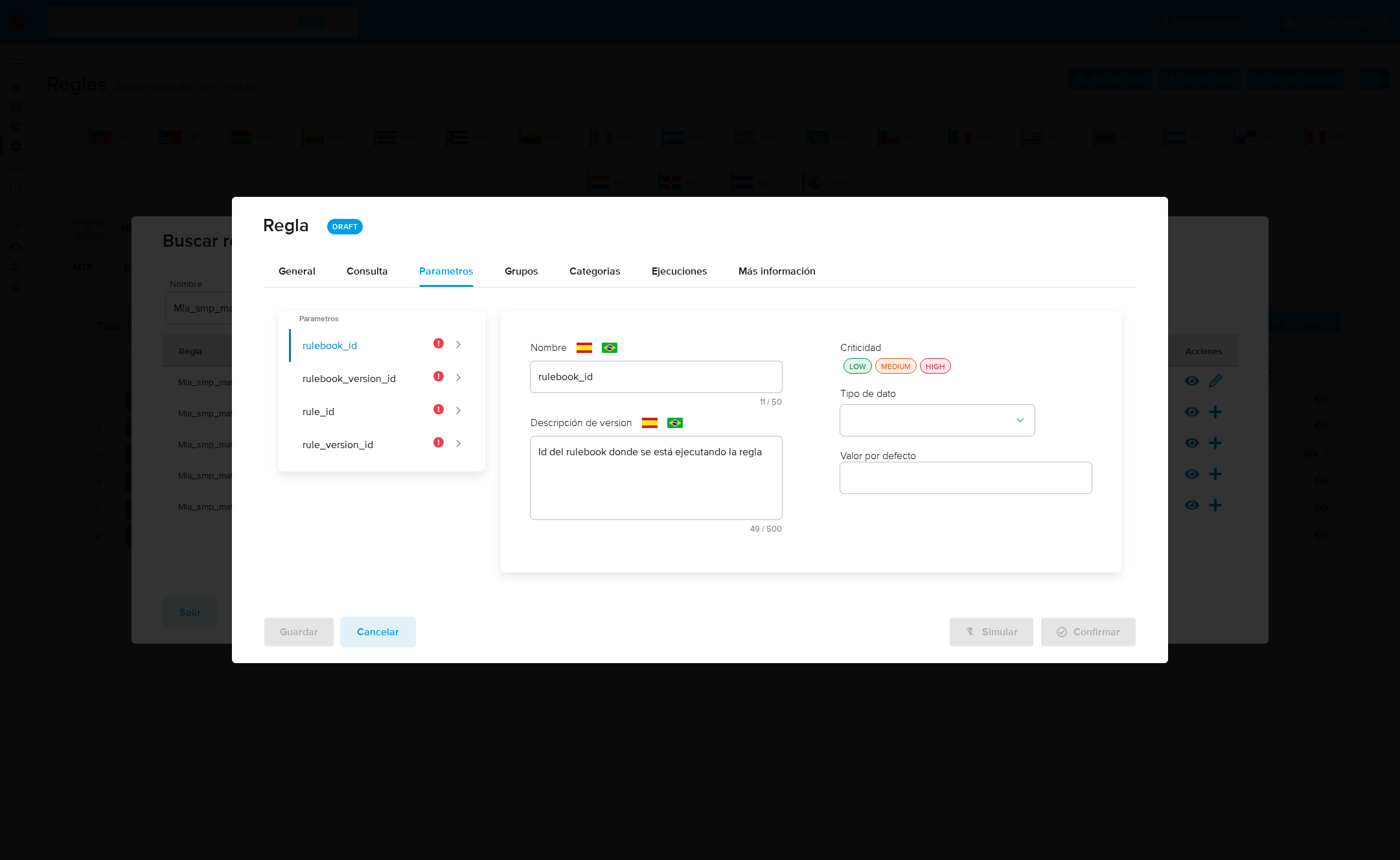
click at [938, 358] on div "LOW MEDIUM HIGH" at bounding box center [966, 366] width 252 height 15
click at [939, 363] on div "HIGH" at bounding box center [935, 366] width 25 height 11
click at [932, 410] on button "type-dropdown" at bounding box center [938, 420] width 195 height 31
click at [887, 576] on span "GLOBAL" at bounding box center [867, 574] width 38 height 13
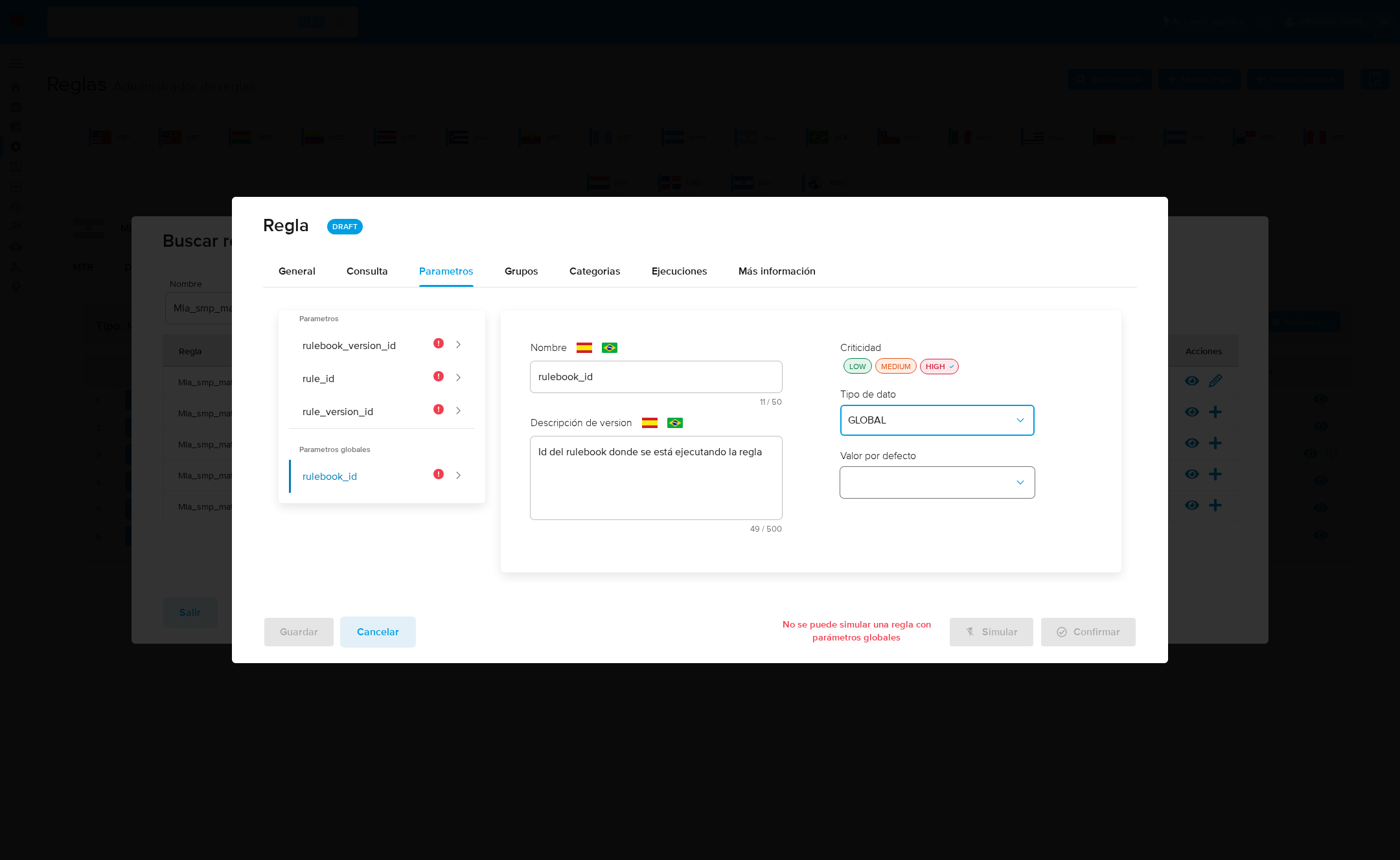
click at [897, 496] on button "global-dropdown" at bounding box center [938, 482] width 195 height 31
click at [899, 510] on span "RULEBOOK_ID" at bounding box center [883, 512] width 69 height 13
click at [329, 346] on button "rulebook_version_id" at bounding box center [366, 345] width 155 height 33
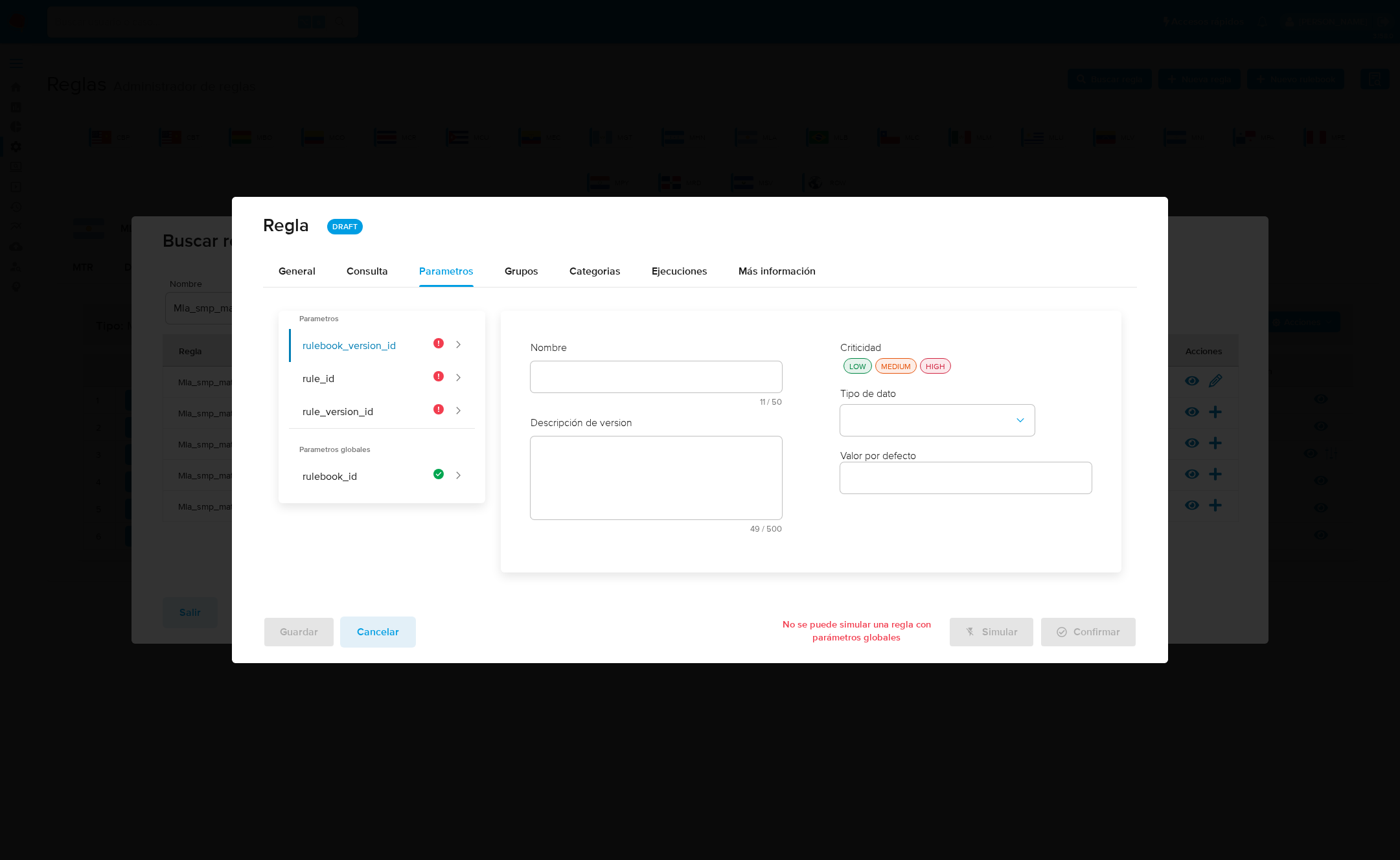
click at [570, 366] on div at bounding box center [656, 377] width 252 height 31
click at [556, 370] on div "Nombre text-es 11 / 50 39 caracteres restantes text-pt 11 / 50 39 caracteres re…" at bounding box center [656, 378] width 252 height 75
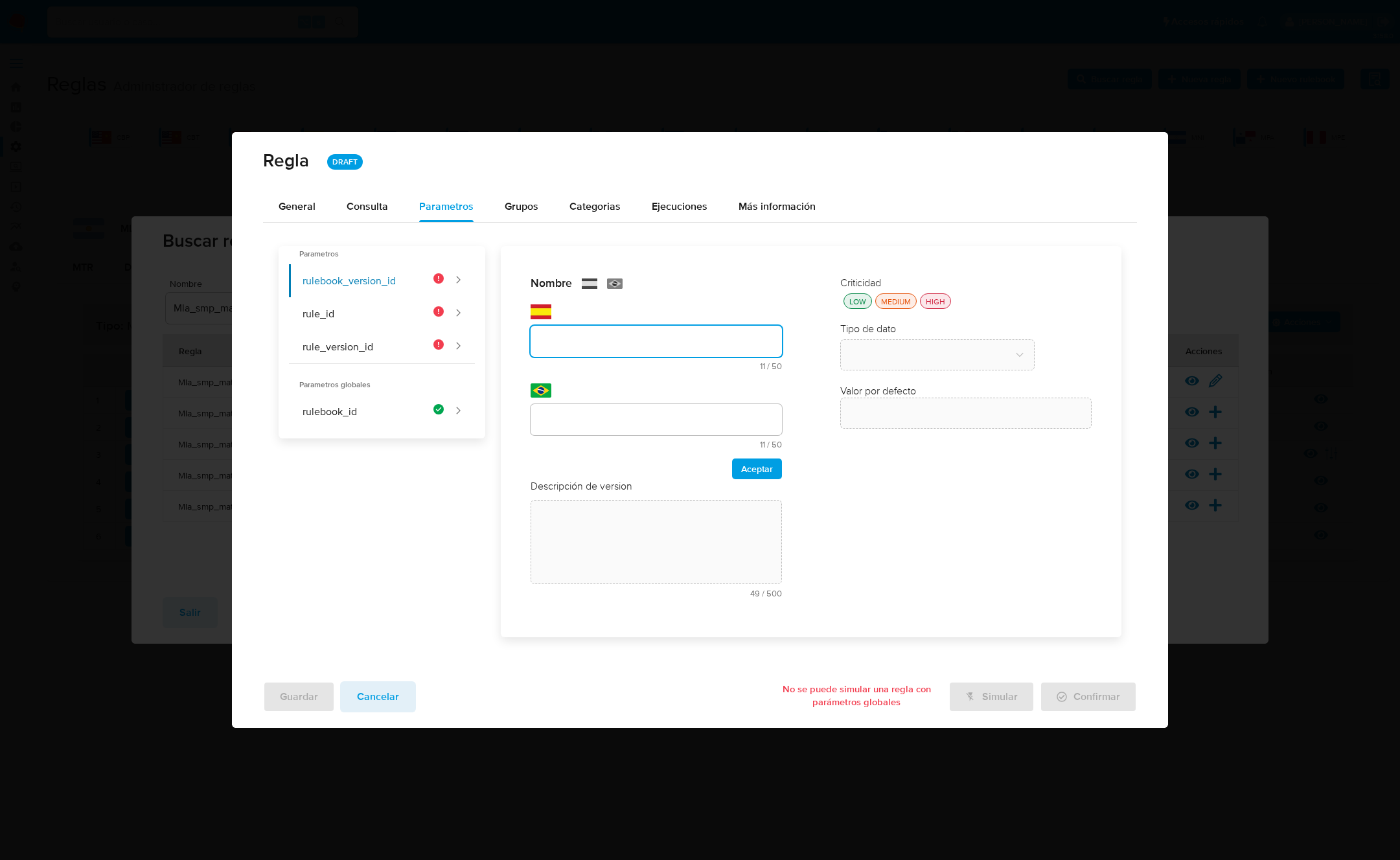
click at [563, 346] on input "text" at bounding box center [656, 341] width 252 height 17
type input "rulebook_version_id"
click at [567, 402] on div "text-pt 11 / 50 39 caracteres restantes" at bounding box center [656, 416] width 252 height 66
click at [565, 413] on input "text" at bounding box center [656, 420] width 252 height 17
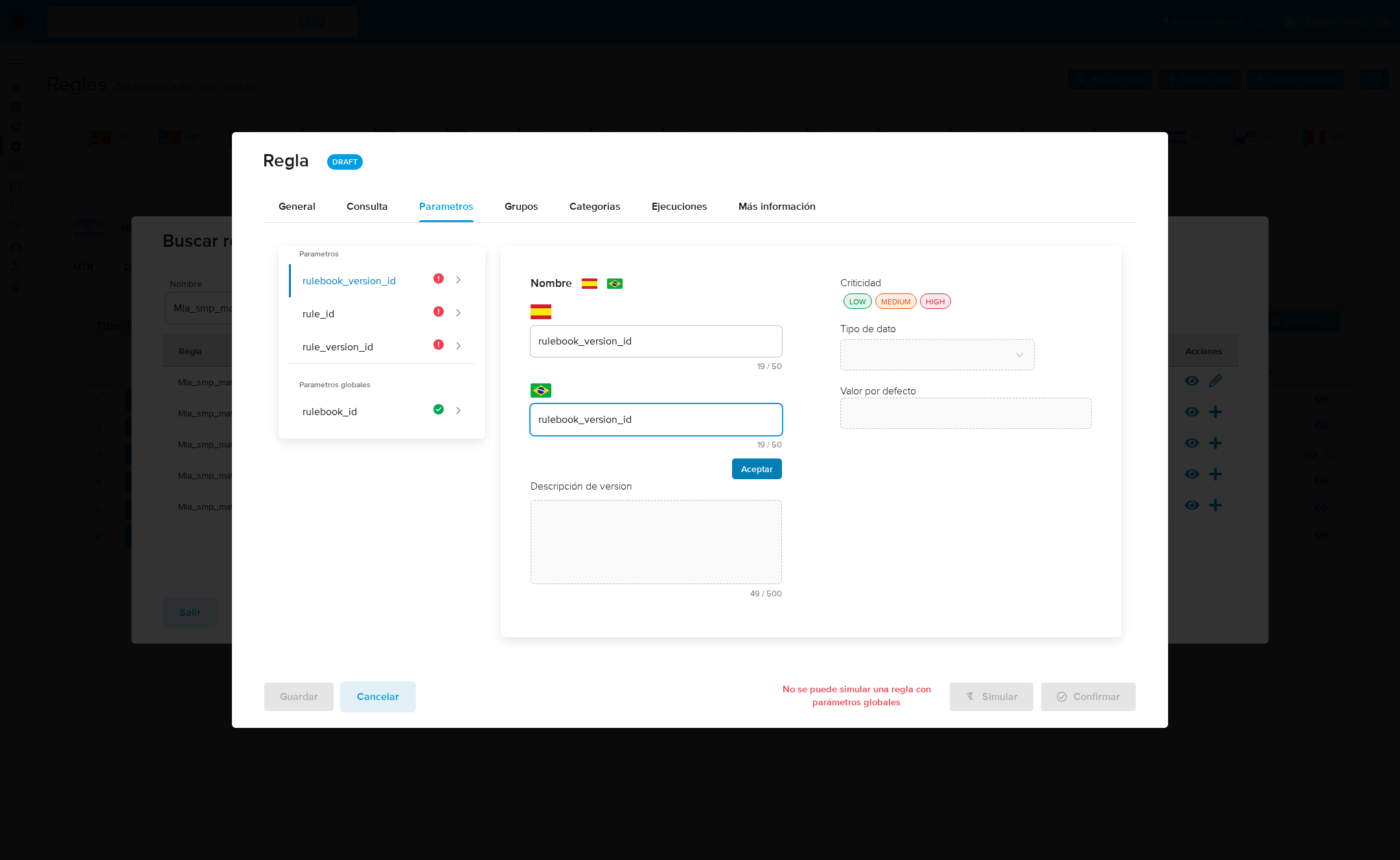
type input "rulebook_version_id"
click at [770, 466] on span "Aceptar" at bounding box center [756, 468] width 31 height 18
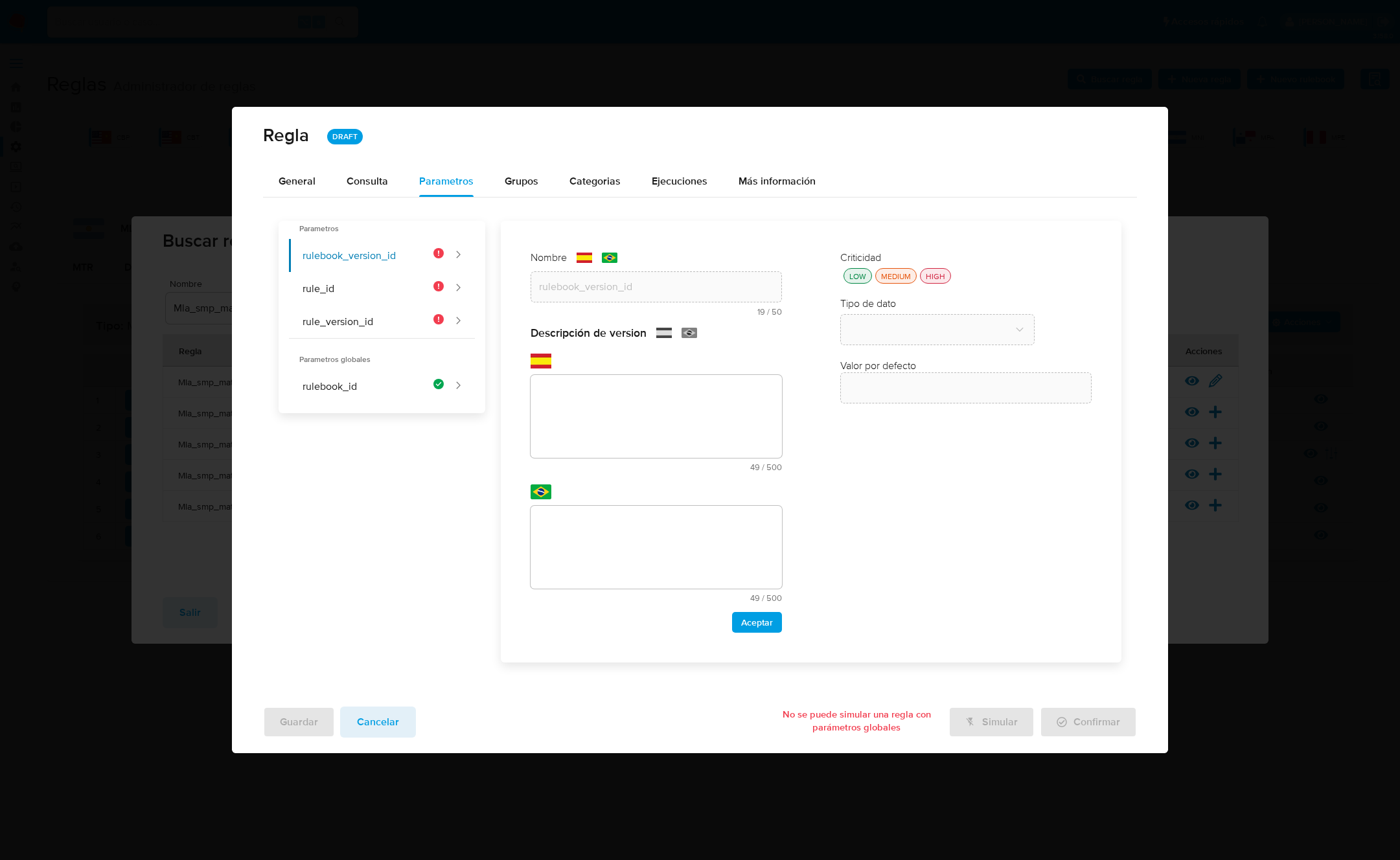
drag, startPoint x: 593, startPoint y: 455, endPoint x: 585, endPoint y: 455, distance: 8.0
click at [589, 456] on textarea at bounding box center [656, 416] width 252 height 83
click at [589, 437] on textarea at bounding box center [656, 416] width 252 height 83
paste textarea "Id de versión del rulebook donde se está ejecutando la regla"
type textarea "Id de versión del rulebook donde se está ejecutando la regla"
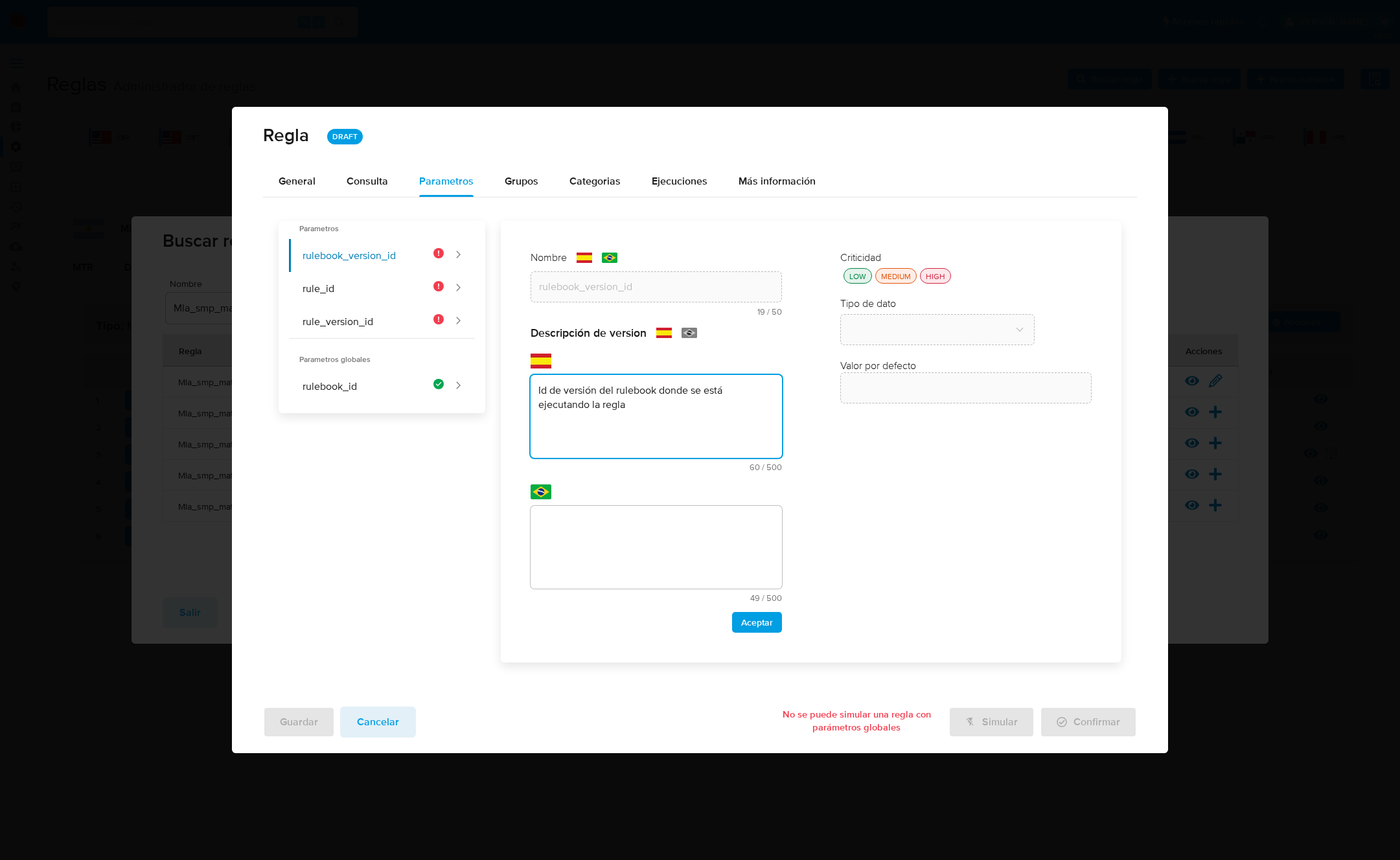
drag, startPoint x: 620, startPoint y: 544, endPoint x: 659, endPoint y: 551, distance: 39.6
click at [621, 543] on textarea at bounding box center [656, 548] width 252 height 83
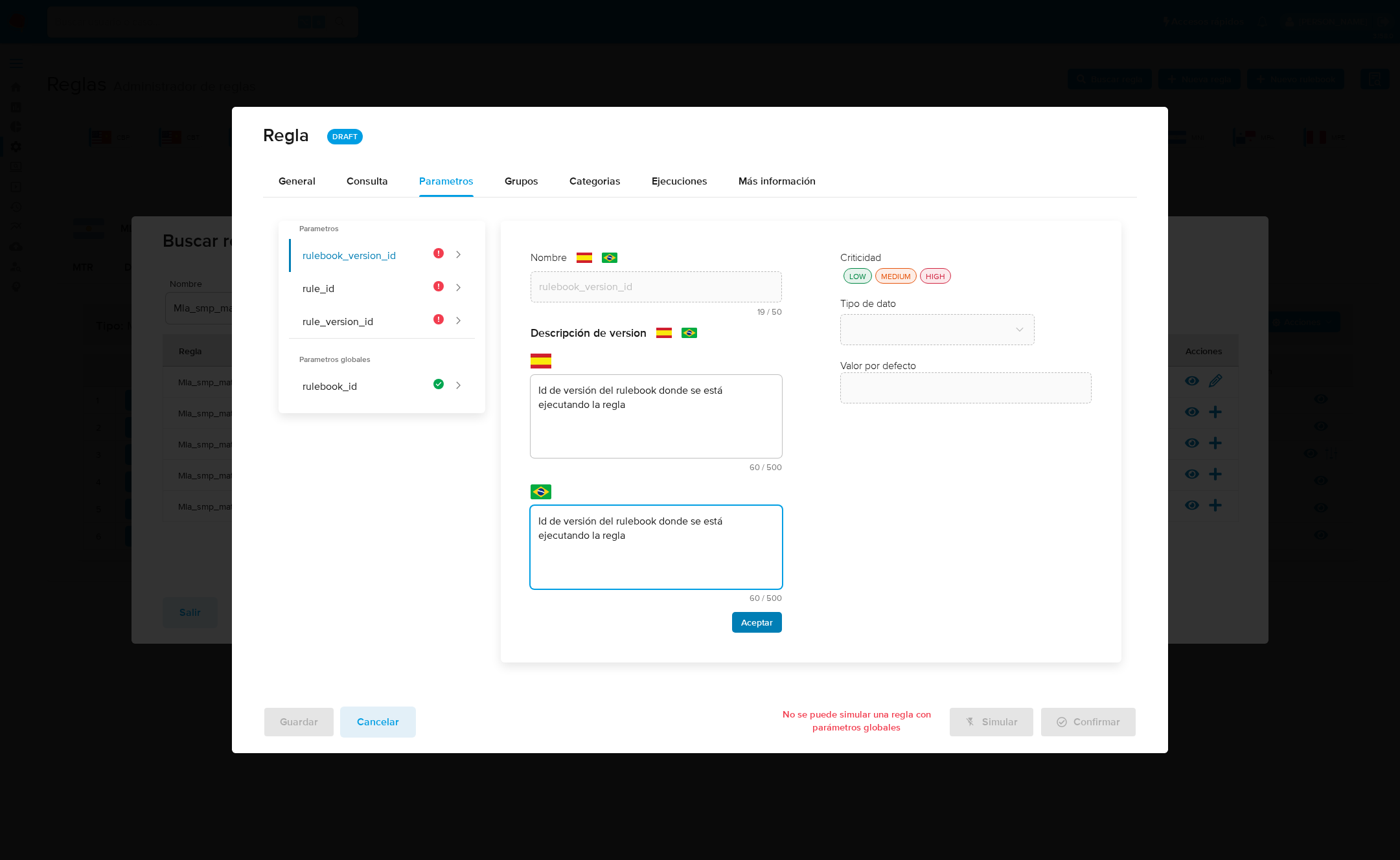
type textarea "Id de versión del rulebook donde se está ejecutando la regla"
drag, startPoint x: 760, startPoint y: 626, endPoint x: 799, endPoint y: 578, distance: 61.8
click at [760, 626] on span "Aceptar" at bounding box center [756, 622] width 31 height 18
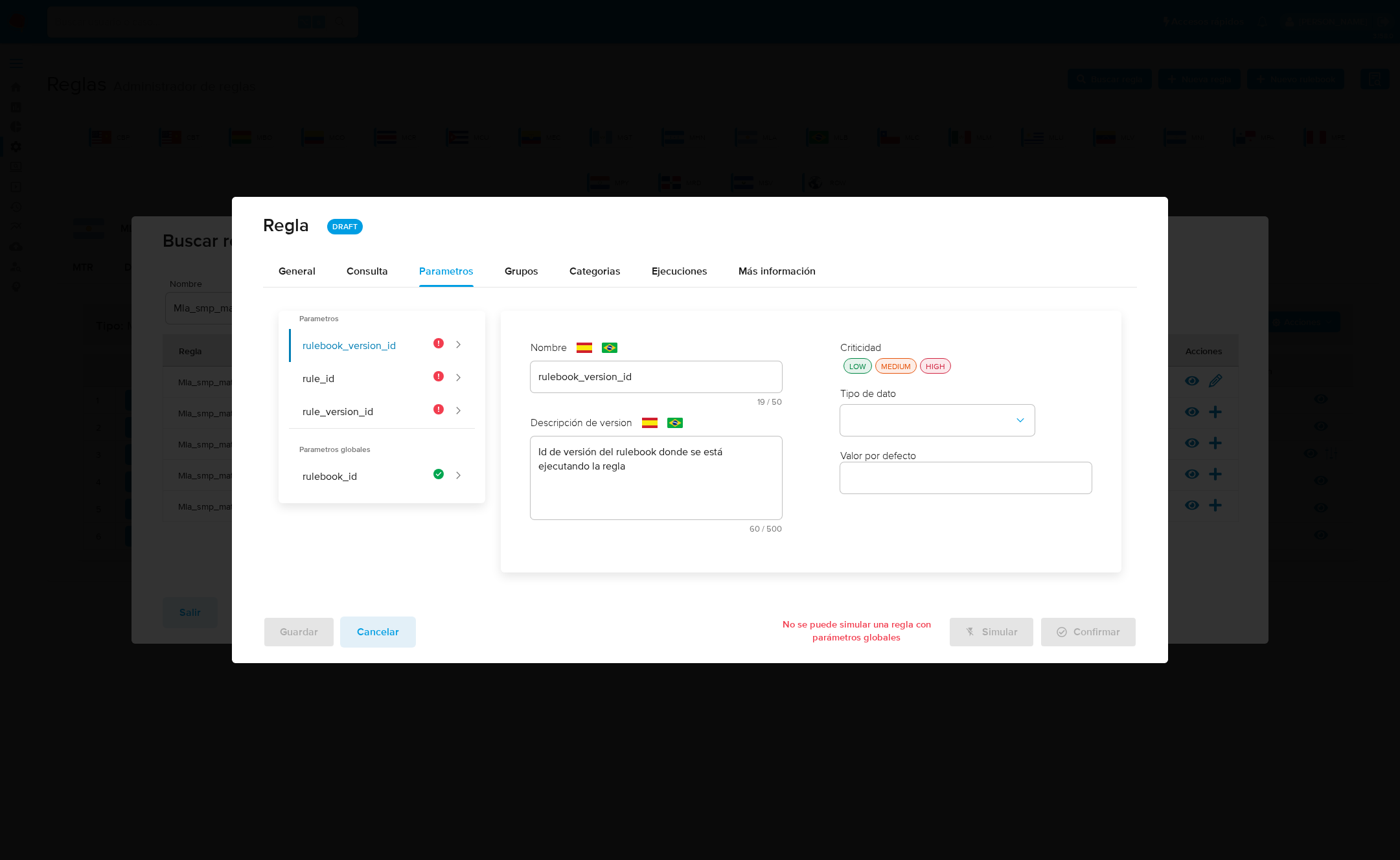
click at [937, 367] on div "HIGH" at bounding box center [935, 366] width 25 height 11
click at [917, 424] on button "type-dropdown" at bounding box center [938, 420] width 195 height 31
click at [883, 412] on span "GLOBAL" at bounding box center [867, 418] width 38 height 13
click at [890, 463] on div "Valor por defecto" at bounding box center [966, 473] width 252 height 49
click at [891, 467] on button "global-dropdown" at bounding box center [938, 482] width 195 height 31
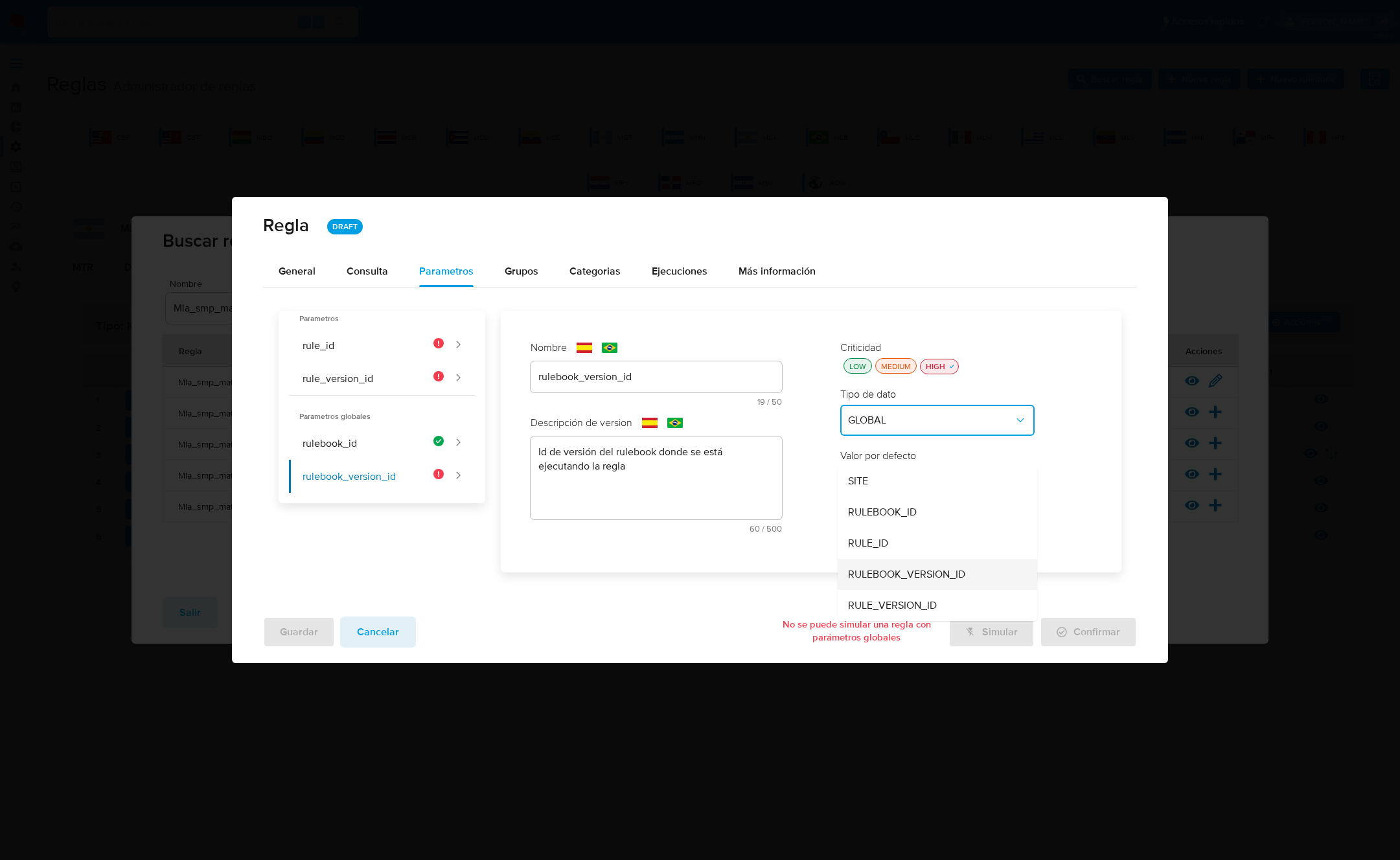
click at [889, 568] on span "RULEBOOK_VERSION_ID" at bounding box center [907, 574] width 117 height 13
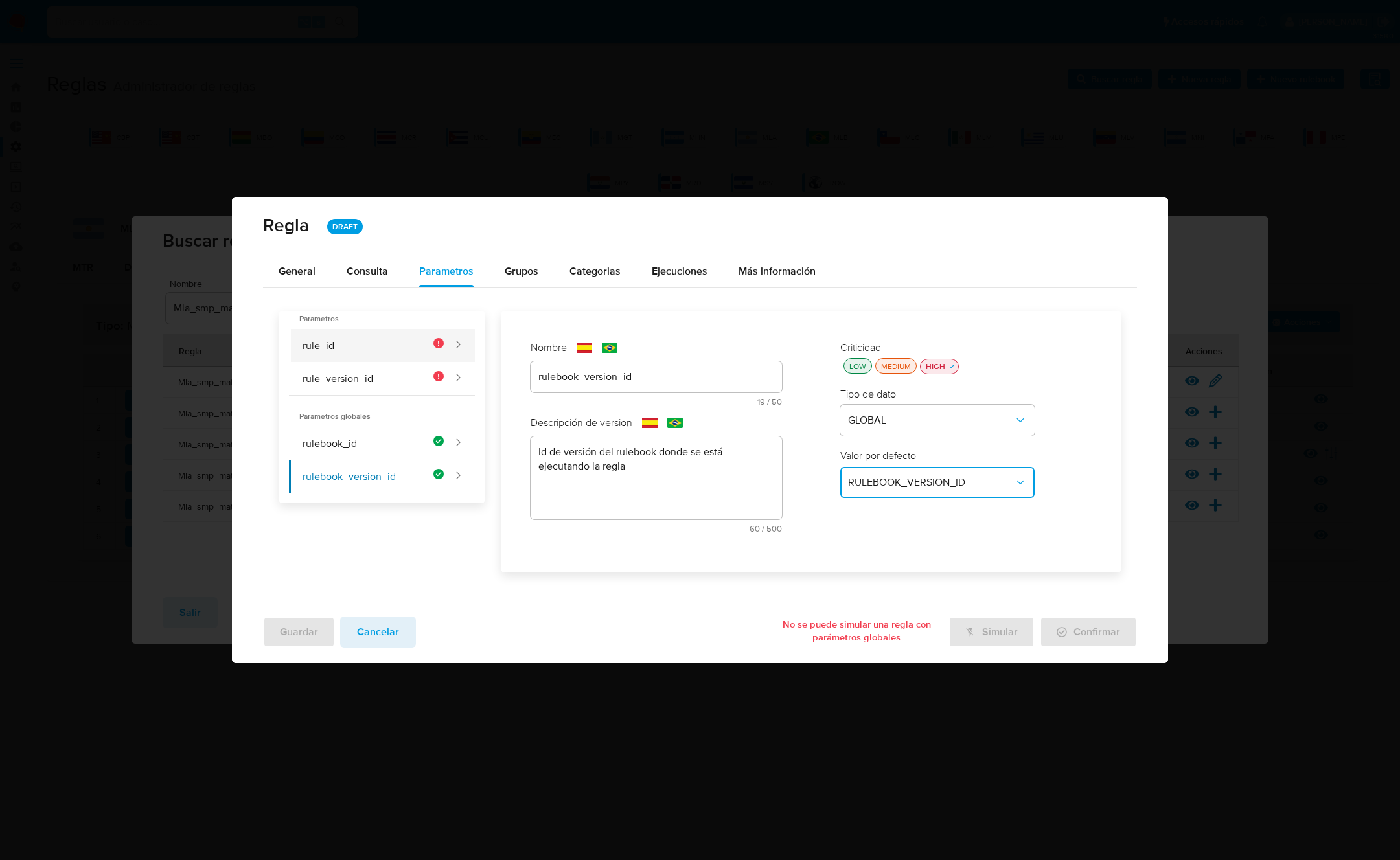
click at [338, 344] on button "rule_id" at bounding box center [366, 345] width 155 height 33
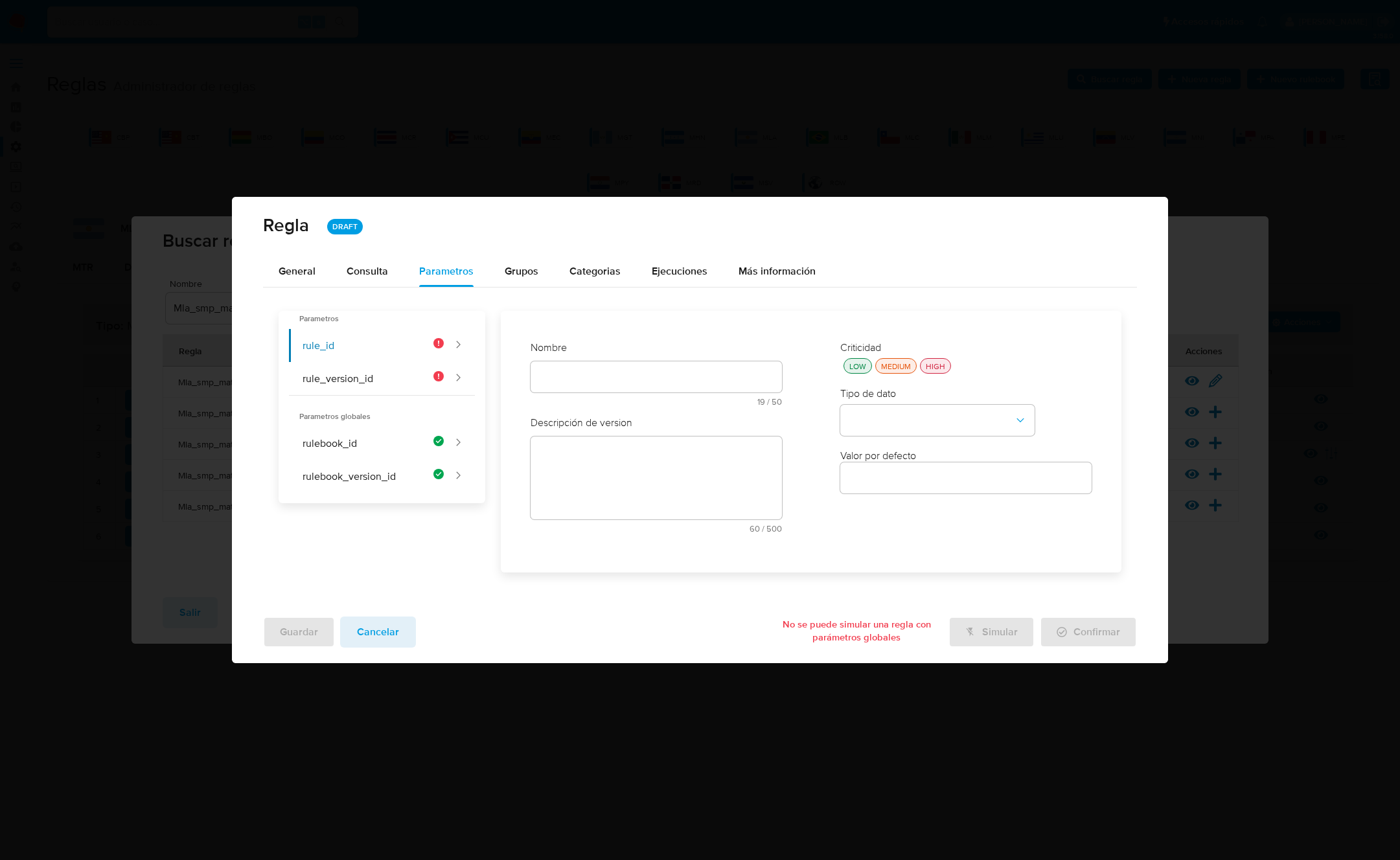
click at [567, 367] on div at bounding box center [656, 377] width 252 height 31
click at [567, 366] on div at bounding box center [656, 377] width 252 height 31
click at [583, 371] on div "Nombre text-es 19 / 50 31 caracteres restantes text-pt 19 / 50 31 caracteres re…" at bounding box center [656, 378] width 252 height 75
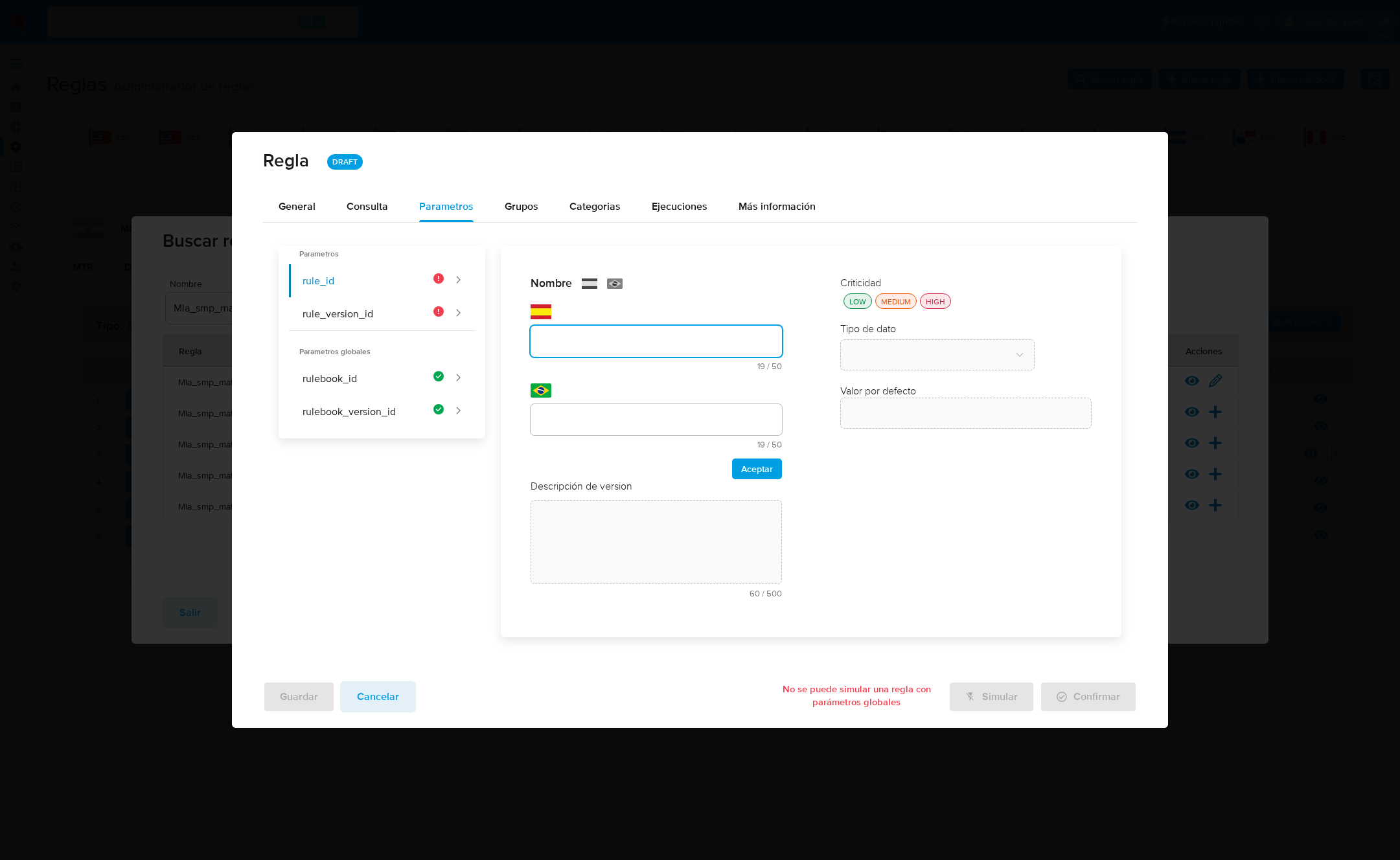
click at [581, 347] on input "text" at bounding box center [656, 341] width 252 height 17
type input "rule_id"
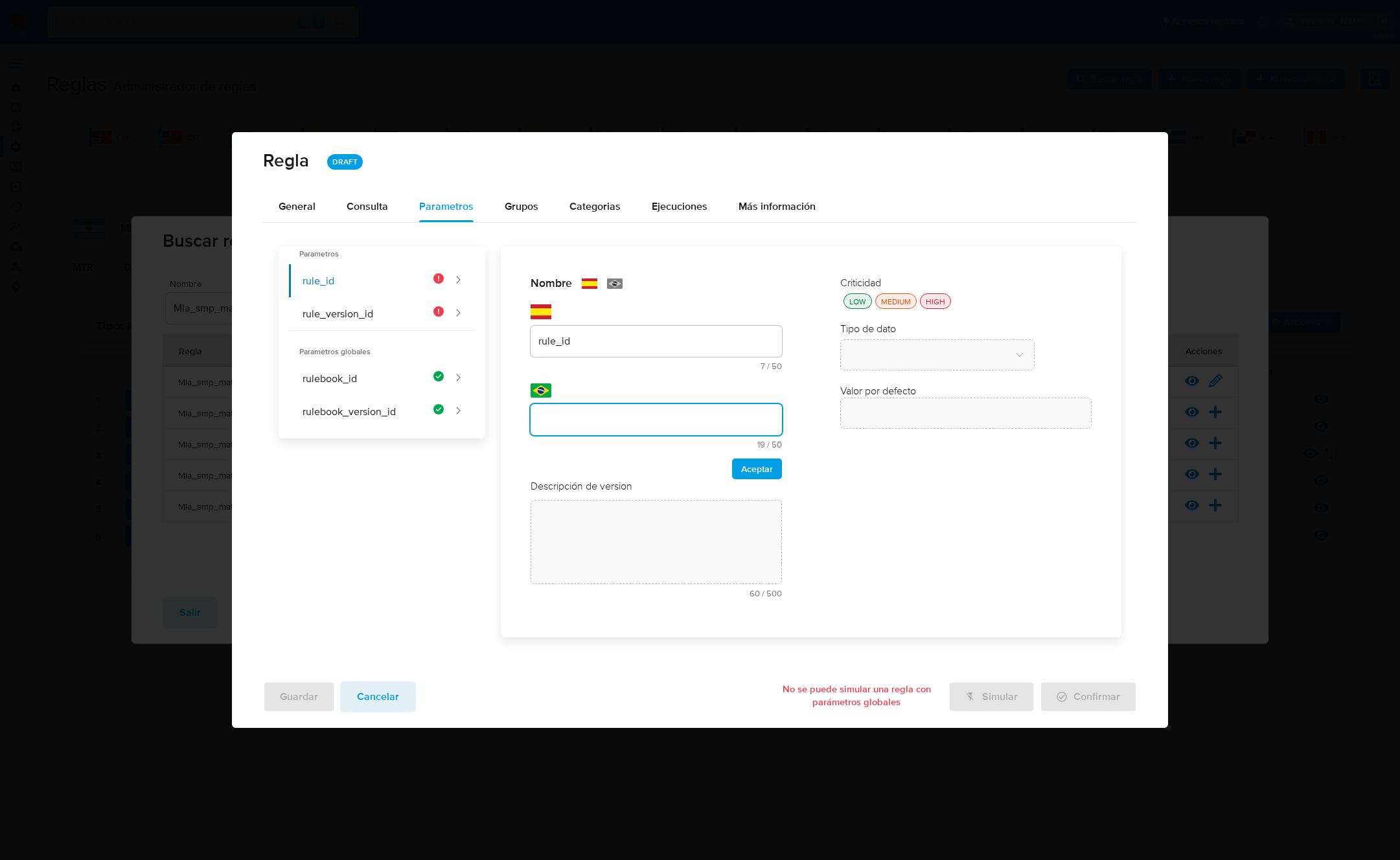
click at [570, 411] on input "text" at bounding box center [656, 420] width 252 height 17
type input "rule_id"
click at [782, 467] on button "Aceptar" at bounding box center [757, 469] width 50 height 20
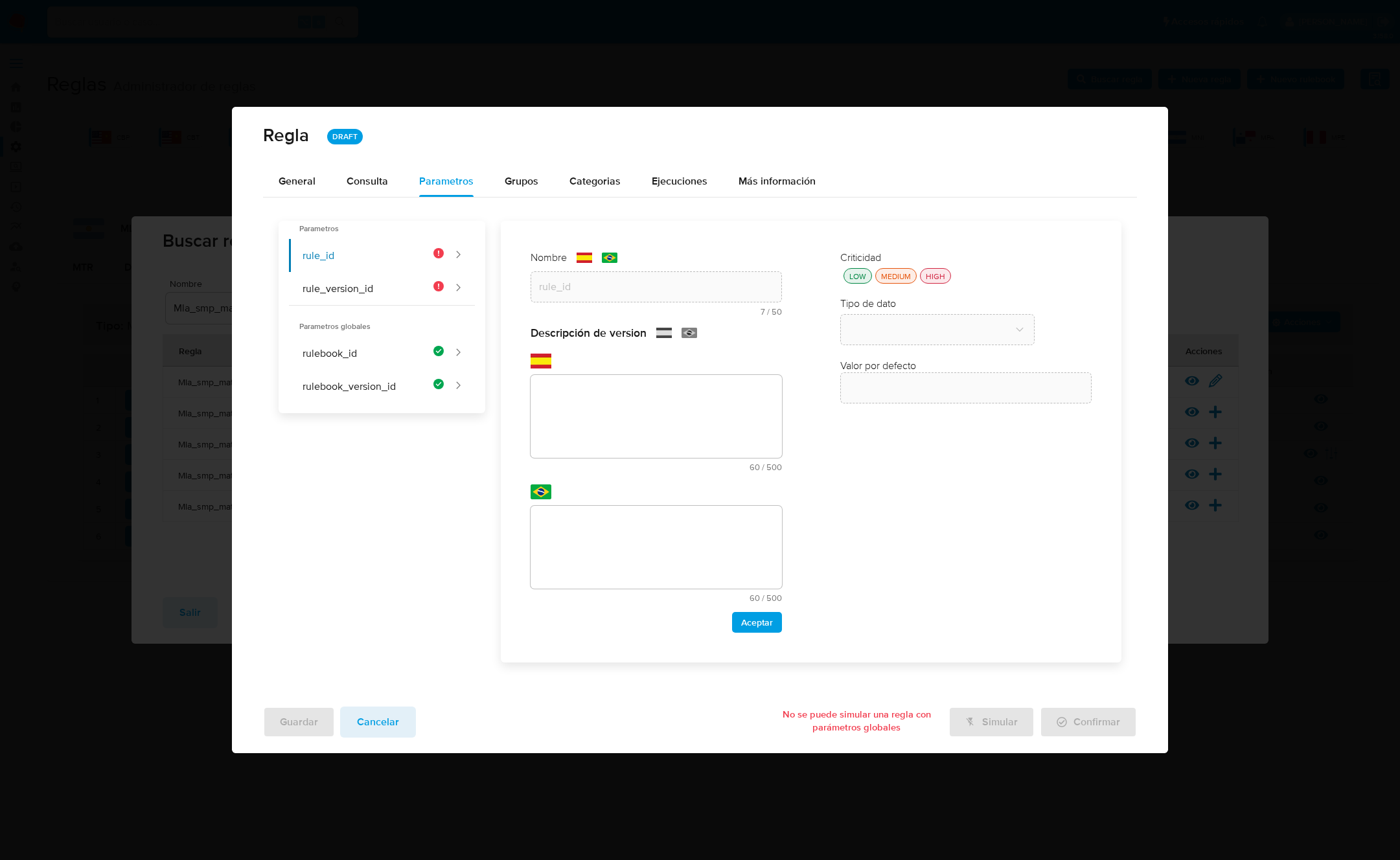
click at [607, 454] on textarea at bounding box center [656, 416] width 252 height 83
click at [603, 440] on textarea at bounding box center [656, 416] width 252 height 83
paste textarea "Id de la regla que está ejecutándose"
type textarea "Id de la regla que está ejecutándose"
click at [638, 550] on textarea at bounding box center [656, 548] width 252 height 83
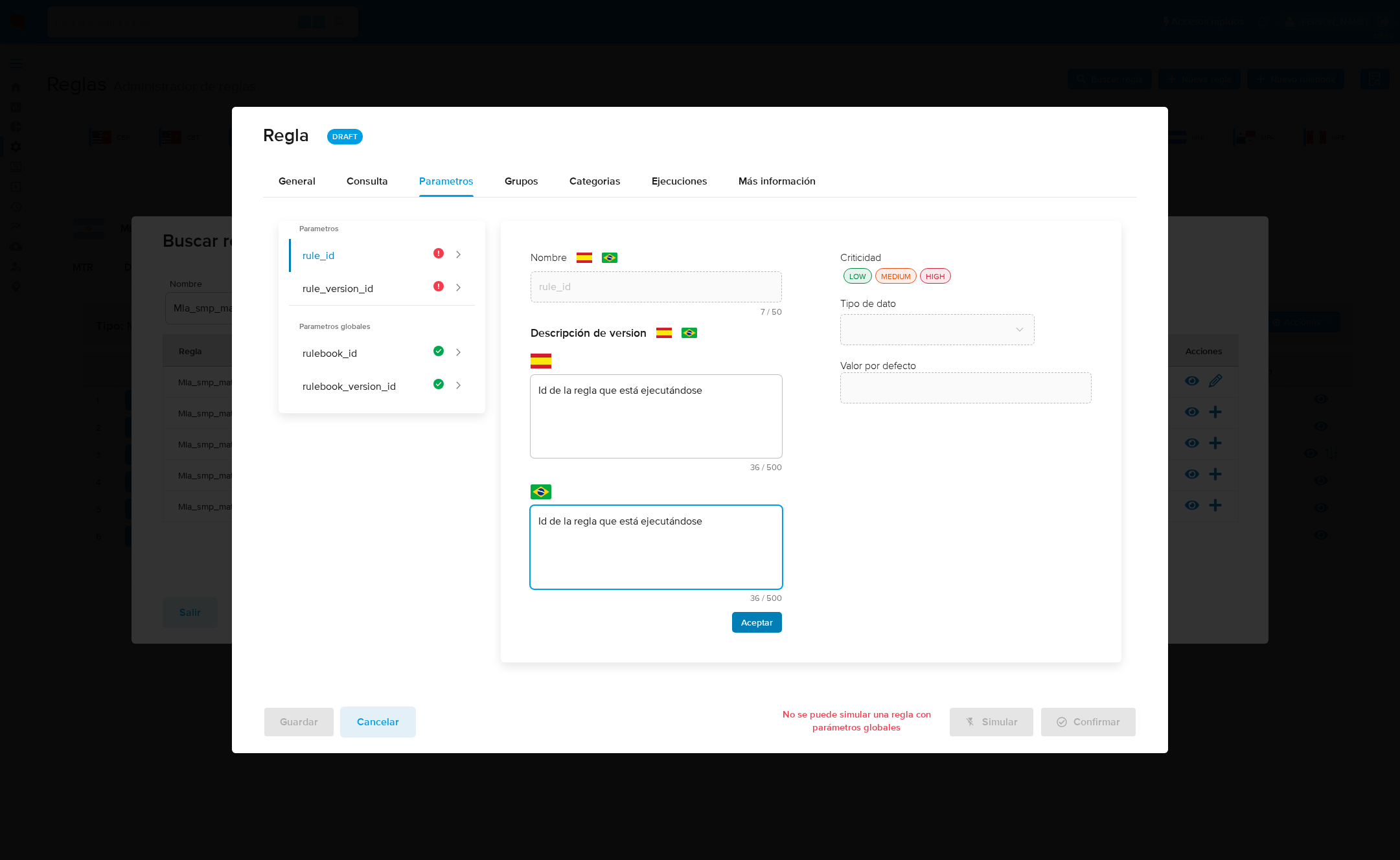
type textarea "Id de la regla que está ejecutándose"
click at [767, 622] on span "Aceptar" at bounding box center [756, 622] width 31 height 18
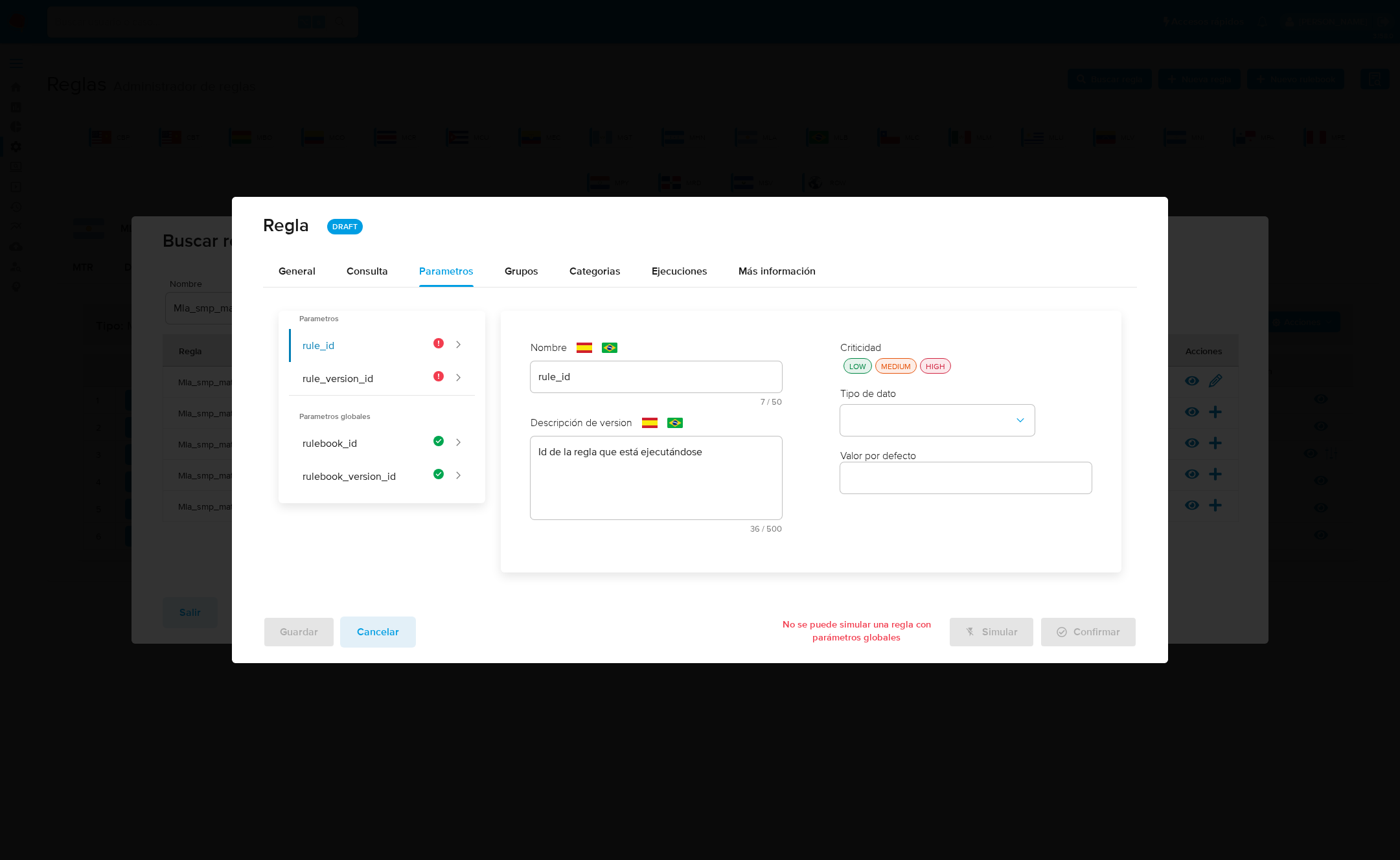
click at [933, 362] on div "HIGH" at bounding box center [935, 366] width 25 height 11
click at [910, 416] on button "type-dropdown" at bounding box center [938, 420] width 195 height 31
click at [903, 421] on div "GLOBAL" at bounding box center [934, 419] width 171 height 31
click at [899, 482] on button "global-dropdown" at bounding box center [938, 482] width 195 height 31
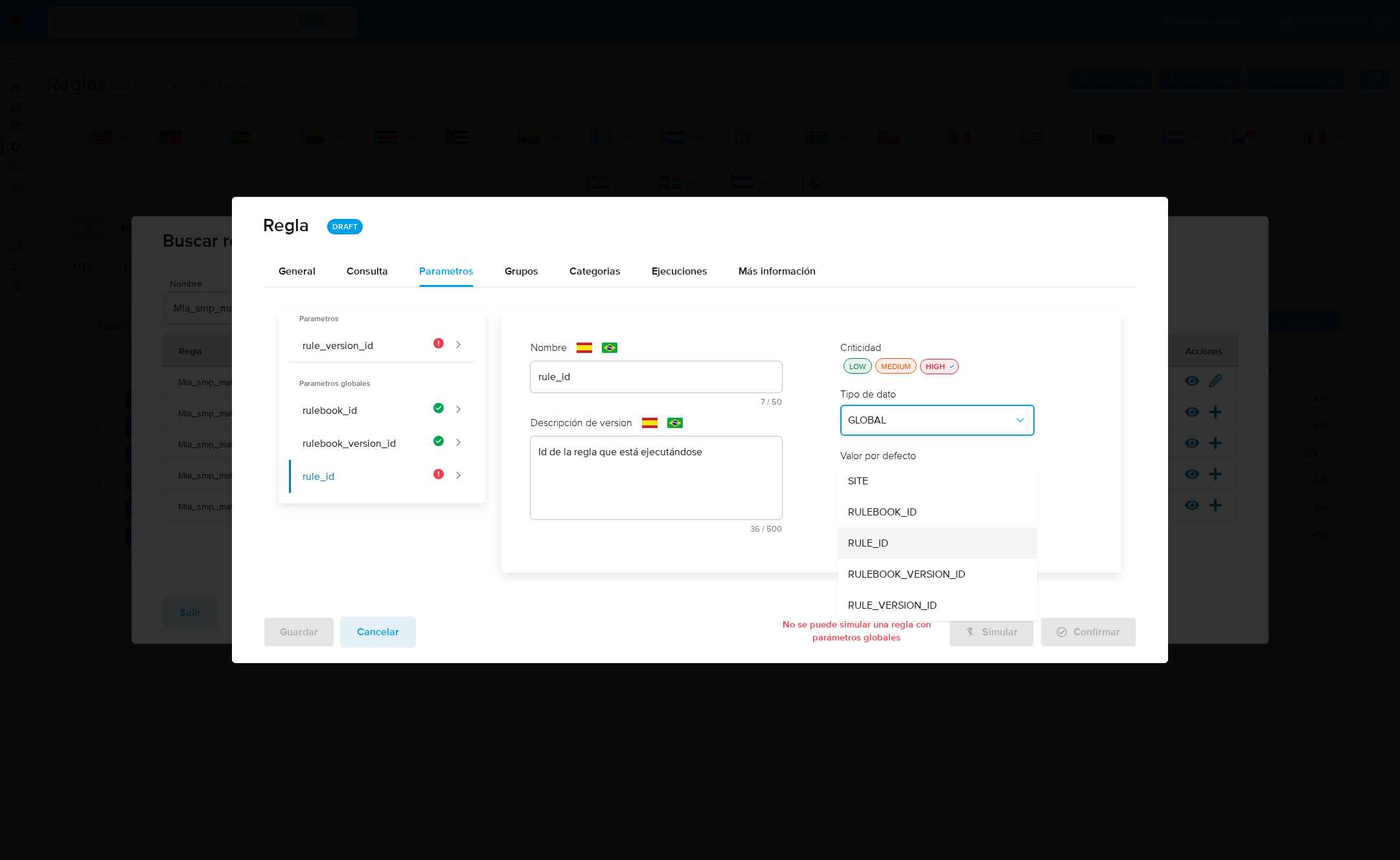
click at [882, 544] on span "RULE_ID" at bounding box center [868, 543] width 40 height 13
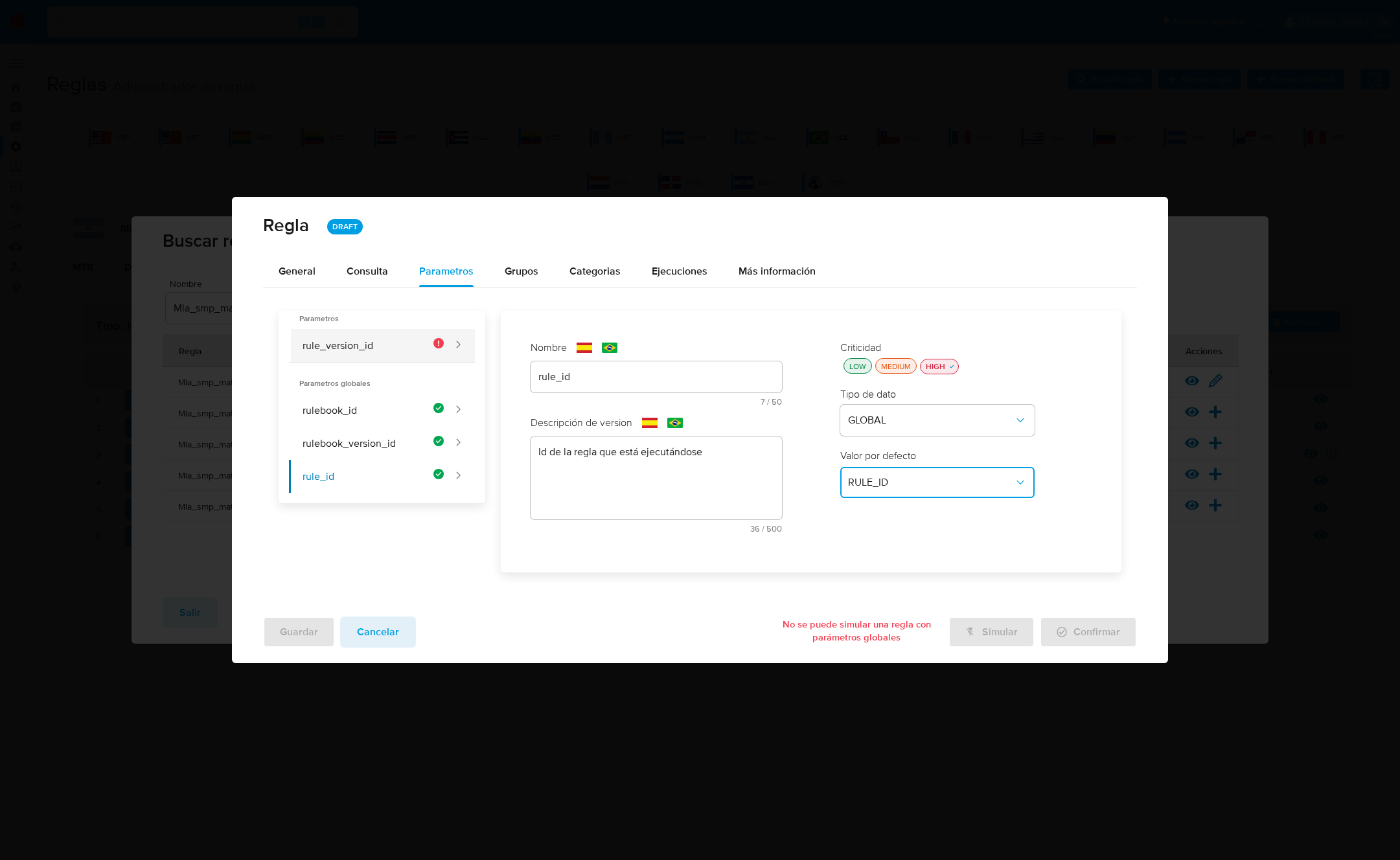
click at [340, 344] on button "rule_version_id" at bounding box center [366, 345] width 155 height 33
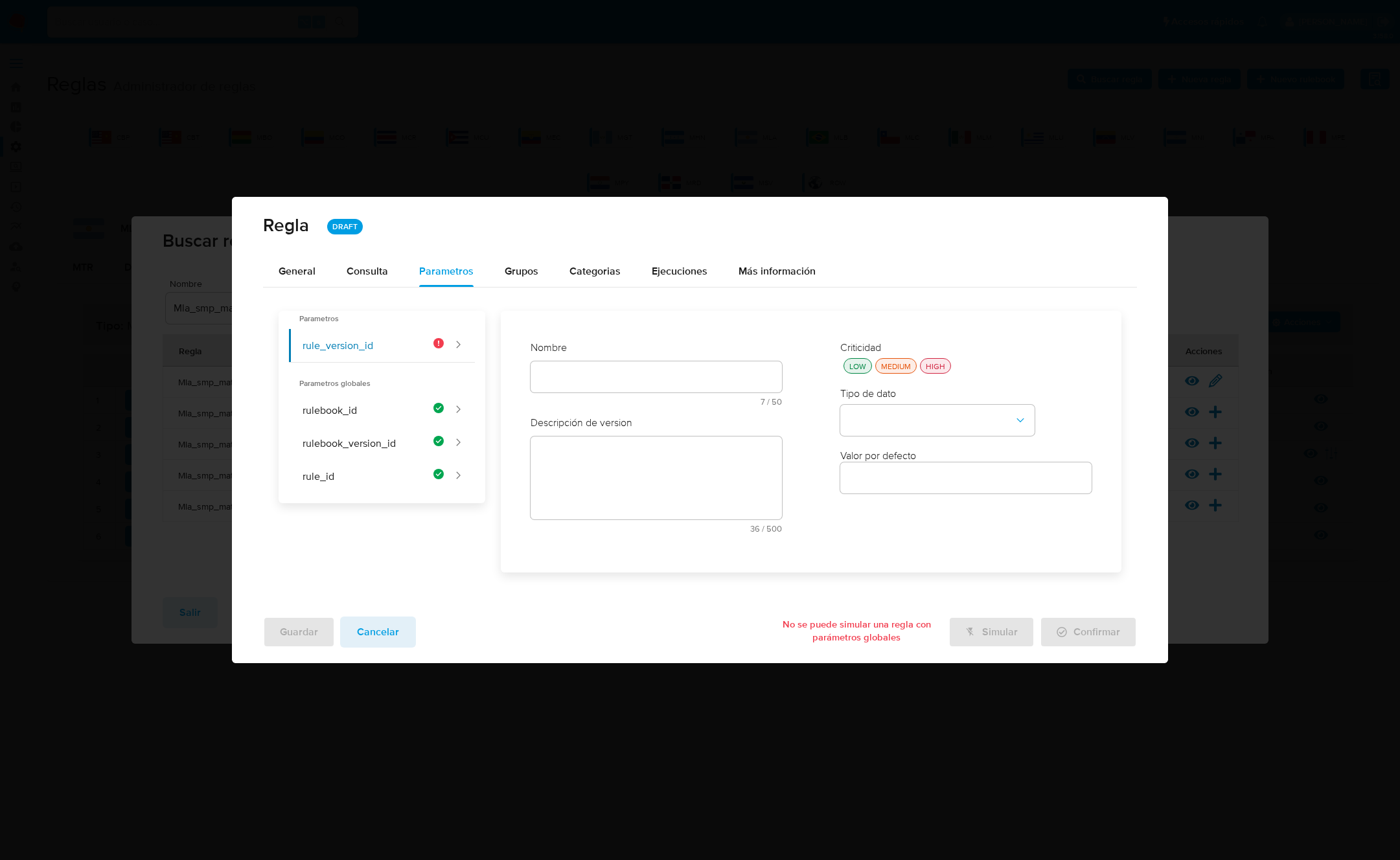
click at [595, 378] on div "Nombre text-es 7 / 50 43 caracteres restantes text-pt 7 / 50 43 caracteres rest…" at bounding box center [656, 378] width 252 height 75
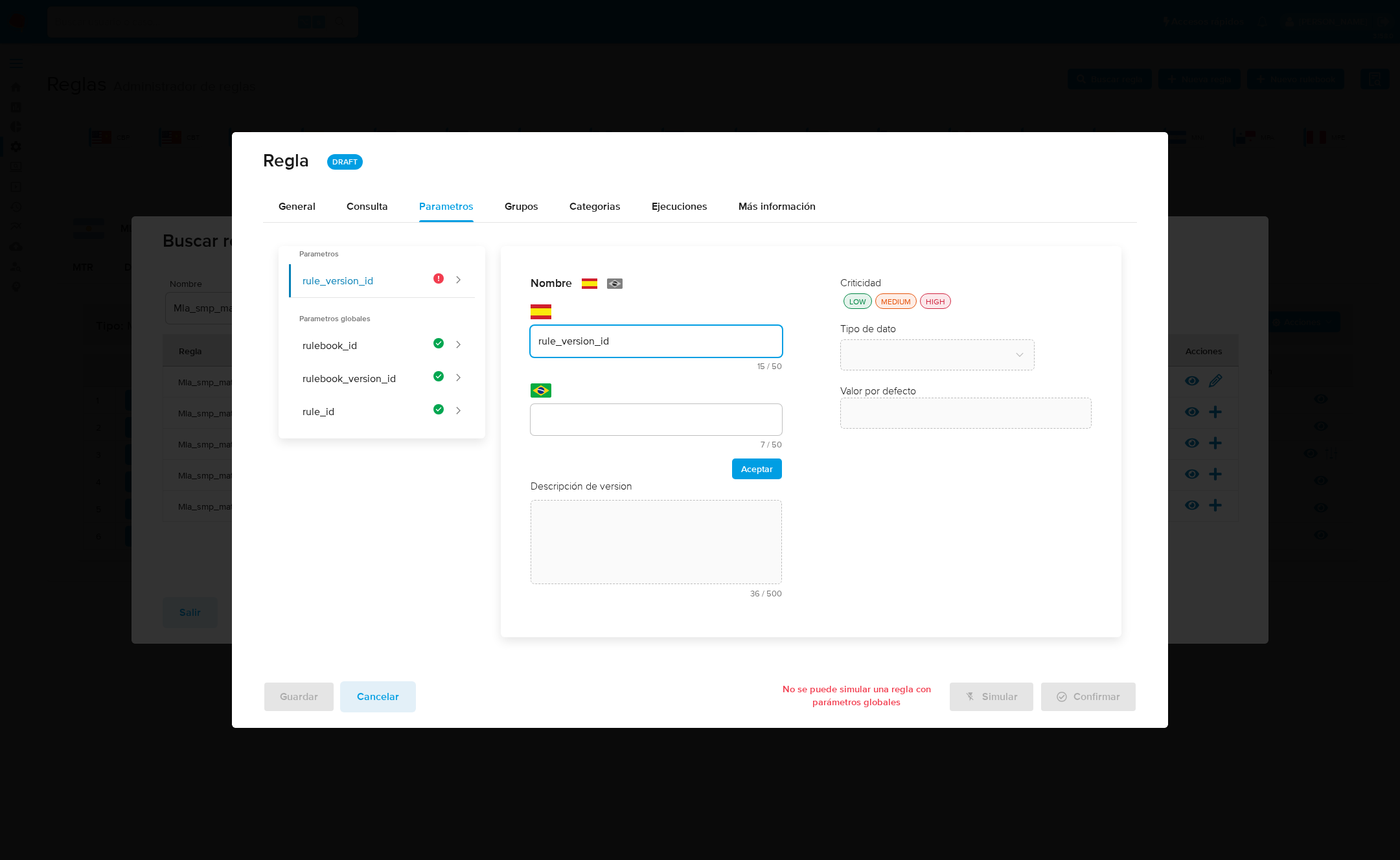
type input "rule_version_id"
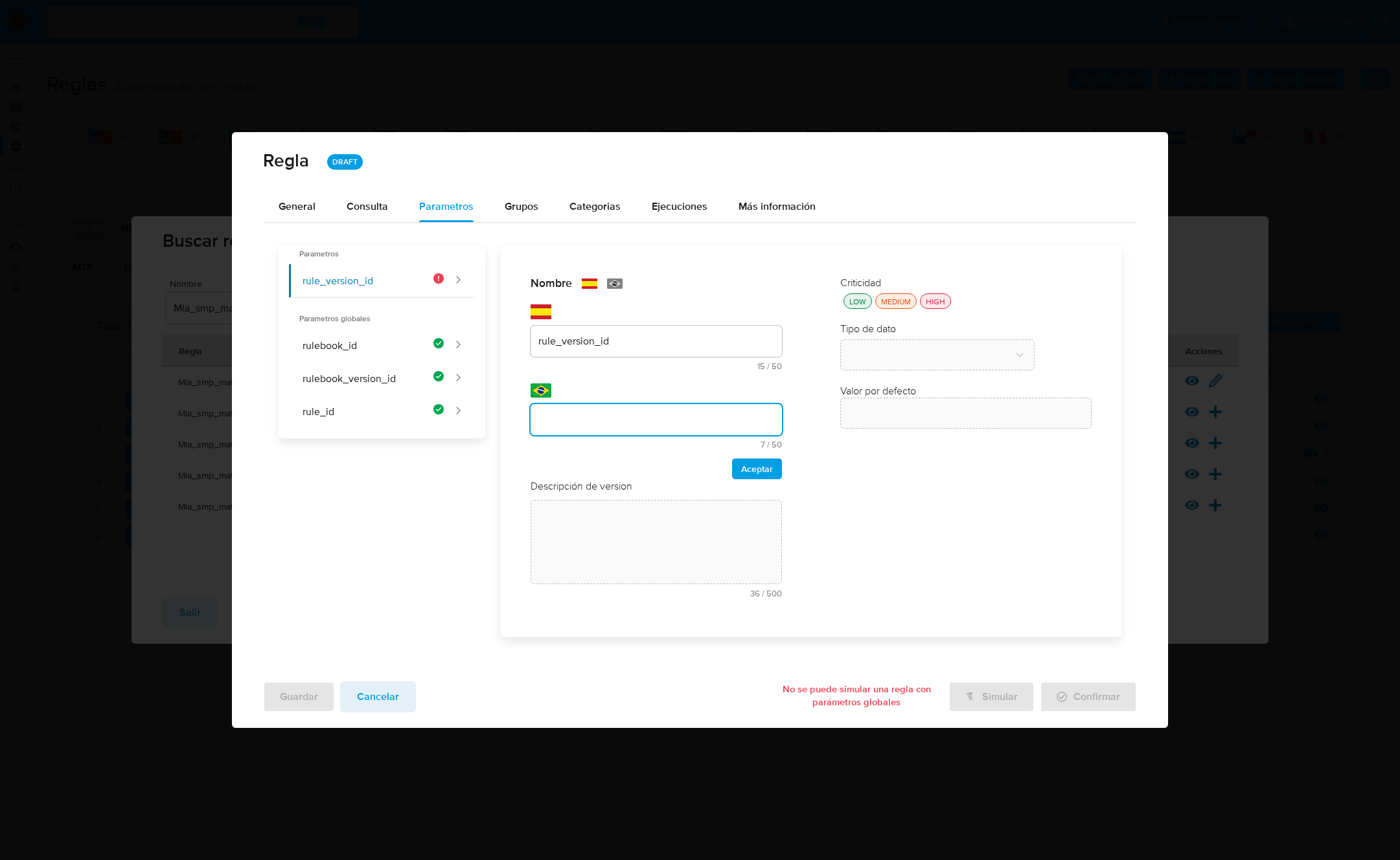
click at [572, 422] on input "text" at bounding box center [656, 420] width 252 height 17
type input "rule_version_id"
click at [763, 468] on span "Aceptar" at bounding box center [756, 468] width 31 height 18
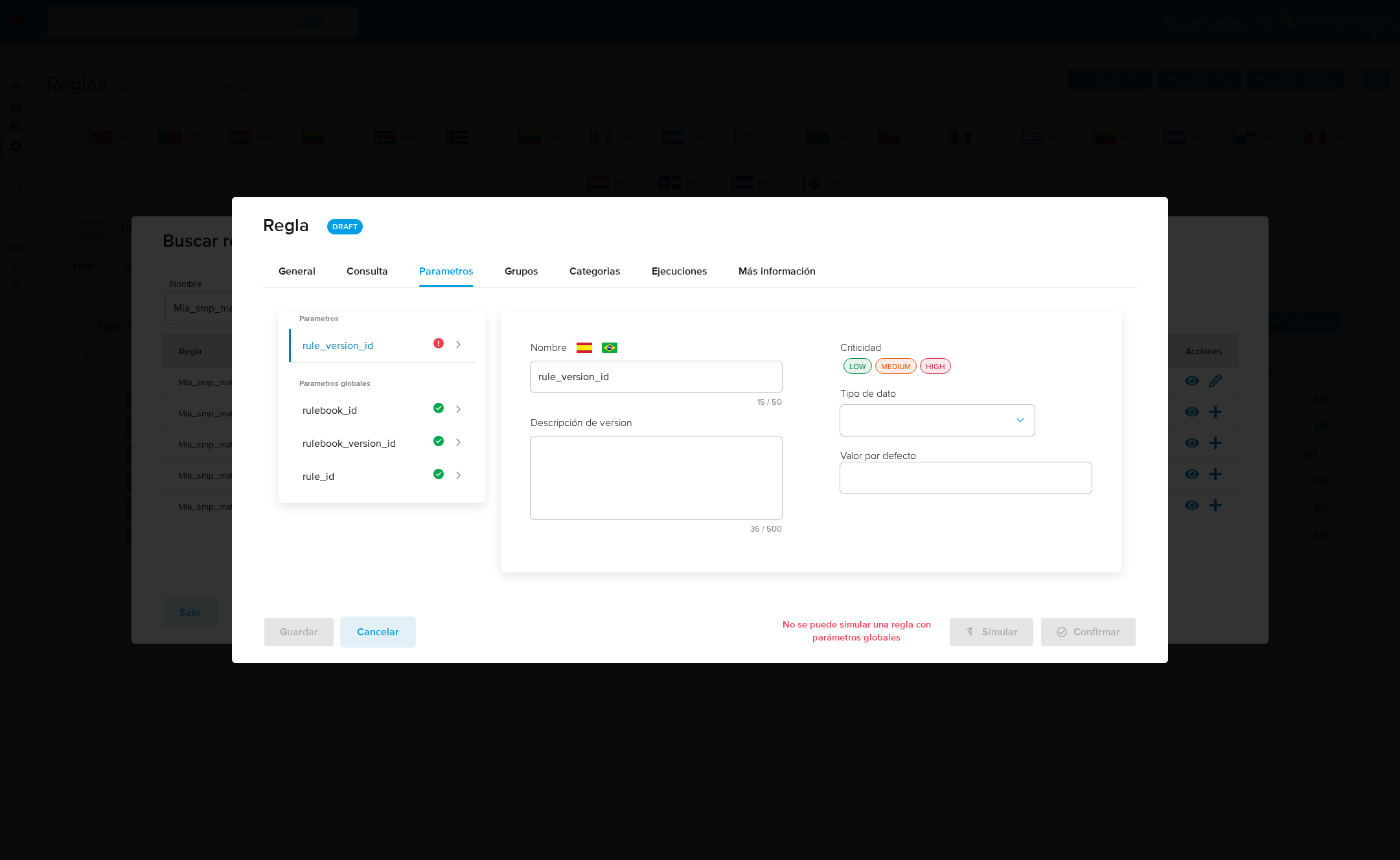
click at [573, 449] on textarea at bounding box center [656, 478] width 252 height 83
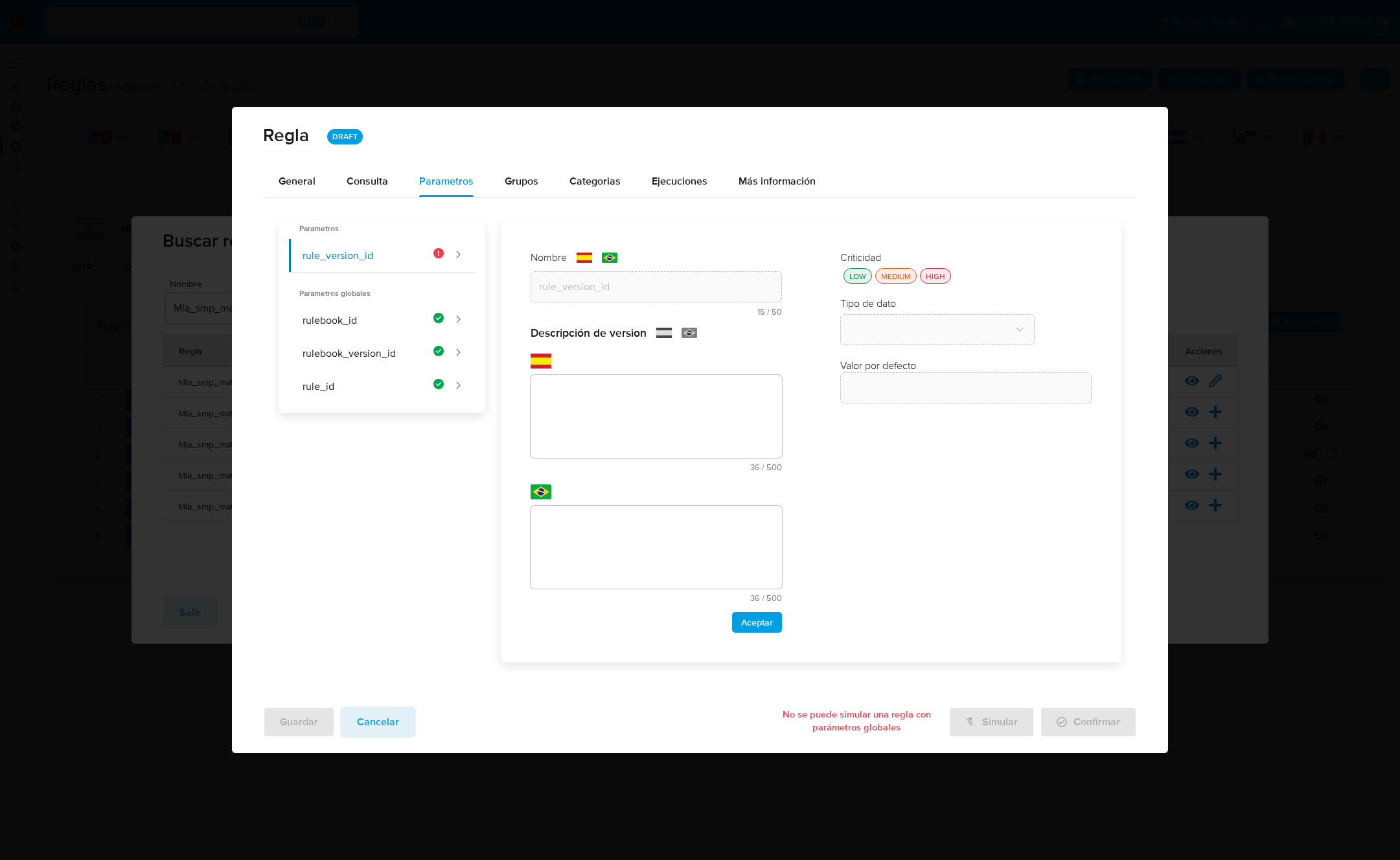
click at [581, 444] on textarea at bounding box center [656, 416] width 252 height 83
paste textarea "Id de versión de la regla que está ejecutándose"
type textarea "Id de versión de la regla que está ejecutándose"
click at [627, 536] on textarea at bounding box center [656, 548] width 252 height 83
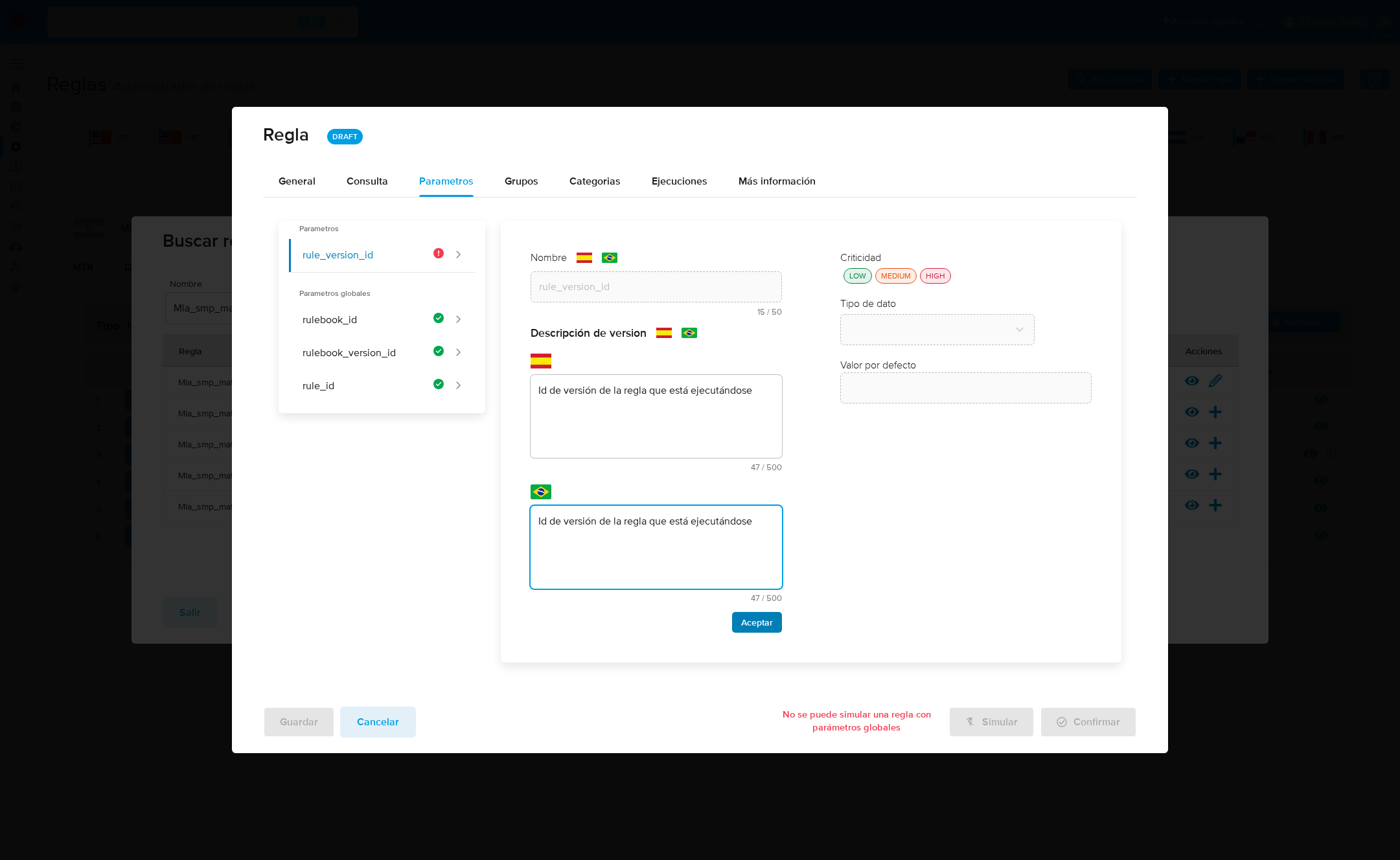
type textarea "Id de versión de la regla que está ejecutándose"
click at [756, 623] on span "Aceptar" at bounding box center [756, 622] width 31 height 18
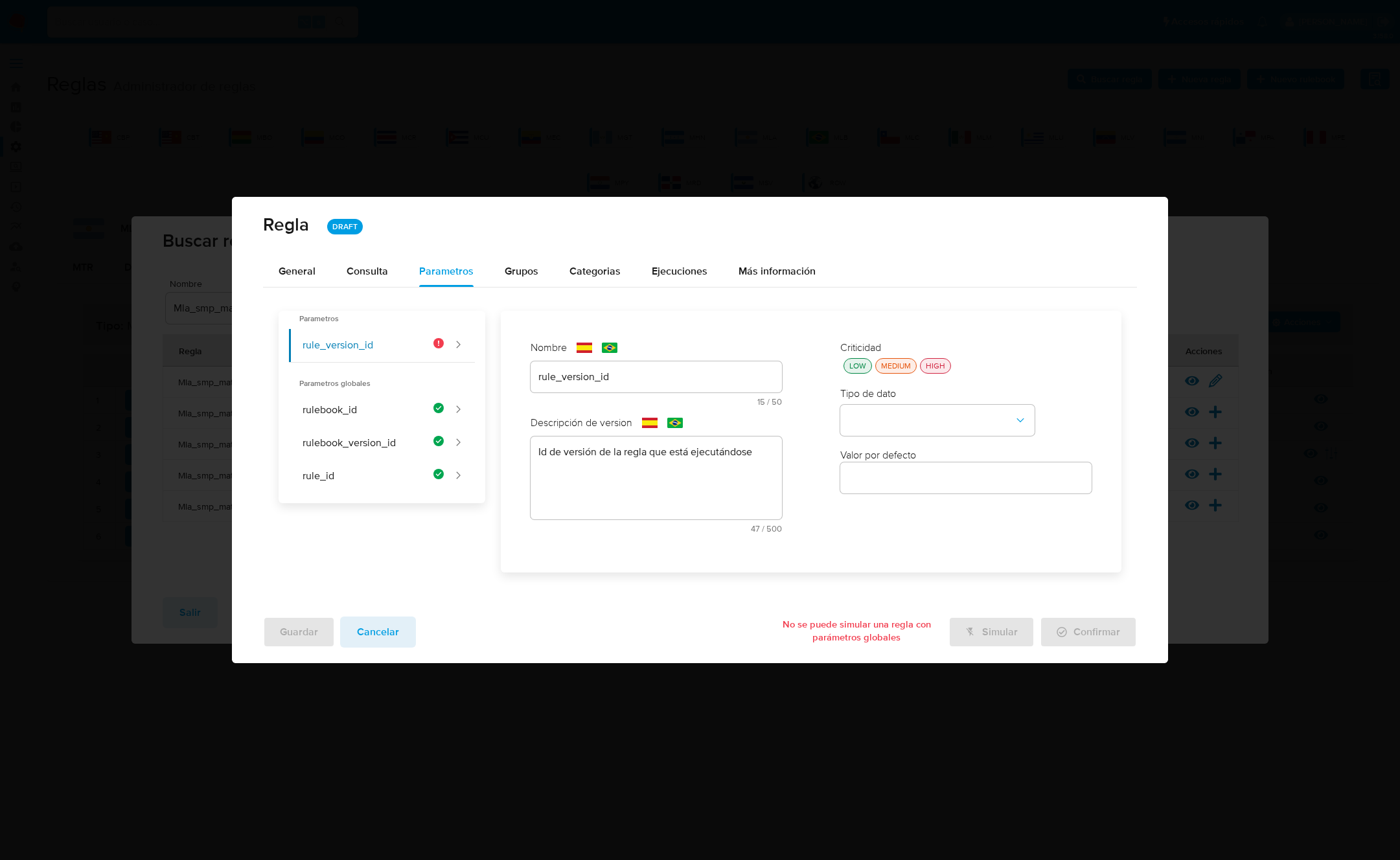
click at [937, 364] on div "HIGH" at bounding box center [935, 366] width 25 height 11
click at [916, 415] on button "type-dropdown" at bounding box center [938, 420] width 195 height 31
click at [916, 415] on div "GLOBAL" at bounding box center [934, 419] width 171 height 31
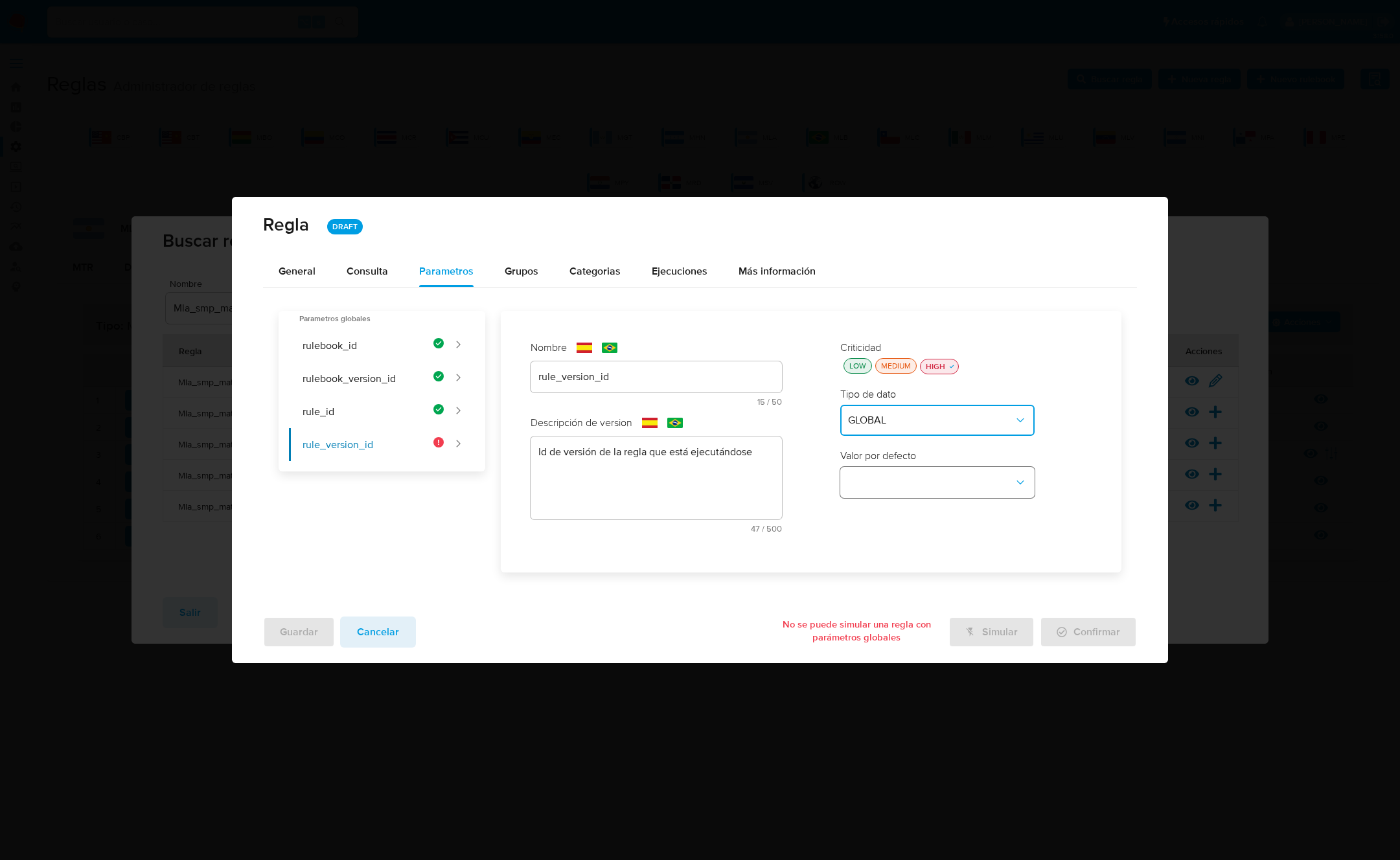
click at [901, 477] on button "global-dropdown" at bounding box center [938, 482] width 195 height 31
click at [927, 605] on span "RULE_VERSION_ID" at bounding box center [893, 605] width 89 height 13
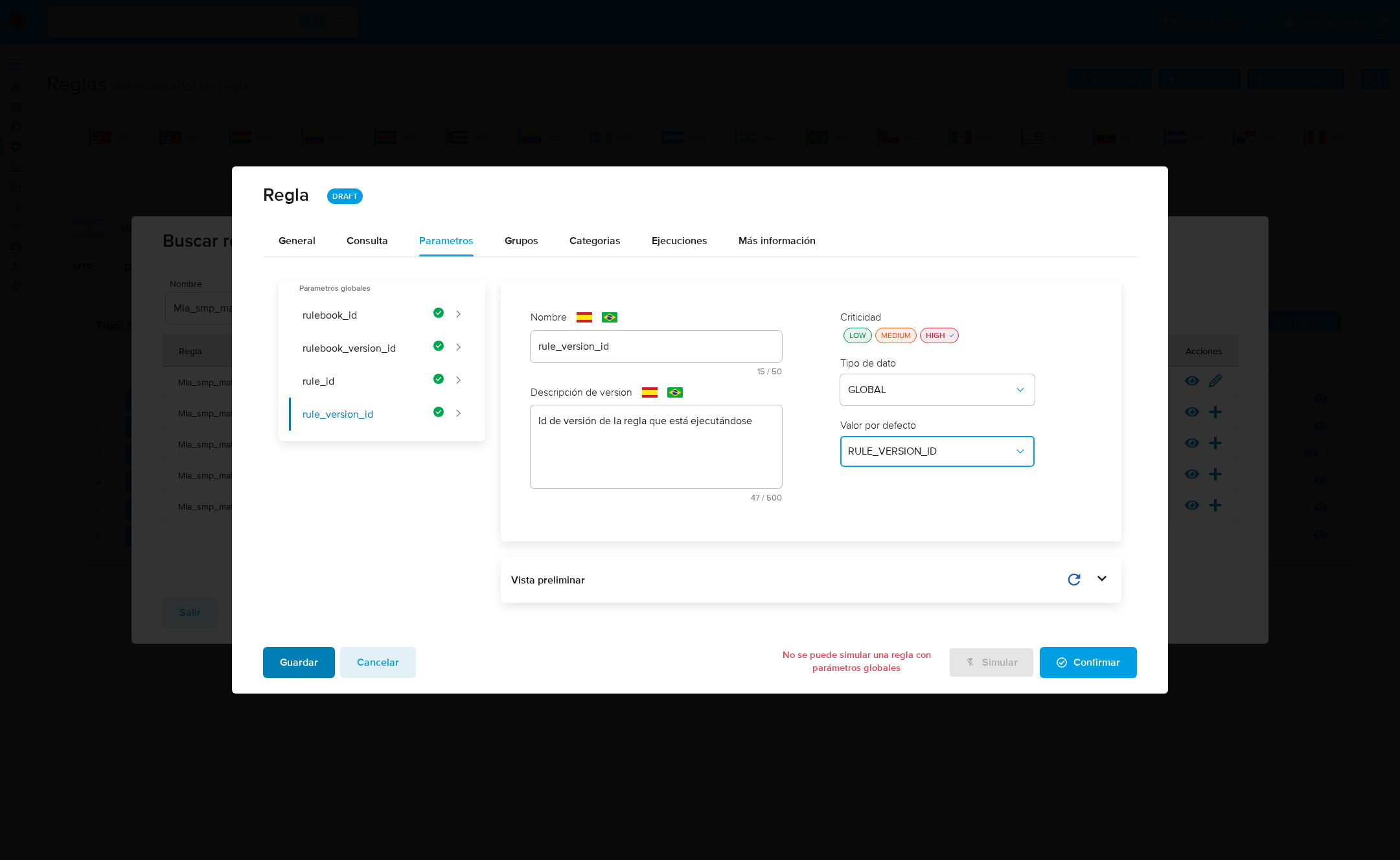
click at [302, 655] on span "Guardar" at bounding box center [299, 663] width 38 height 29
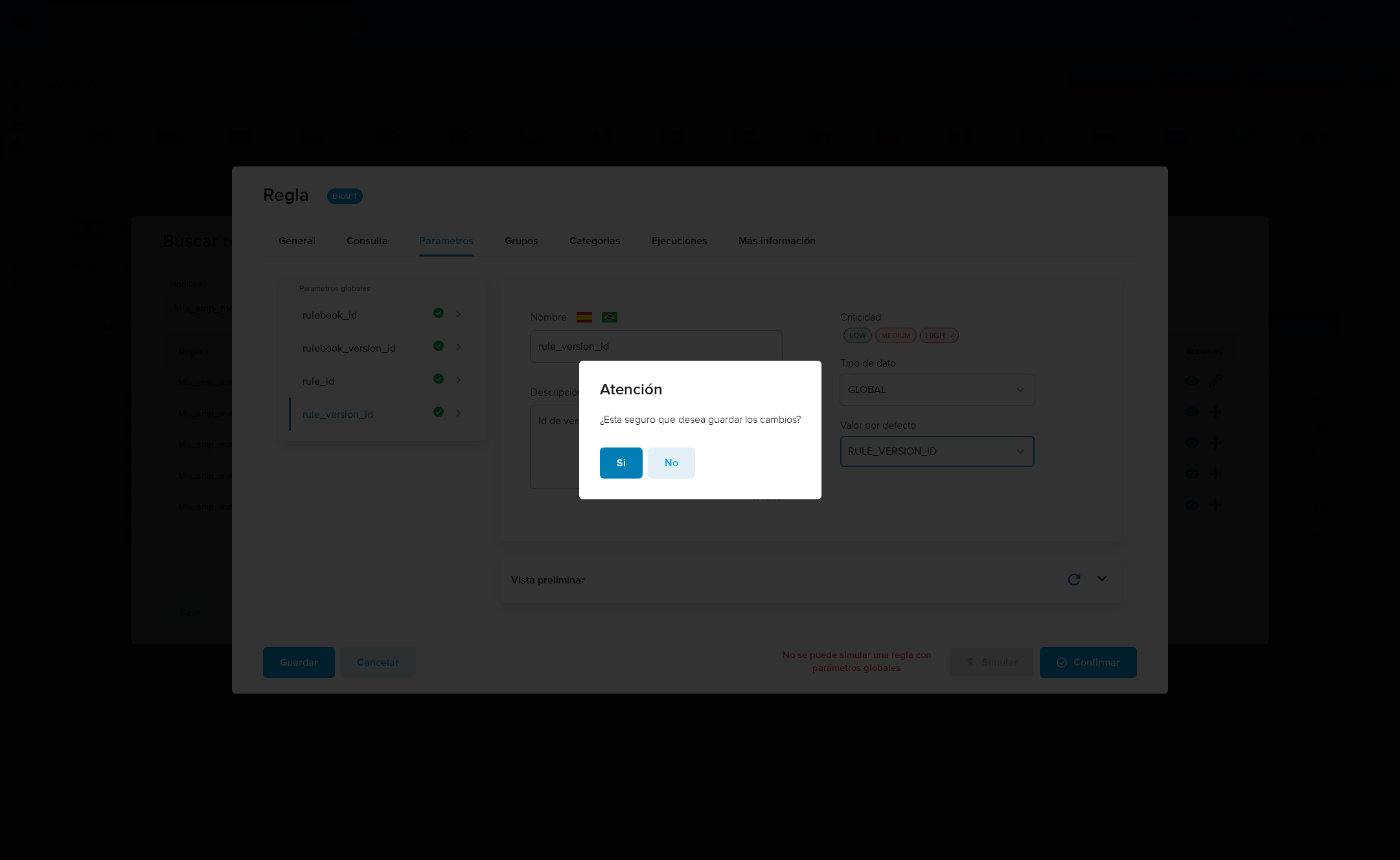
click at [623, 461] on span "Si" at bounding box center [621, 463] width 9 height 29
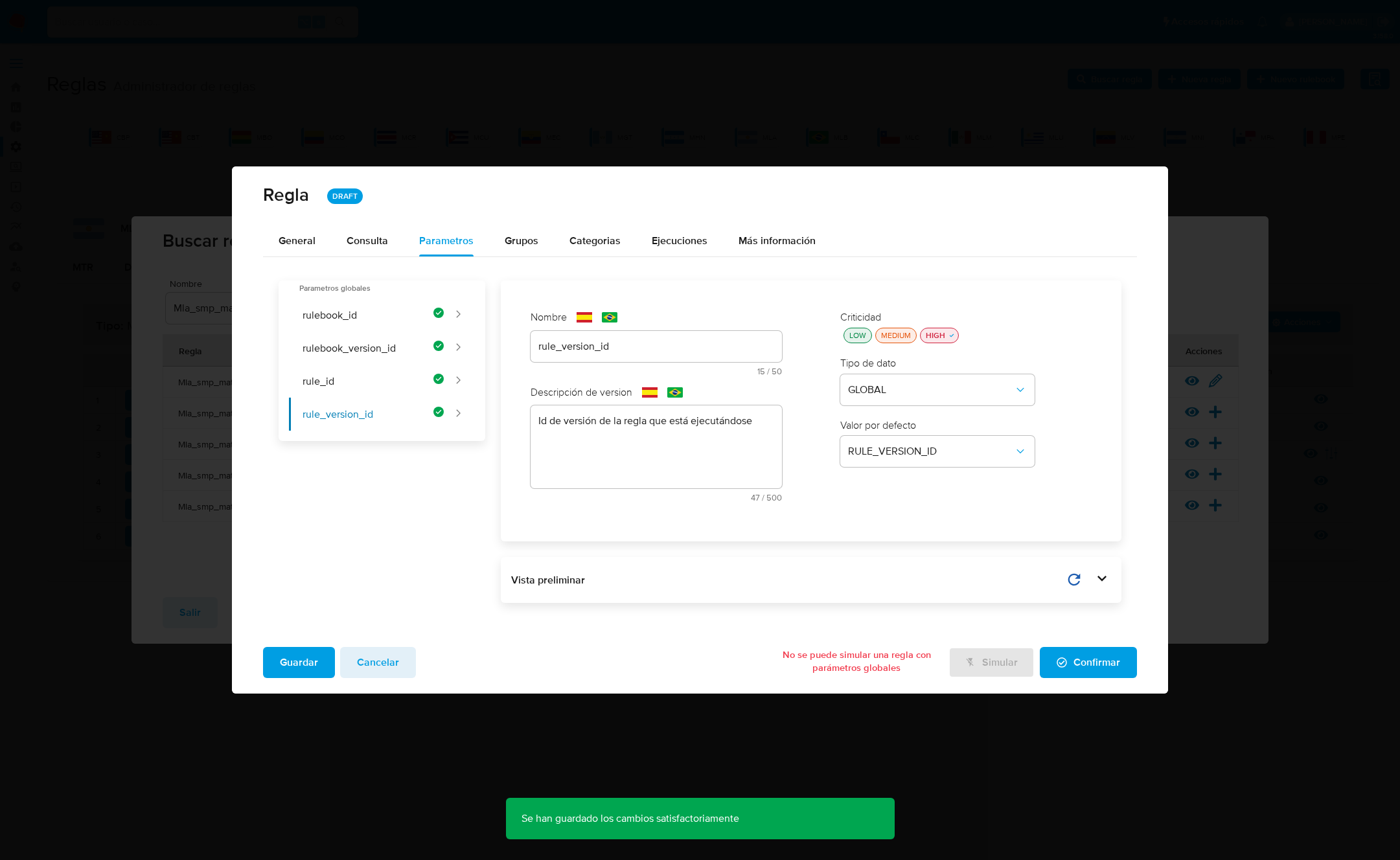
click at [1090, 658] on span "Confirmar" at bounding box center [1088, 663] width 64 height 29
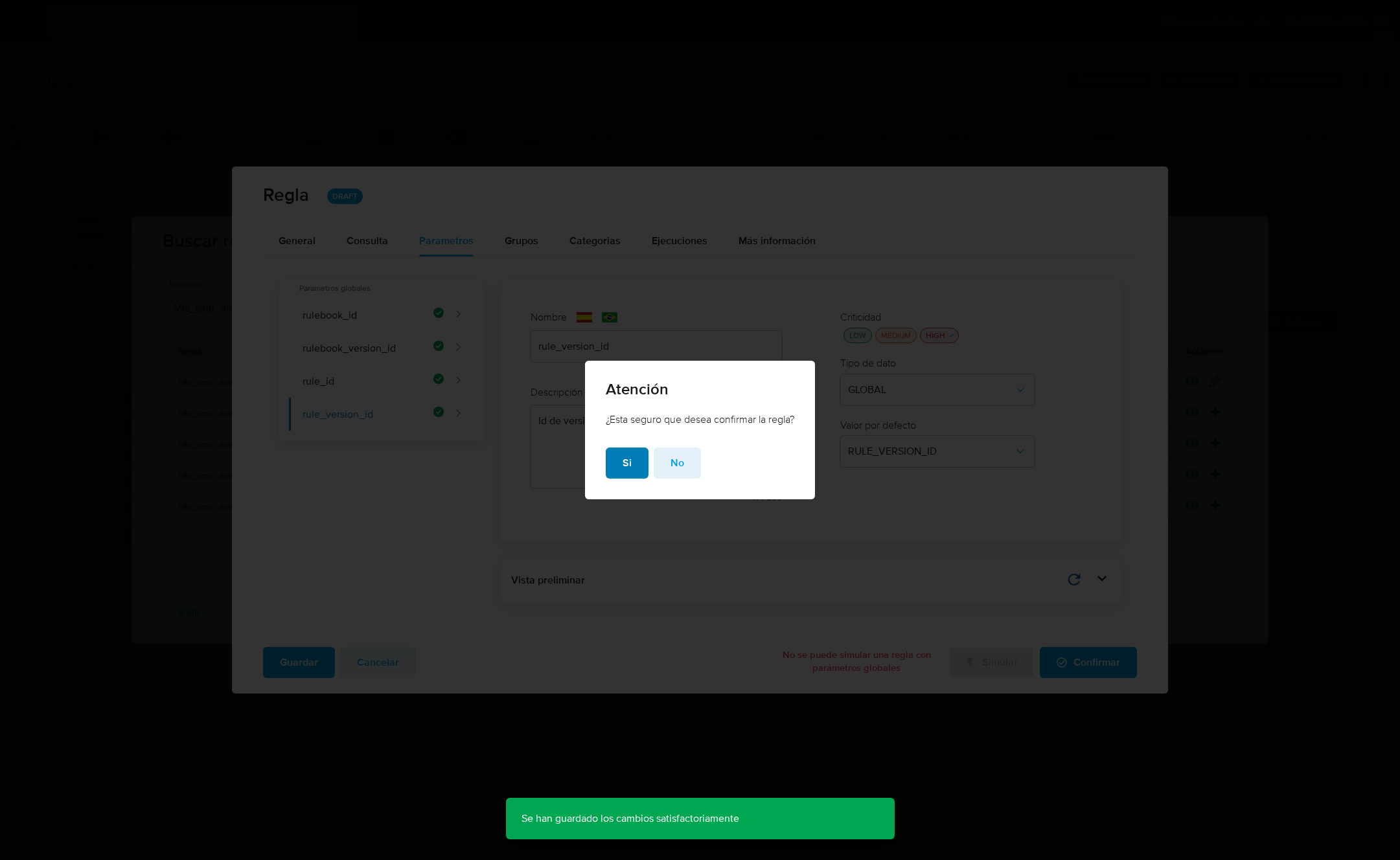
click at [619, 461] on button "Si" at bounding box center [627, 463] width 43 height 31
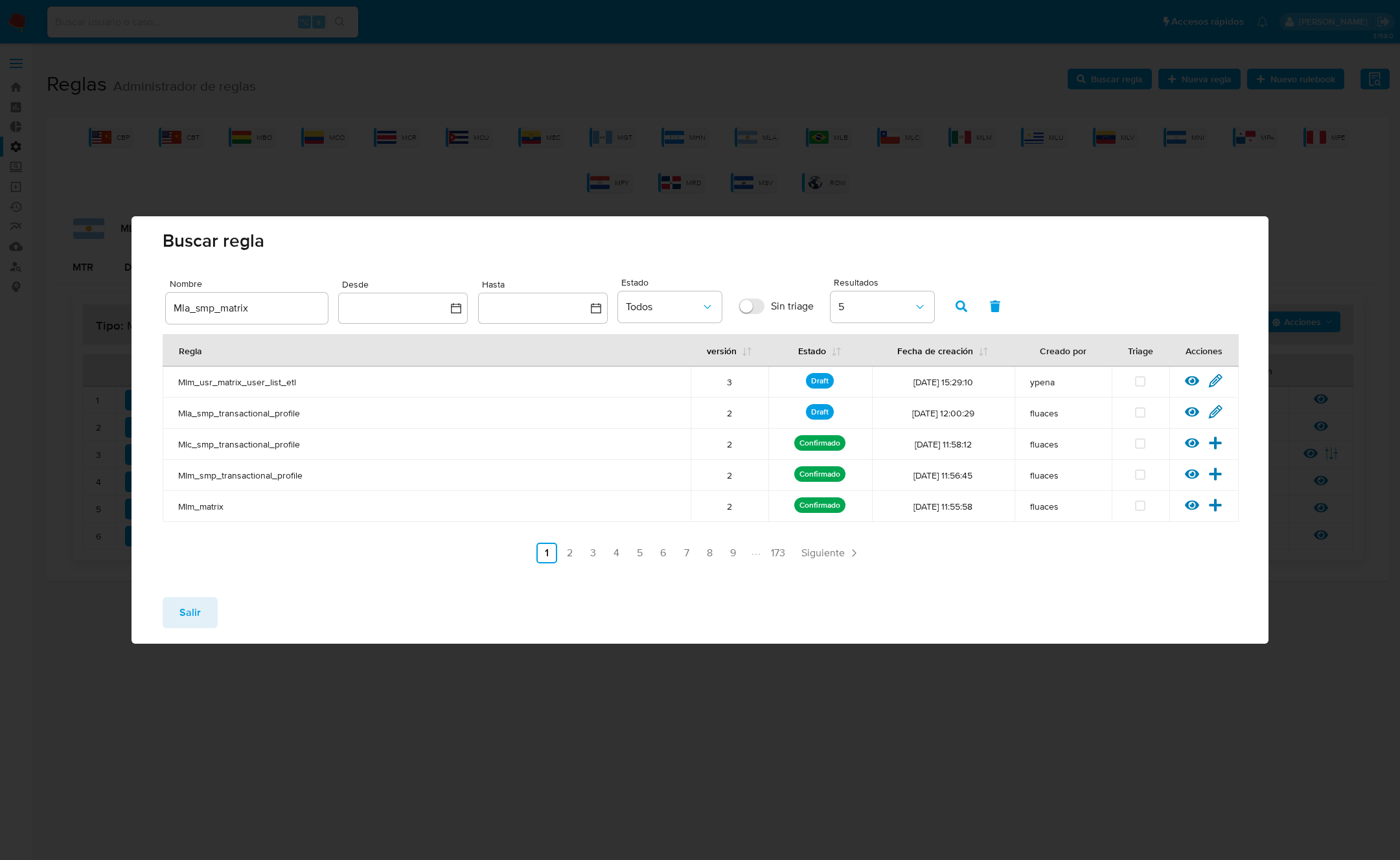
click at [187, 614] on span "Salir" at bounding box center [190, 613] width 21 height 29
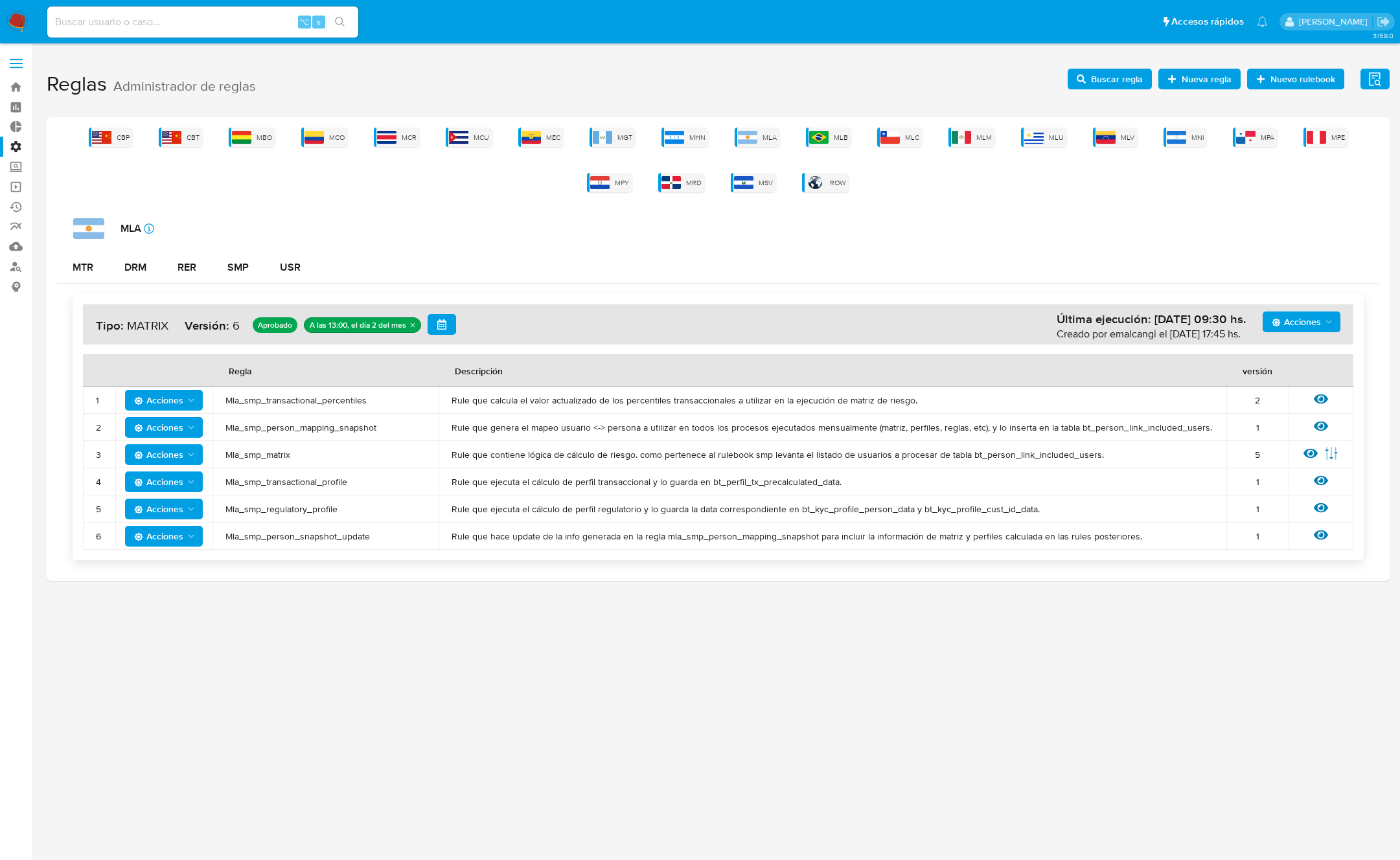
click at [269, 481] on span "Mla_smp_transactional_profile" at bounding box center [325, 482] width 200 height 12
click at [1087, 87] on span "Buscar regla" at bounding box center [1110, 79] width 66 height 18
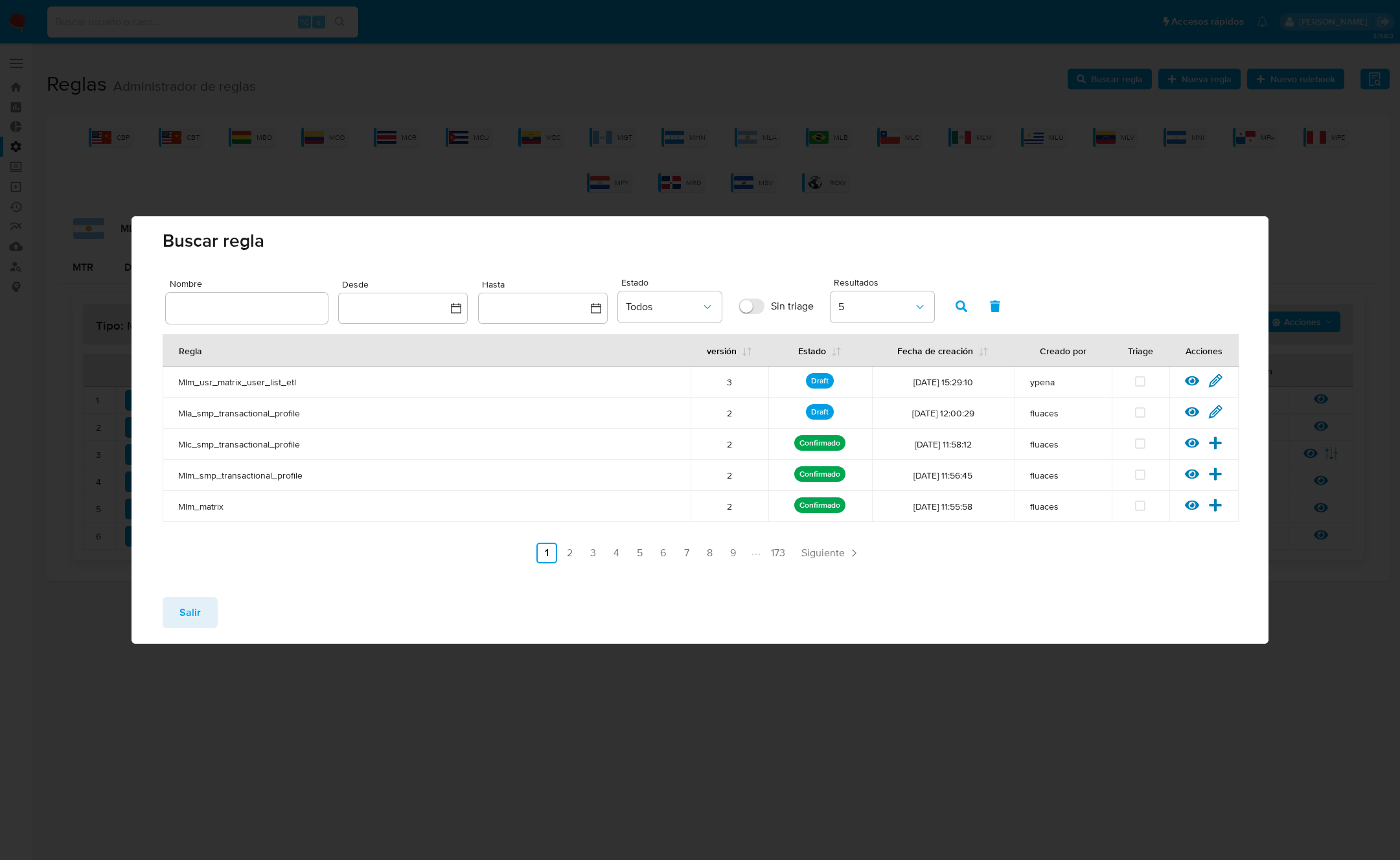
click at [261, 301] on input "text" at bounding box center [246, 308] width 162 height 17
type input "Mla_smp_transactional_profile"
click at [956, 310] on icon "button" at bounding box center [962, 306] width 12 height 12
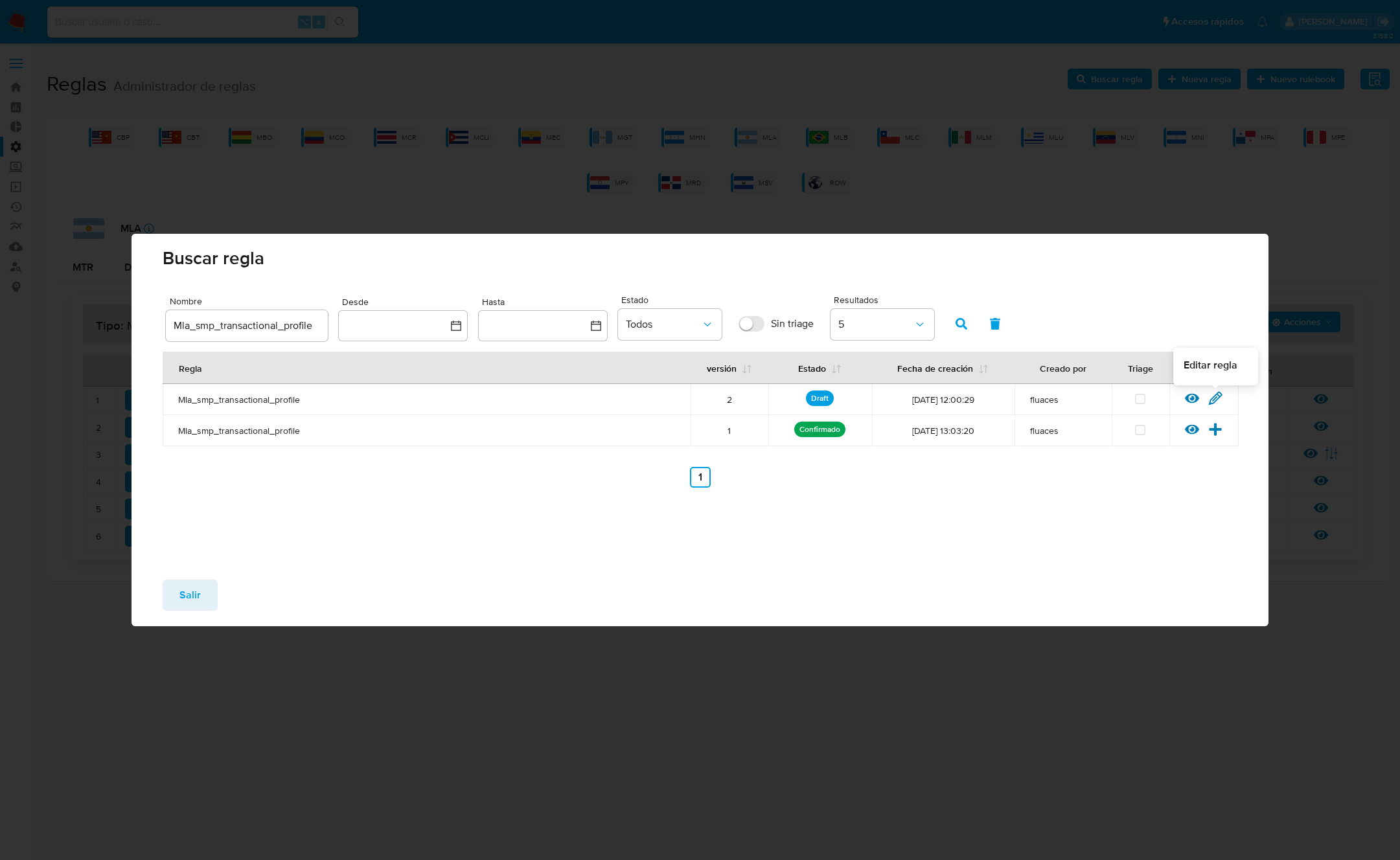
click at [1213, 398] on icon at bounding box center [1216, 398] width 13 height 13
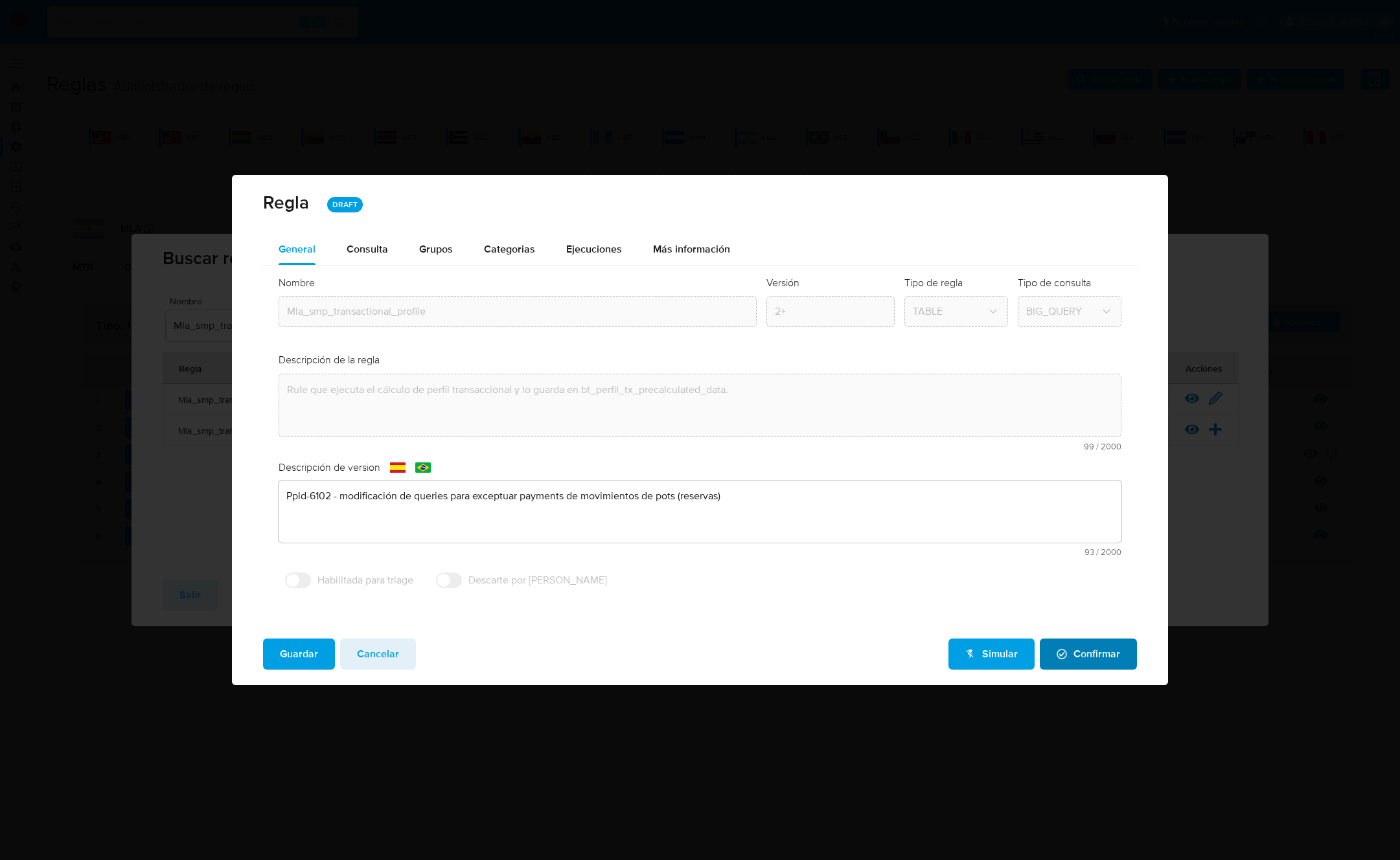
click at [1086, 649] on span "Confirmar" at bounding box center [1088, 654] width 64 height 29
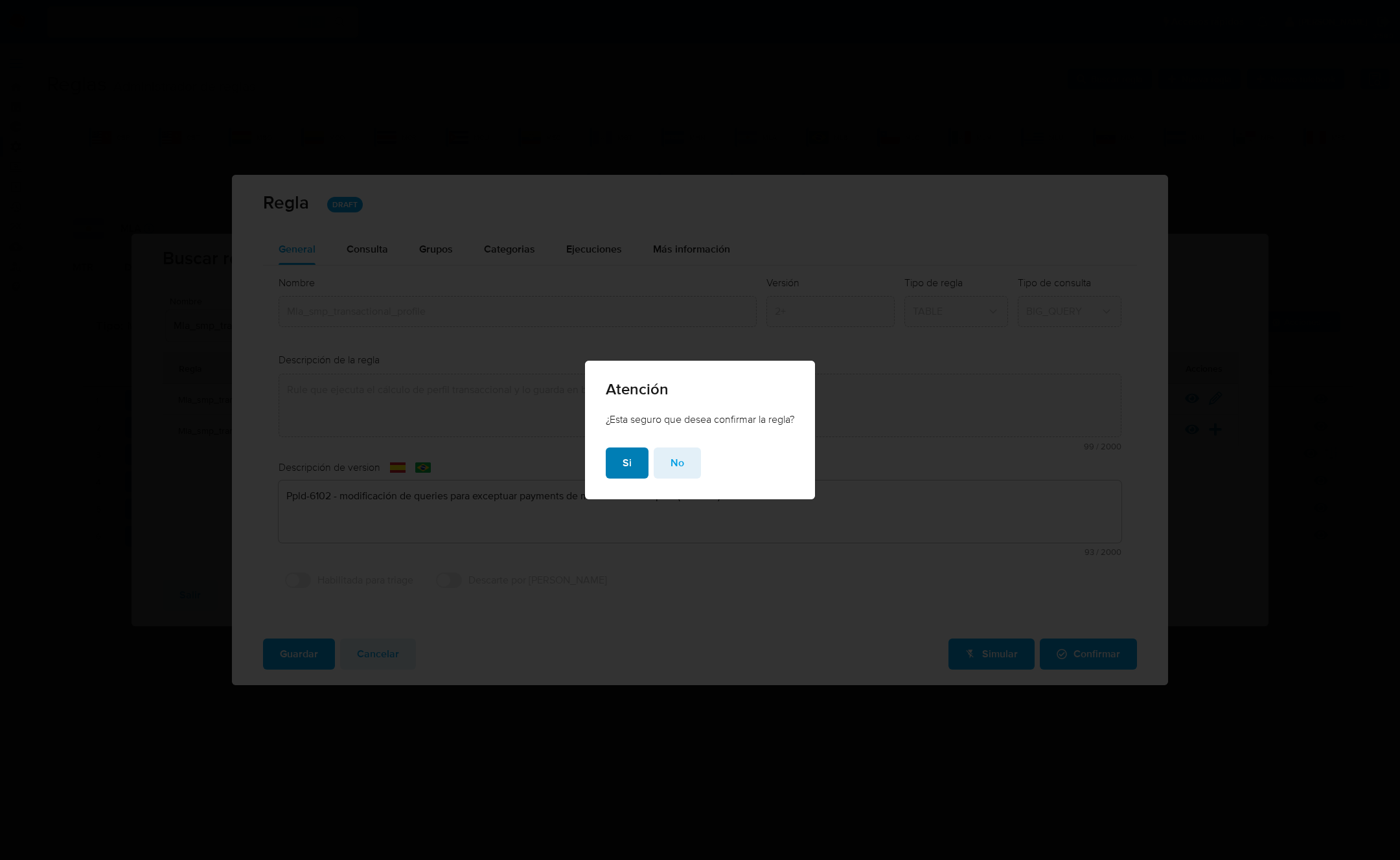
click at [631, 460] on button "Si" at bounding box center [627, 463] width 43 height 31
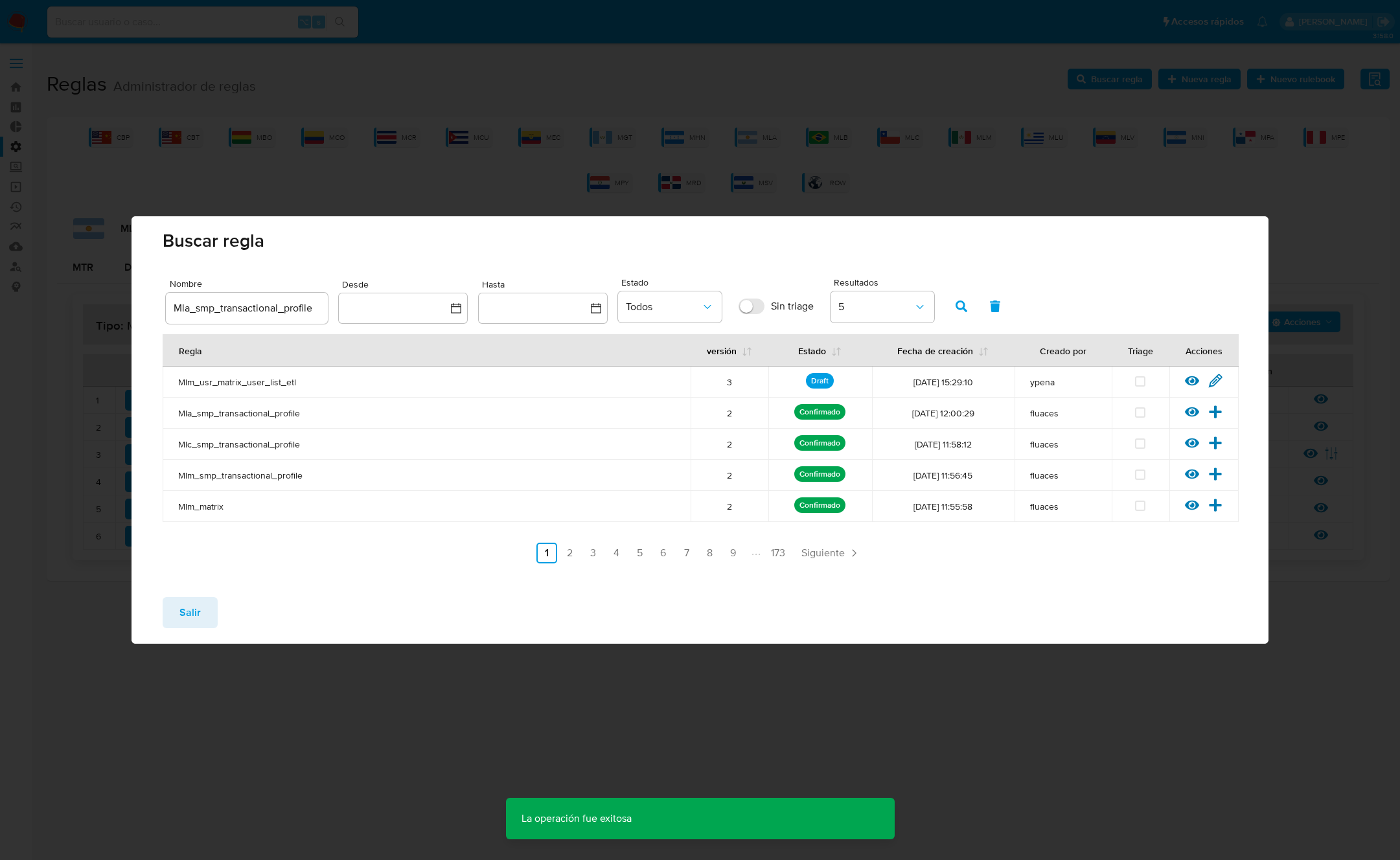
click at [236, 603] on div "Salir" at bounding box center [700, 615] width 1137 height 57
click at [200, 610] on button "Salir" at bounding box center [190, 612] width 55 height 31
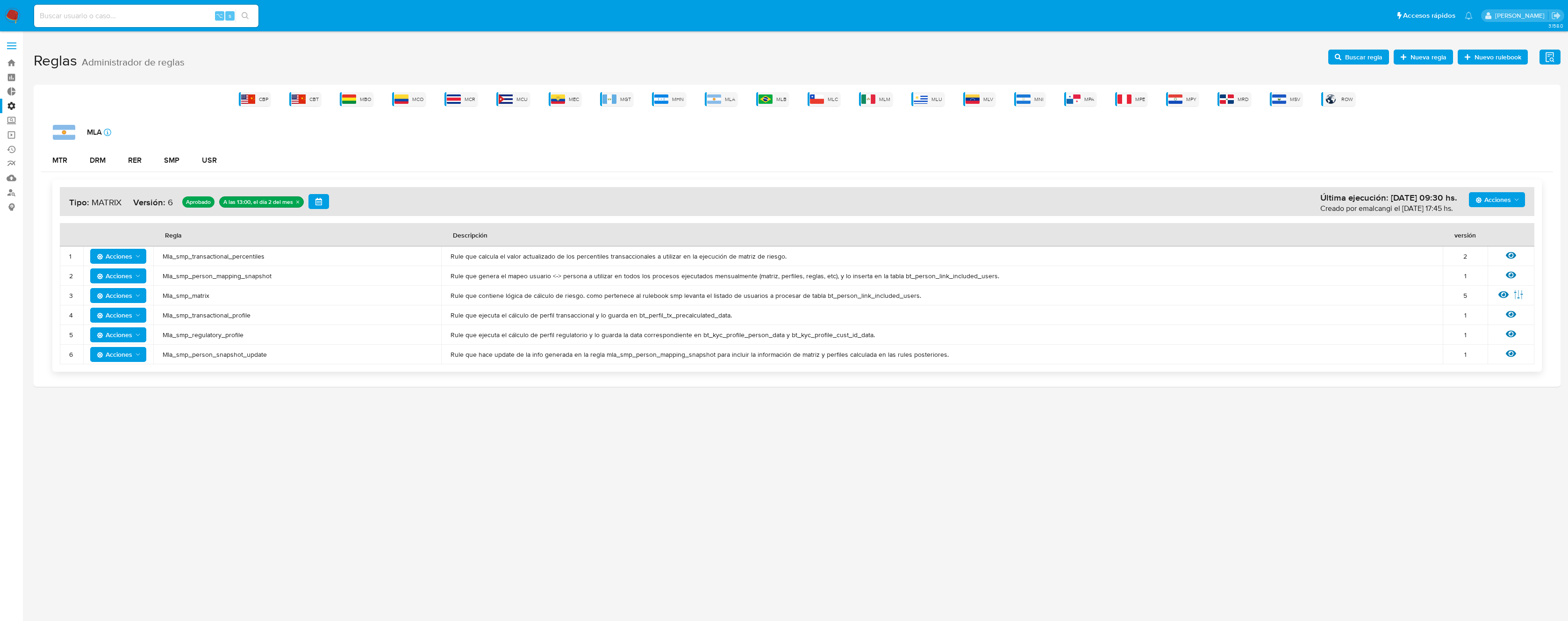
click at [236, 254] on span "Mla_smp_transactional_percentiles" at bounding box center [297, 256] width 269 height 9
click at [214, 254] on span "Mla_smp_transactional_percentiles" at bounding box center [297, 256] width 269 height 9
click at [133, 260] on span "Acciones" at bounding box center [119, 256] width 45 height 13
click at [131, 276] on button "Deshabilitar" at bounding box center [119, 279] width 84 height 23
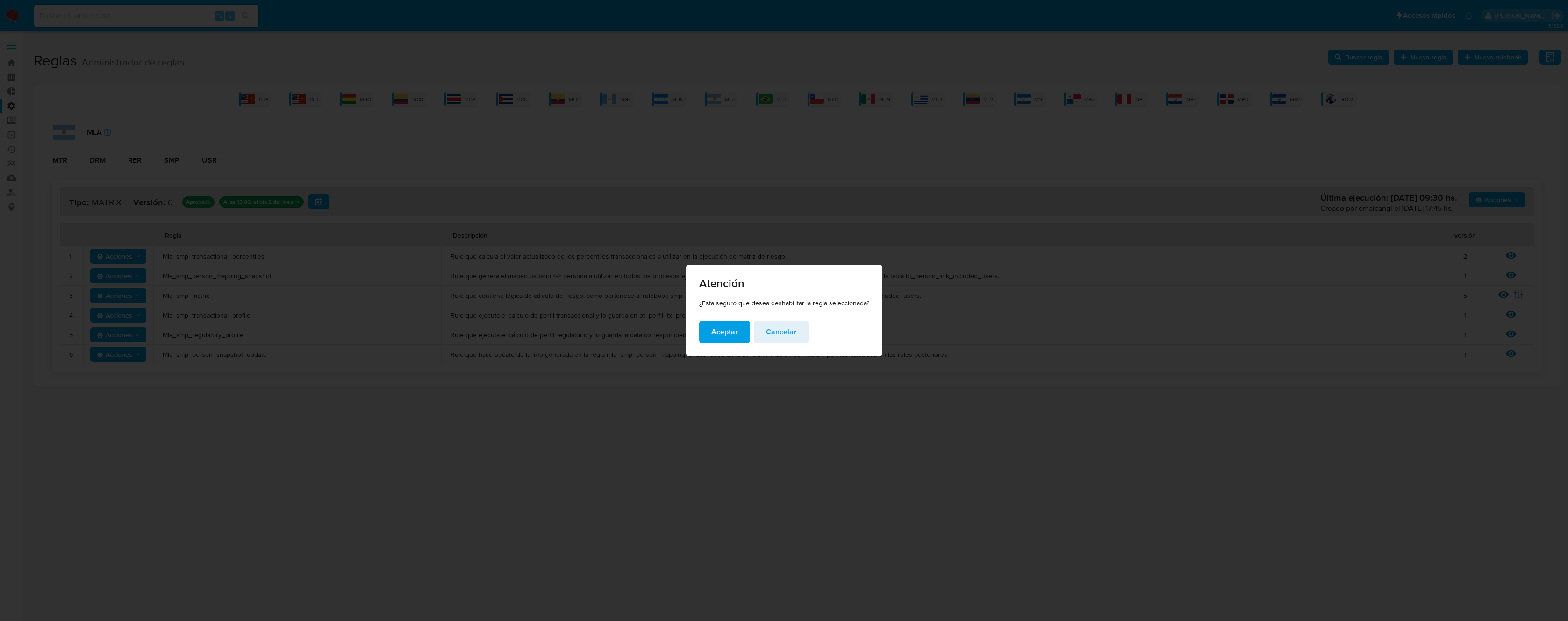
click at [725, 331] on span "Aceptar" at bounding box center [725, 332] width 27 height 21
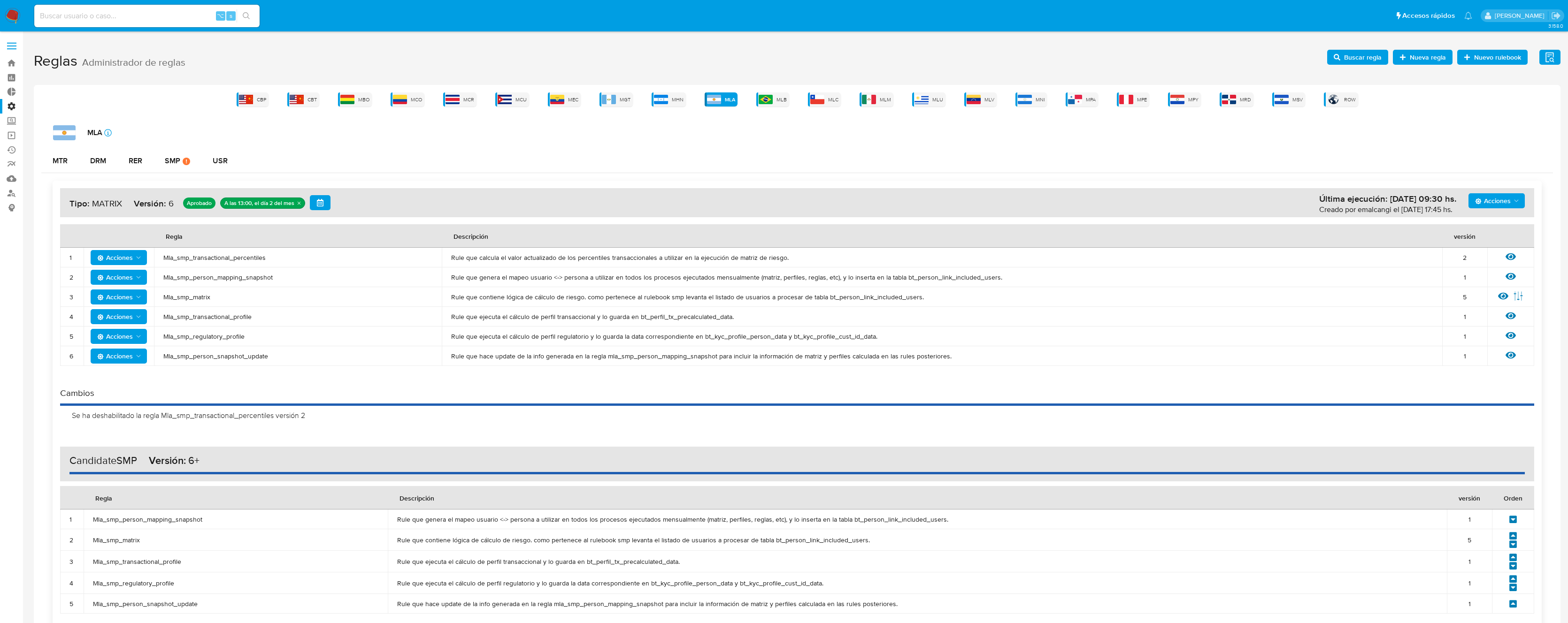
click at [137, 280] on icon "Acciones" at bounding box center [139, 277] width 7 height 7
click at [136, 307] on button "Deshabilitar" at bounding box center [119, 300] width 85 height 23
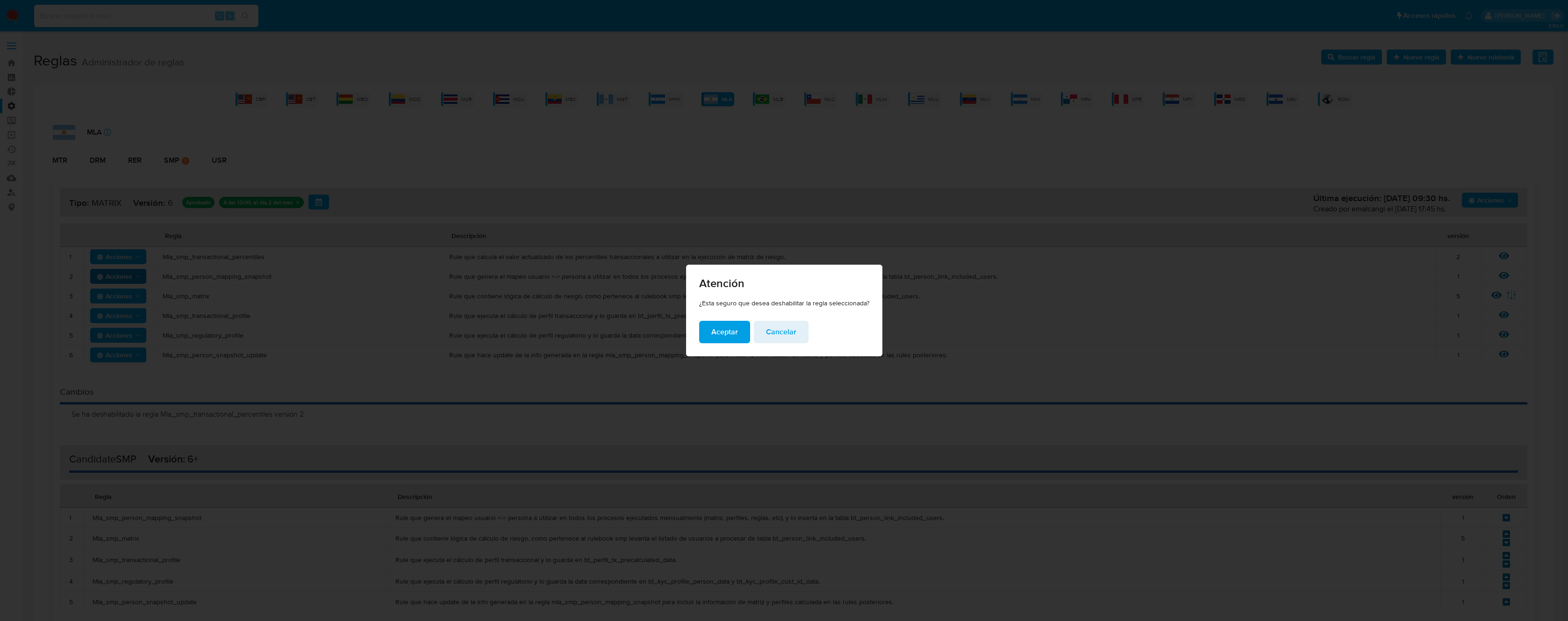
click at [726, 335] on span "Aceptar" at bounding box center [725, 332] width 27 height 21
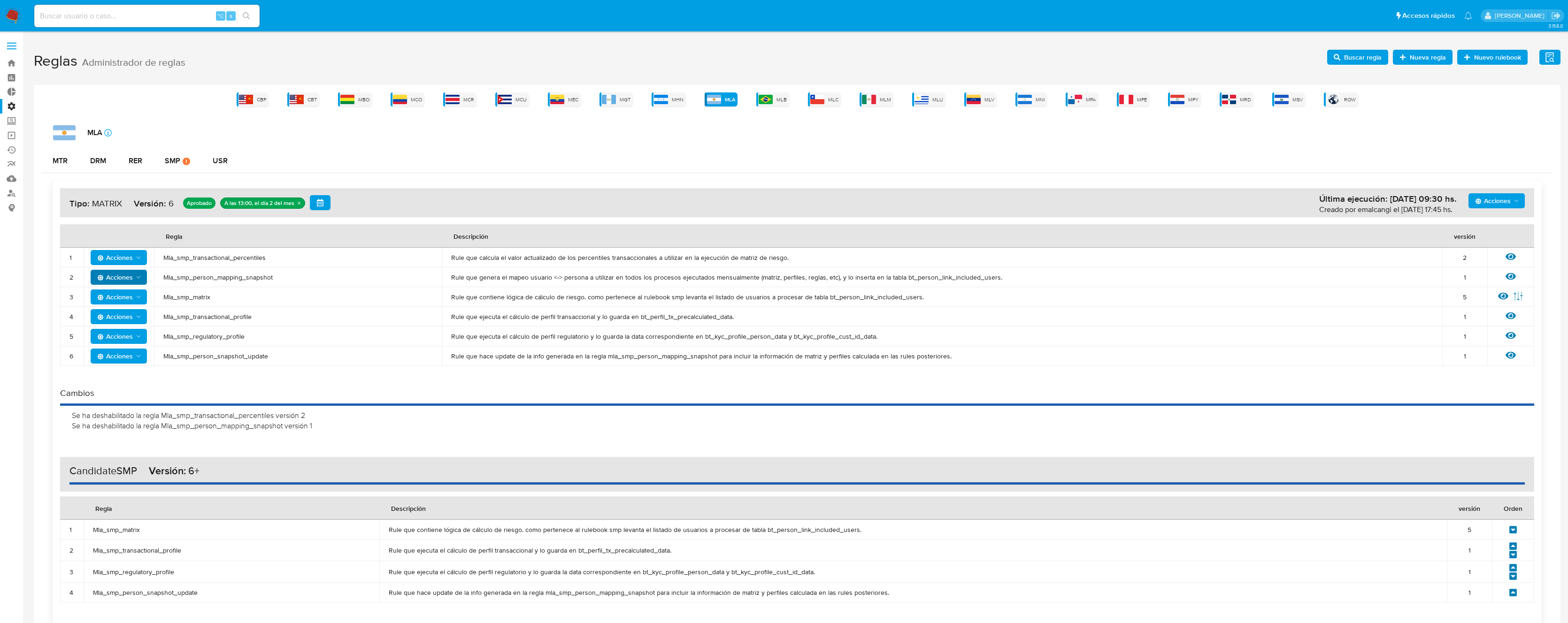
click at [119, 295] on span "Acciones" at bounding box center [115, 297] width 36 height 15
click at [125, 318] on button "Deshabilitar" at bounding box center [119, 320] width 85 height 23
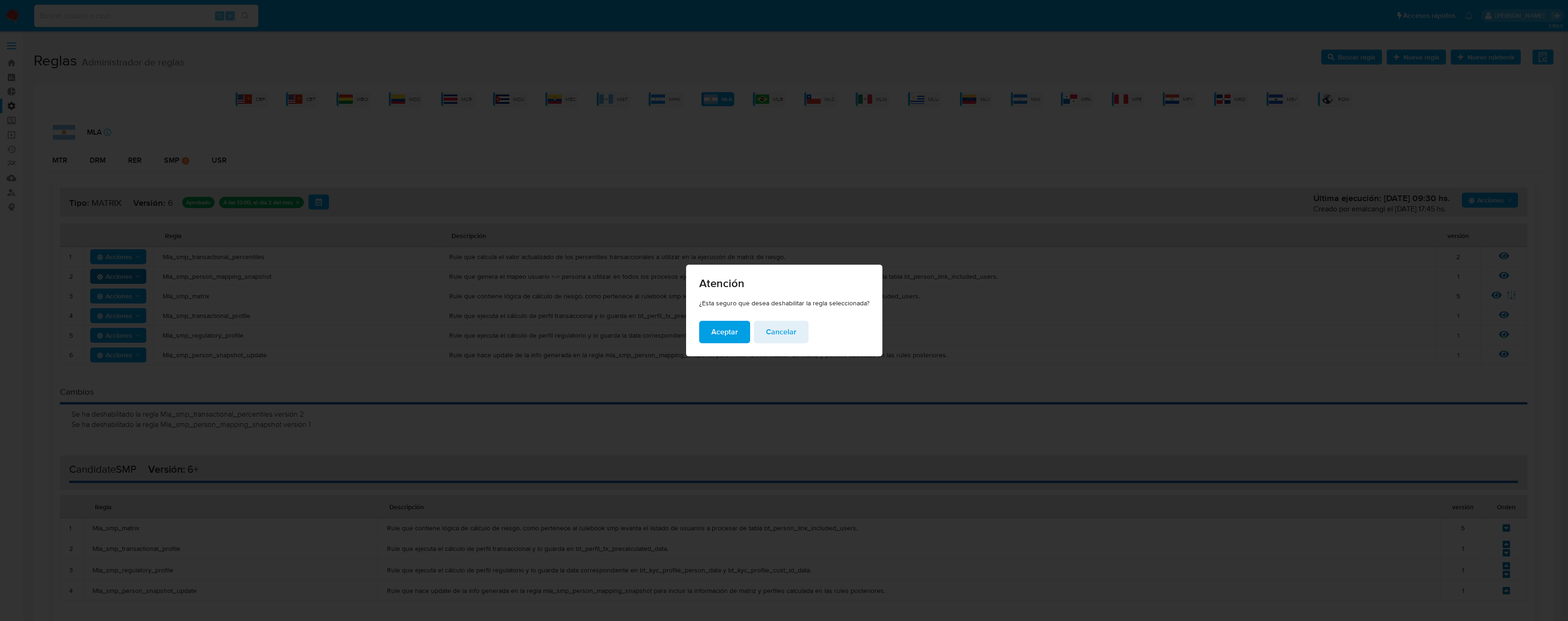
click at [729, 335] on span "Aceptar" at bounding box center [725, 332] width 27 height 21
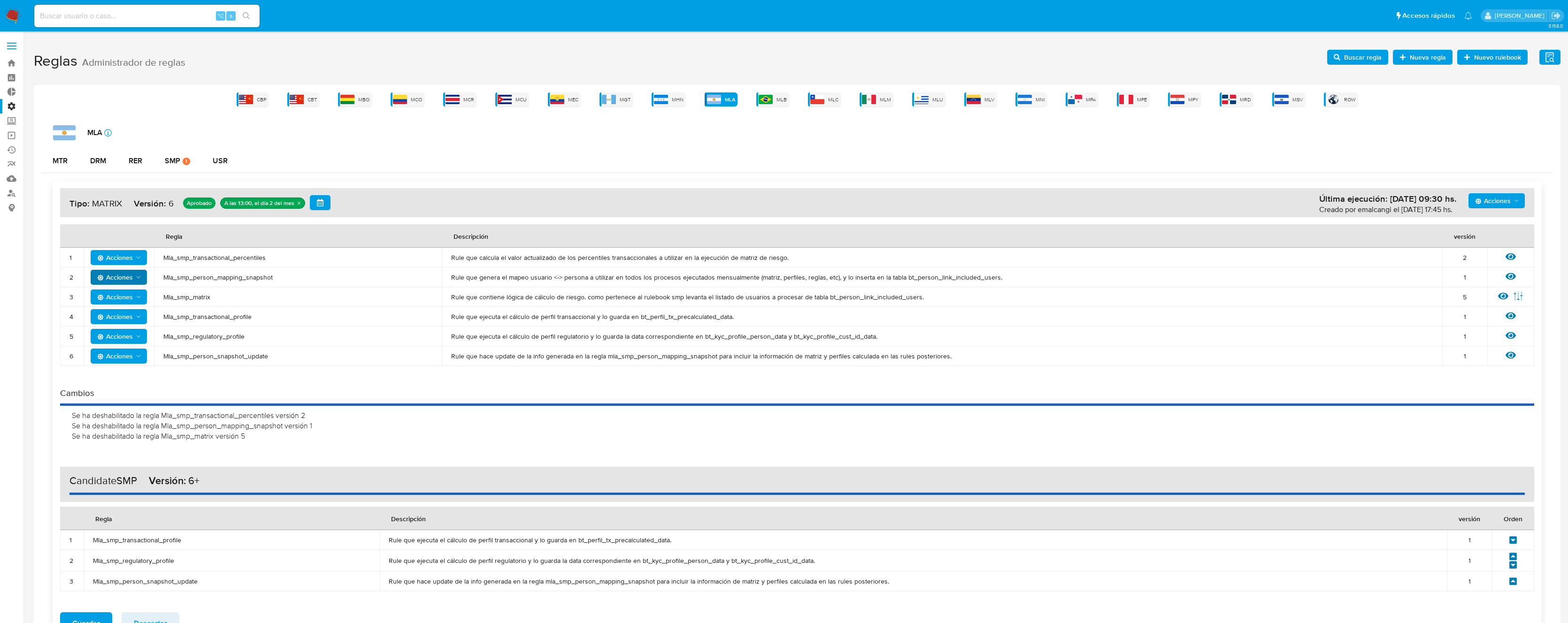
click at [428, 325] on td "Mla_smp_transactional_profile" at bounding box center [298, 316] width 288 height 20
click at [139, 316] on icon "Acciones" at bounding box center [139, 316] width 7 height 7
click at [140, 342] on button "Deshabilitar" at bounding box center [119, 340] width 85 height 23
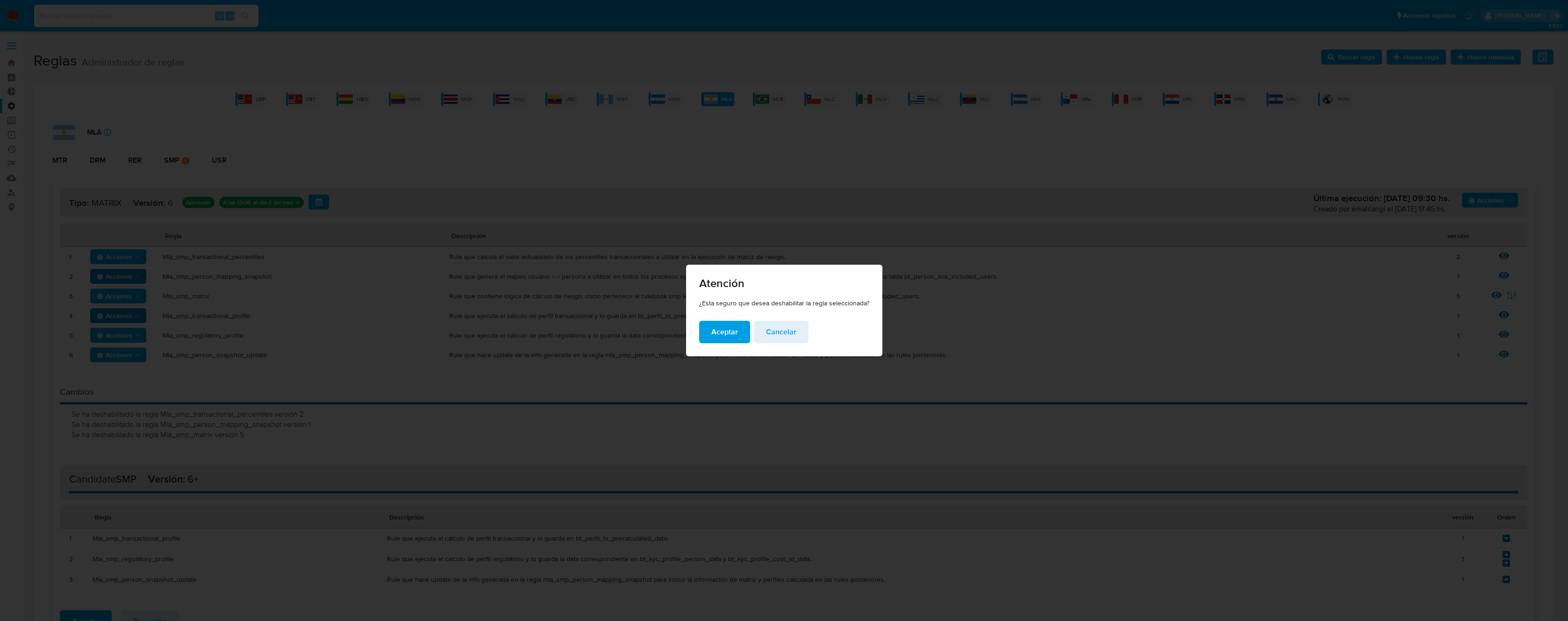
click at [704, 331] on button "Aceptar" at bounding box center [724, 332] width 51 height 23
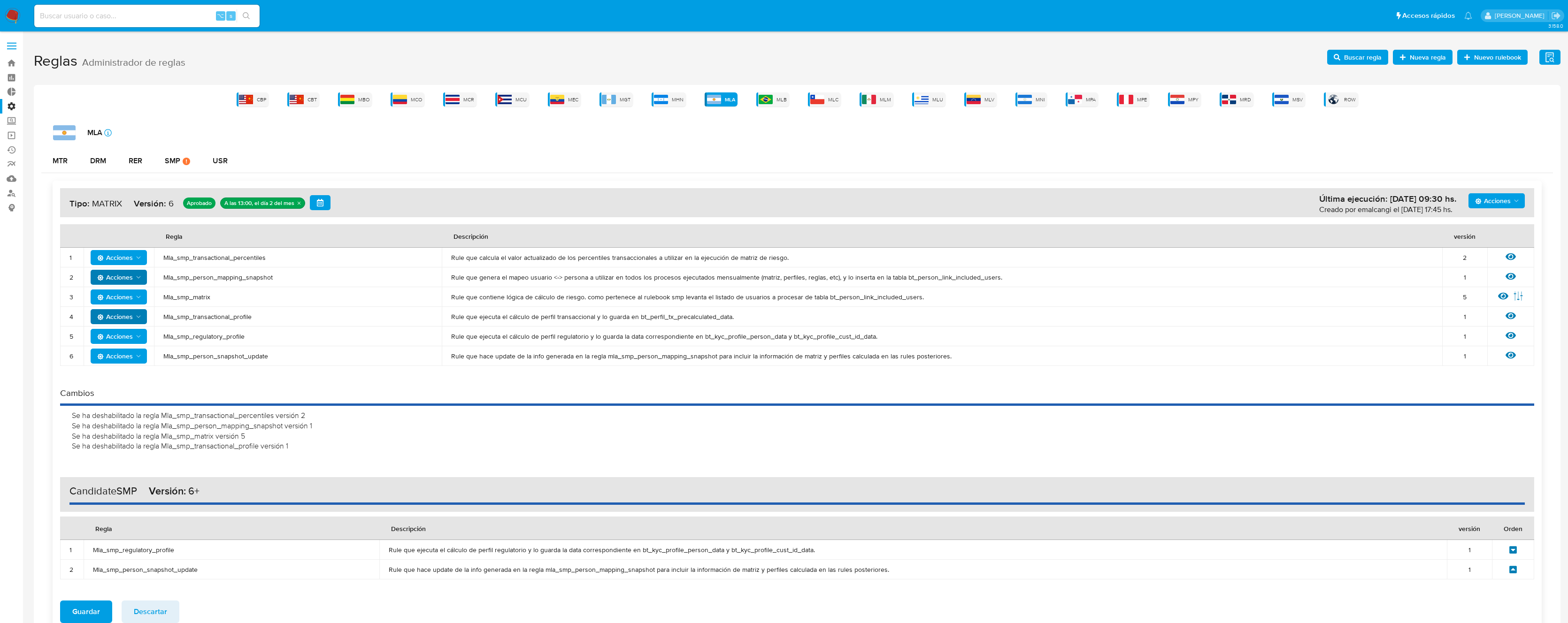
click at [225, 253] on td "Mla_smp_transactional_percentiles" at bounding box center [298, 258] width 288 height 20
drag, startPoint x: 1452, startPoint y: 199, endPoint x: 1469, endPoint y: 201, distance: 17.1
click at [1452, 199] on div "Última ejecución: [DATE] 09:30 hs." at bounding box center [1388, 198] width 137 height 12
click at [1472, 201] on button "Acciones" at bounding box center [1496, 201] width 56 height 15
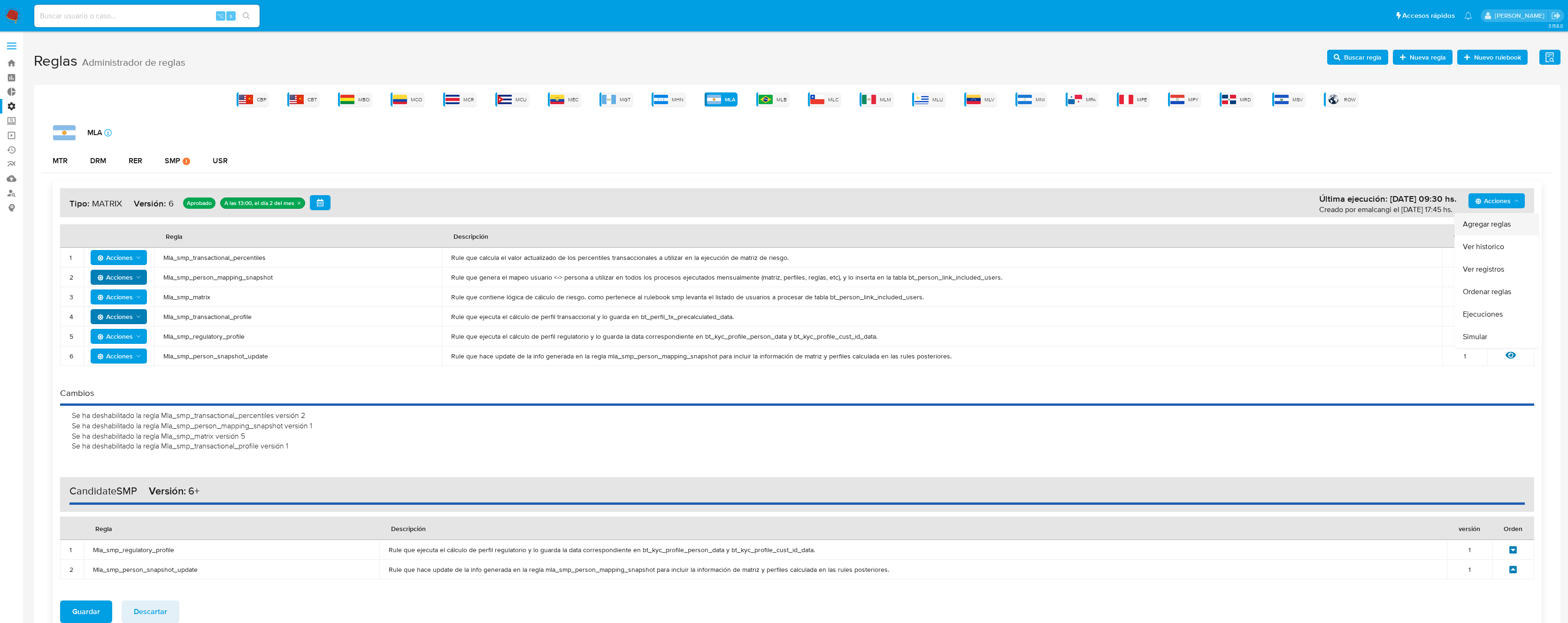
drag, startPoint x: 1477, startPoint y: 235, endPoint x: 1482, endPoint y: 231, distance: 6.4
click at [1482, 231] on button "Agregar reglas" at bounding box center [1496, 224] width 85 height 23
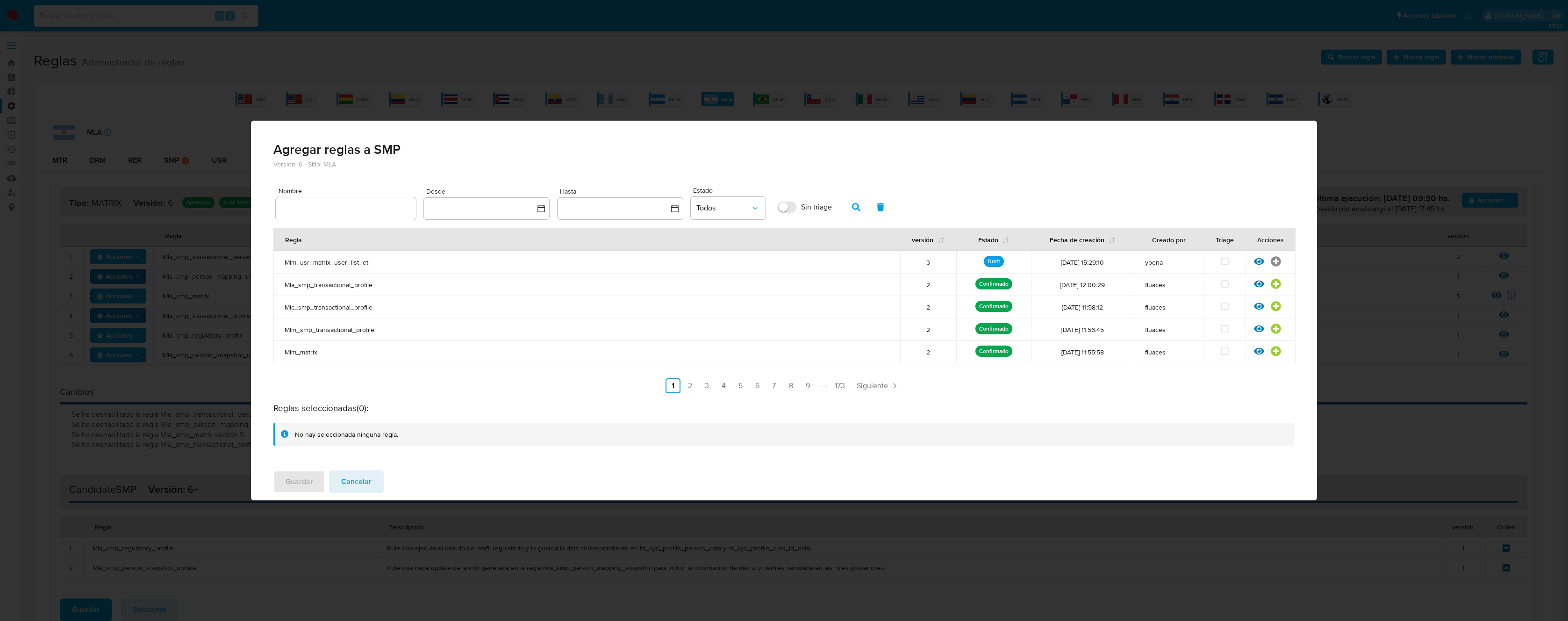
click at [393, 205] on input "text" at bounding box center [346, 208] width 140 height 12
type input "Mla_smp_transactional_percentiles"
click at [845, 200] on button "button" at bounding box center [856, 207] width 24 height 23
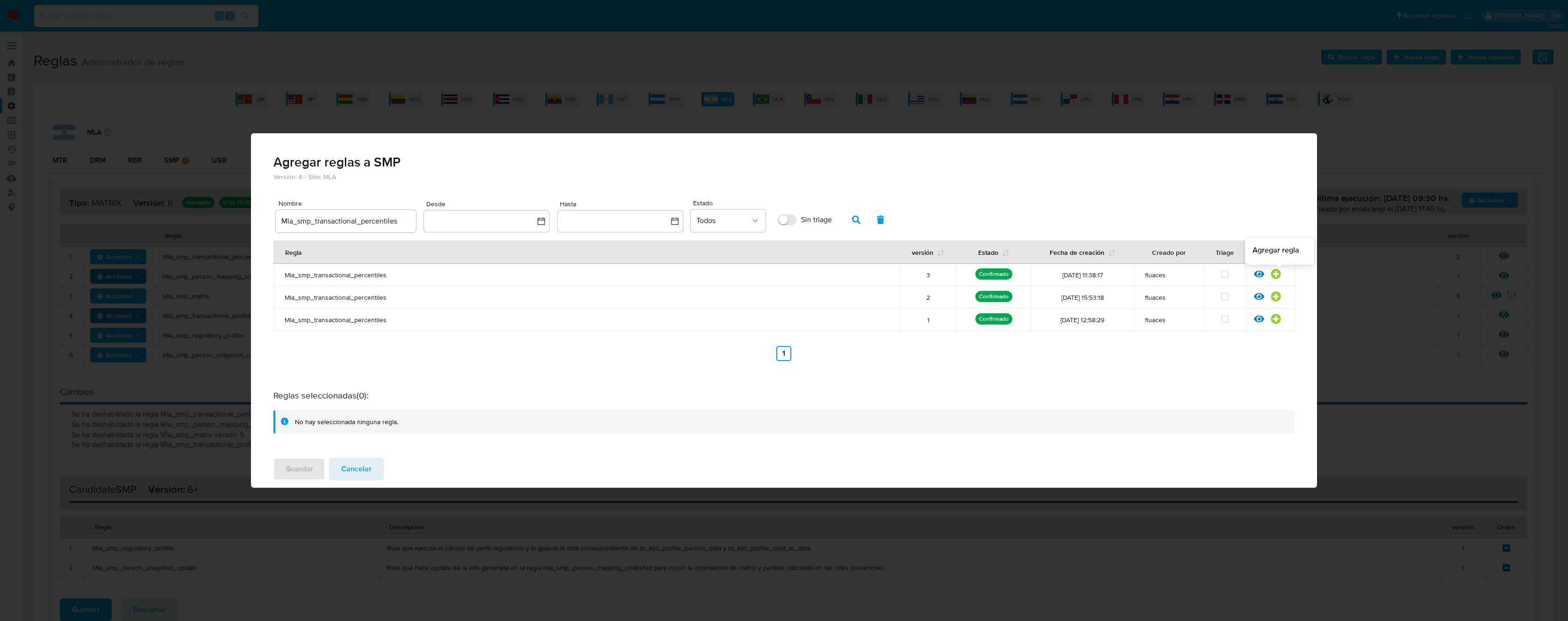
click at [1280, 276] on icon at bounding box center [1275, 274] width 10 height 10
click at [315, 471] on button "Guardar" at bounding box center [299, 469] width 52 height 23
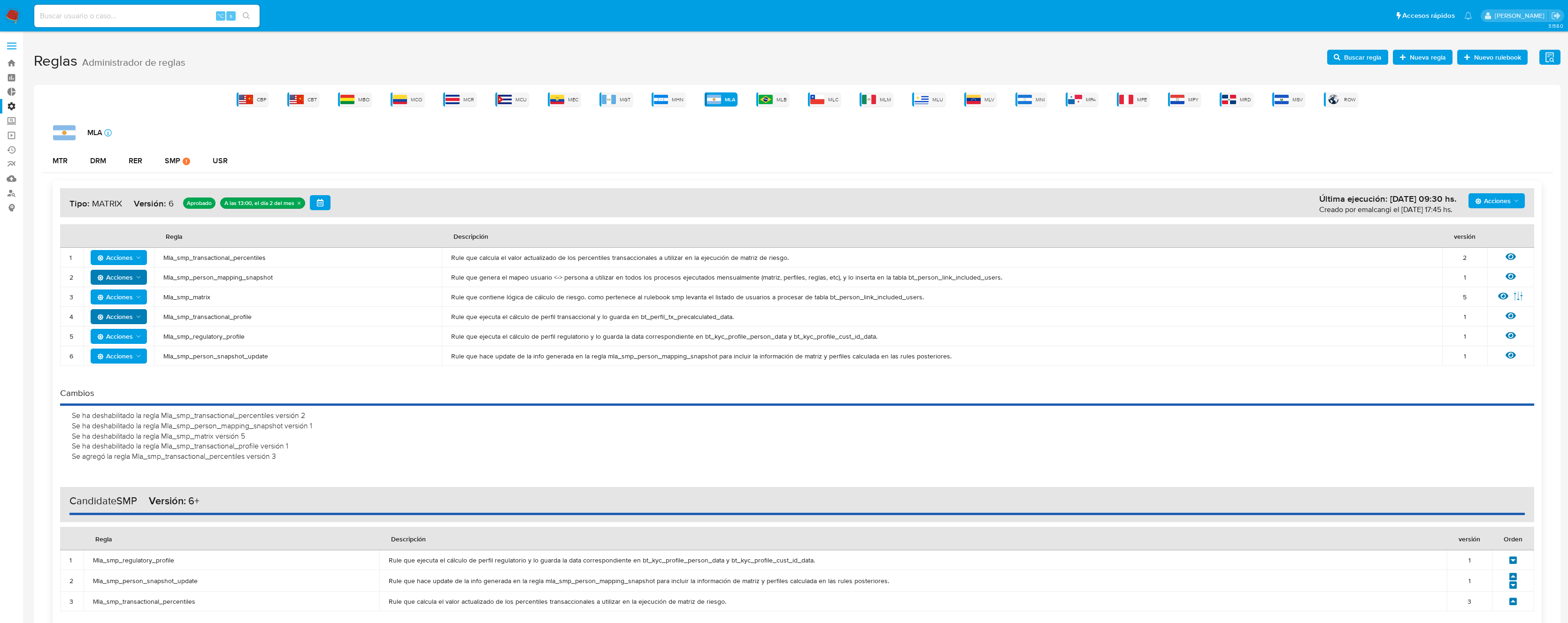
click at [210, 283] on td "Mla_smp_person_mapping_snapshot" at bounding box center [298, 277] width 288 height 20
click at [210, 282] on td "Mla_smp_person_mapping_snapshot" at bounding box center [298, 277] width 288 height 20
click at [212, 280] on span "Mla_smp_person_mapping_snapshot" at bounding box center [298, 277] width 269 height 9
click at [213, 279] on span "Mla_smp_person_mapping_snapshot" at bounding box center [298, 277] width 269 height 9
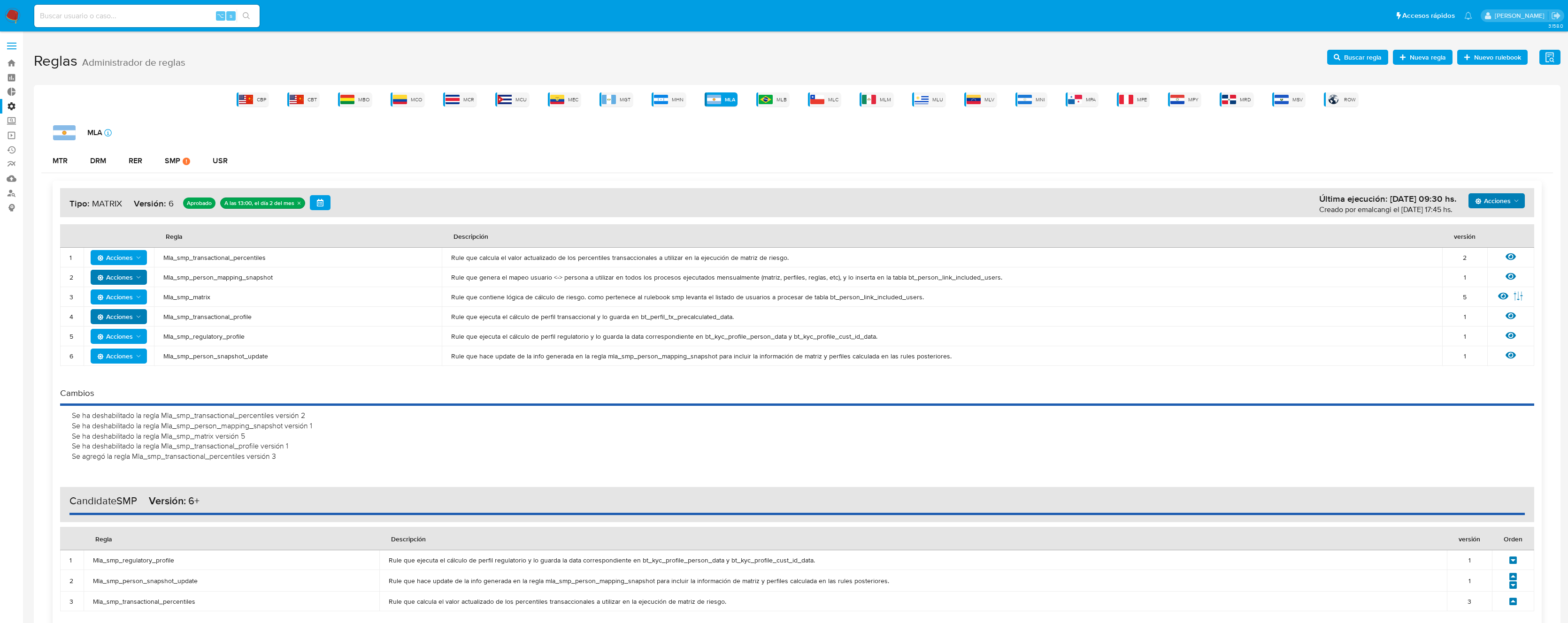
click at [1486, 206] on span "Acciones" at bounding box center [1493, 201] width 36 height 15
click at [1465, 229] on button "Agregar reglas" at bounding box center [1496, 224] width 85 height 23
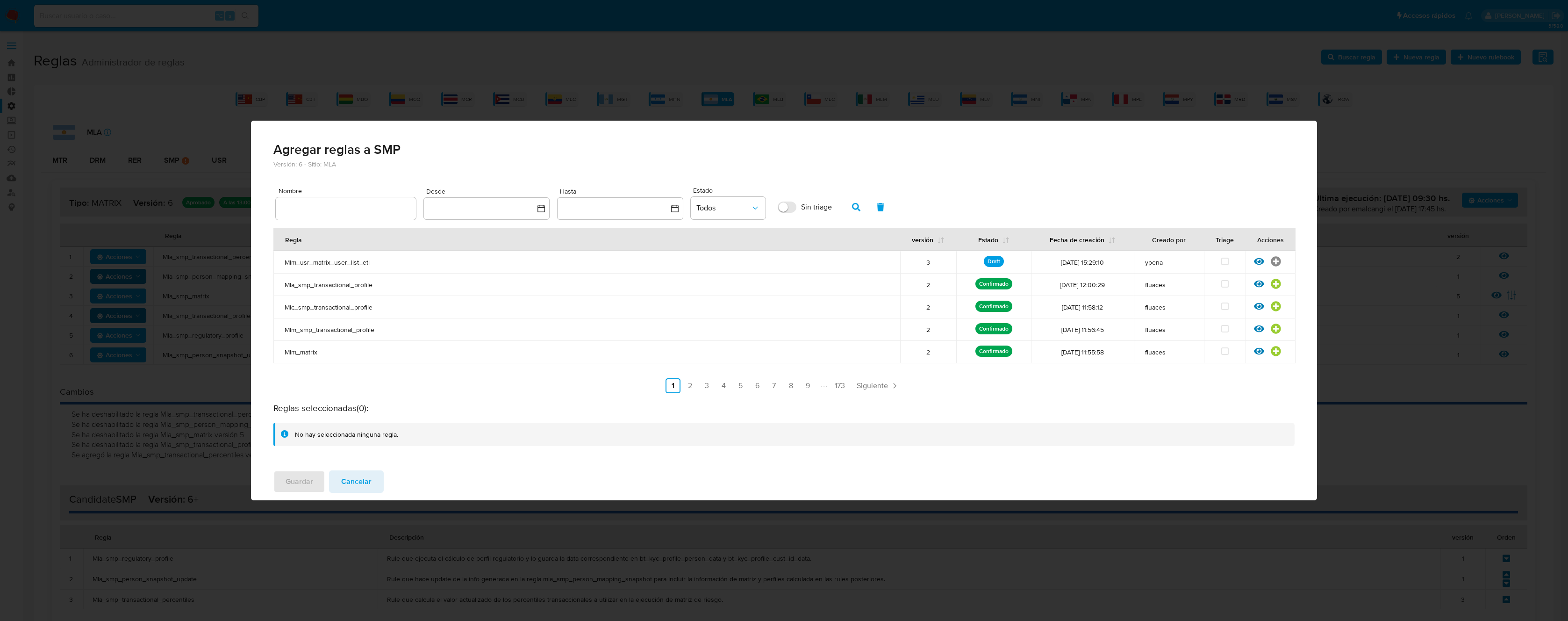
click at [315, 210] on input "text" at bounding box center [346, 208] width 140 height 12
type input "Mla_smp_person_mapping_snapshot"
click at [862, 211] on button "button" at bounding box center [856, 207] width 24 height 23
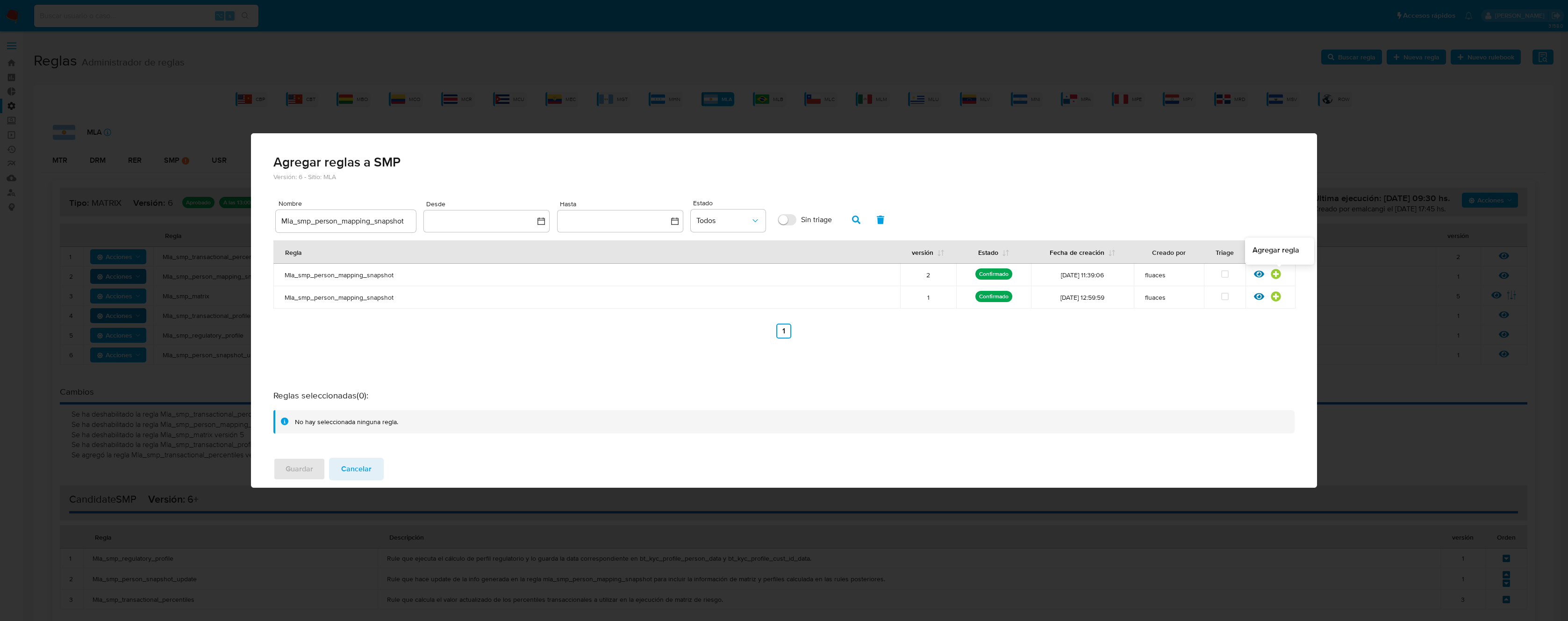
click at [1281, 274] on div at bounding box center [1279, 276] width 17 height 9
click at [1278, 272] on icon at bounding box center [1275, 274] width 10 height 10
click at [305, 471] on span "Guardar" at bounding box center [299, 469] width 27 height 21
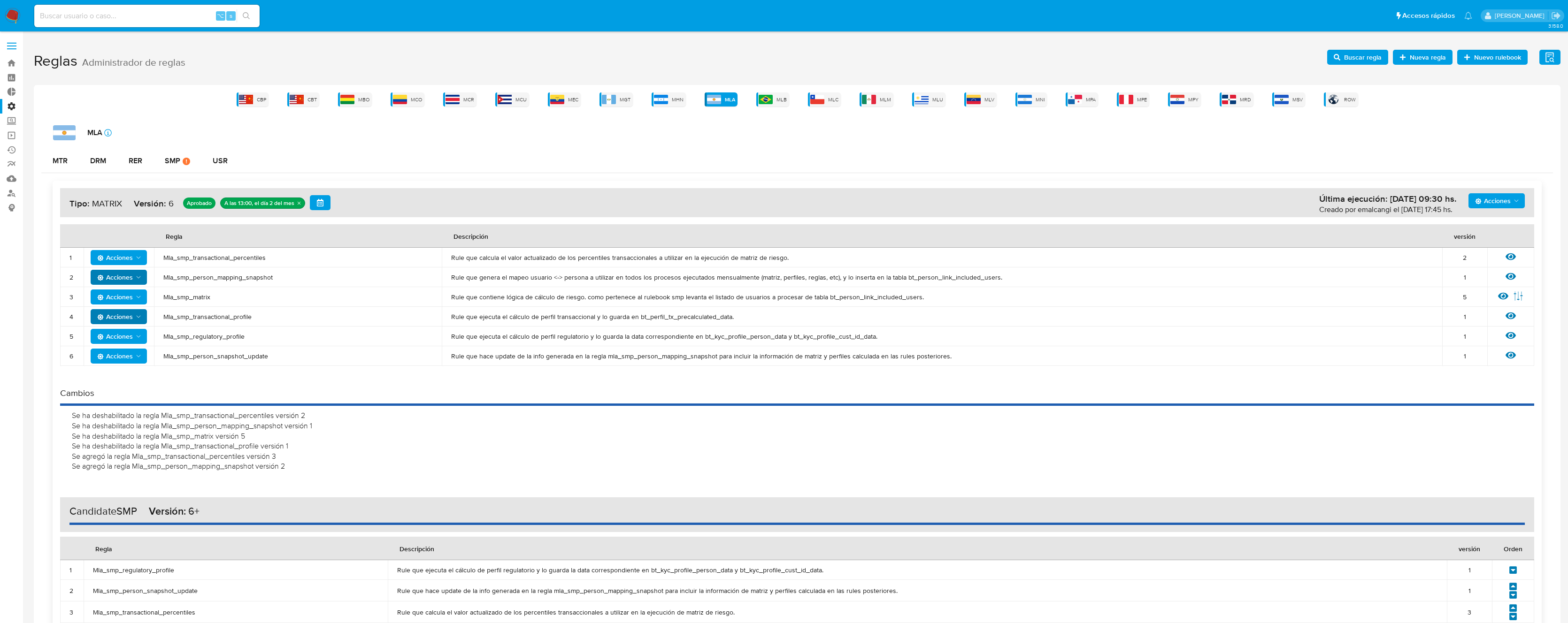
click at [210, 296] on span "Mla_smp_matrix" at bounding box center [298, 297] width 269 height 9
click at [209, 297] on span "Mla_smp_matrix" at bounding box center [298, 297] width 269 height 9
click at [1492, 198] on span "Acciones" at bounding box center [1493, 201] width 36 height 15
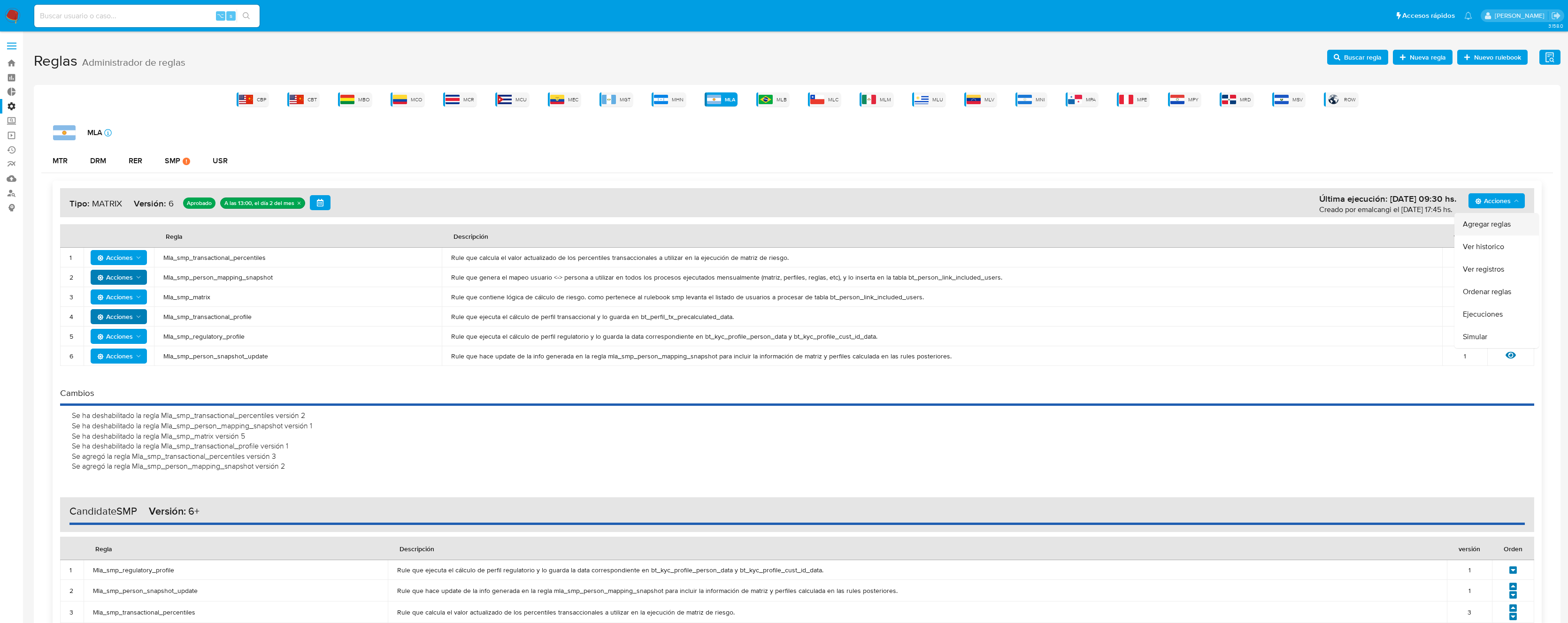
click at [1470, 233] on button "Agregar reglas" at bounding box center [1496, 224] width 85 height 23
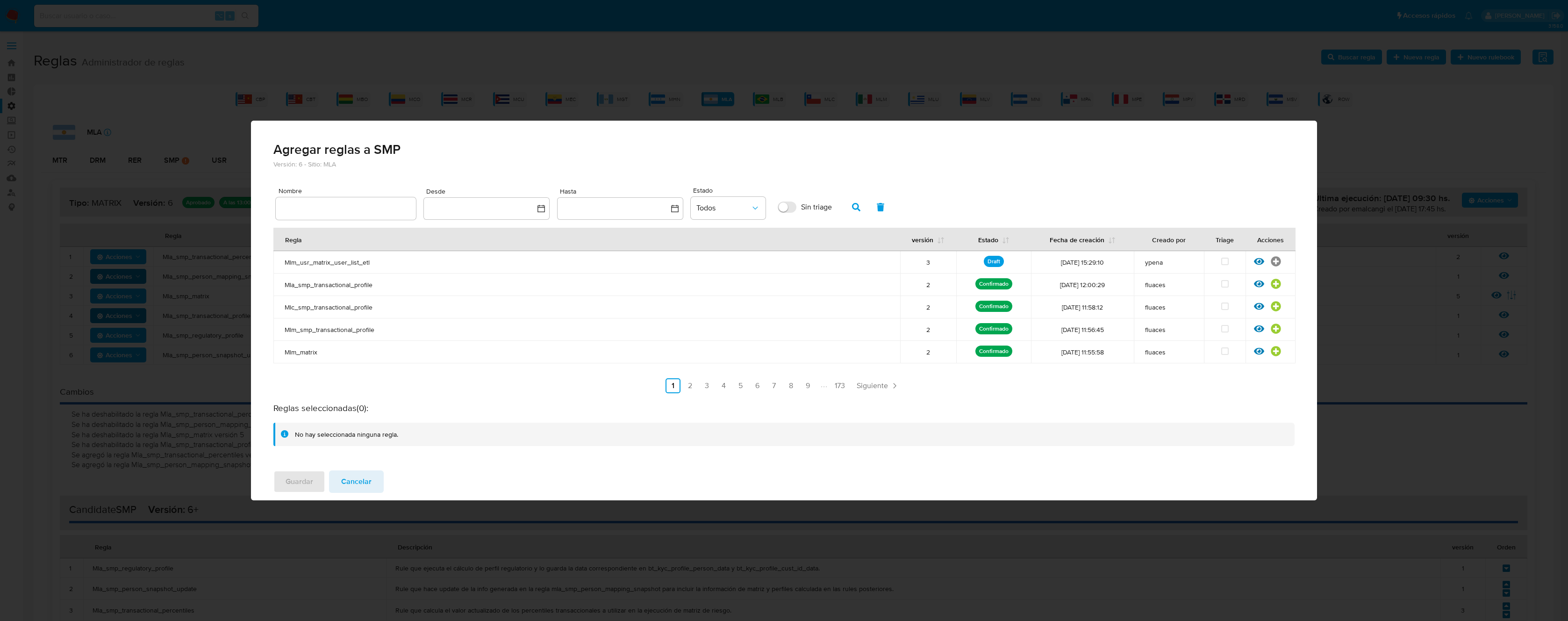
click at [370, 208] on input "text" at bounding box center [346, 208] width 140 height 12
type input "Mla_smp_matrix"
click at [853, 209] on icon "button" at bounding box center [856, 207] width 9 height 9
click at [1278, 265] on icon at bounding box center [1275, 261] width 10 height 10
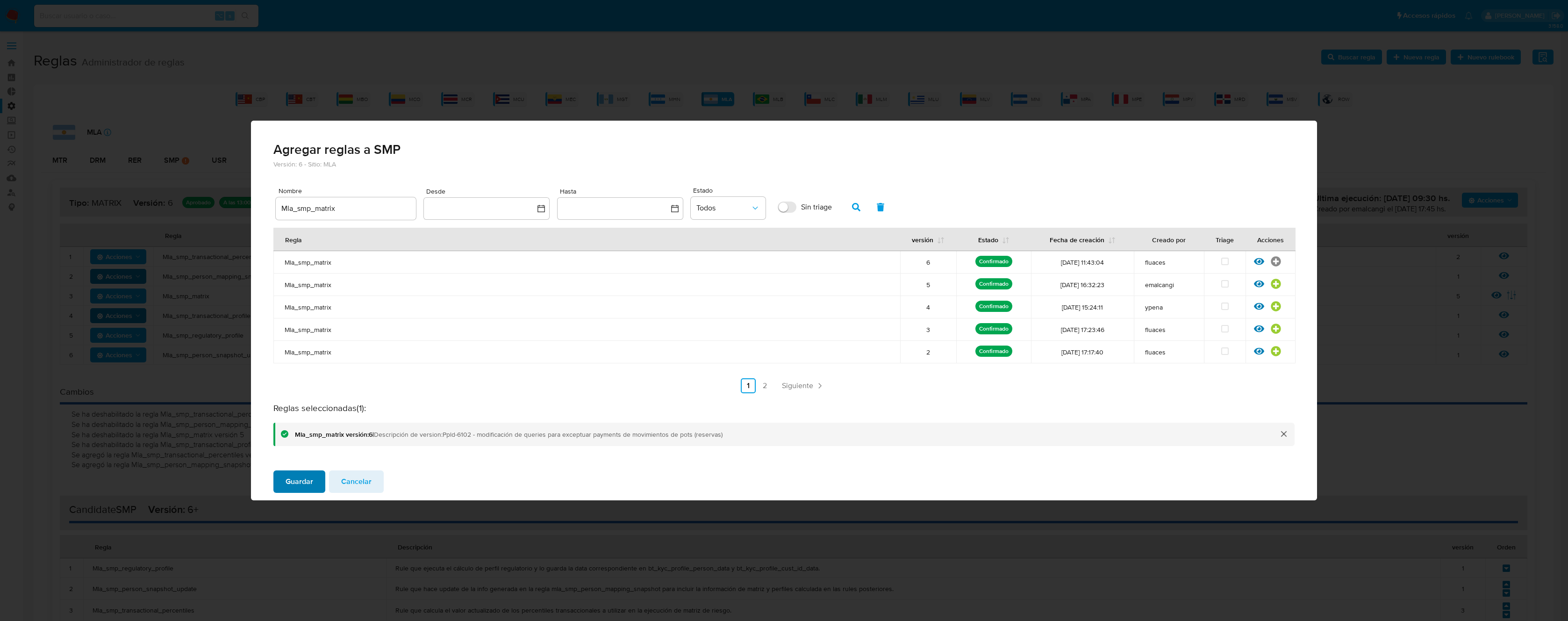
click at [313, 485] on button "Guardar" at bounding box center [299, 482] width 52 height 23
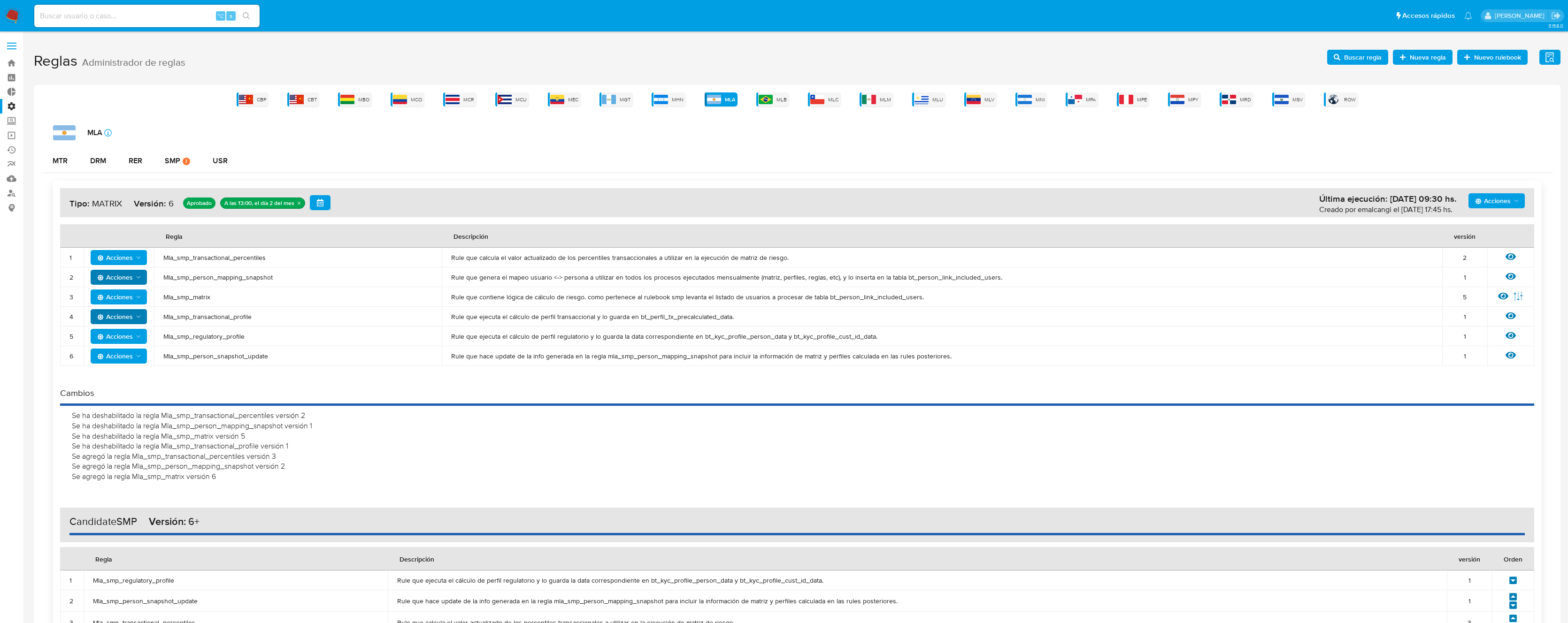
click at [214, 320] on span "Mla_smp_transactional_profile" at bounding box center [298, 317] width 269 height 9
click at [1504, 185] on div "Acciones Última ejecución: [DATE] 09:30 hs. Creado por emalcangi el [DATE] 17:4…" at bounding box center [797, 453] width 1489 height 545
click at [1499, 197] on span "Acciones" at bounding box center [1493, 201] width 36 height 15
click at [1465, 221] on button "Agregar reglas" at bounding box center [1496, 224] width 85 height 23
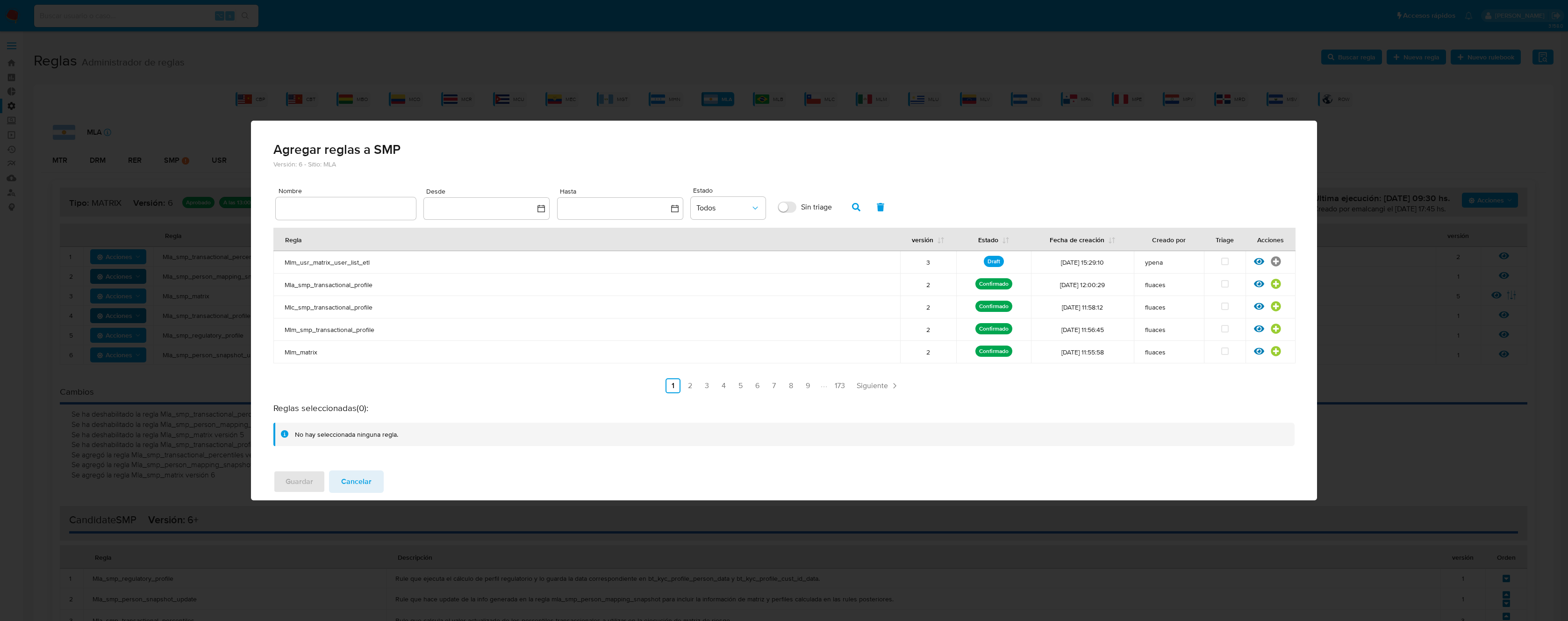
click at [355, 202] on div at bounding box center [346, 208] width 140 height 23
click at [349, 204] on input "text" at bounding box center [346, 208] width 140 height 12
type input "Mla_smp_transactional_profile"
click at [860, 207] on icon "button" at bounding box center [856, 207] width 9 height 9
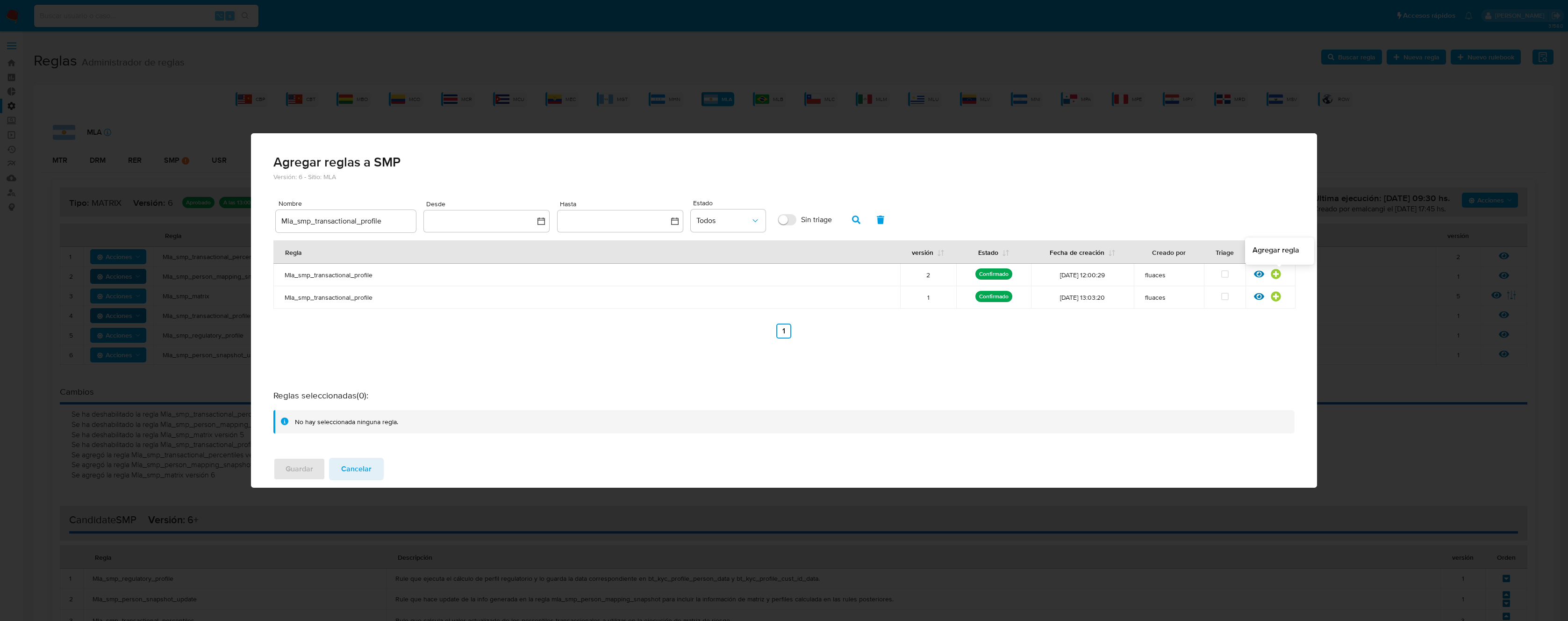
click at [1278, 272] on icon at bounding box center [1275, 274] width 10 height 10
click at [297, 468] on span "Guardar" at bounding box center [299, 469] width 27 height 21
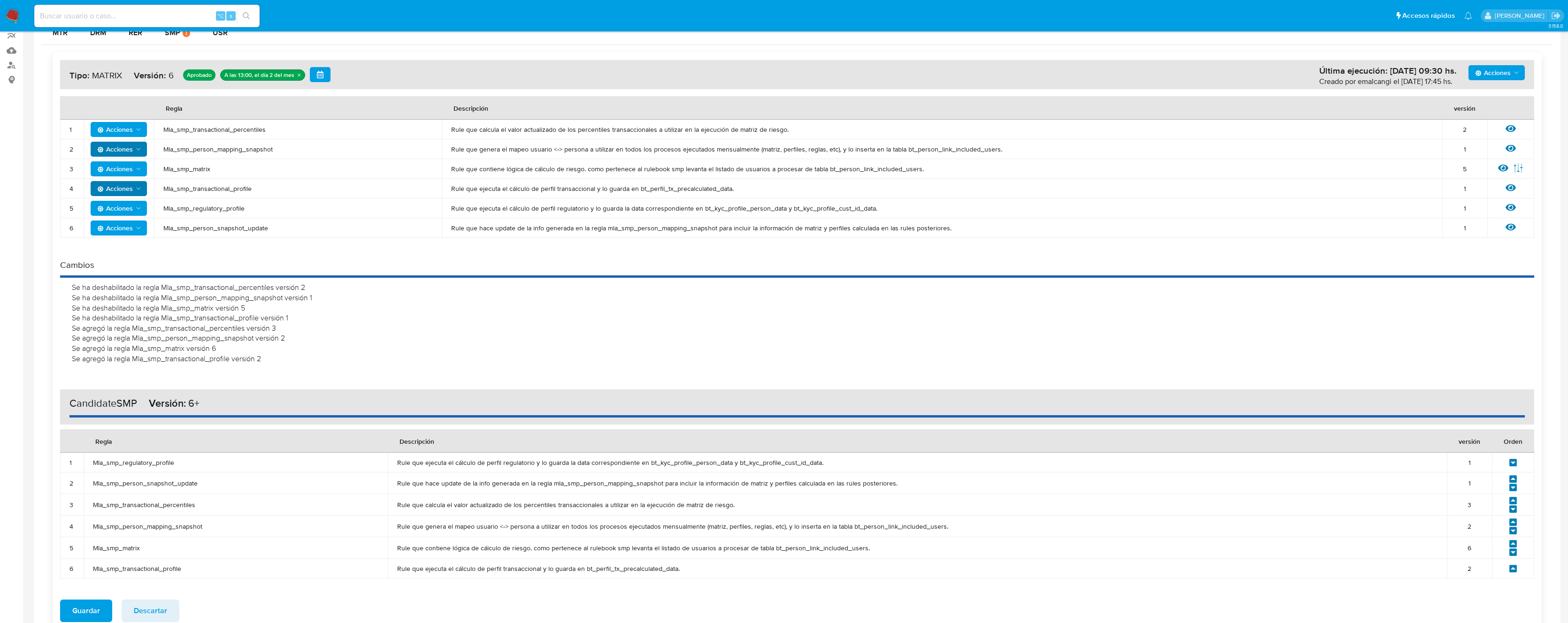
scroll to position [189, 0]
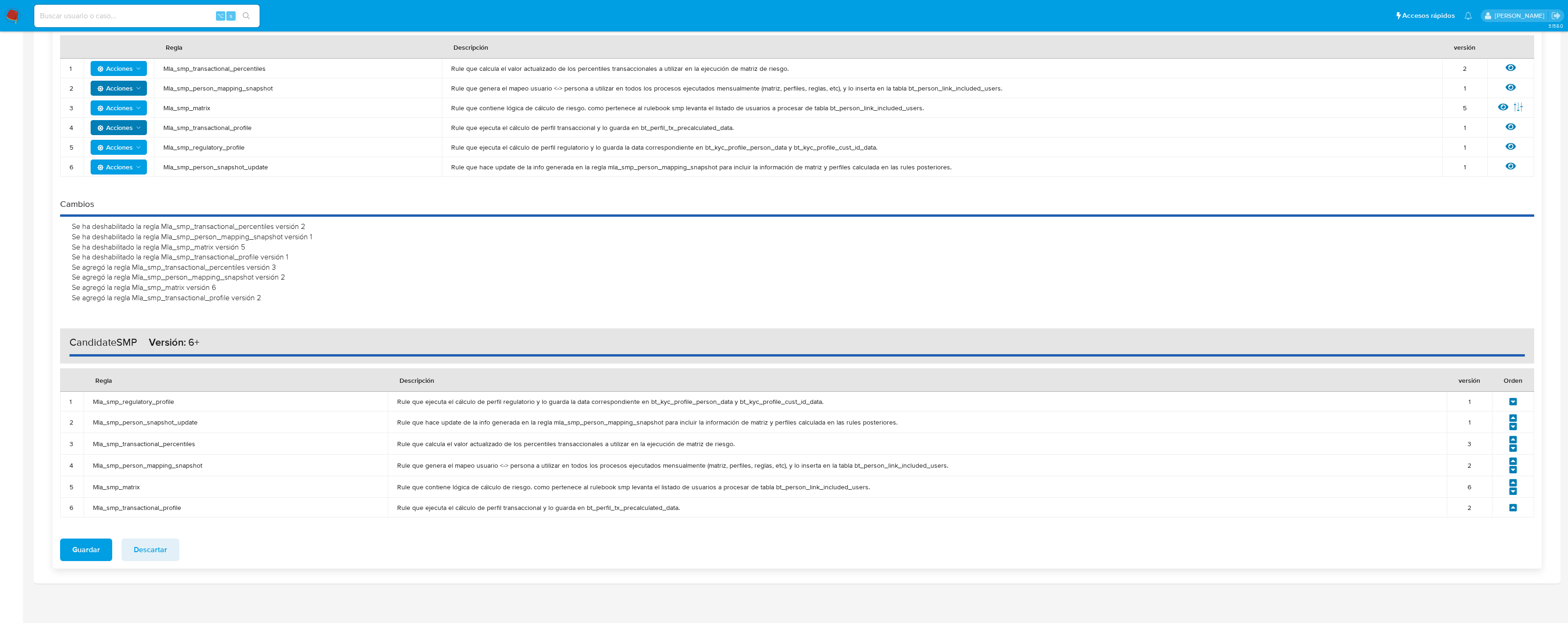
click at [1514, 403] on icon at bounding box center [1513, 402] width 7 height 7
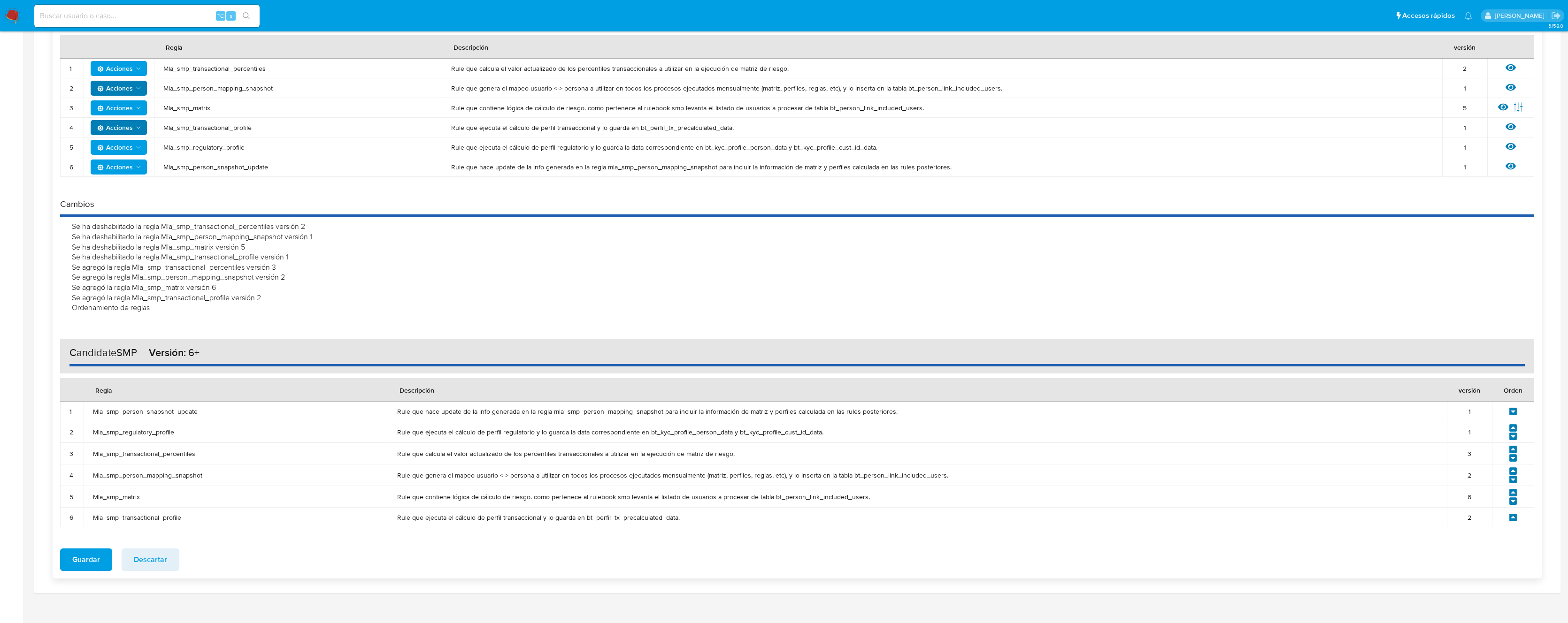
click at [1513, 437] on icon at bounding box center [1513, 437] width 9 height 9
click at [1512, 460] on icon at bounding box center [1513, 458] width 7 height 7
click at [1514, 479] on icon at bounding box center [1513, 480] width 9 height 9
click at [1515, 501] on icon at bounding box center [1513, 501] width 7 height 7
click at [1512, 411] on icon at bounding box center [1513, 411] width 9 height 9
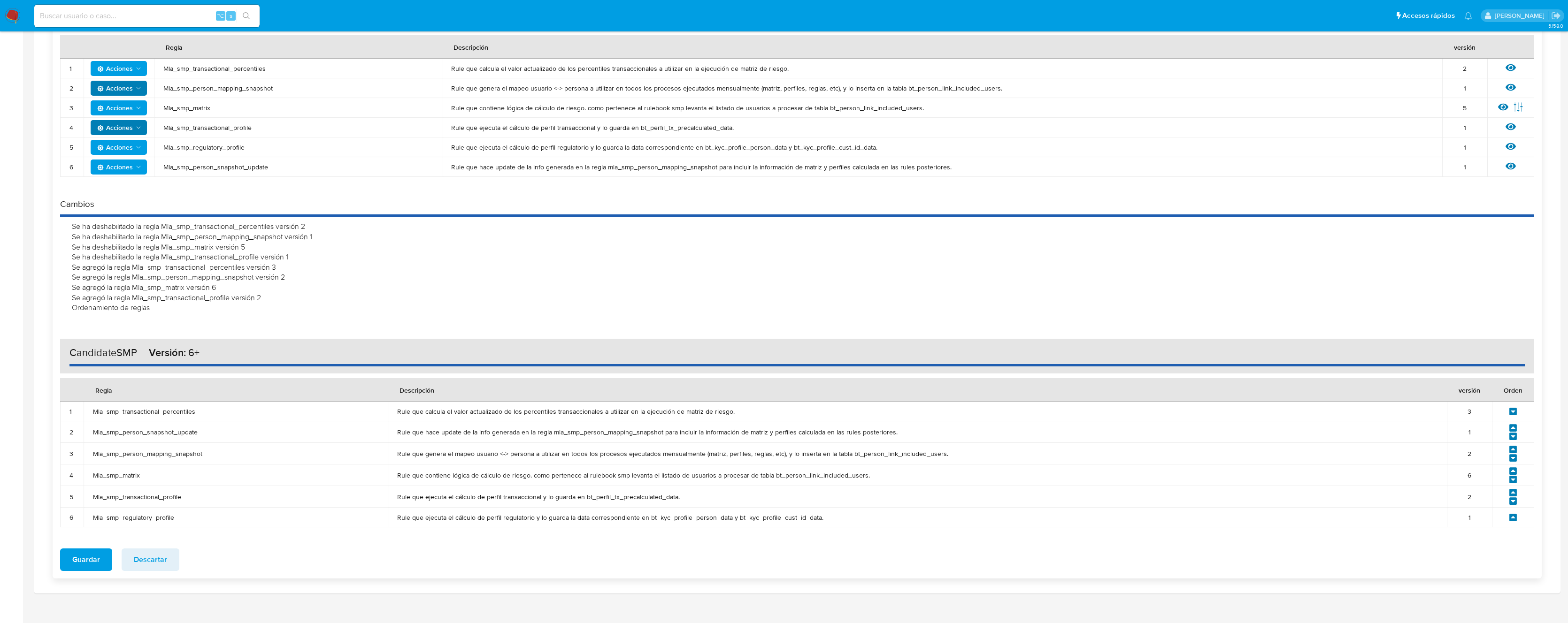
click at [1512, 438] on icon at bounding box center [1513, 436] width 7 height 7
click at [1513, 459] on icon at bounding box center [1513, 458] width 7 height 7
click at [1513, 480] on icon at bounding box center [1513, 480] width 9 height 9
click at [1513, 505] on icon at bounding box center [1513, 501] width 7 height 7
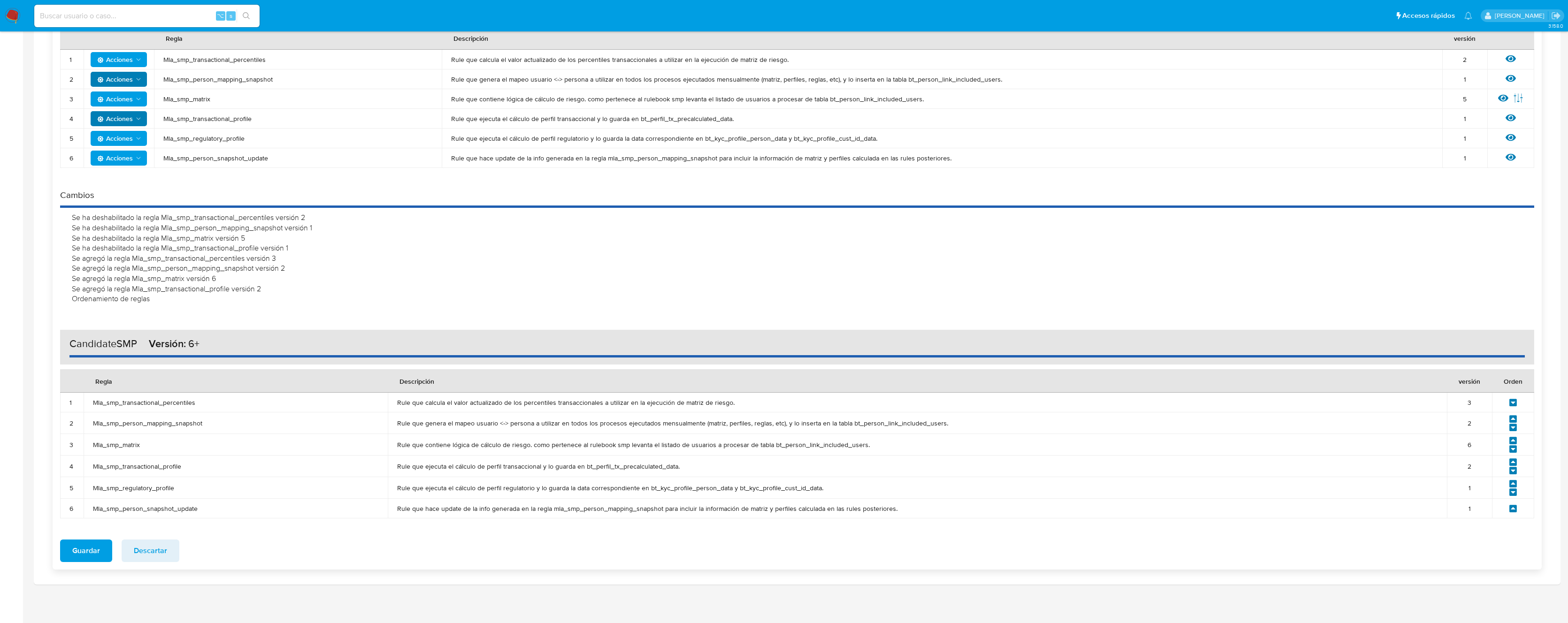
scroll to position [199, 0]
click at [80, 544] on span "Guardar" at bounding box center [86, 549] width 28 height 21
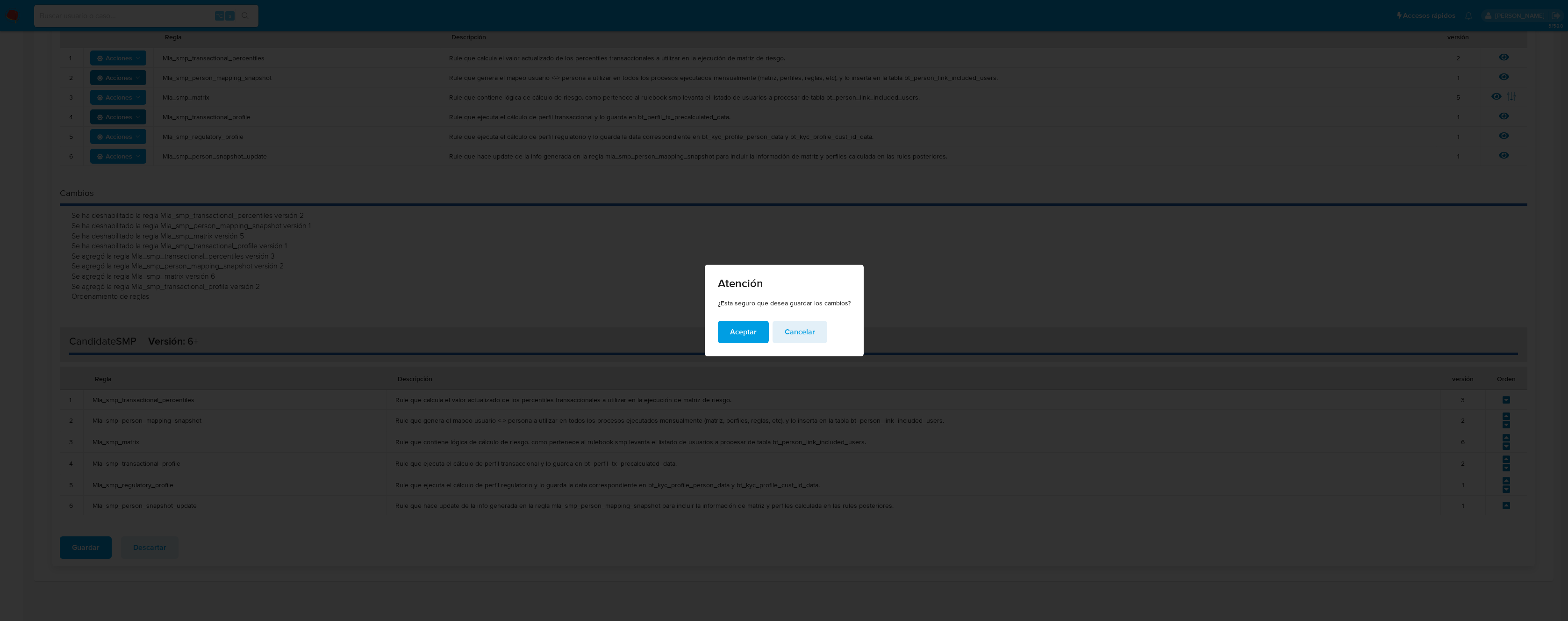
click at [749, 335] on span "Aceptar" at bounding box center [743, 332] width 27 height 21
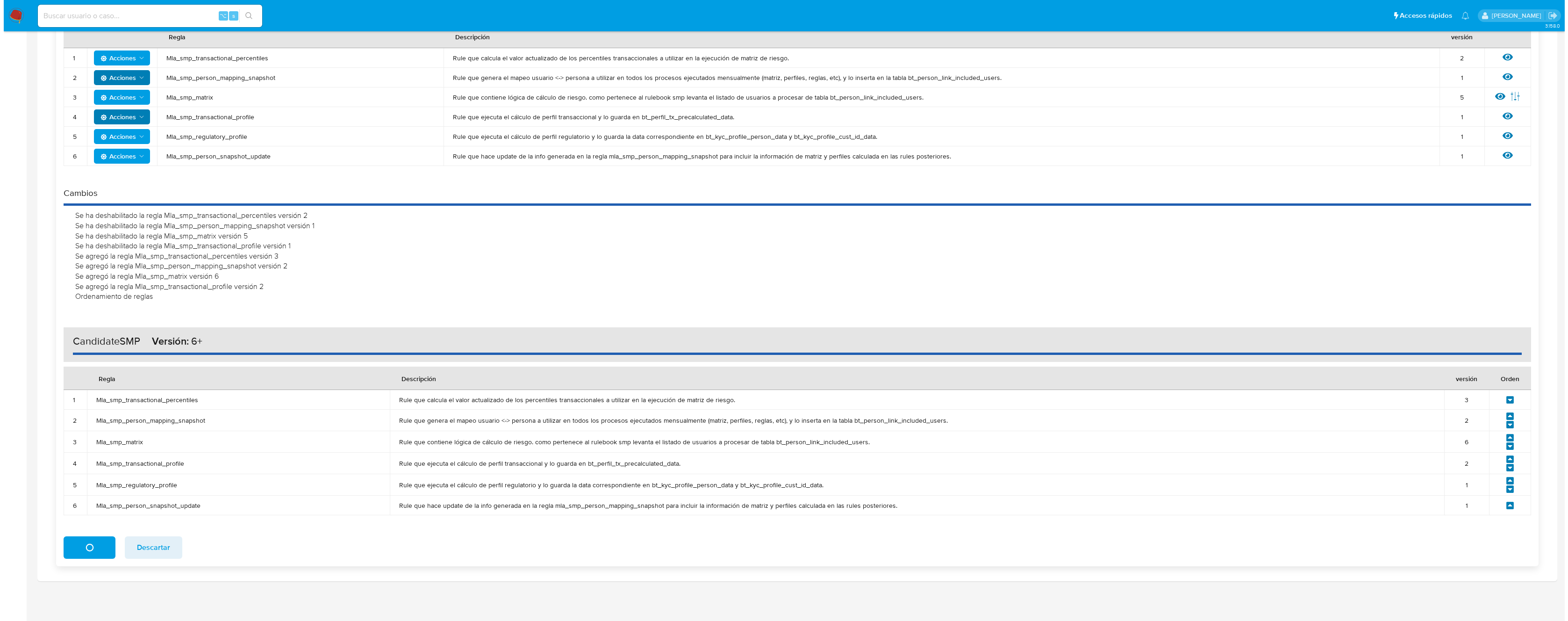
scroll to position [0, 0]
